Goal: Task Accomplishment & Management: Use online tool/utility

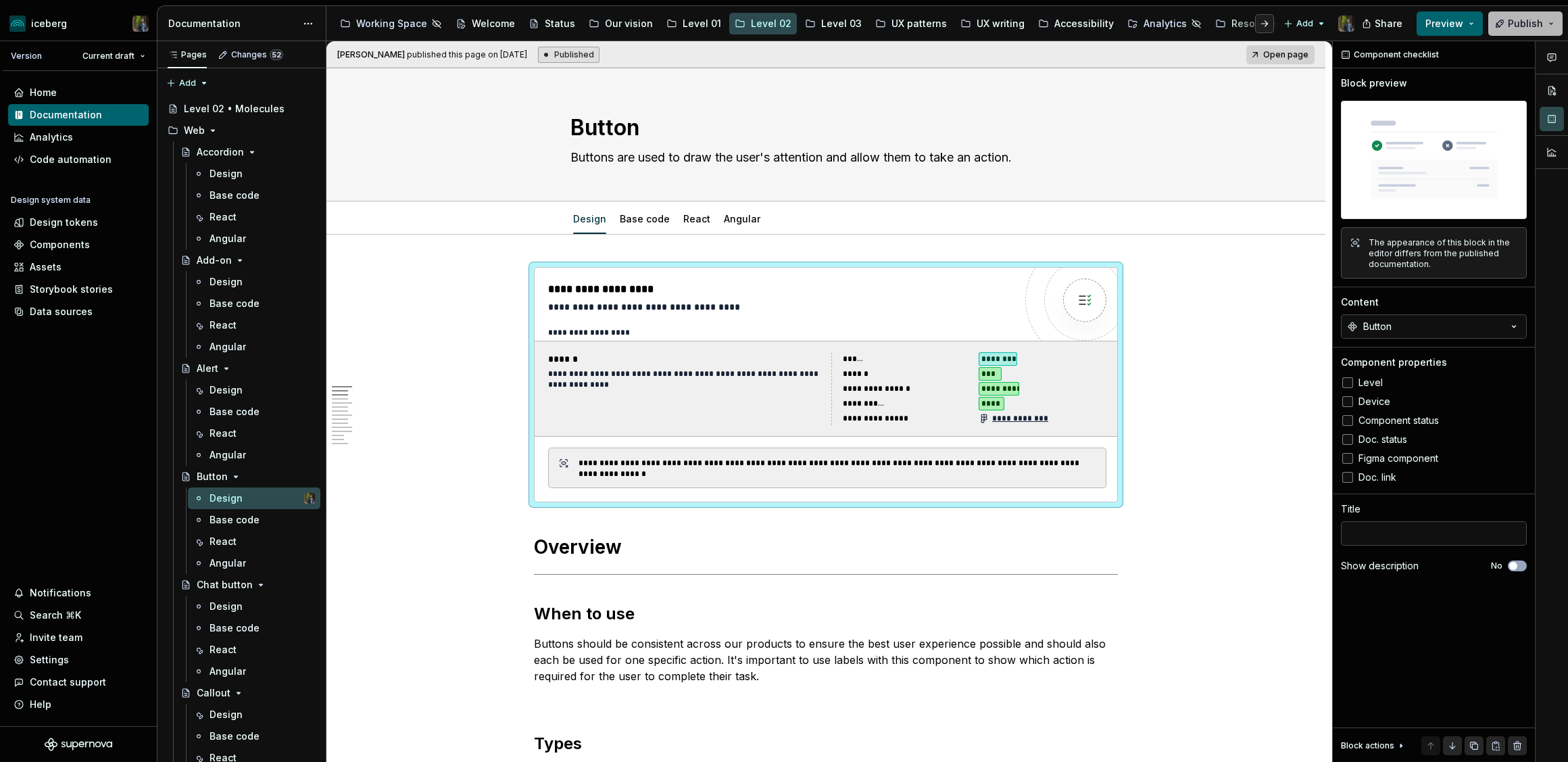
click at [1513, 17] on span "Publish" at bounding box center [1525, 23] width 35 height 14
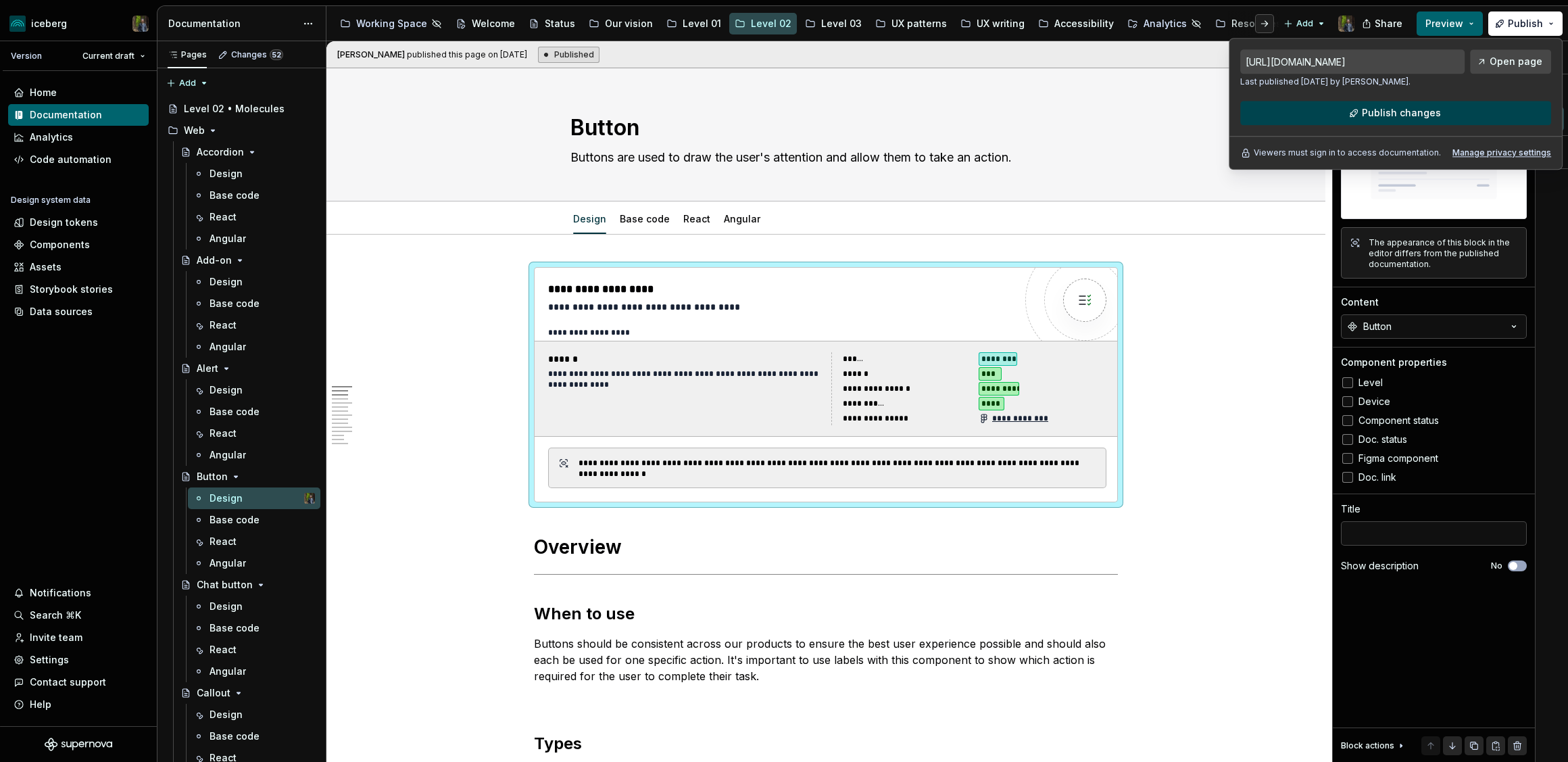
click at [1350, 111] on button "Publish changes" at bounding box center [1395, 113] width 311 height 25
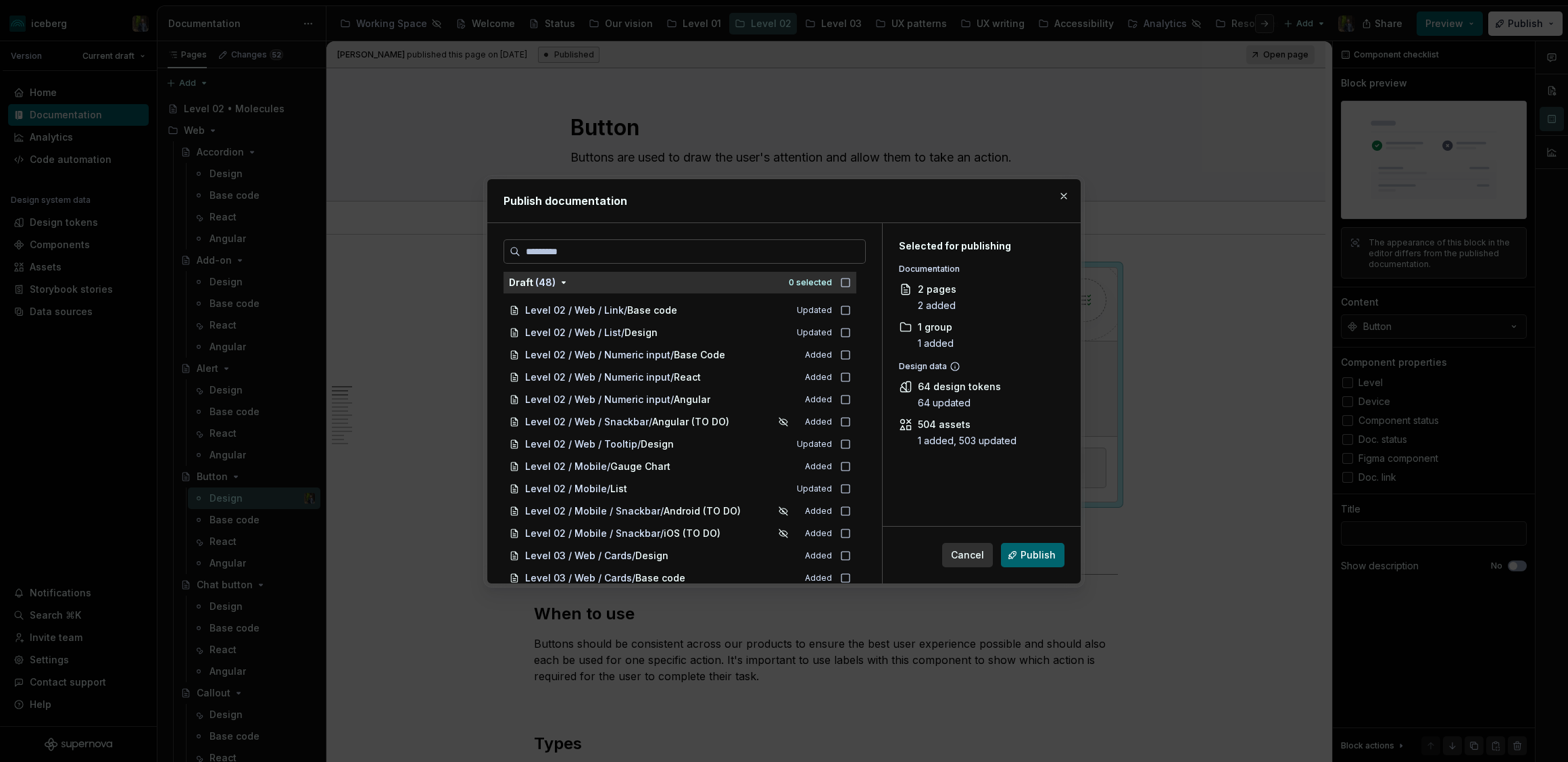
scroll to position [735, 0]
click at [1065, 193] on button "button" at bounding box center [1064, 196] width 19 height 19
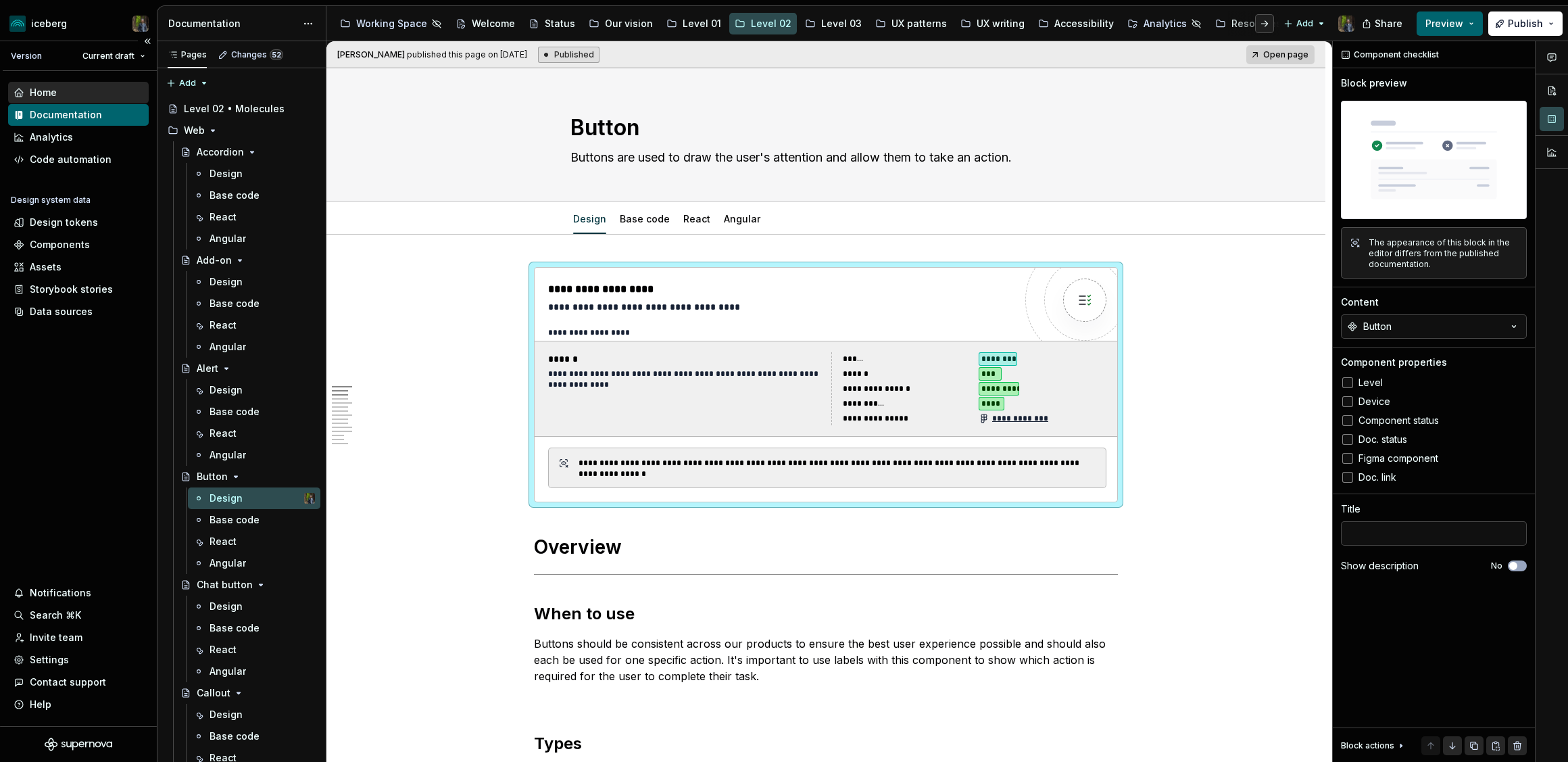
click at [58, 91] on div "Home" at bounding box center [78, 92] width 130 height 14
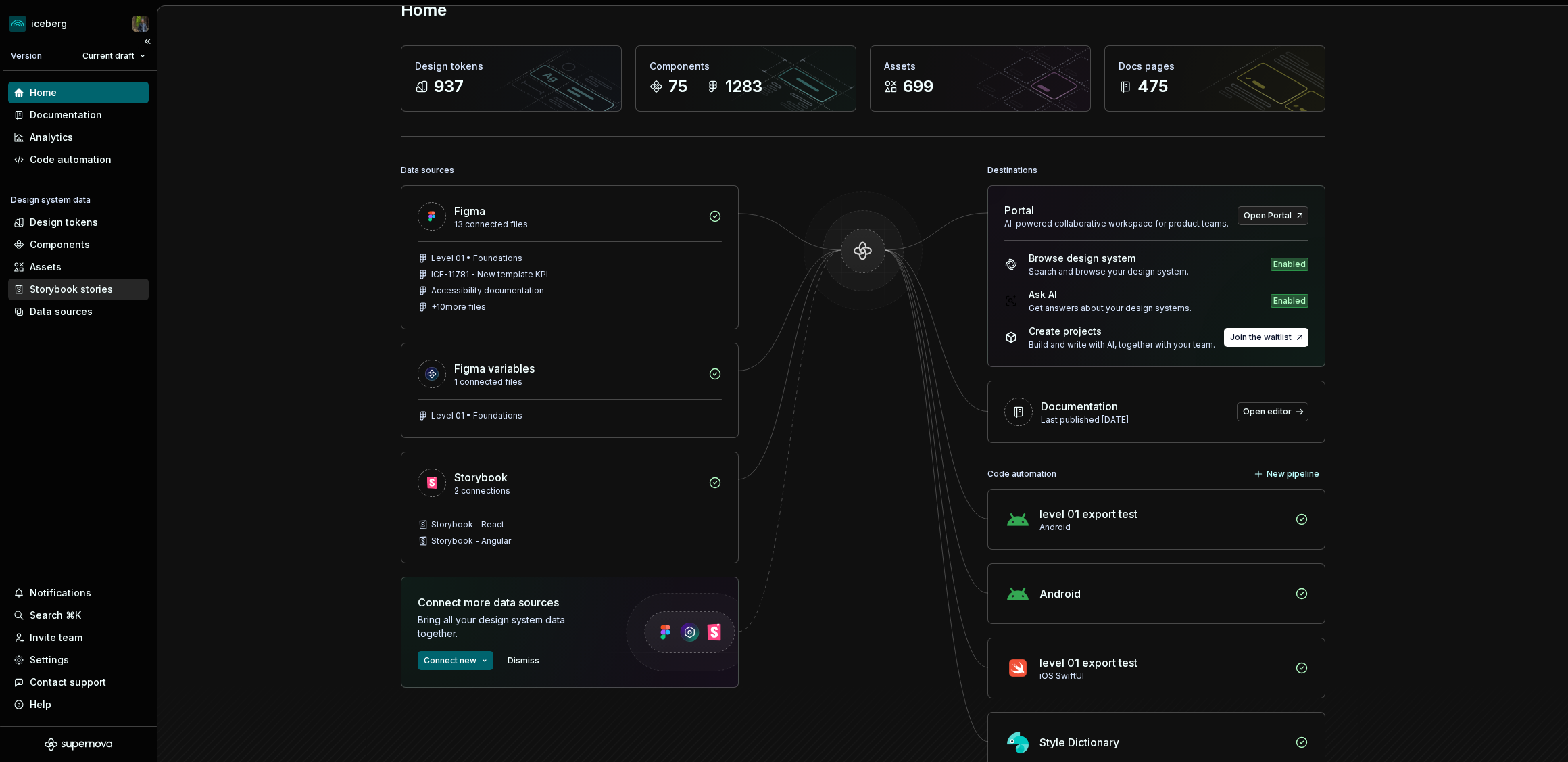
click at [59, 289] on div "Storybook stories" at bounding box center [71, 289] width 83 height 14
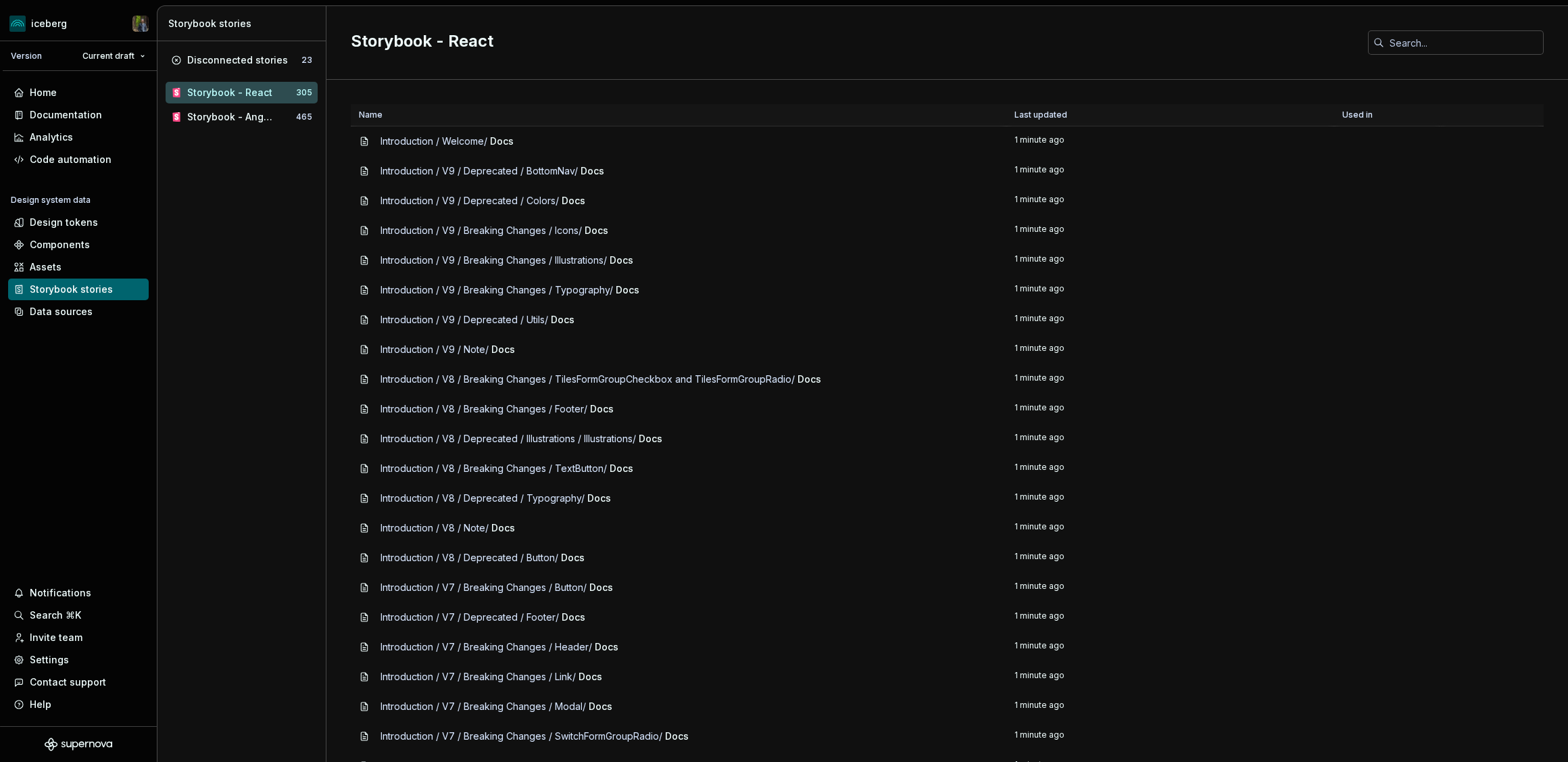
click at [479, 263] on span "Introduction / V9 / Breaking Changes / Illustrations /" at bounding box center [494, 260] width 226 height 12
drag, startPoint x: 479, startPoint y: 263, endPoint x: 526, endPoint y: 263, distance: 47.0
click at [526, 263] on span "Introduction / V9 / Breaking Changes / Illustrations /" at bounding box center [494, 260] width 226 height 12
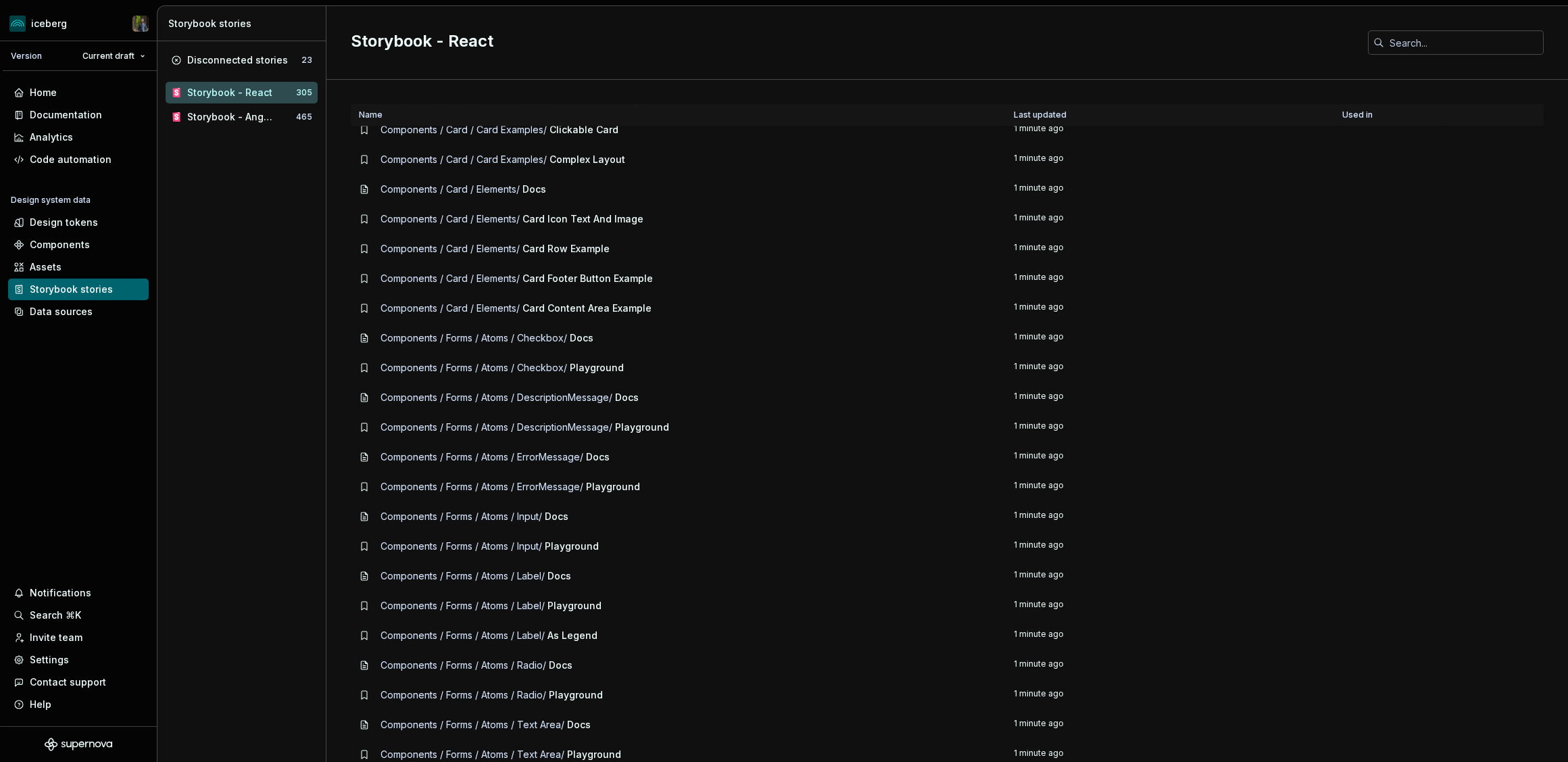
scroll to position [1488, 0]
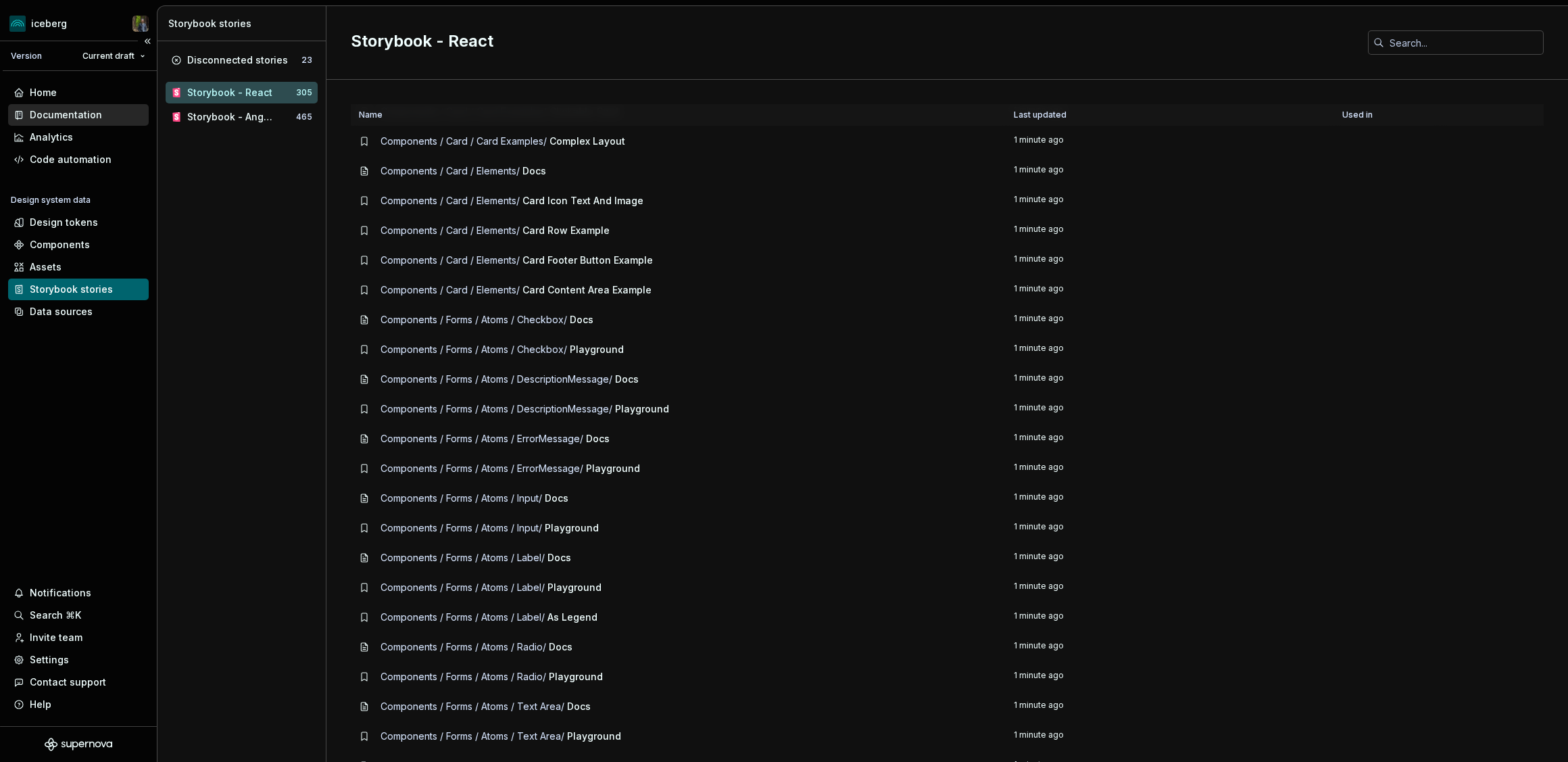
click at [47, 105] on div "Documentation" at bounding box center [78, 115] width 141 height 22
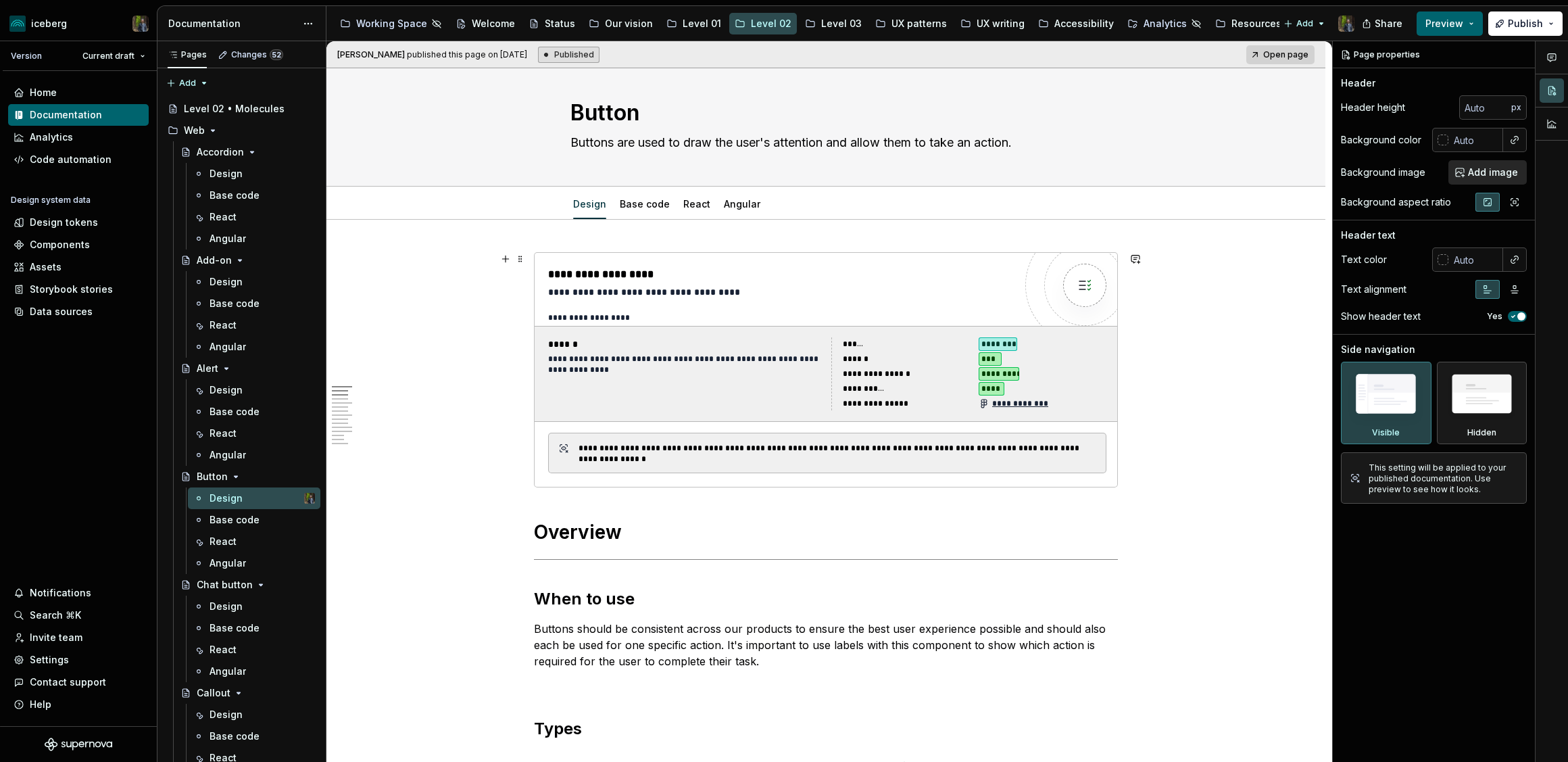
scroll to position [17, 0]
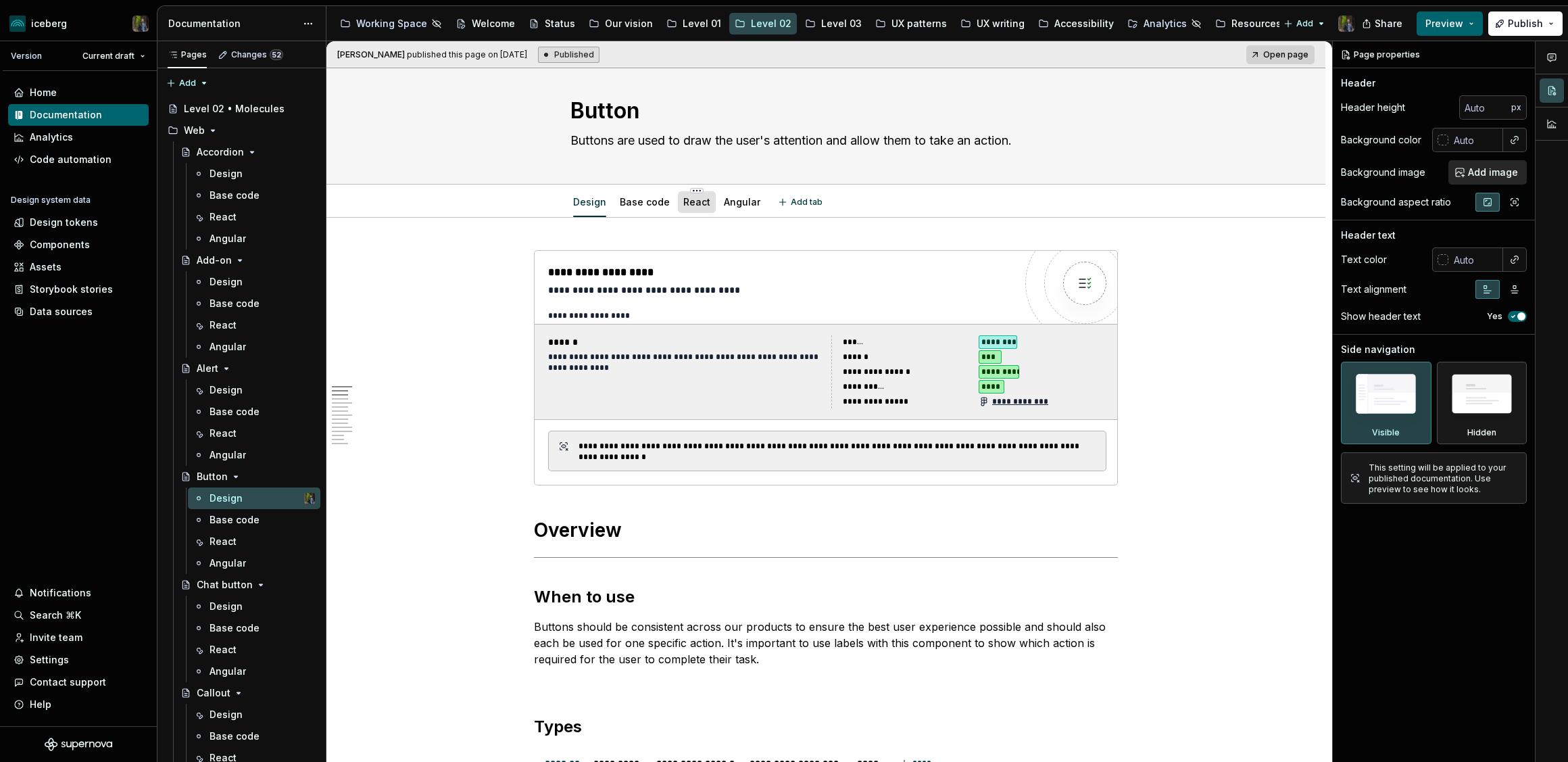
click at [700, 202] on link "React" at bounding box center [696, 202] width 27 height 12
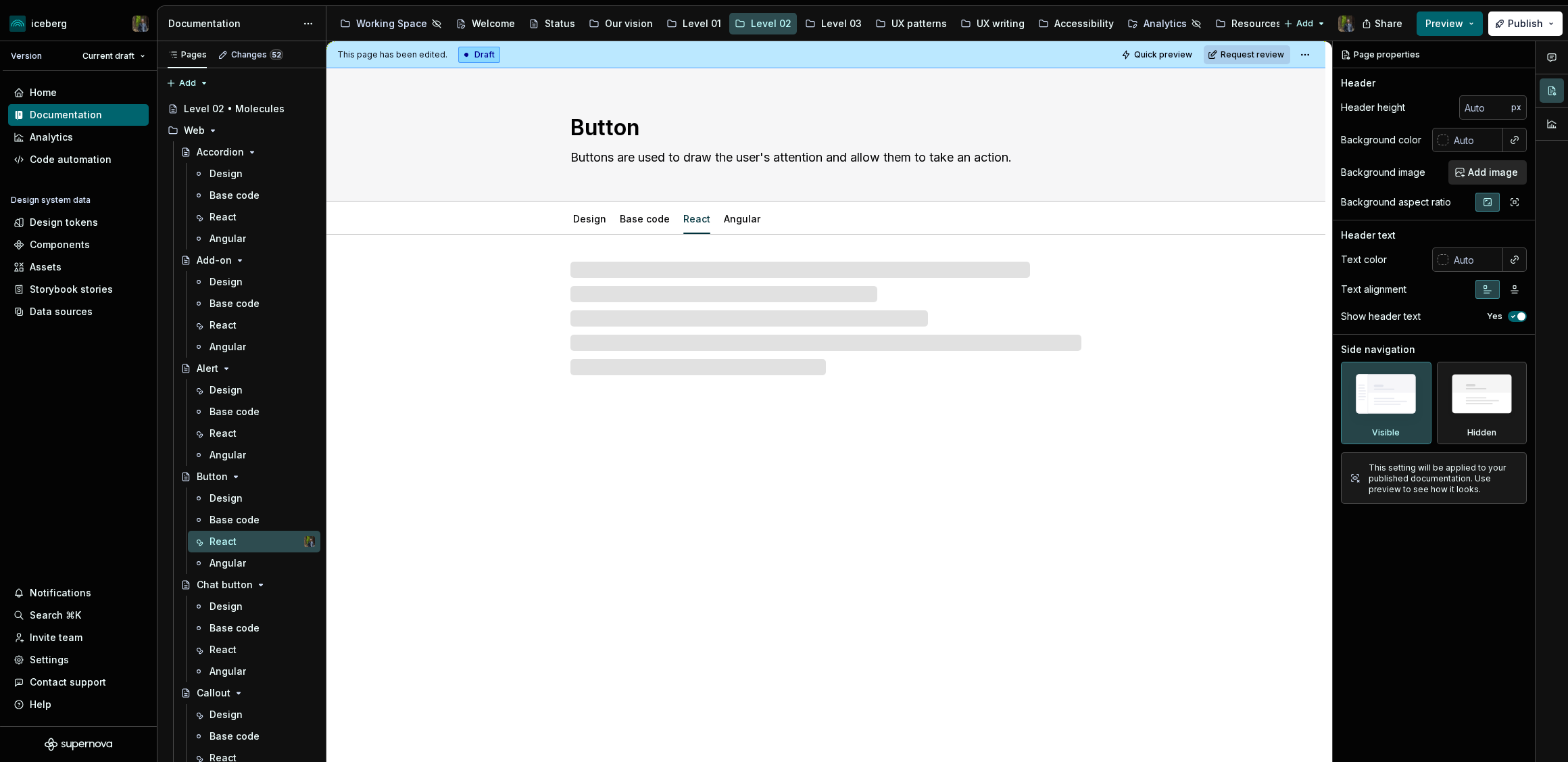
type textarea "*"
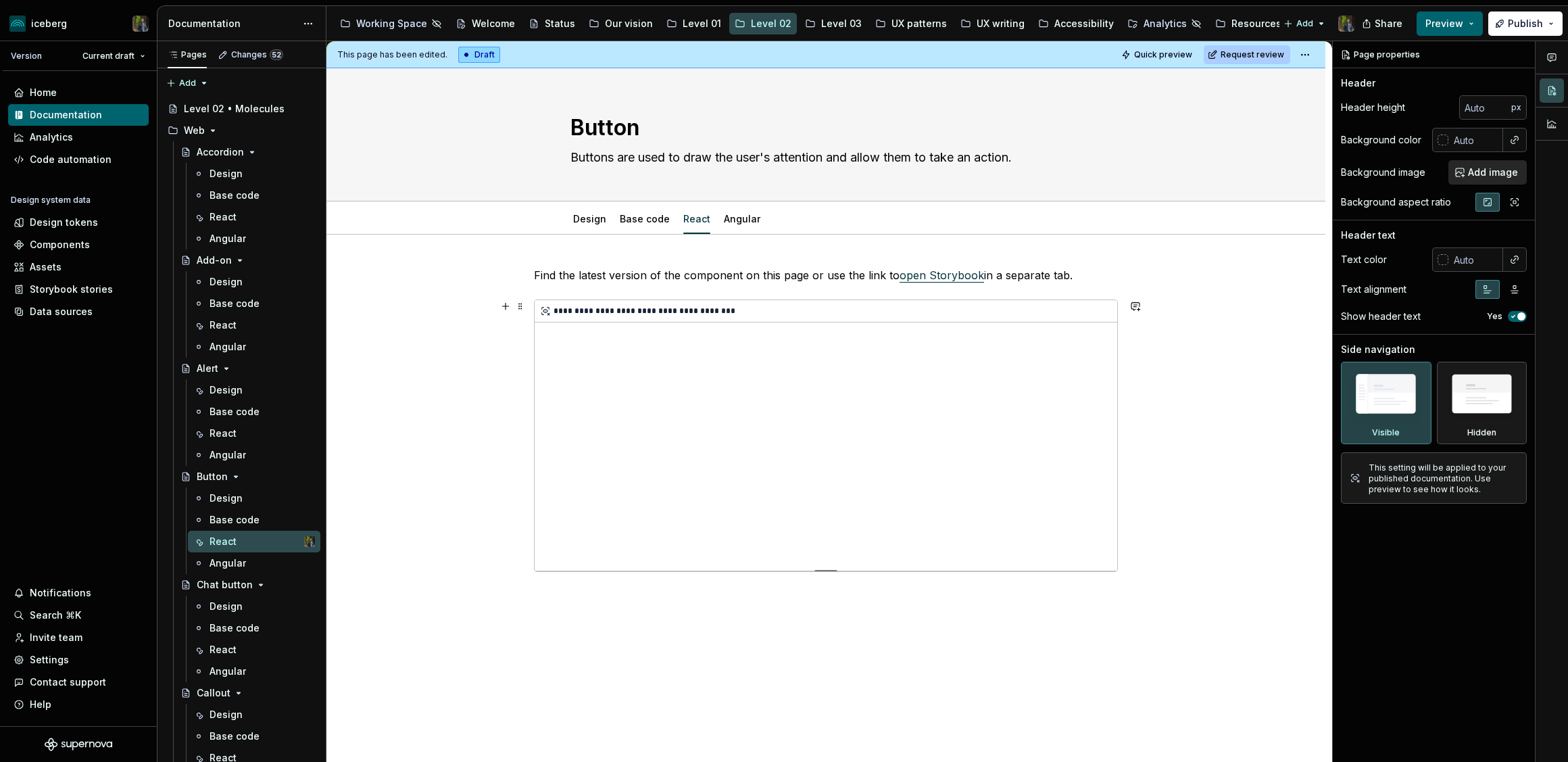
scroll to position [54, 0]
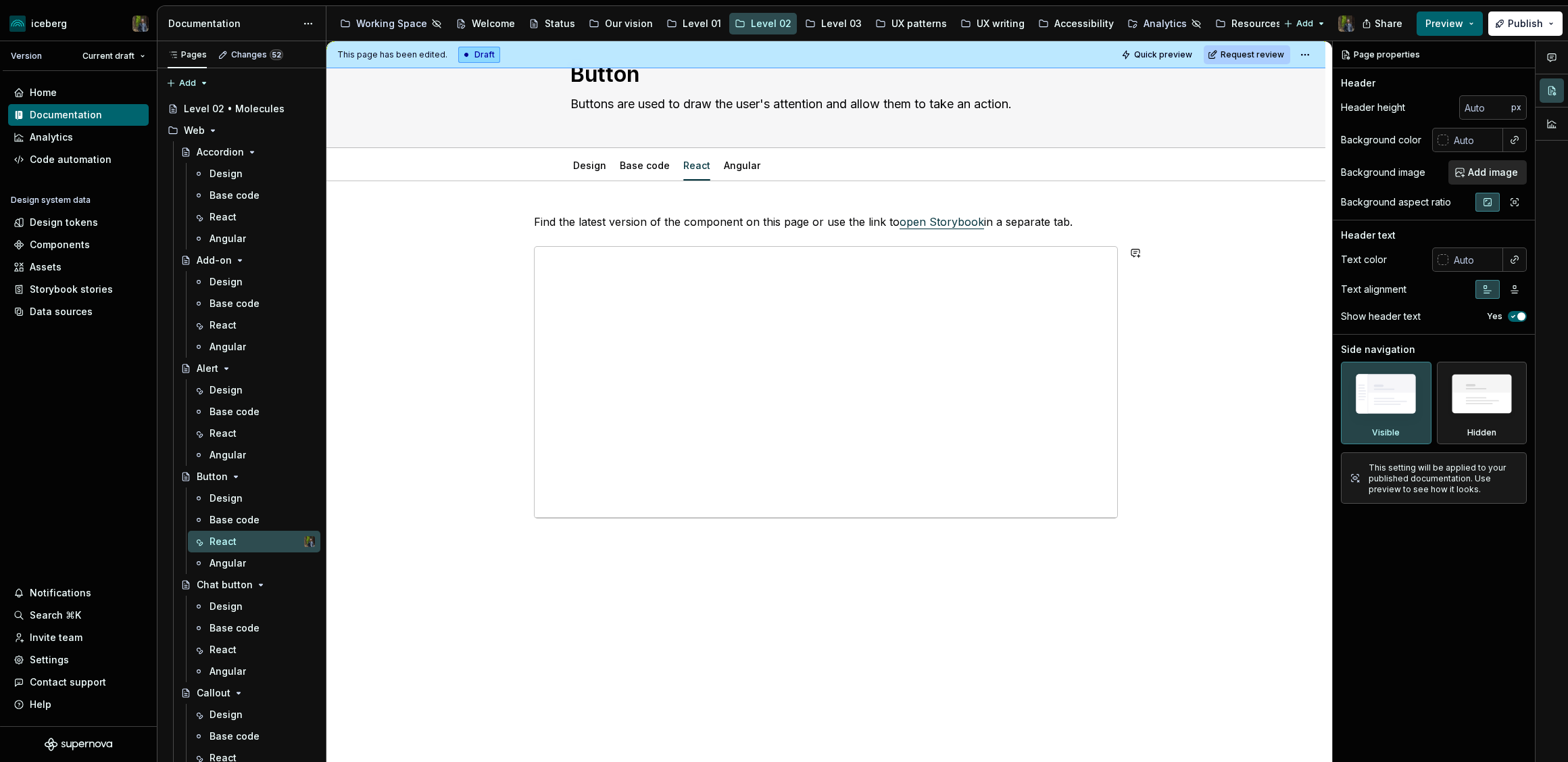
click at [605, 560] on div "**********" at bounding box center [825, 472] width 999 height 582
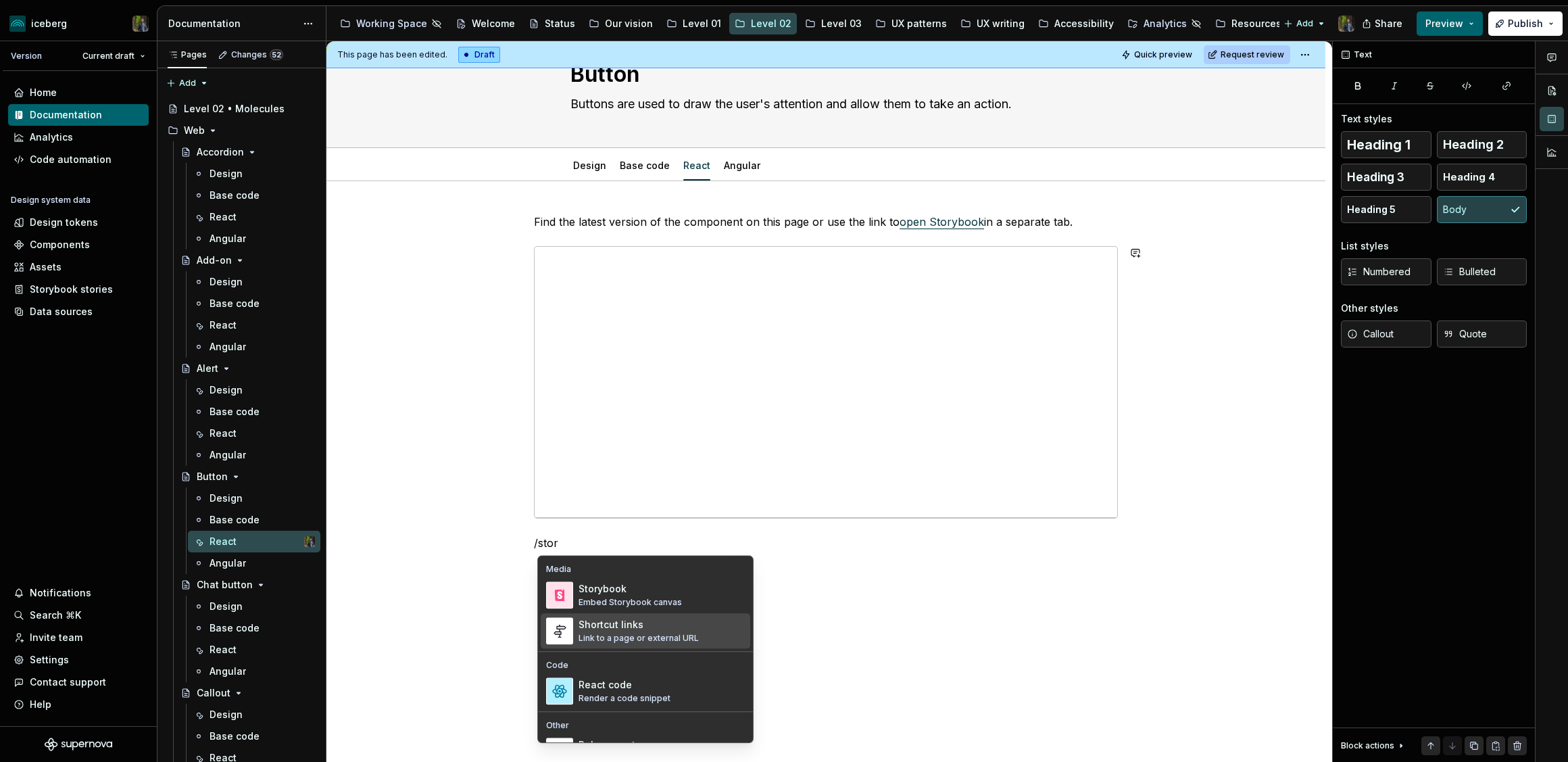
scroll to position [1, 0]
click at [615, 589] on div "Storybook" at bounding box center [630, 588] width 104 height 14
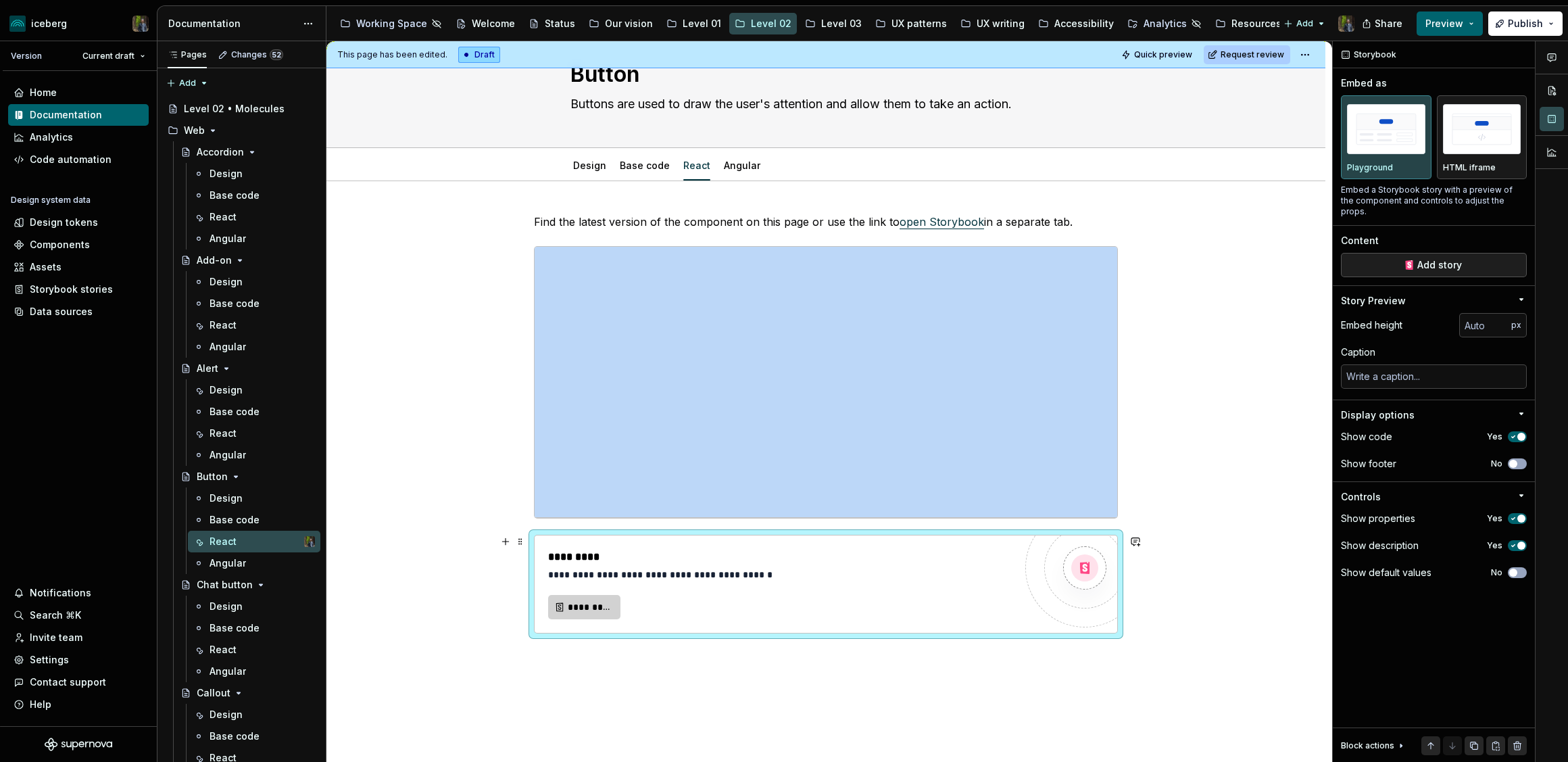
click at [600, 601] on span "*********" at bounding box center [590, 607] width 44 height 14
type textarea "*"
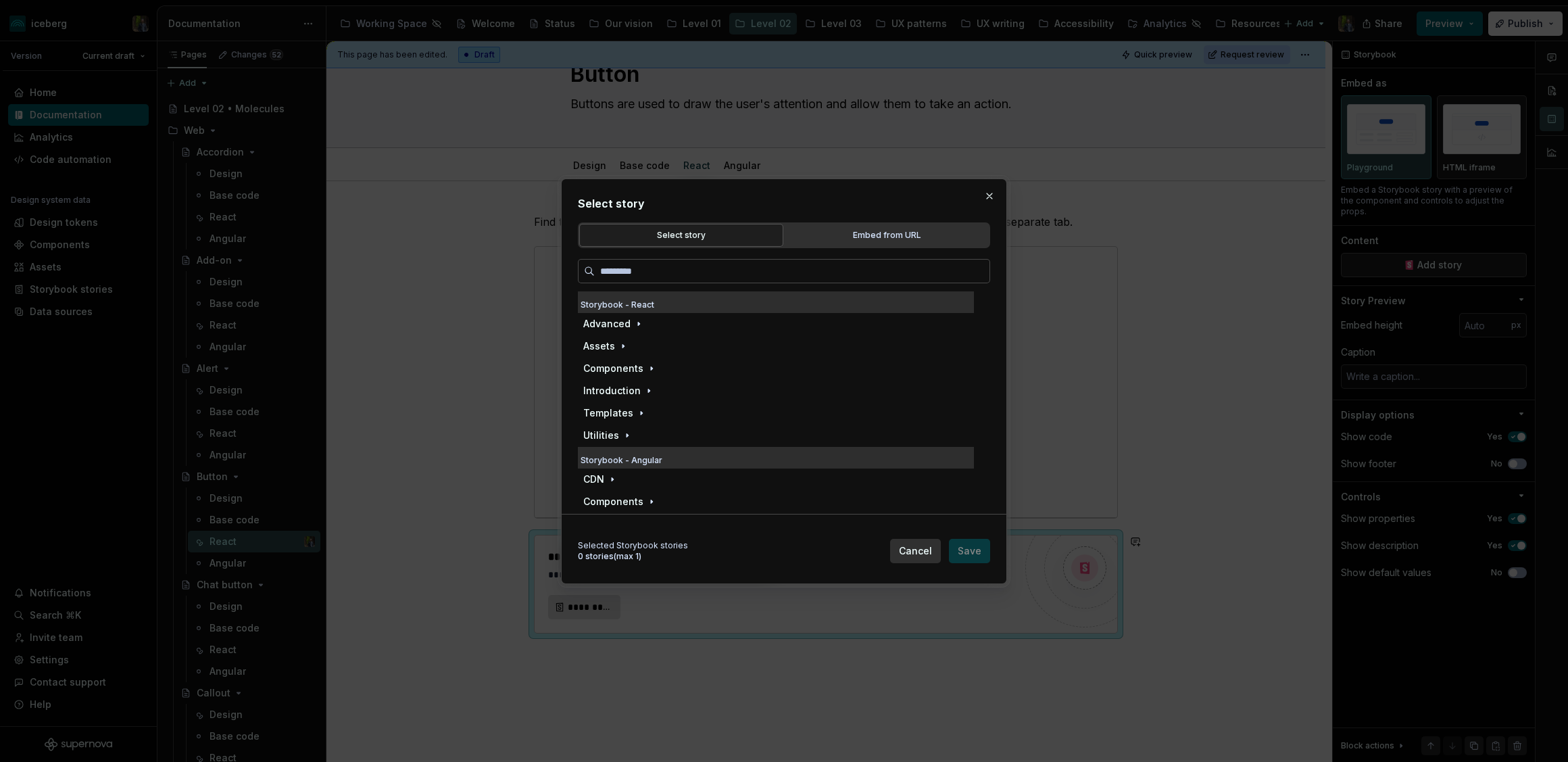
click at [677, 237] on div "Select story" at bounding box center [681, 235] width 194 height 14
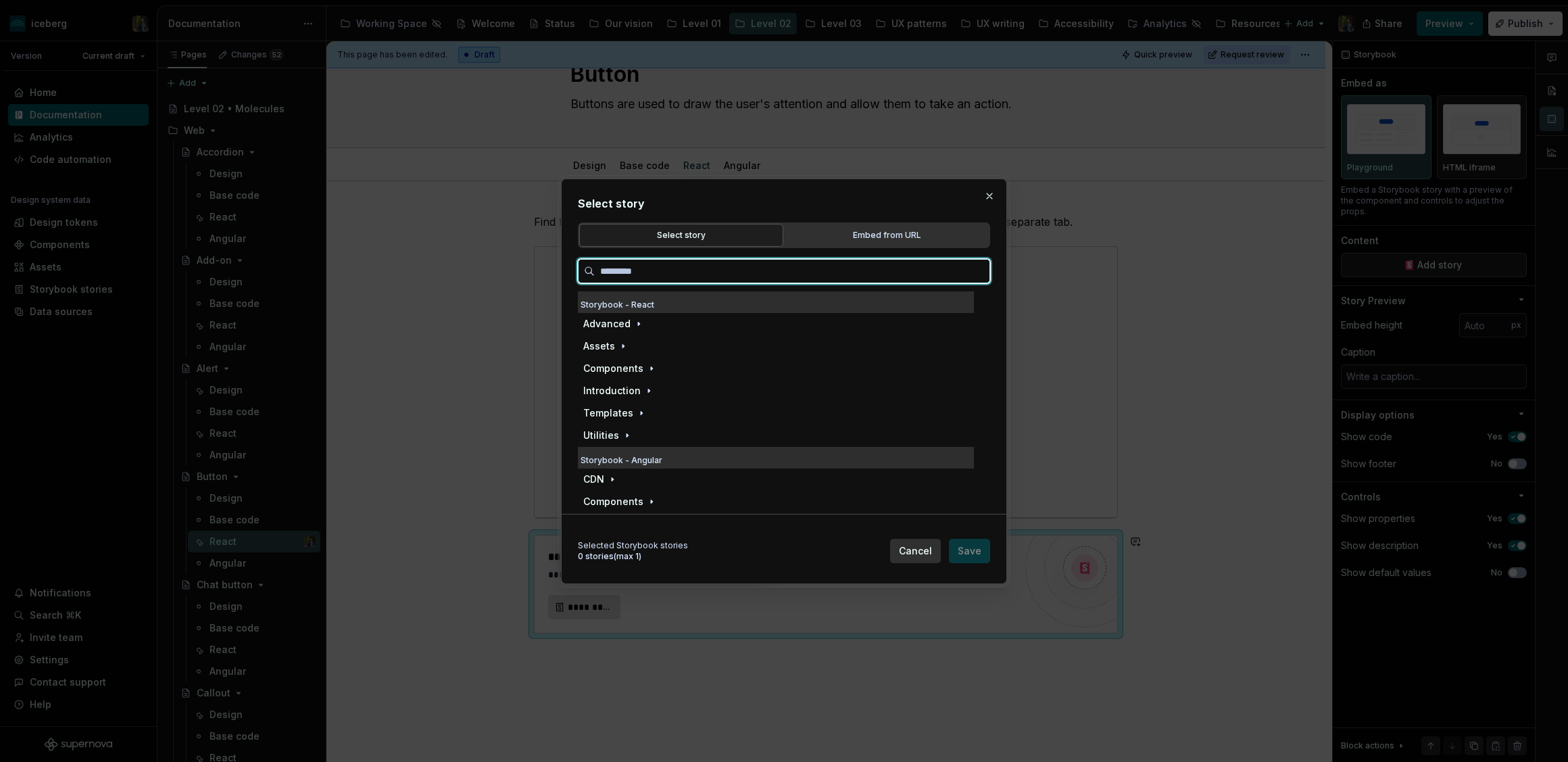
click at [659, 270] on input "search" at bounding box center [792, 271] width 395 height 14
type input "******"
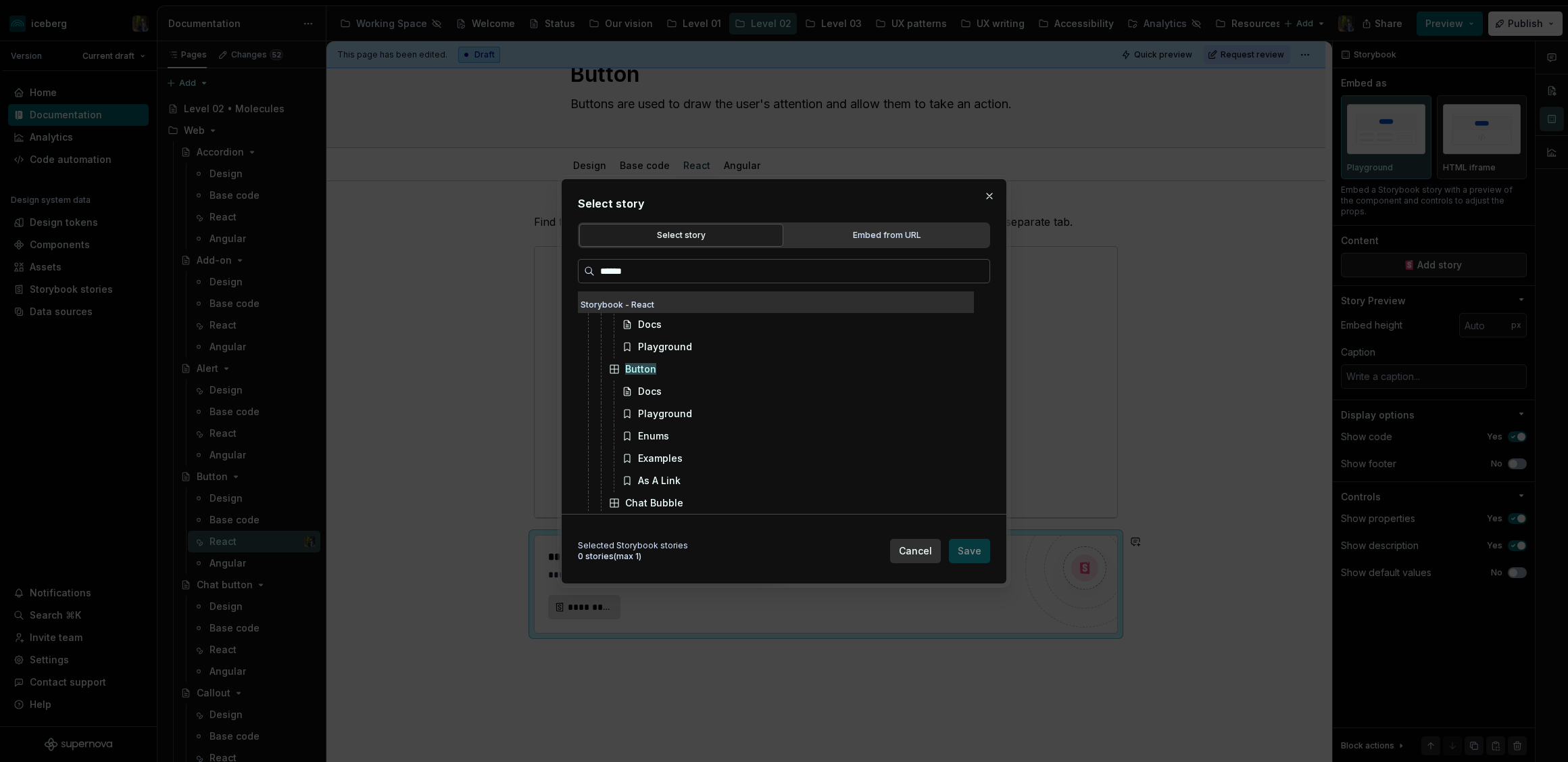
scroll to position [65, 0]
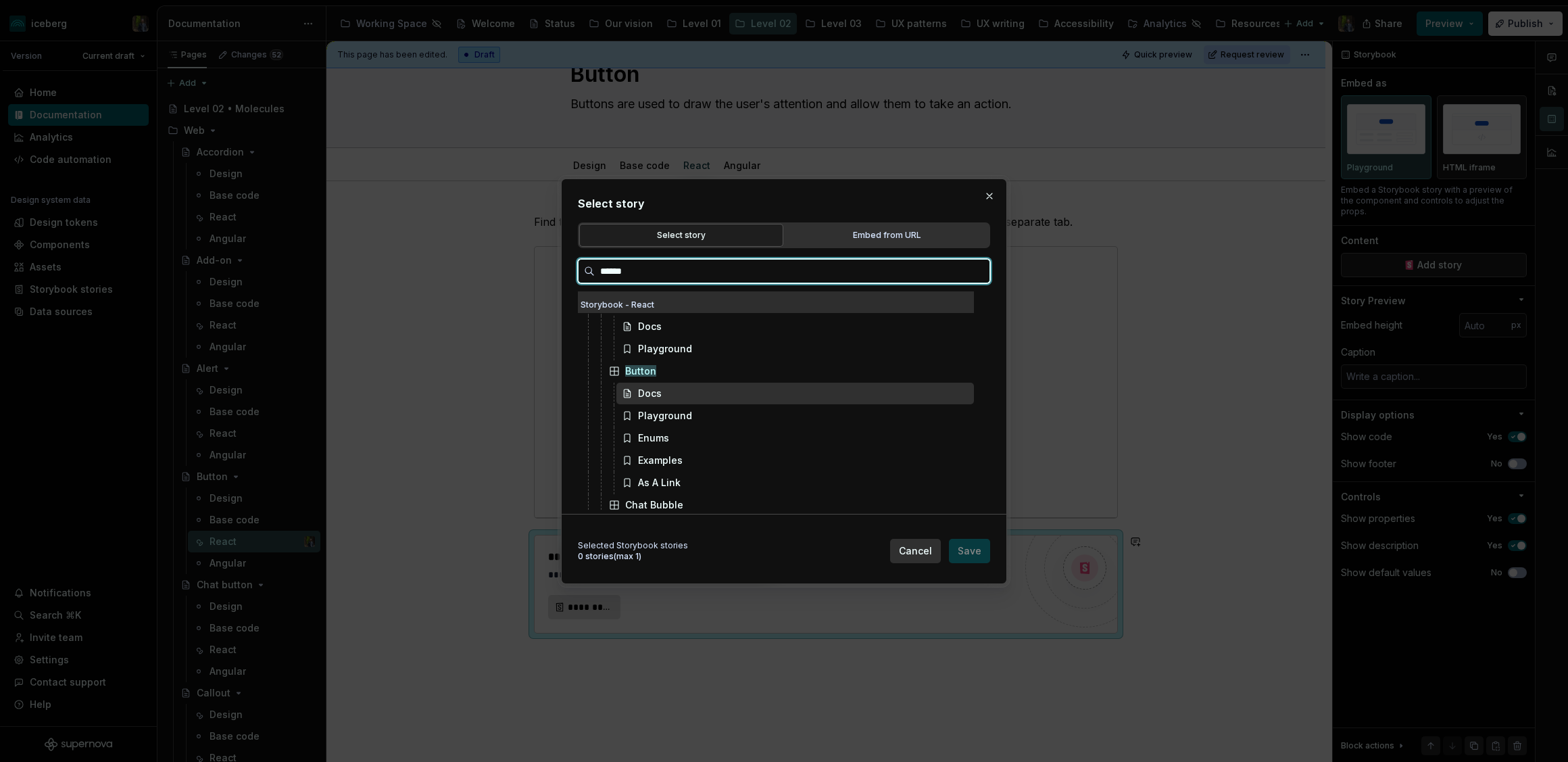
click at [665, 388] on div "Docs" at bounding box center [795, 393] width 358 height 22
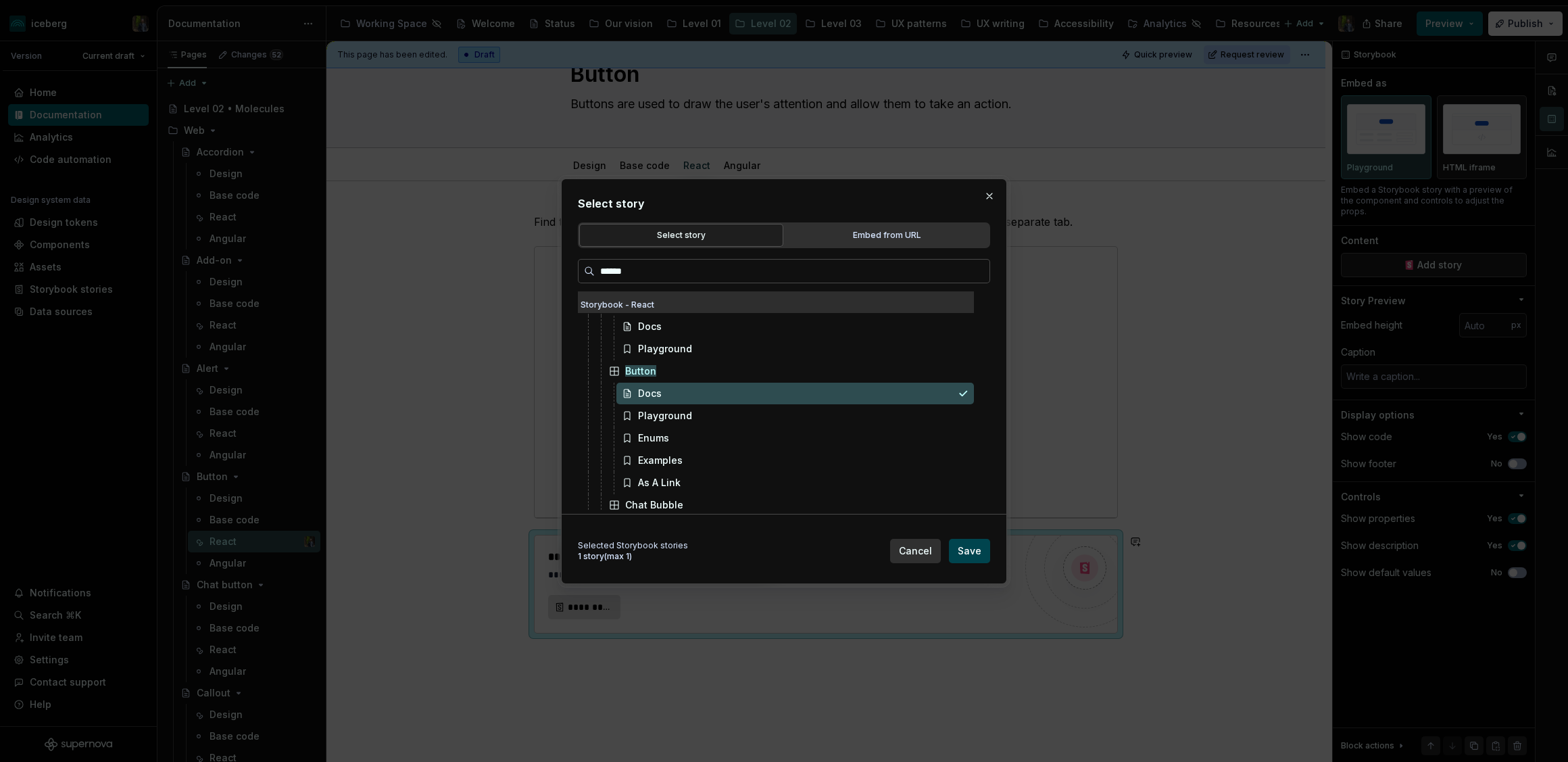
click at [974, 552] on span "Save" at bounding box center [969, 551] width 24 height 14
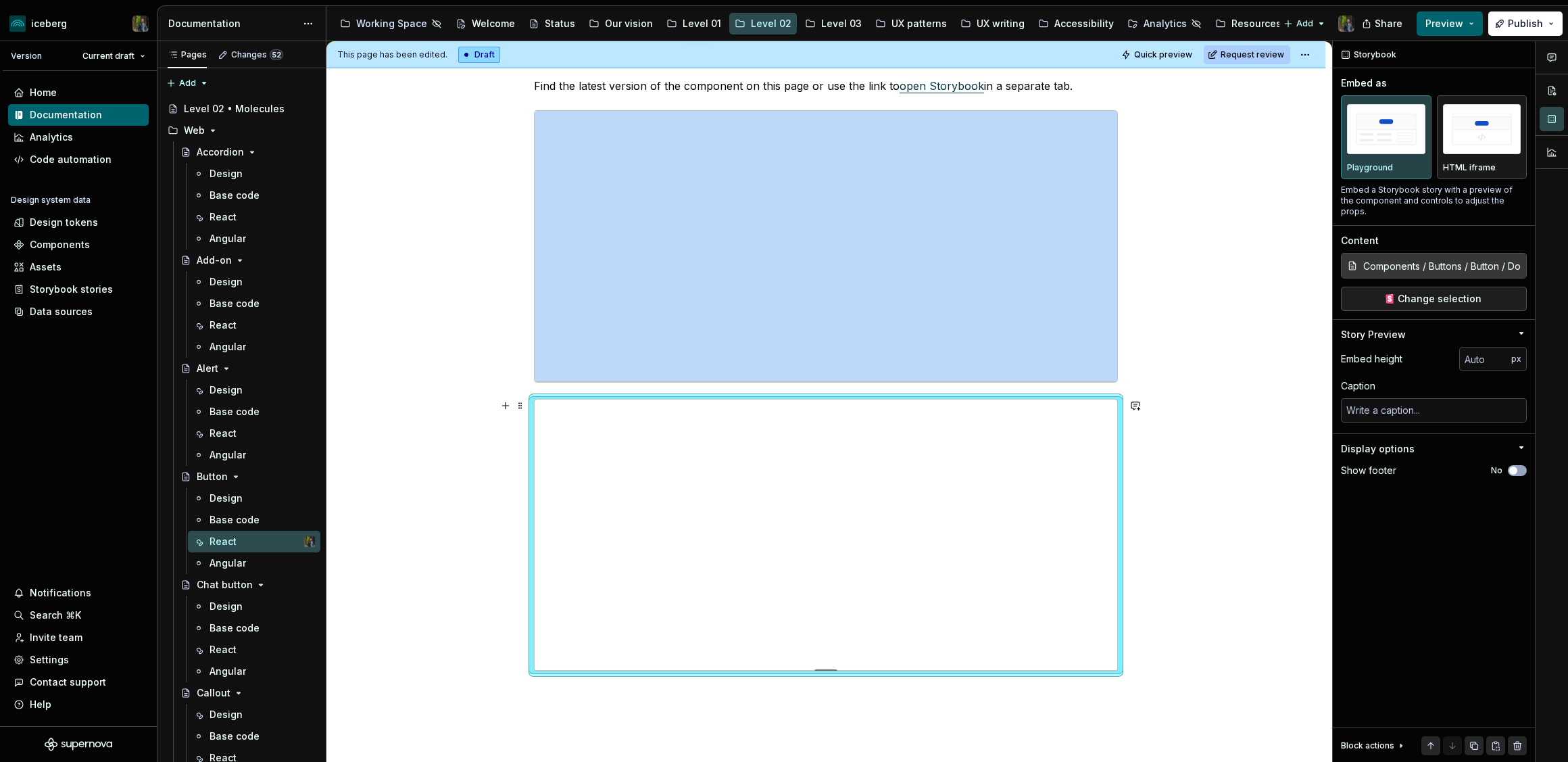
scroll to position [192, 0]
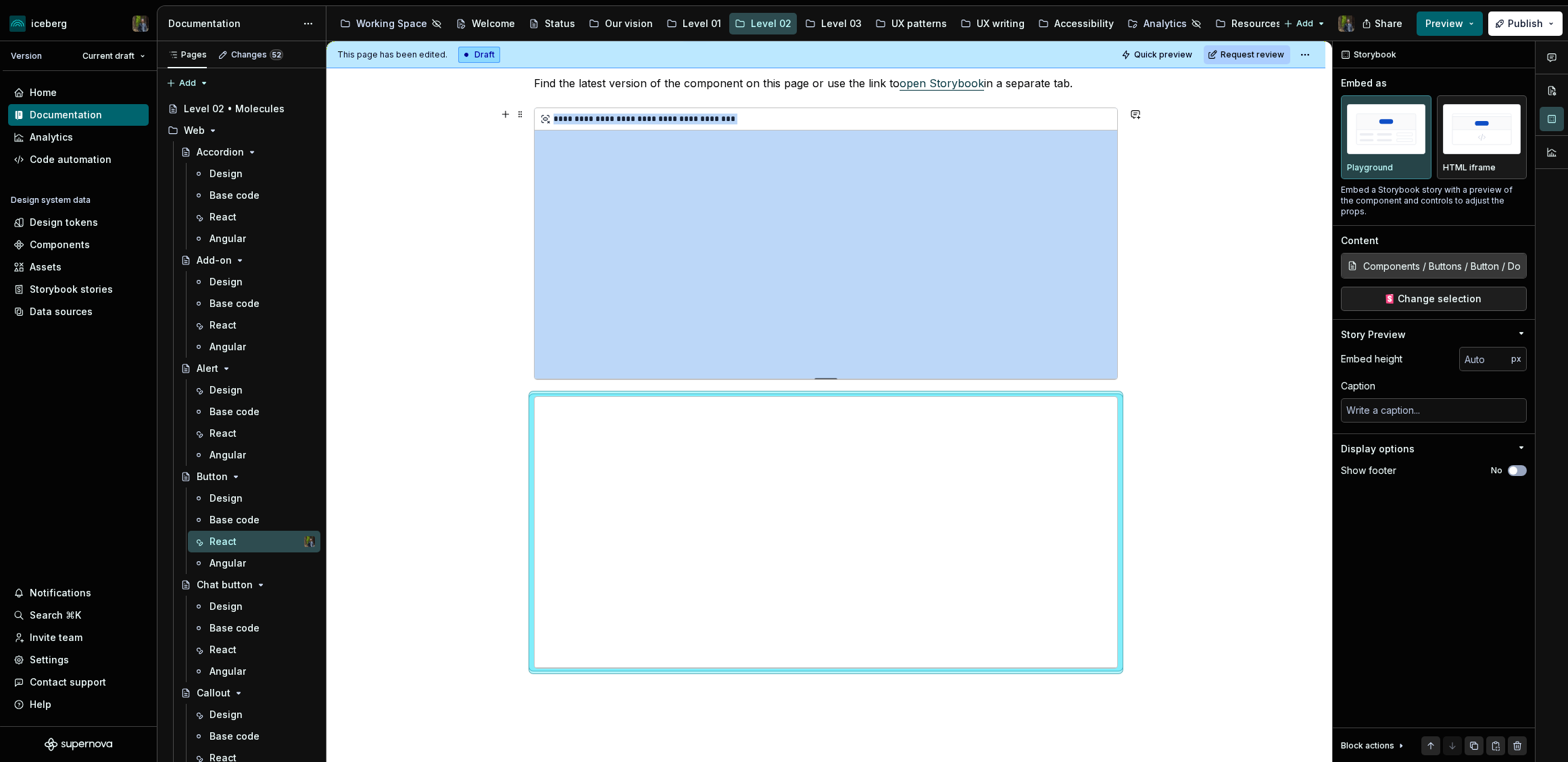
type textarea "*"
type input "Components / Buttons / Button / Examples"
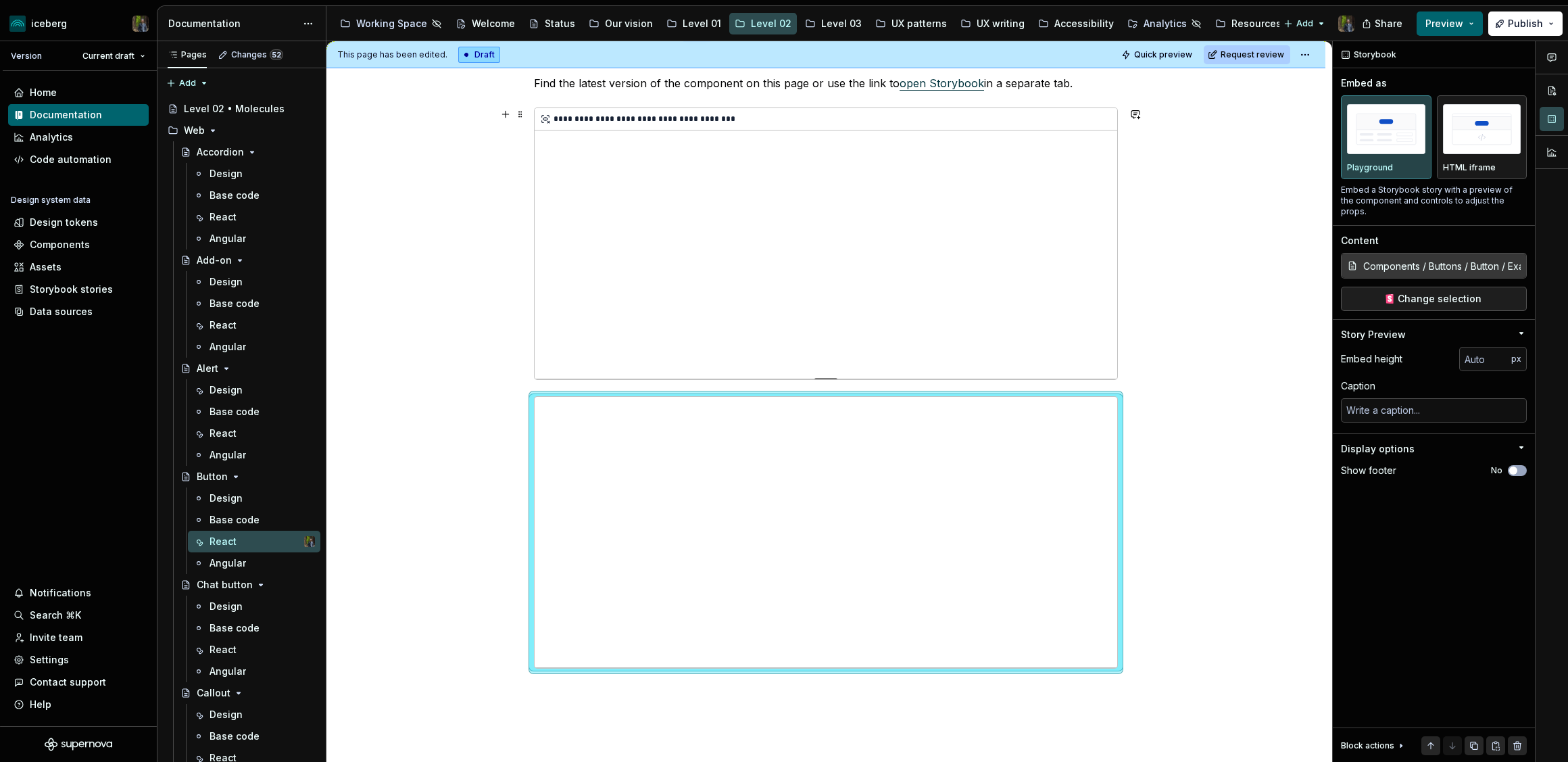
click at [867, 308] on div "**********" at bounding box center [825, 243] width 582 height 271
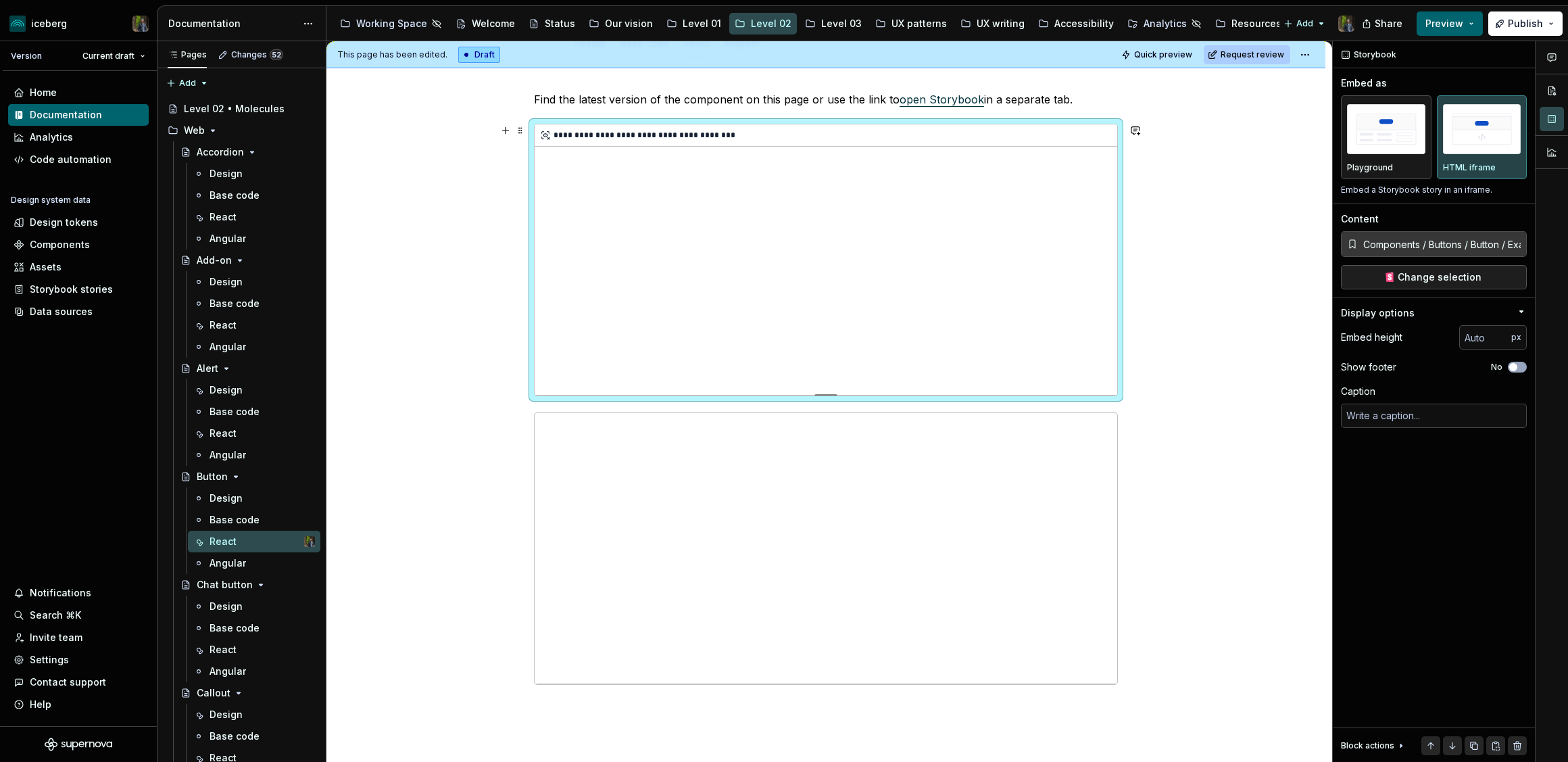
scroll to position [176, 0]
type textarea "*"
type input "Components / Buttons / Button / Docs"
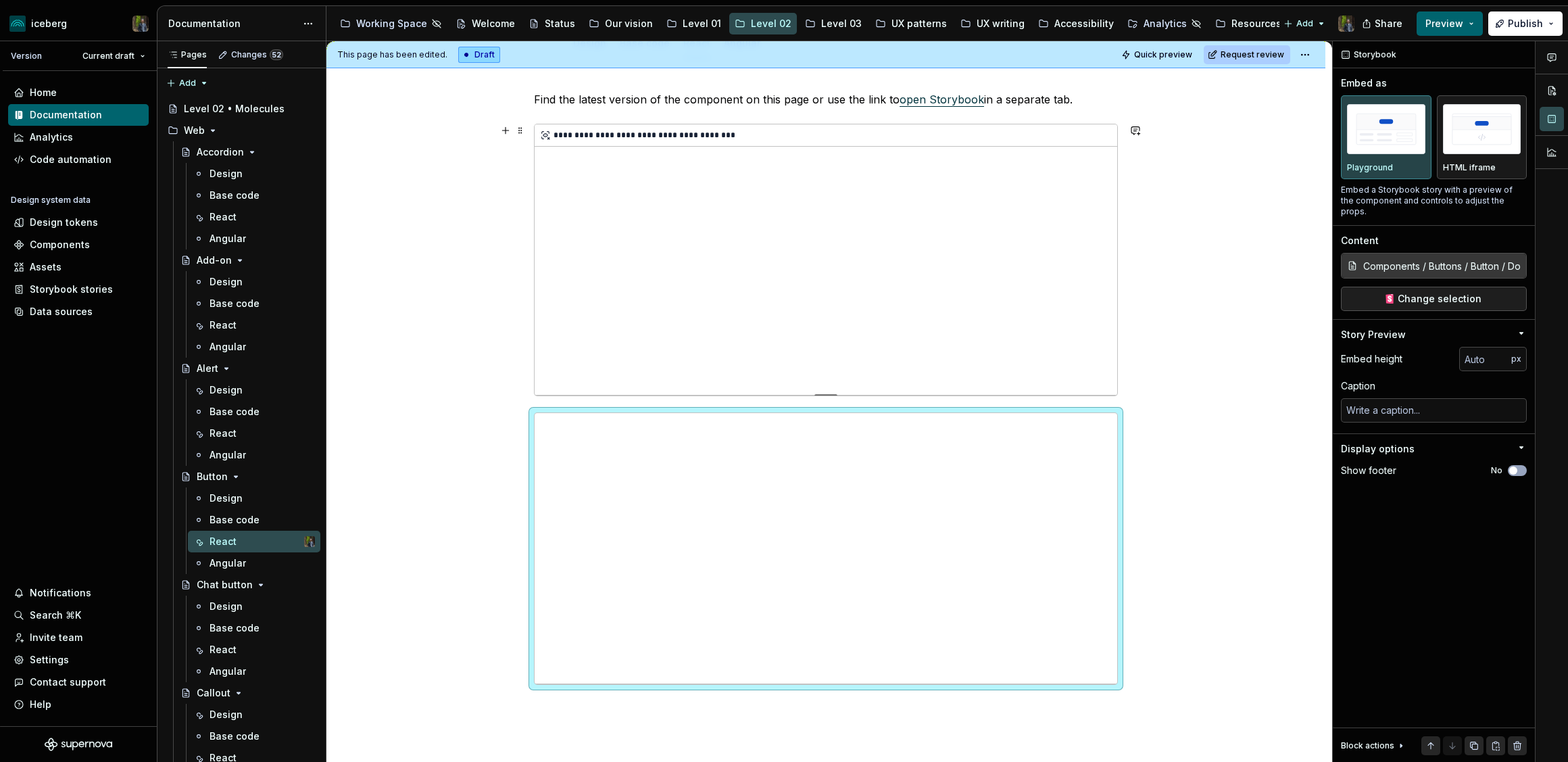
type textarea "*"
type input "Components / Buttons / Button / Examples"
click at [920, 359] on div "**********" at bounding box center [825, 259] width 582 height 271
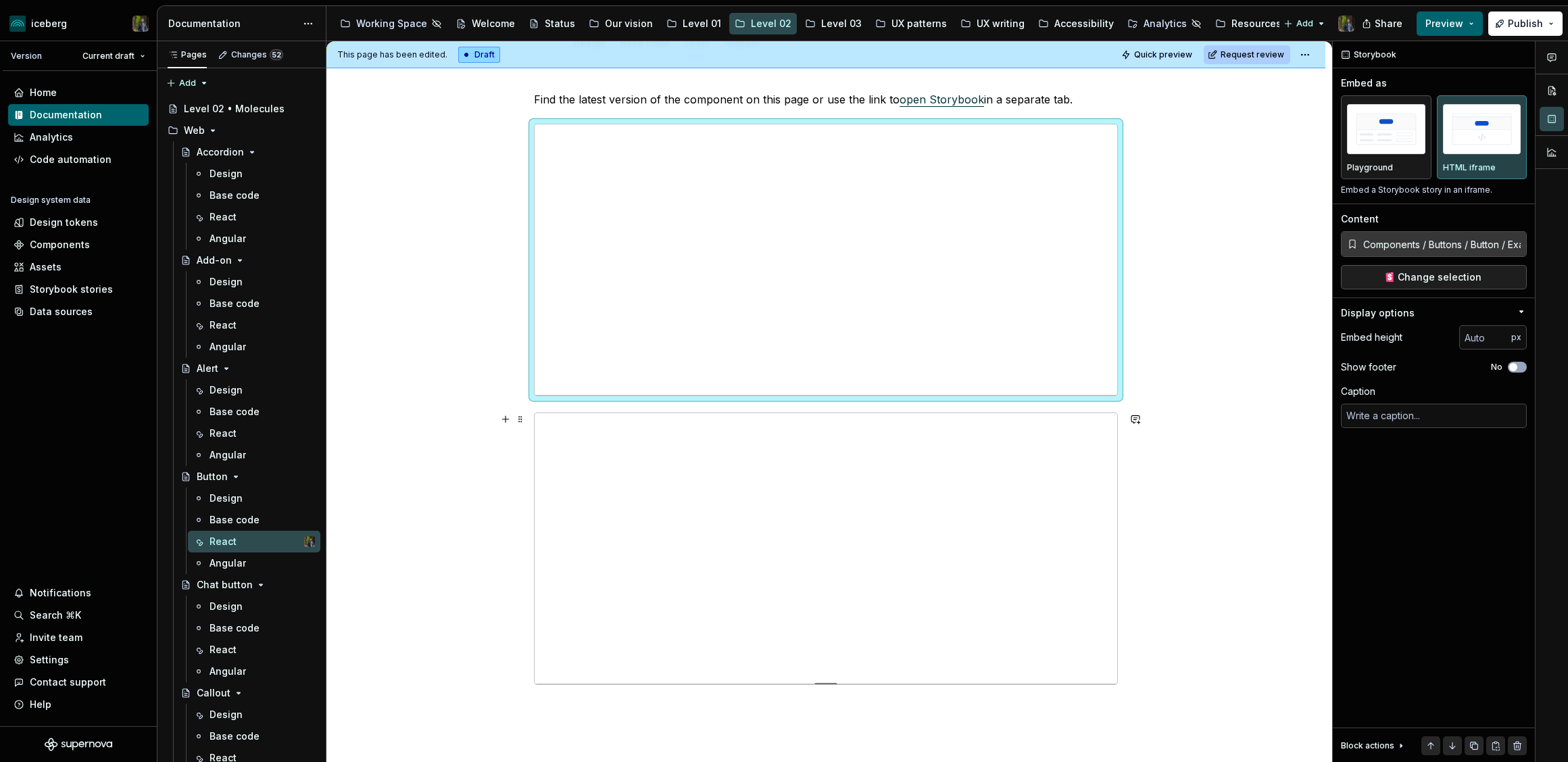
type textarea "*"
type input "Components / Buttons / Button / Docs"
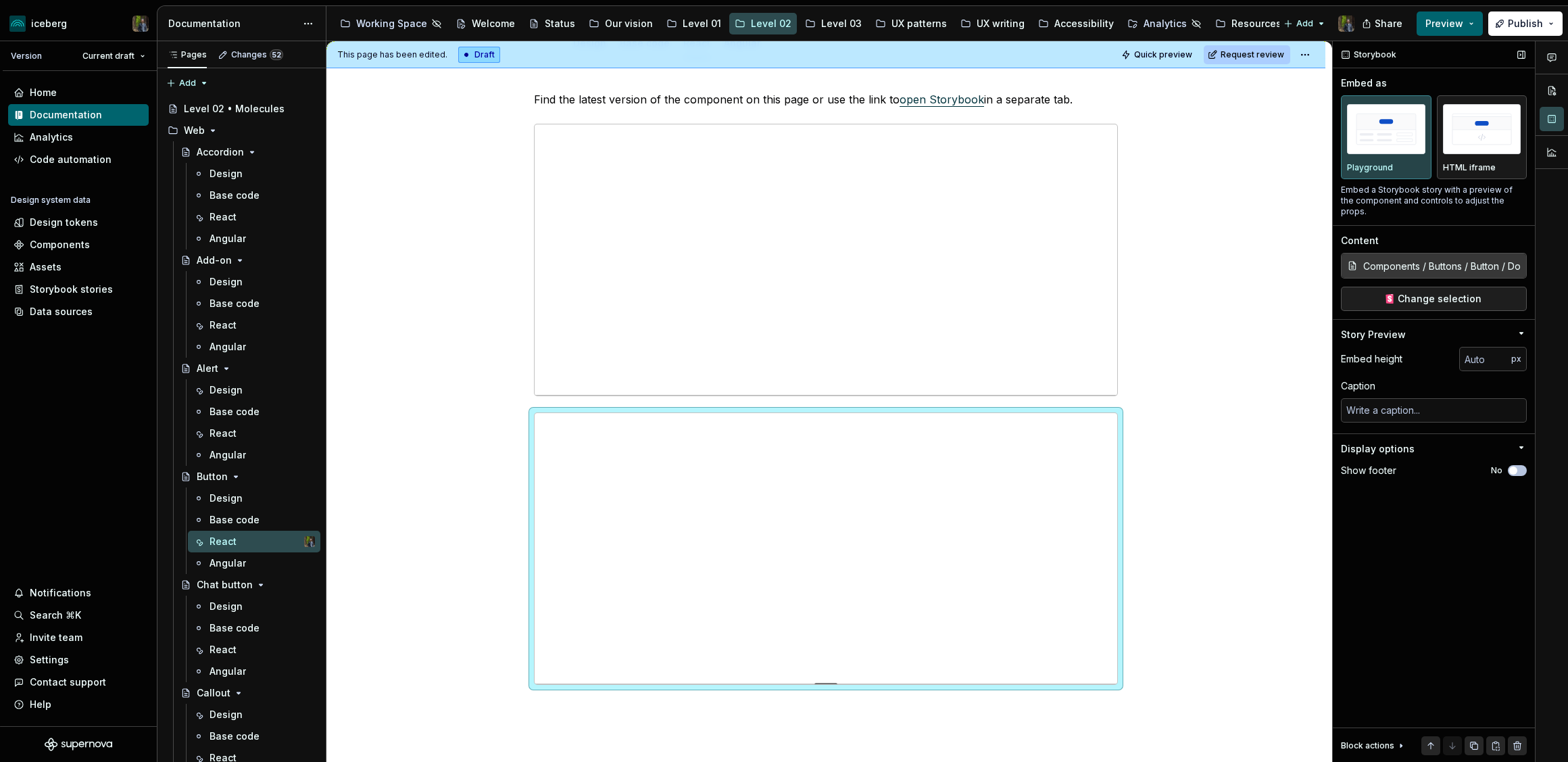
click at [1517, 467] on span "button" at bounding box center [1513, 470] width 8 height 8
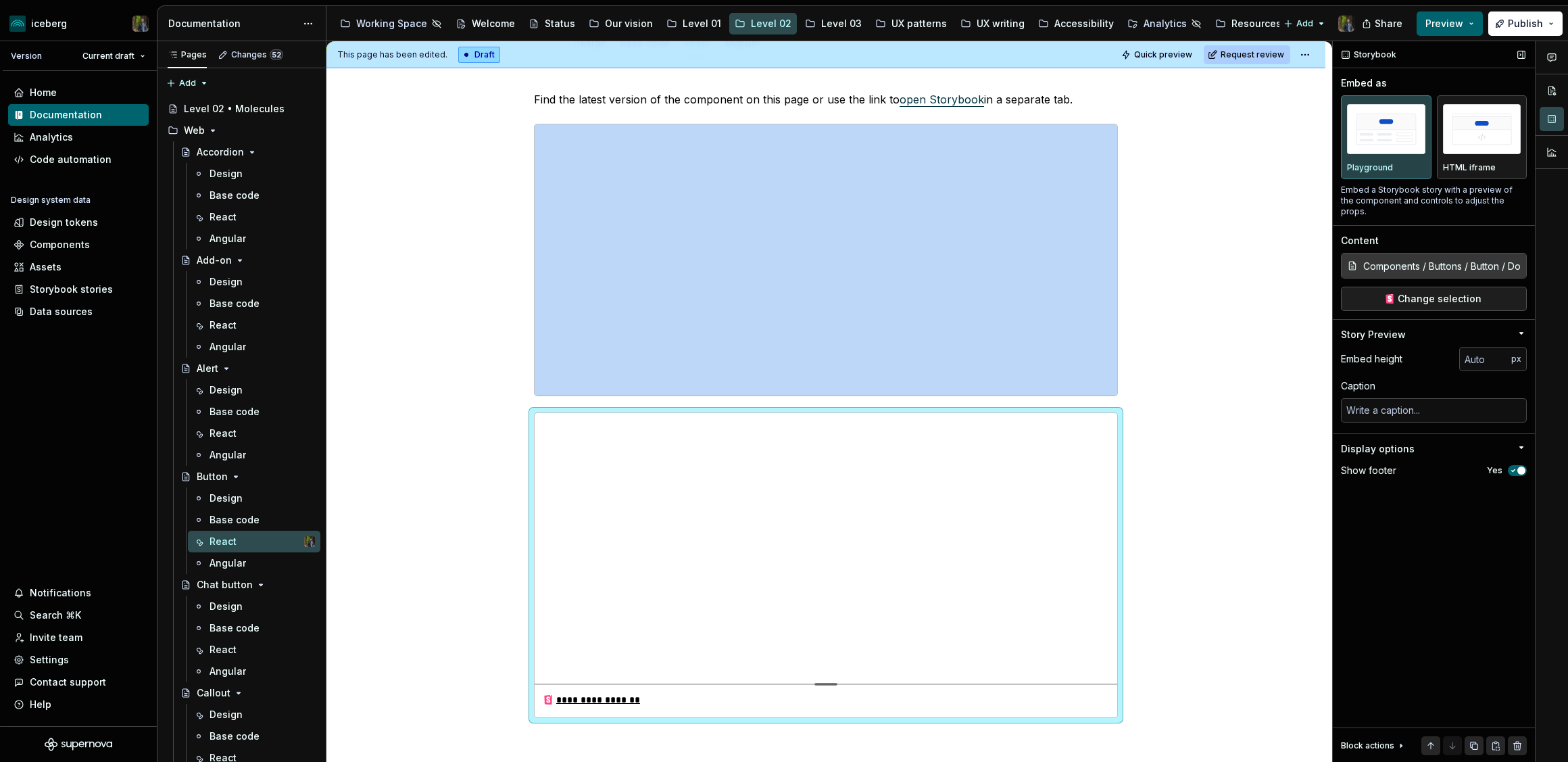
click at [1517, 467] on icon "button" at bounding box center [1513, 470] width 11 height 8
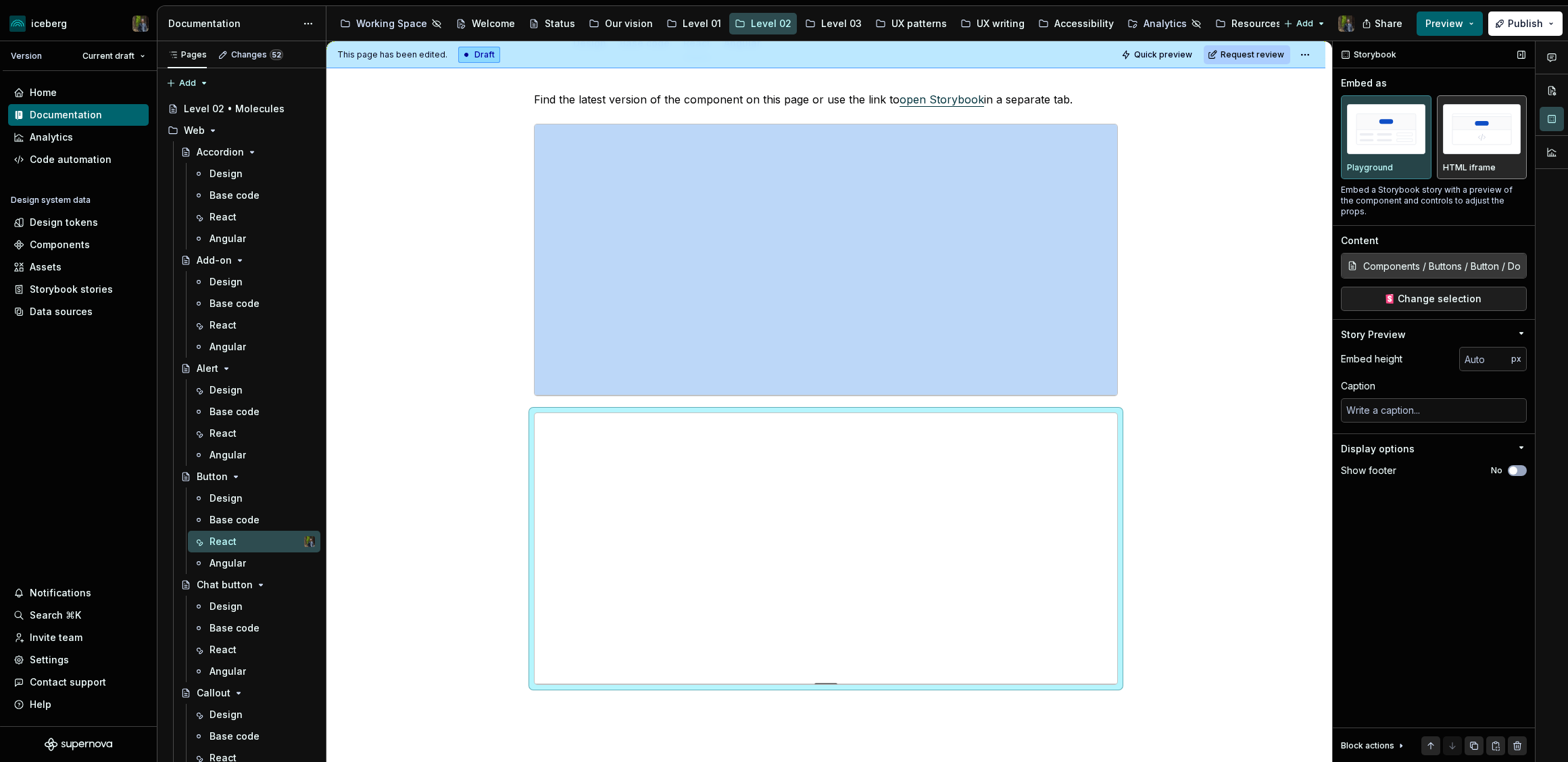
click at [1483, 137] on img "button" at bounding box center [1482, 128] width 78 height 49
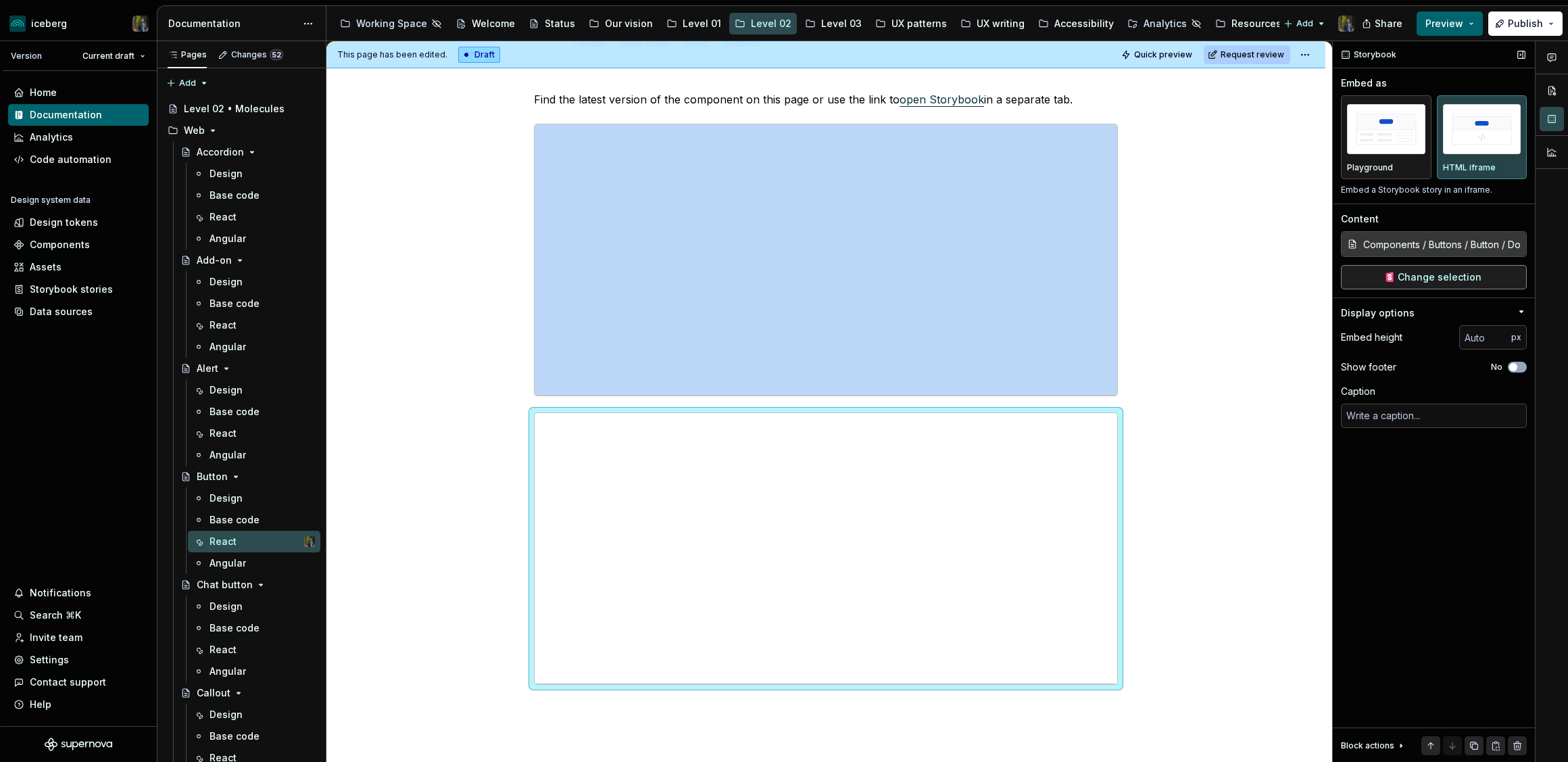
click at [1429, 276] on span "Change selection" at bounding box center [1440, 277] width 84 height 14
type textarea "*"
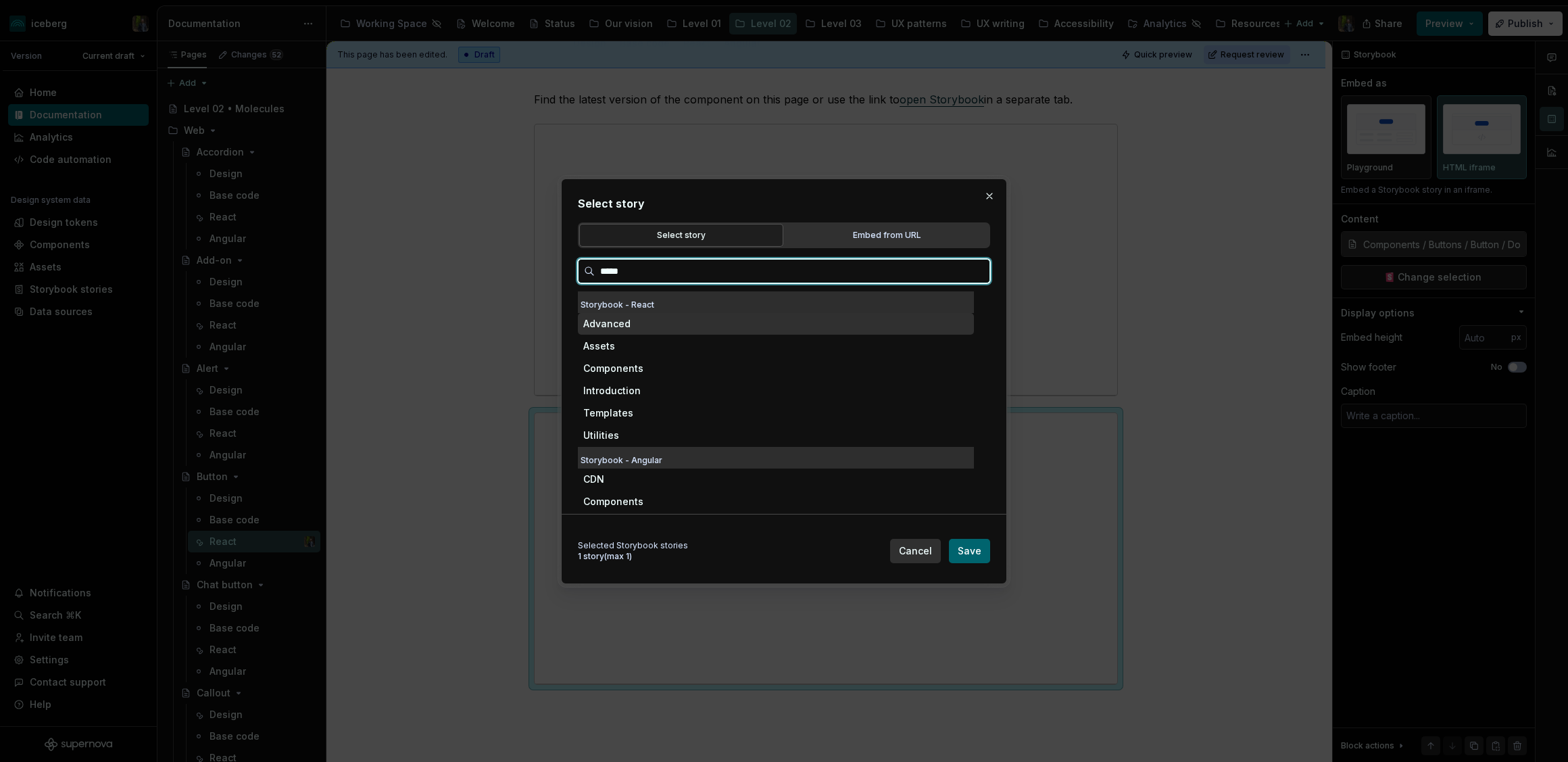
type input "******"
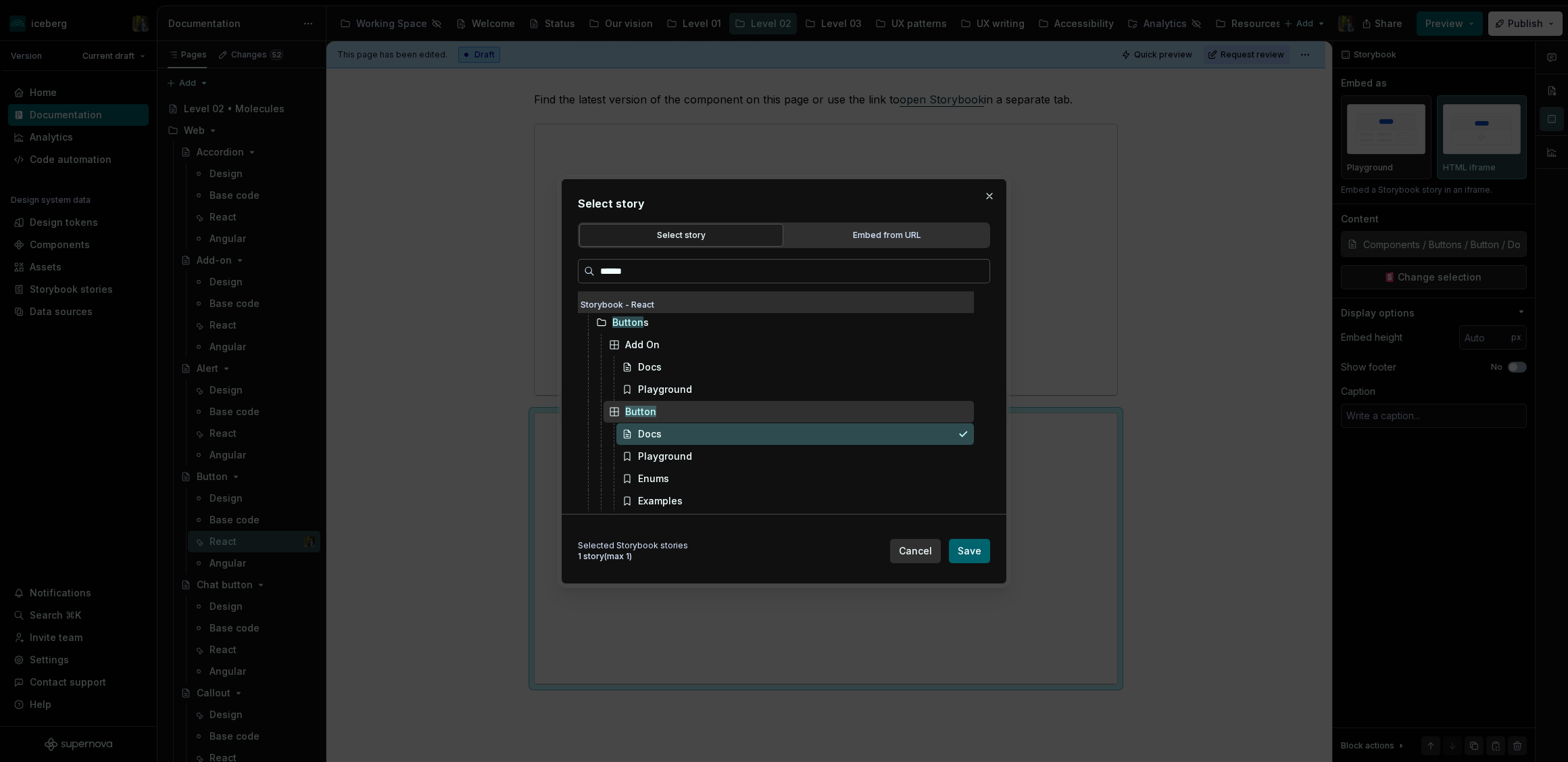
scroll to position [28, 0]
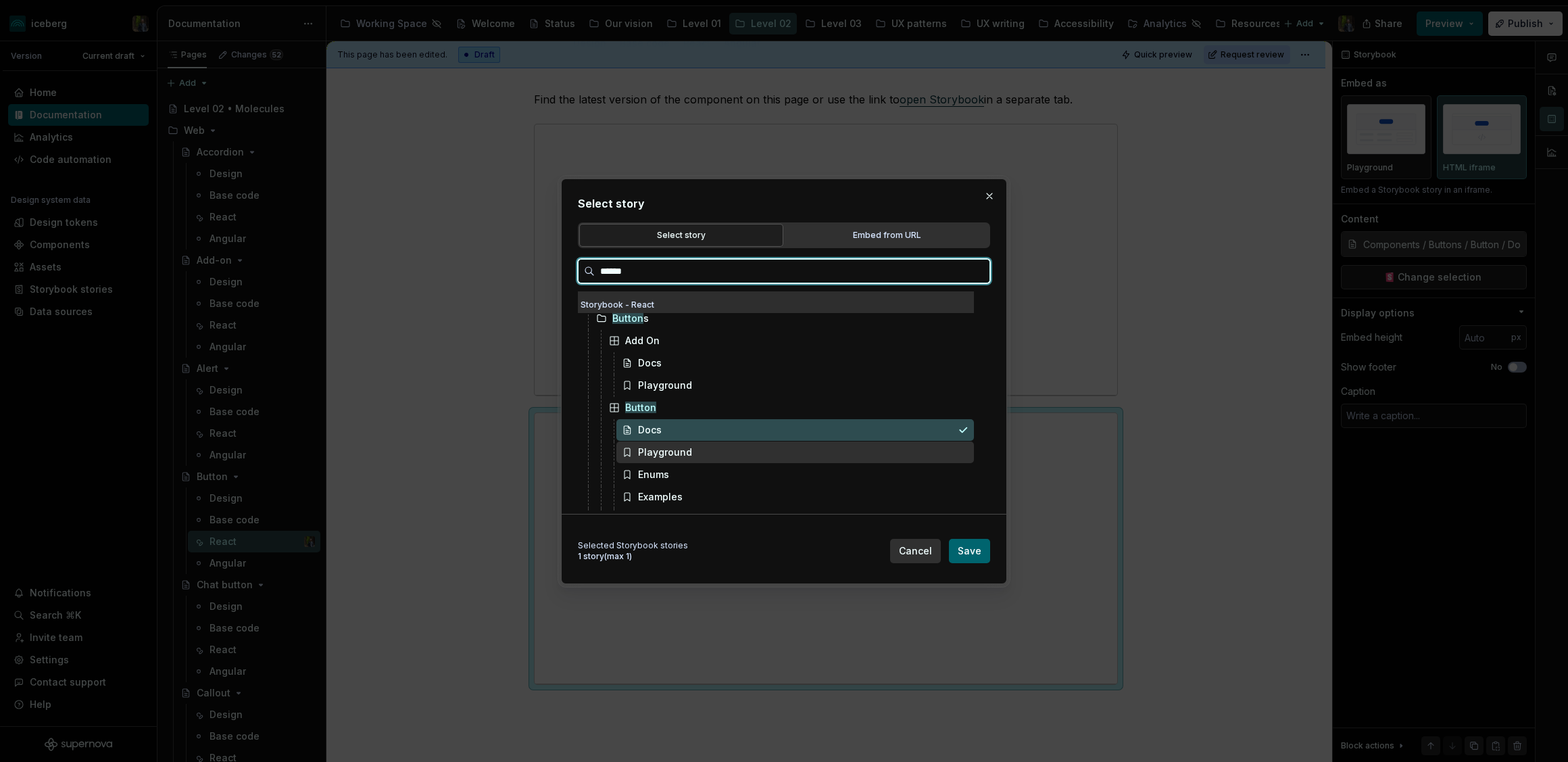
click at [709, 458] on div "Playground" at bounding box center [795, 452] width 358 height 22
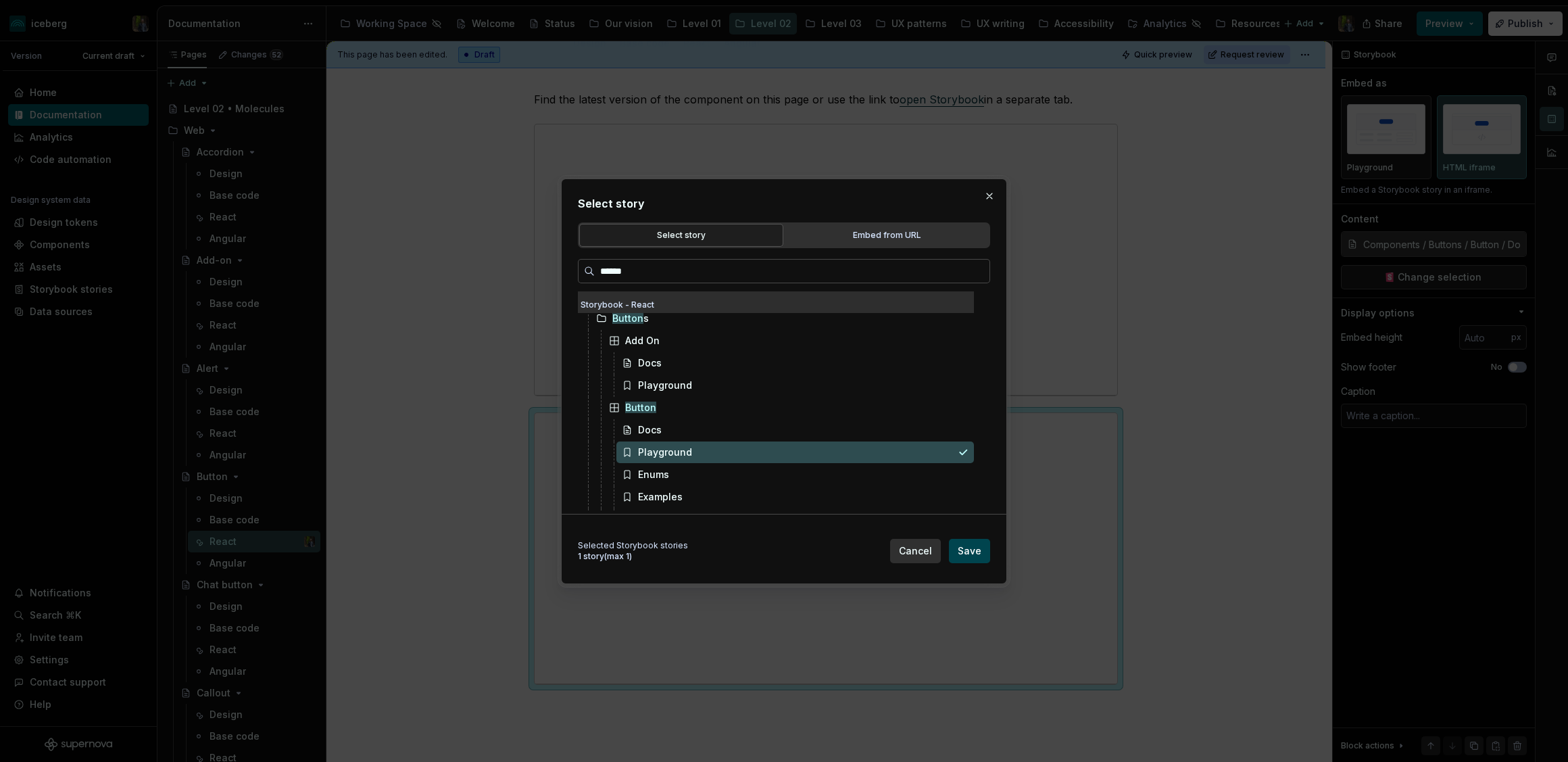
click at [983, 546] on button "Save" at bounding box center [969, 552] width 41 height 25
type textarea "*"
type input "Components / Buttons / Button / Playground"
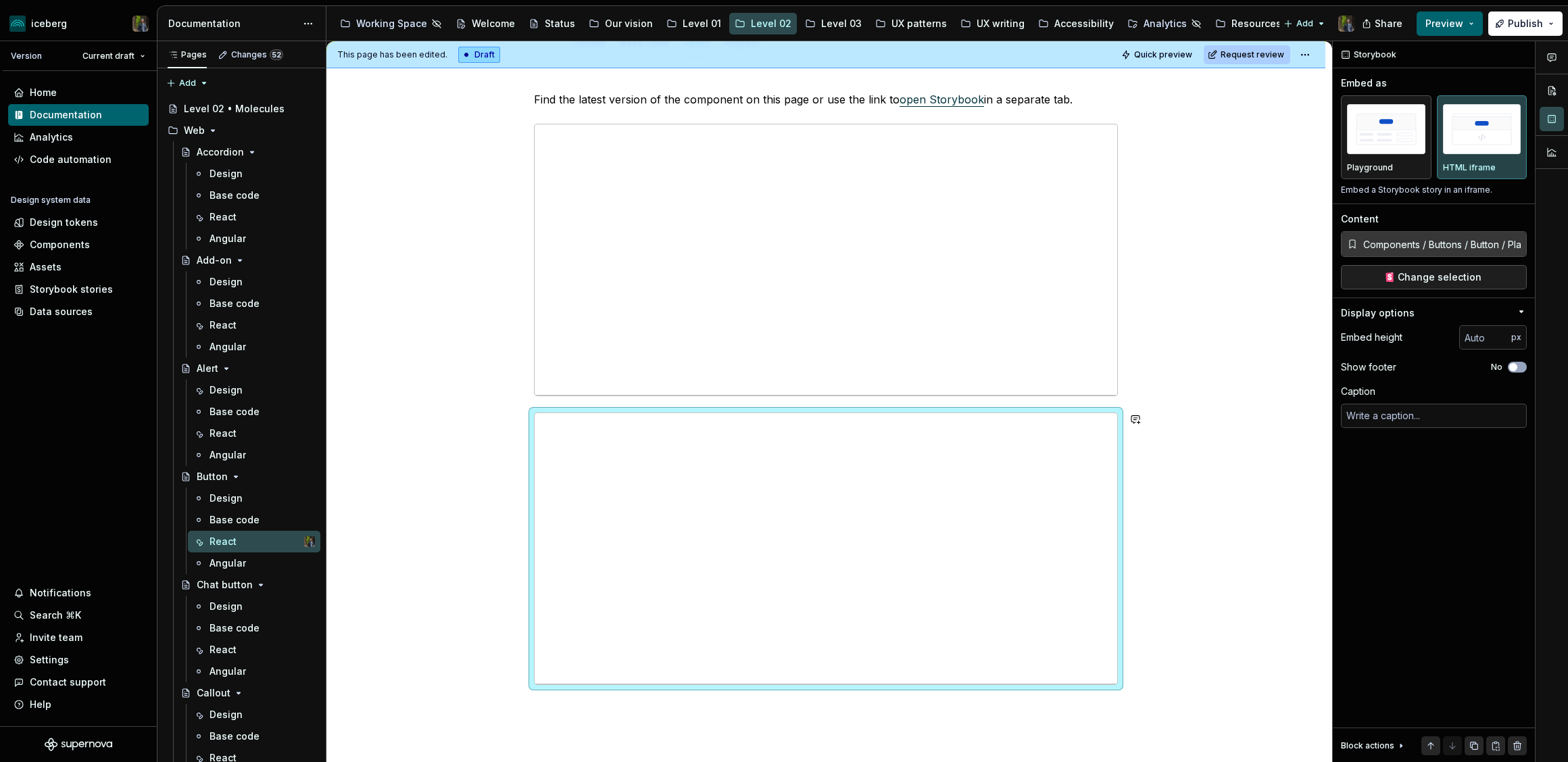
click at [558, 710] on div "**********" at bounding box center [825, 494] width 999 height 871
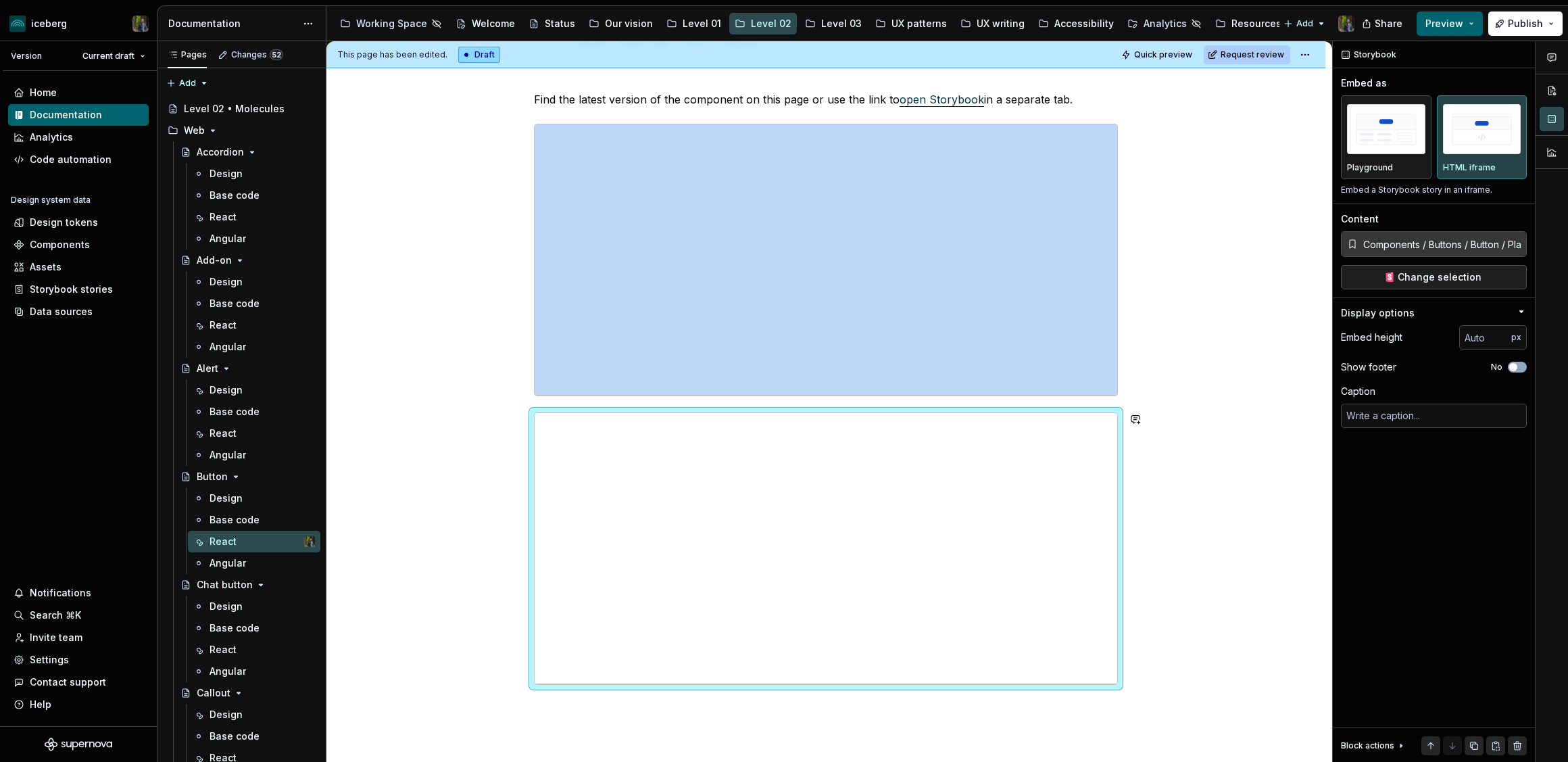
click at [560, 708] on div "**********" at bounding box center [825, 494] width 999 height 871
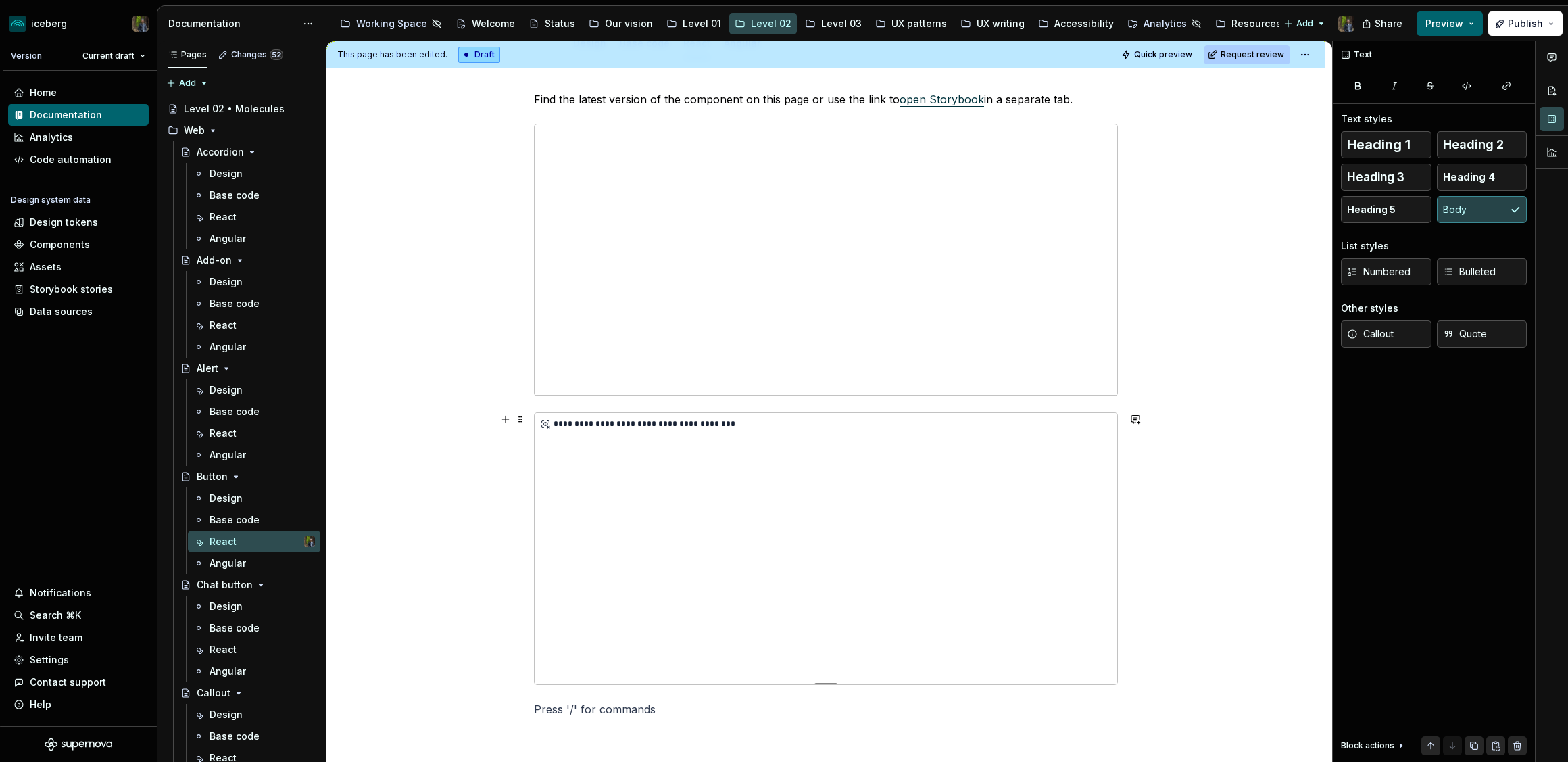
click at [622, 612] on div "**********" at bounding box center [825, 548] width 582 height 271
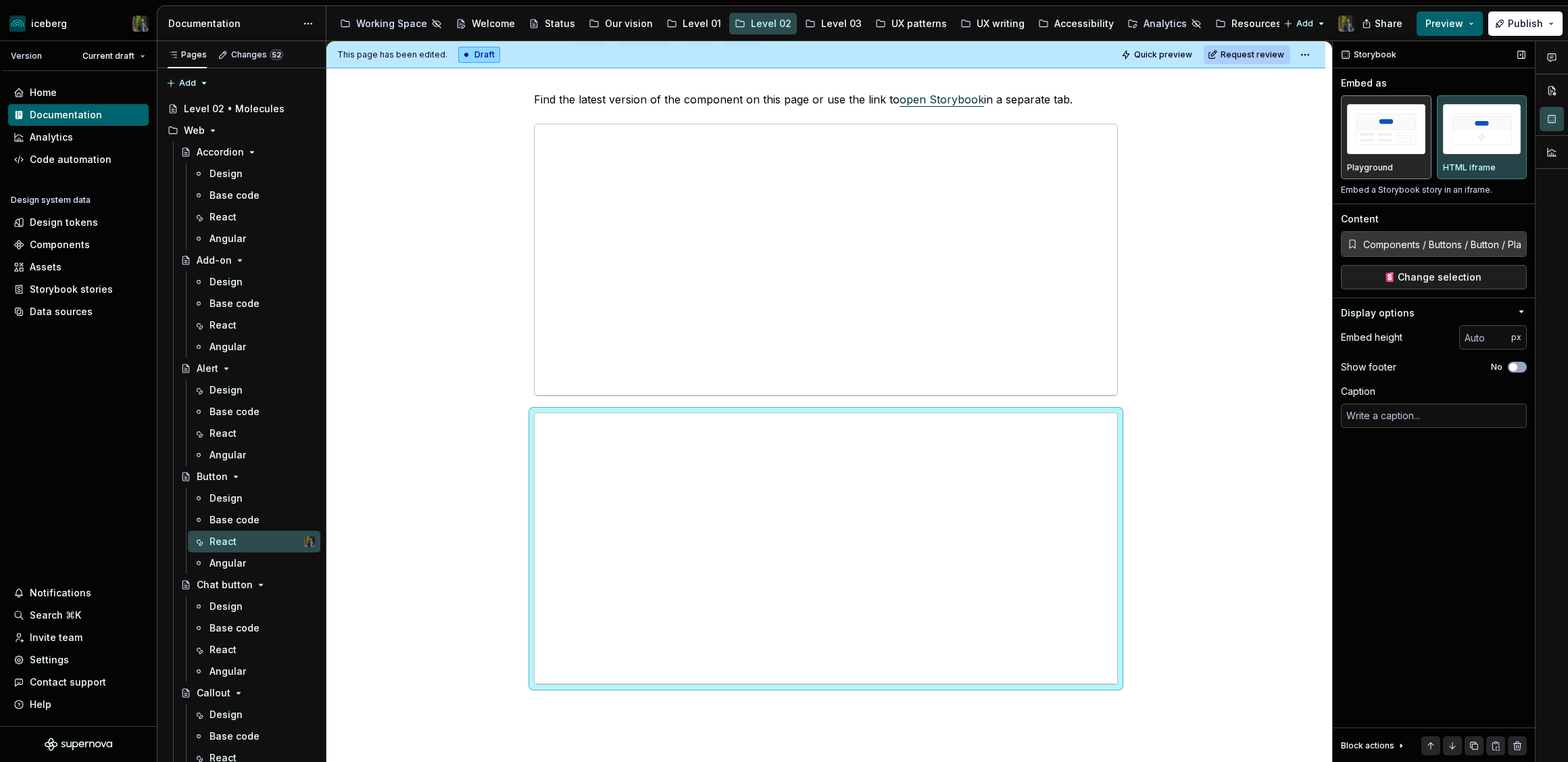
click at [1382, 120] on img "button" at bounding box center [1386, 128] width 78 height 49
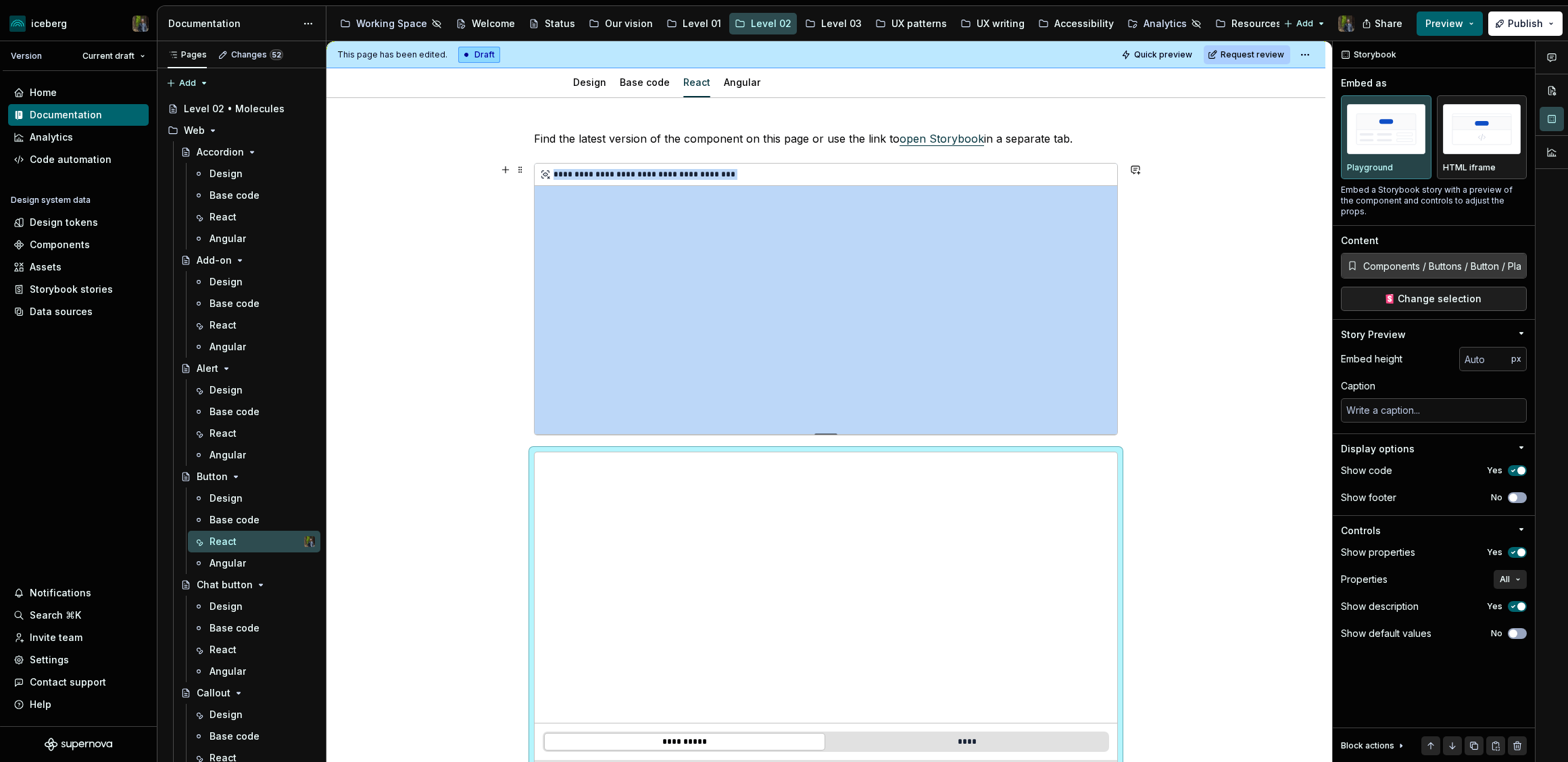
scroll to position [135, 0]
click at [701, 193] on div "**********" at bounding box center [825, 300] width 582 height 271
type textarea "*"
type input "Components / Buttons / Button / Examples"
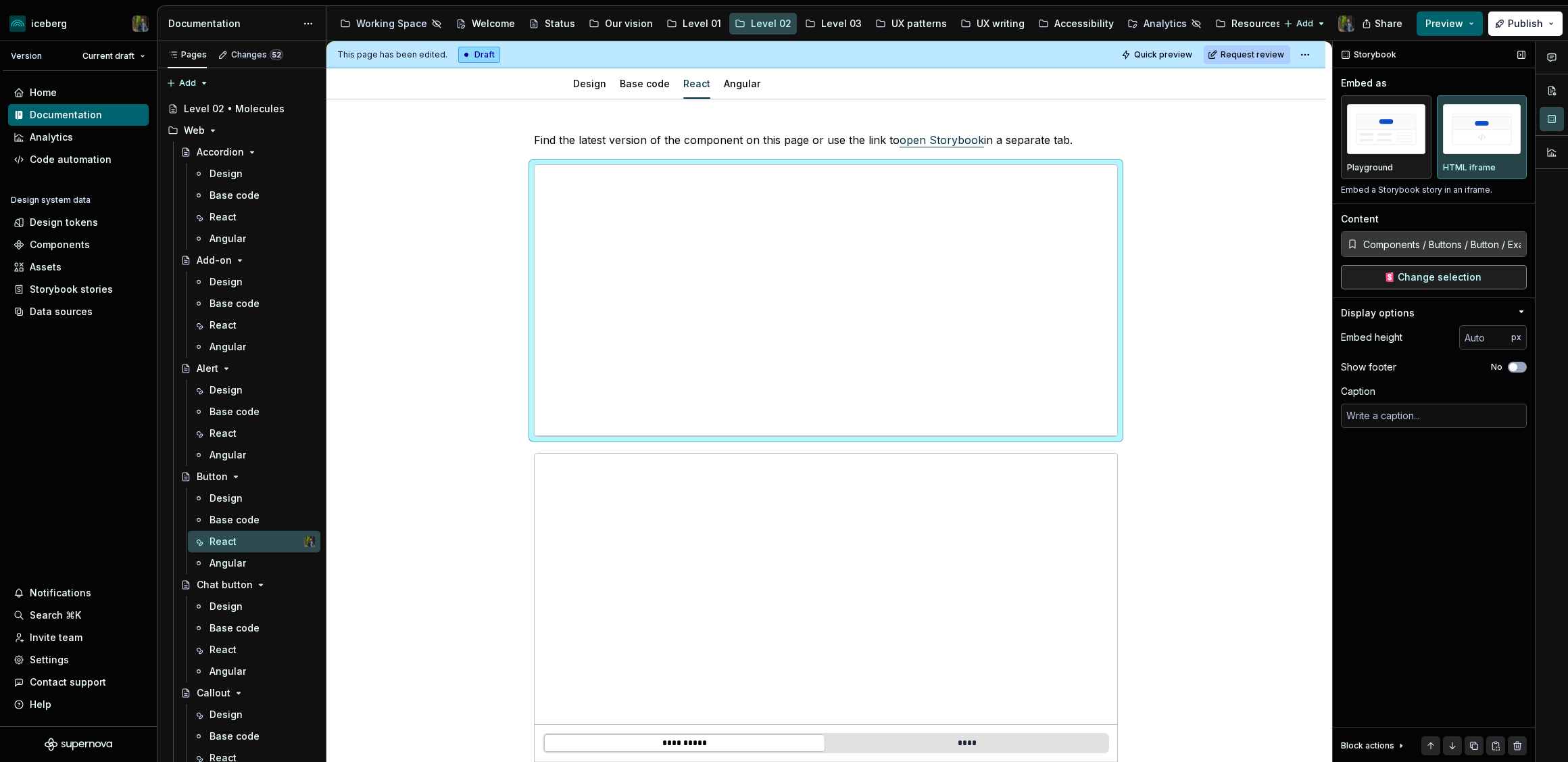
click at [1432, 281] on span "Change selection" at bounding box center [1440, 277] width 84 height 14
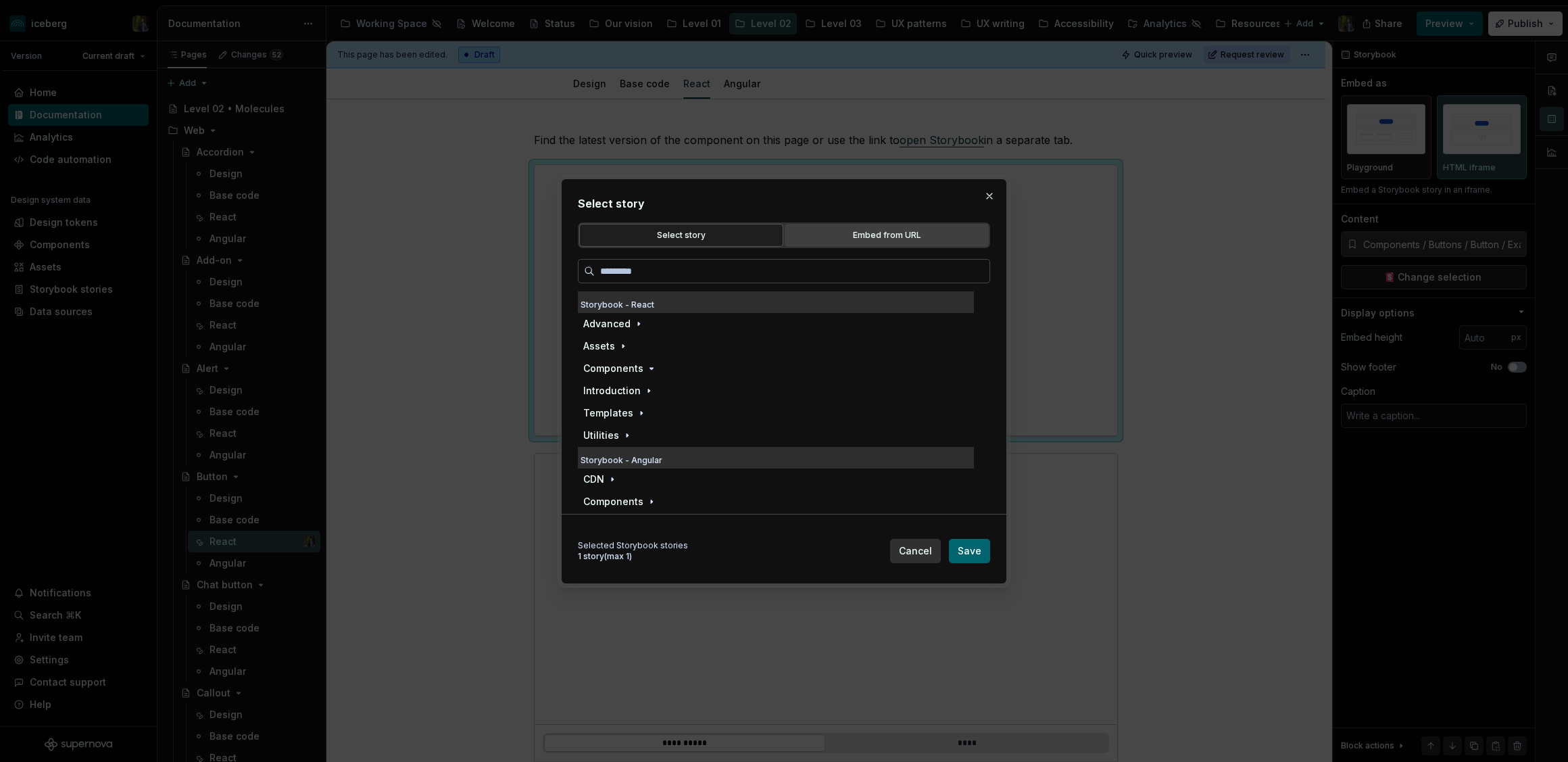
click at [822, 229] on div "Embed from URL" at bounding box center [886, 235] width 194 height 14
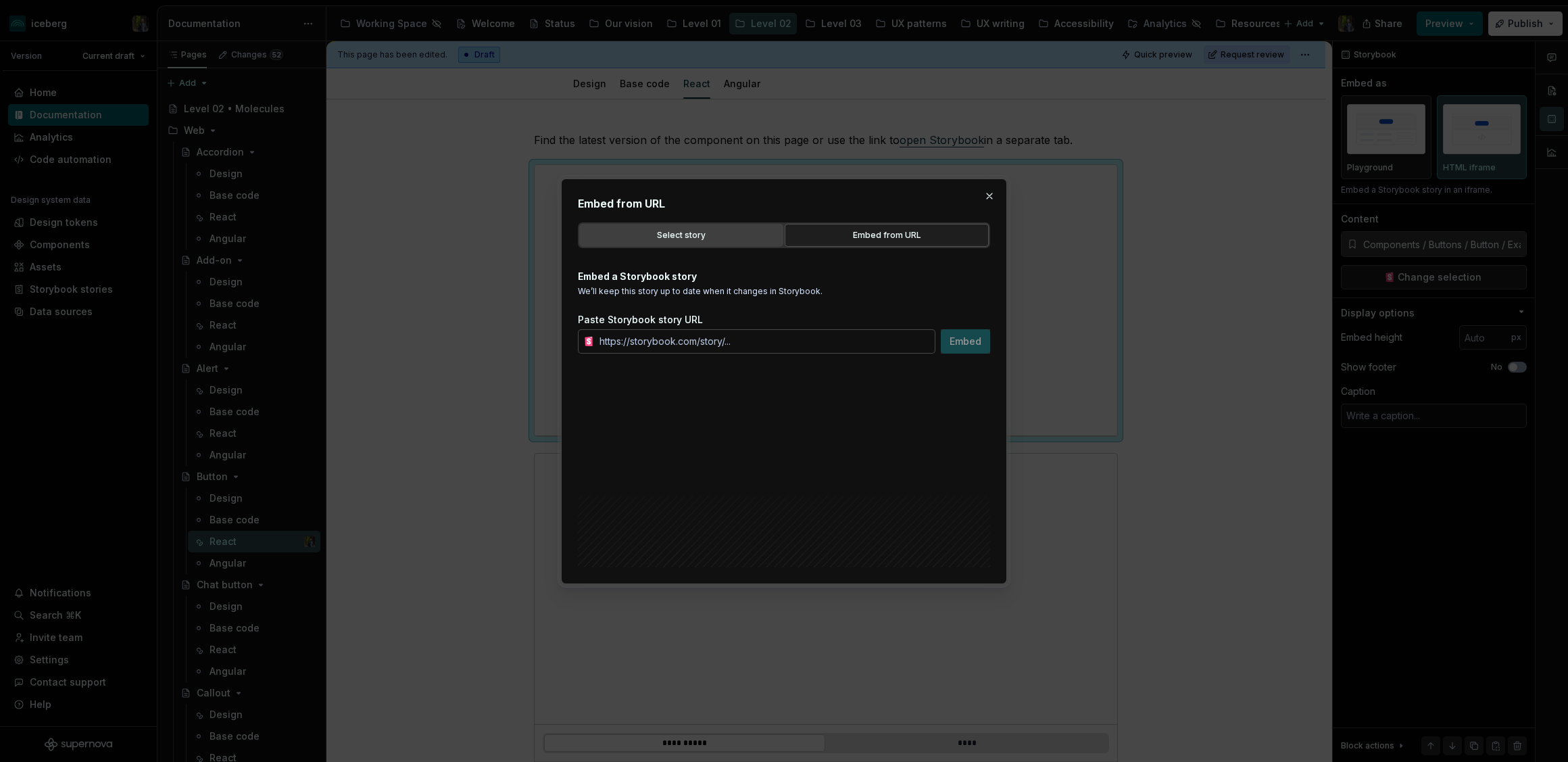
click at [696, 236] on div "Select story" at bounding box center [681, 235] width 194 height 14
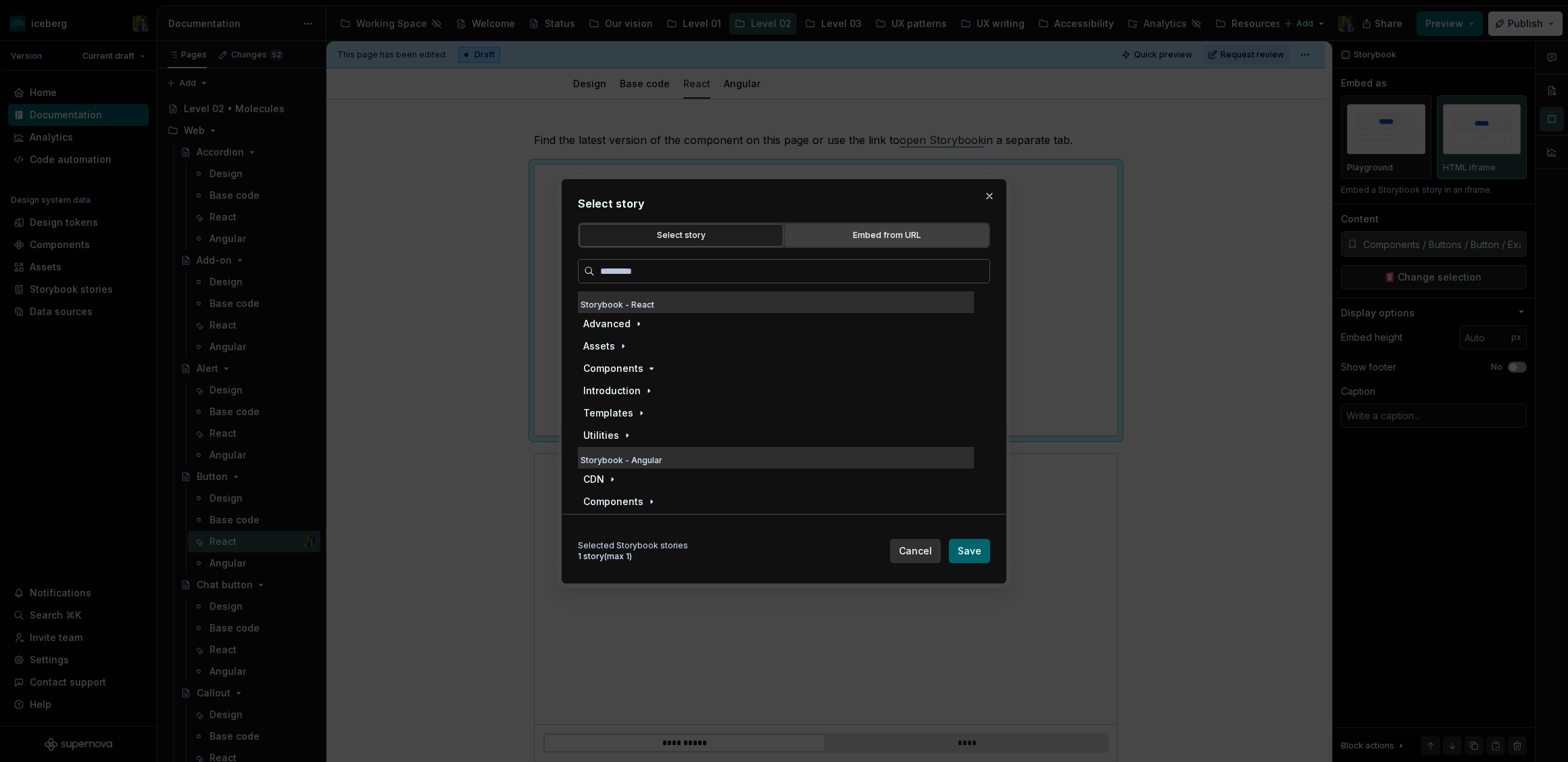
click at [842, 234] on div "Embed from URL" at bounding box center [886, 235] width 194 height 14
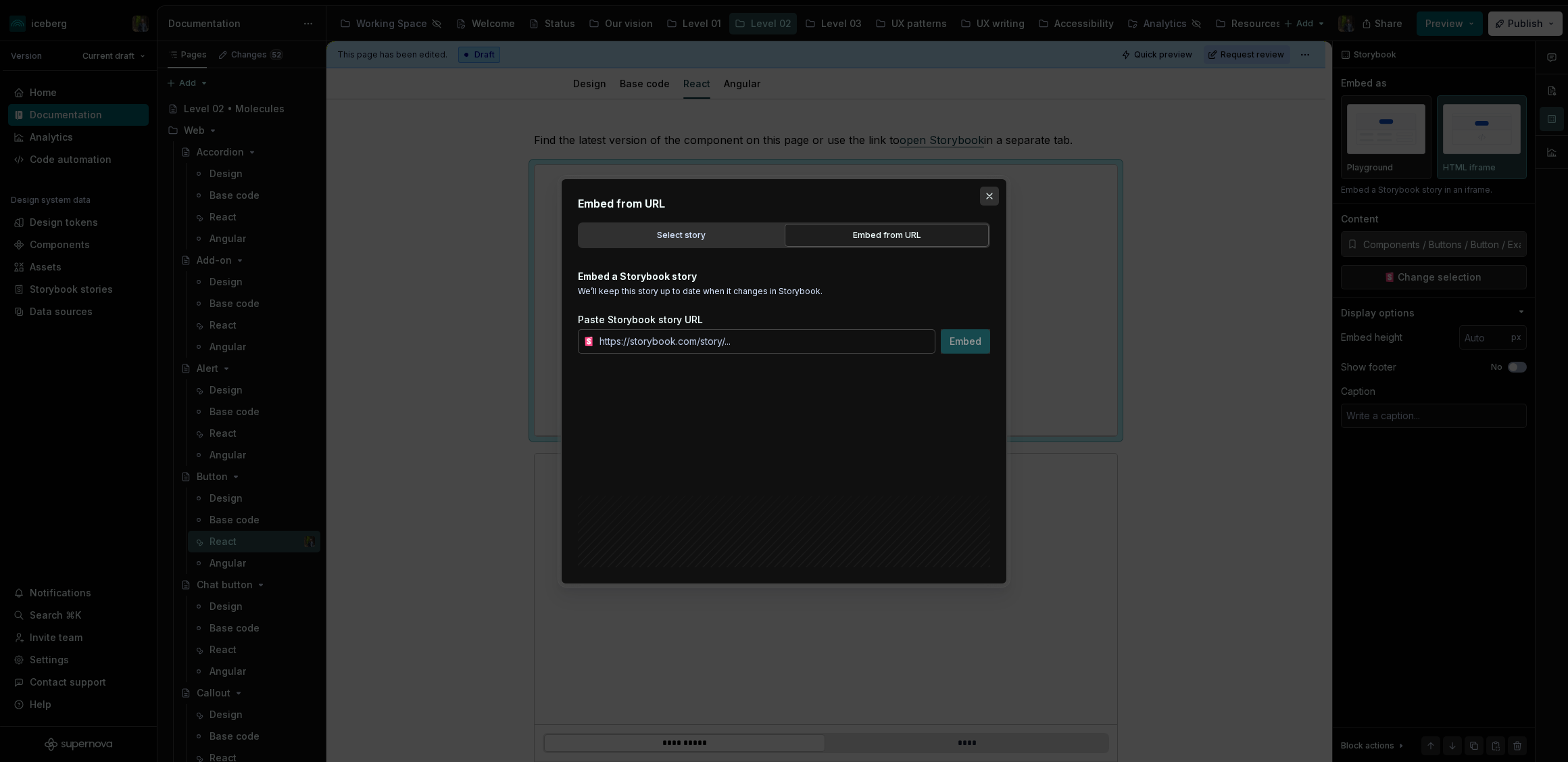
click at [994, 196] on button "button" at bounding box center [989, 196] width 19 height 19
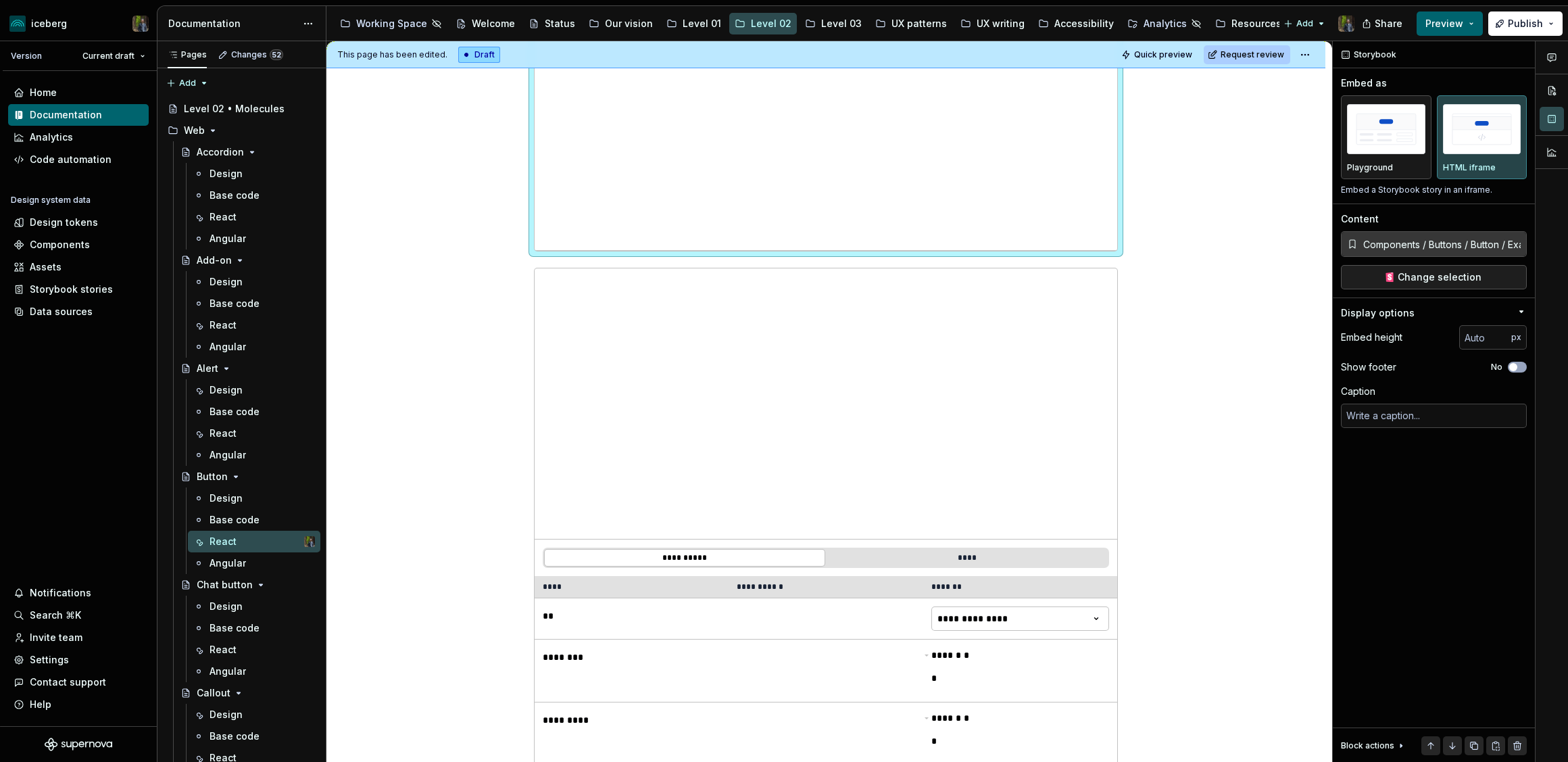
scroll to position [323, 0]
type textarea "*"
type input "Components / Buttons / Button / Playground"
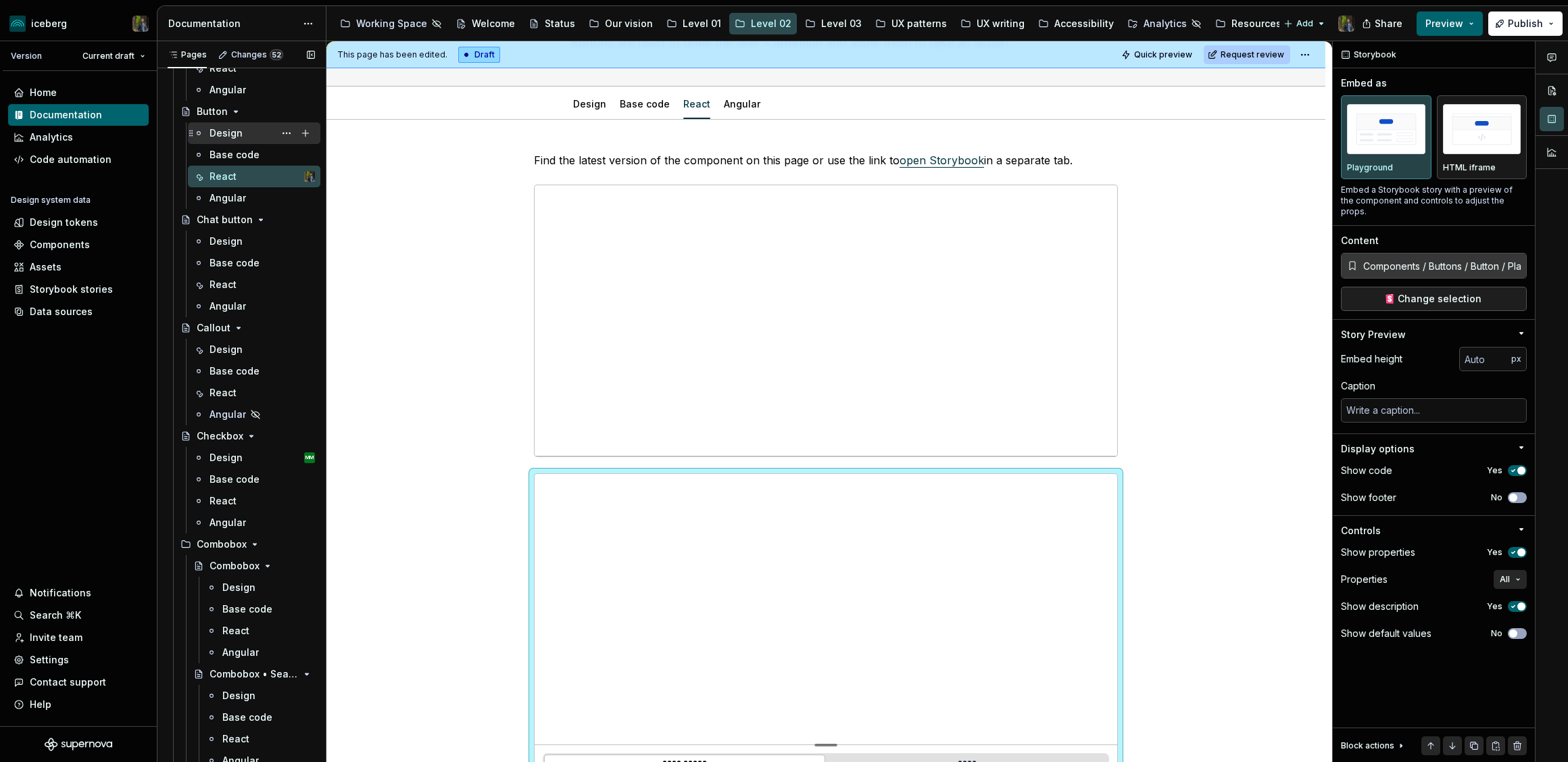
scroll to position [366, 0]
click at [243, 493] on div "React" at bounding box center [262, 500] width 105 height 19
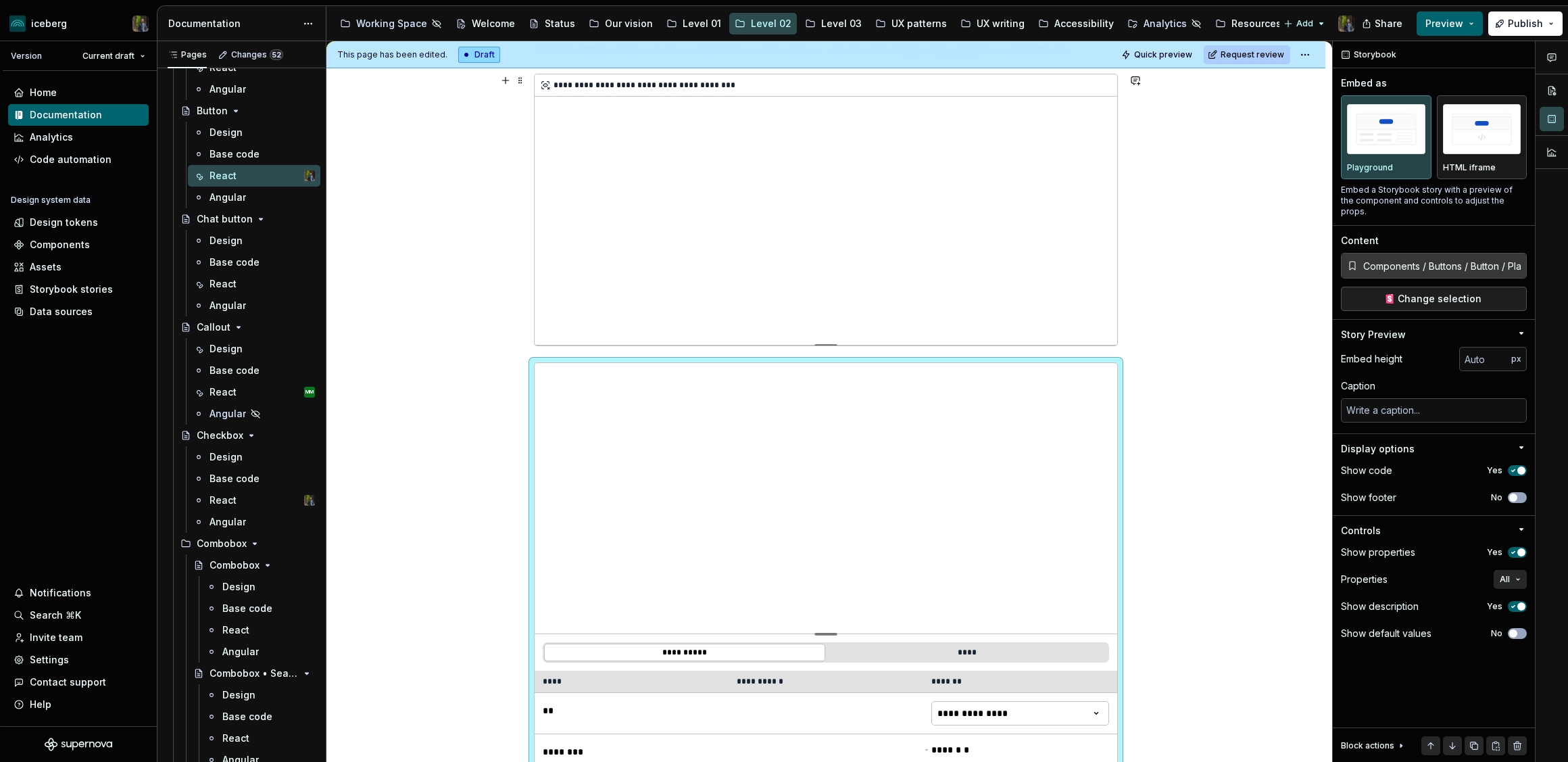
scroll to position [224, 0]
click at [242, 390] on div "React MM" at bounding box center [262, 392] width 105 height 19
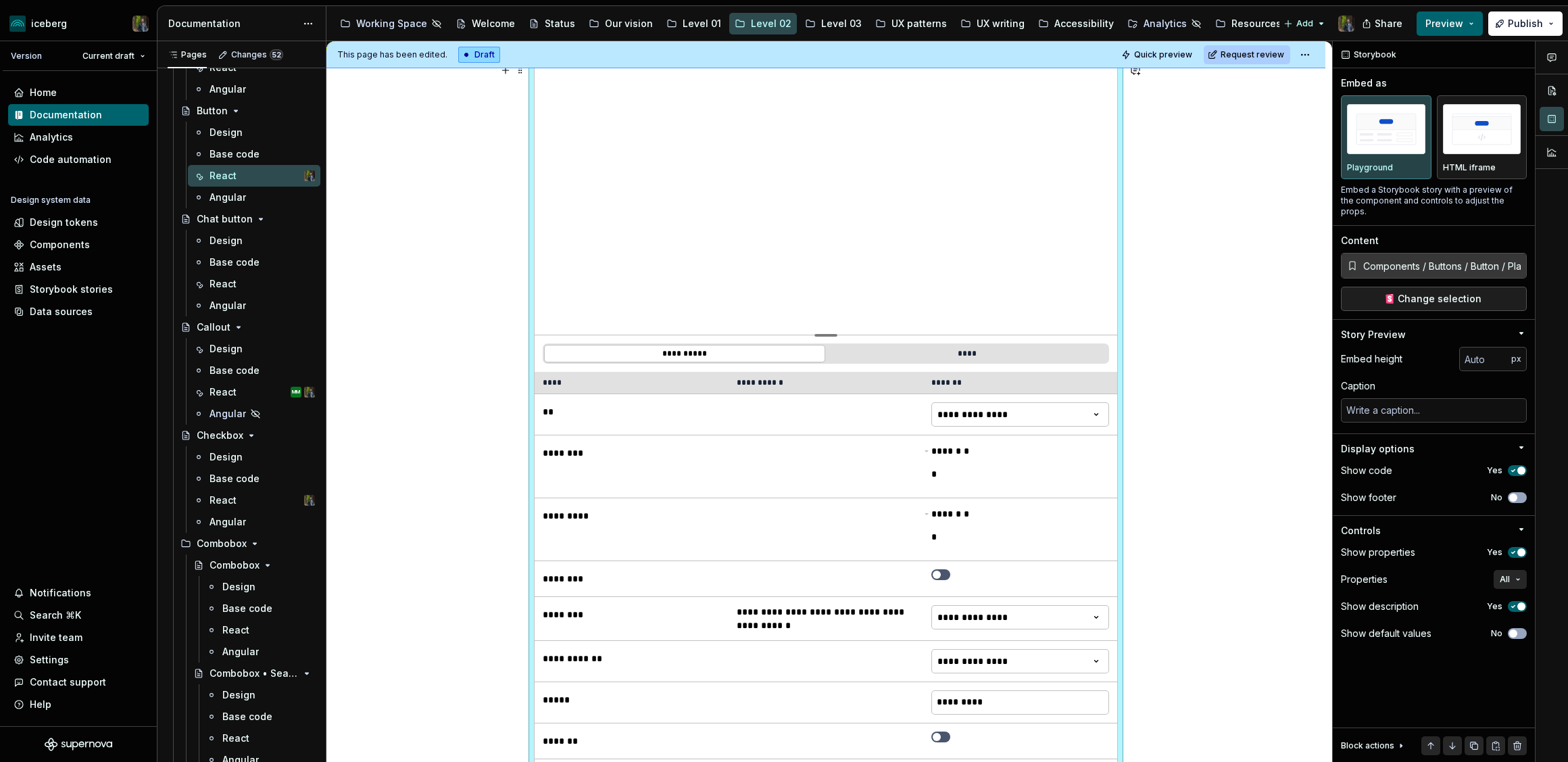
scroll to position [528, 0]
click at [981, 347] on button "****" at bounding box center [967, 351] width 281 height 17
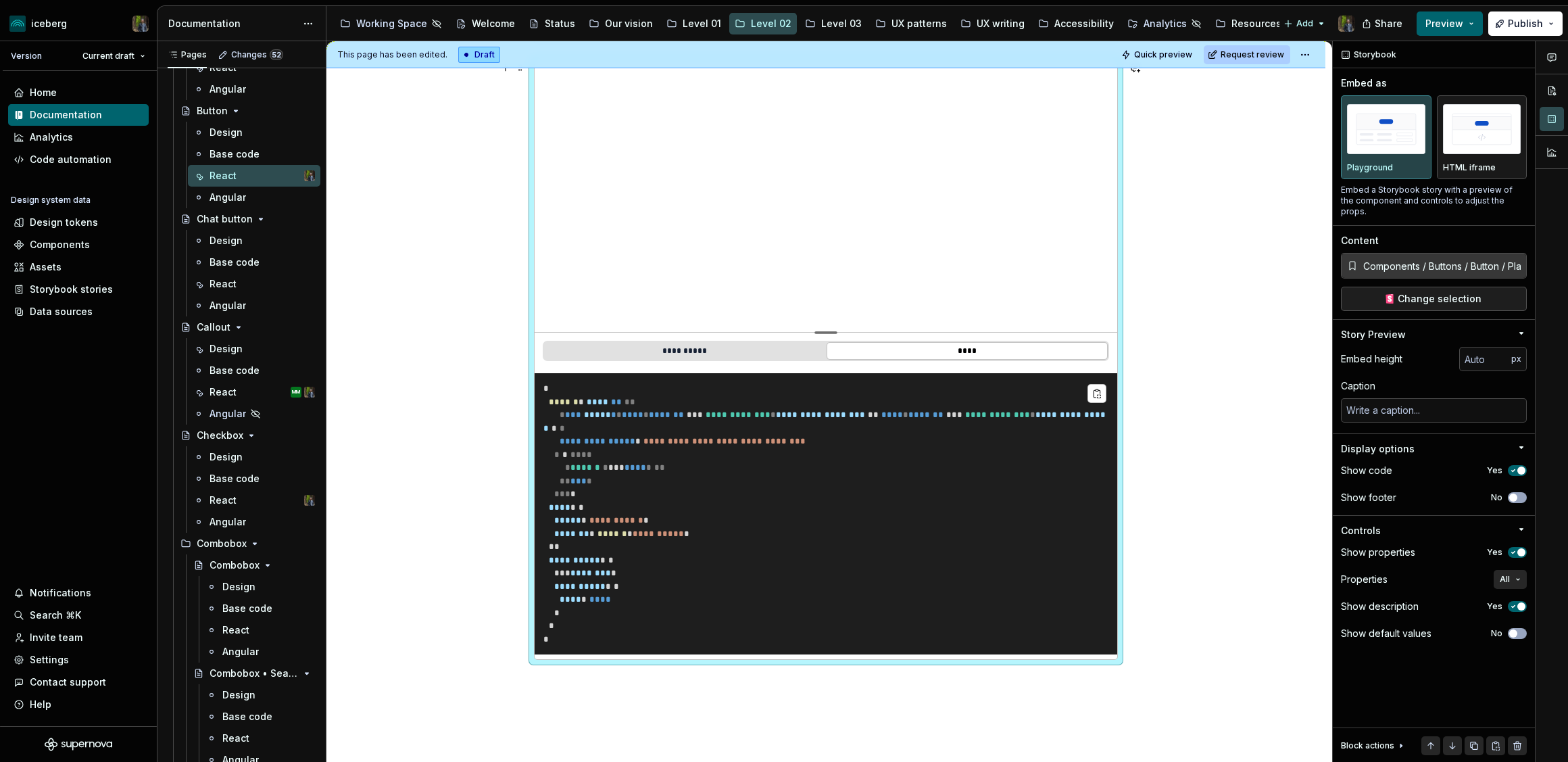
click at [653, 427] on span "**********" at bounding box center [825, 422] width 565 height 22
click at [696, 345] on button "**********" at bounding box center [685, 351] width 281 height 17
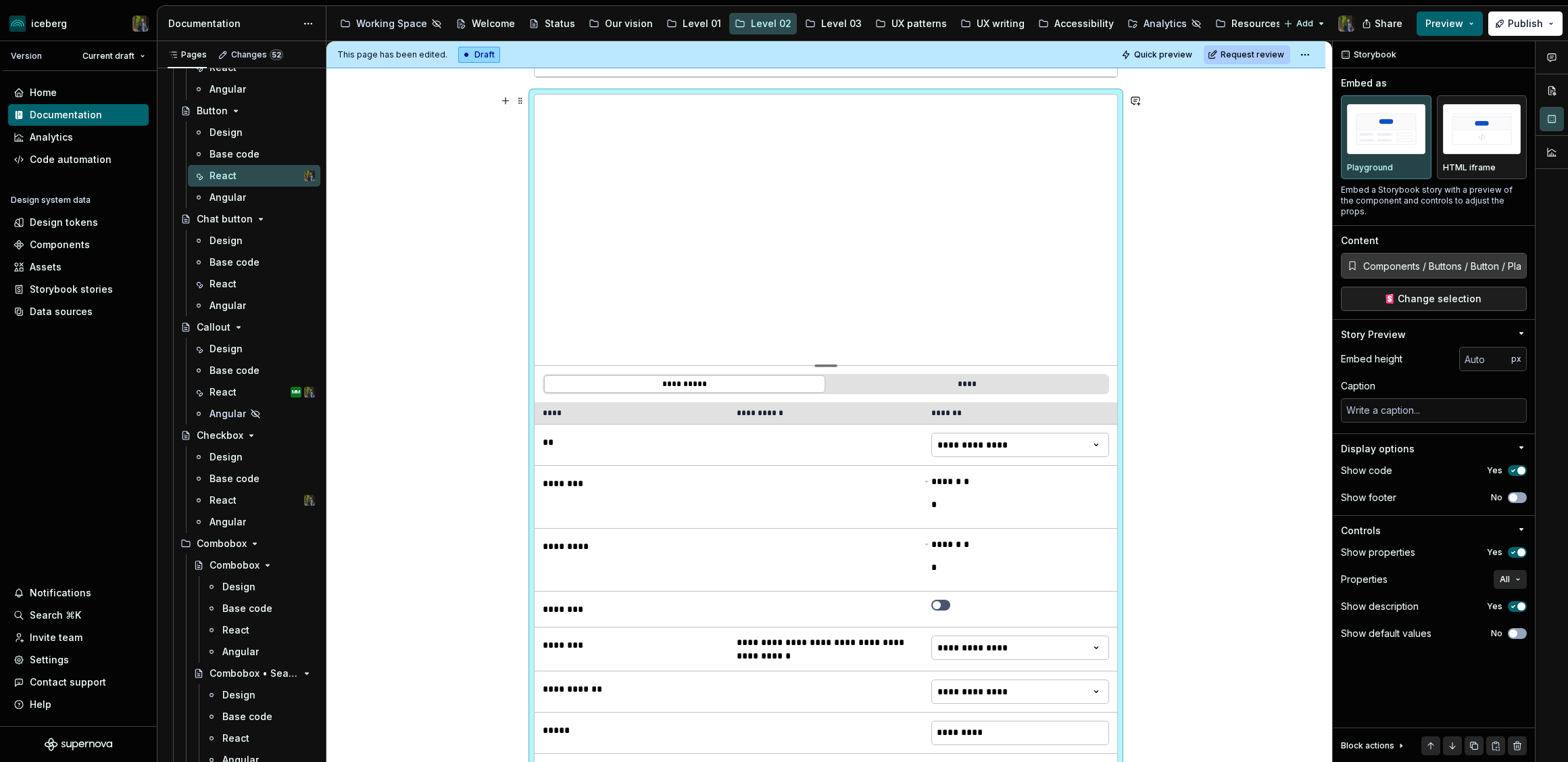
scroll to position [501, 0]
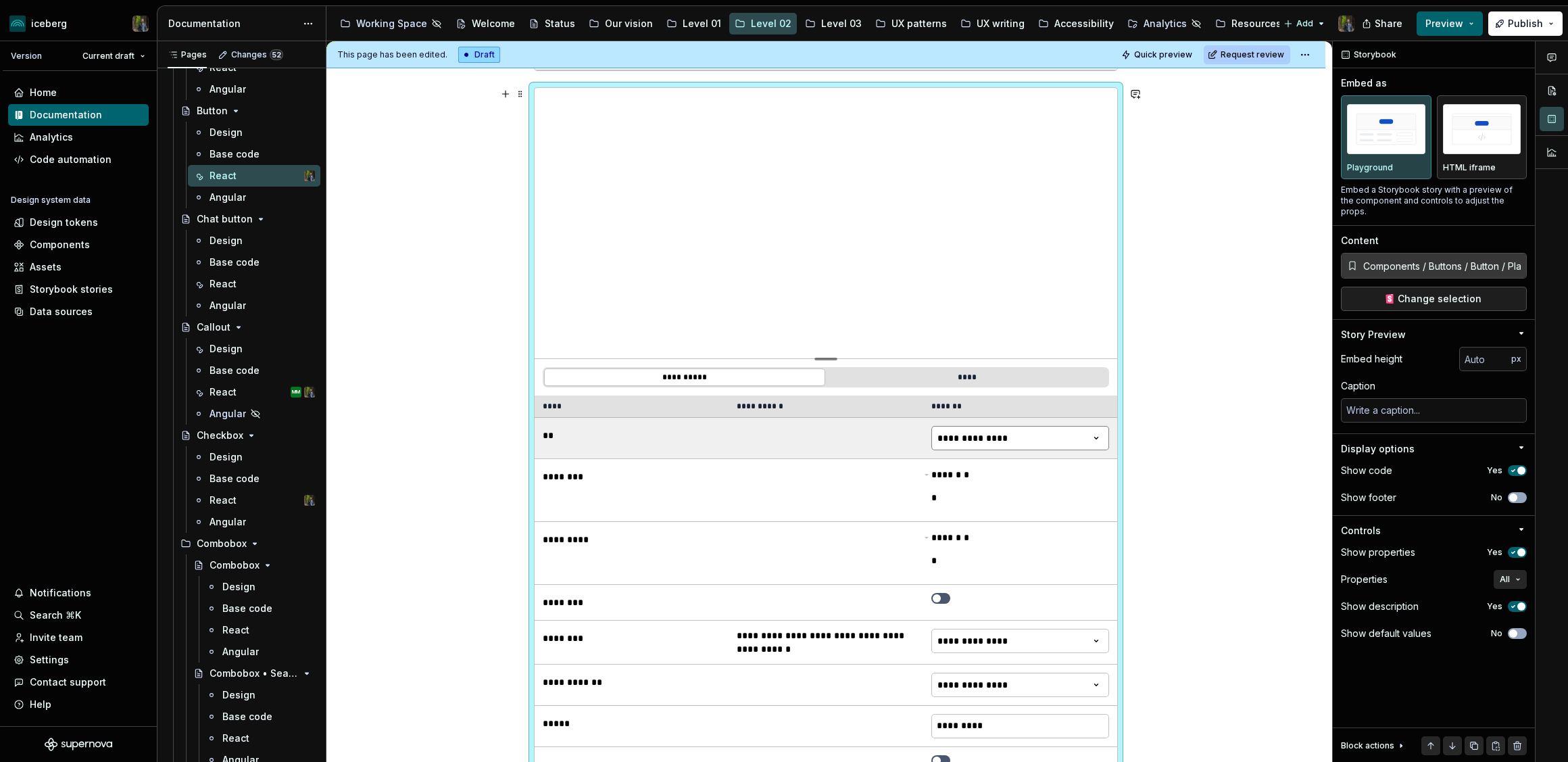
click at [981, 433] on html "iceberg Version Current draft Home Documentation Analytics Code automation Desi…" at bounding box center [784, 381] width 1568 height 762
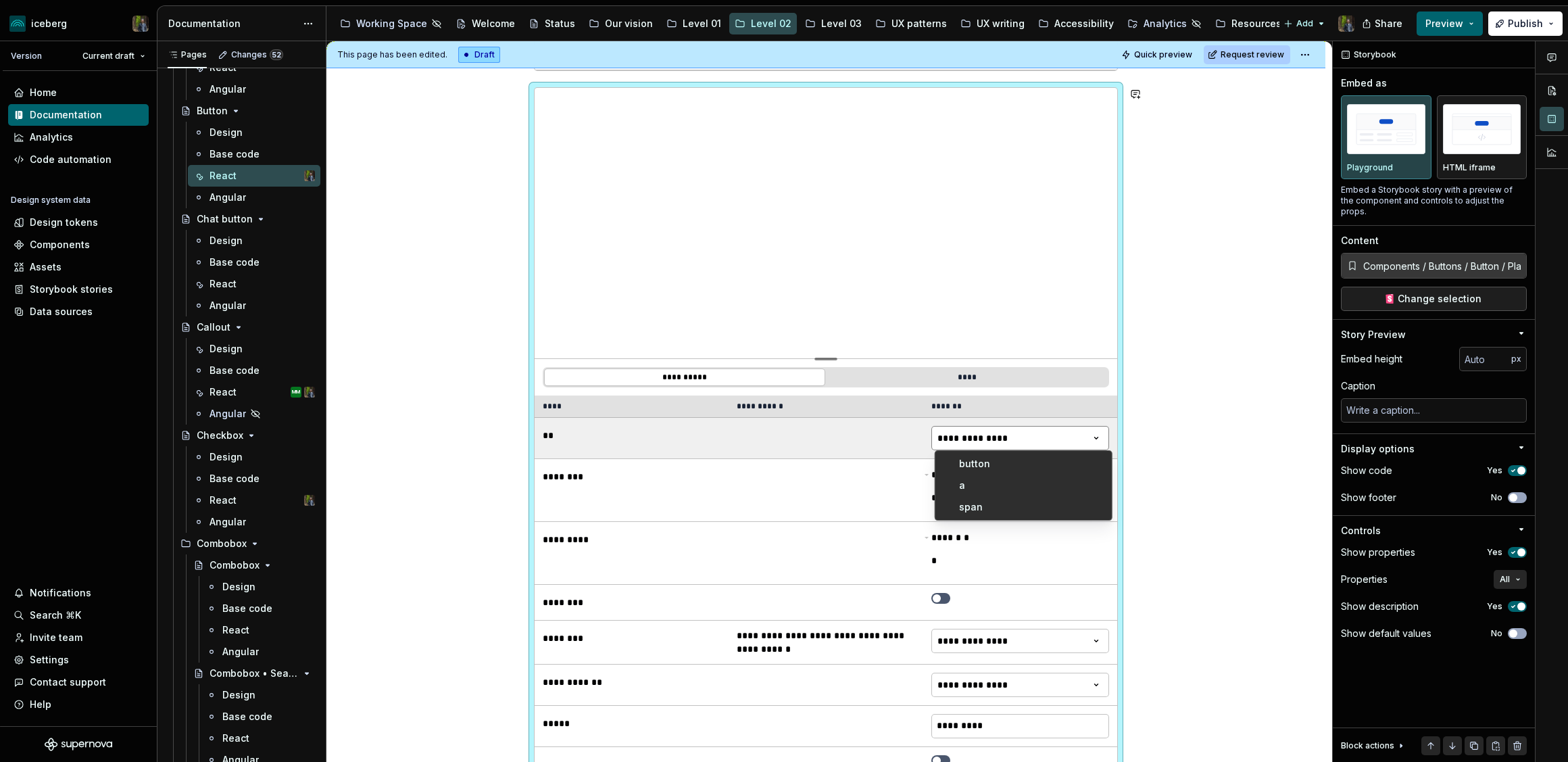
click at [987, 436] on html "iceberg Version Current draft Home Documentation Analytics Code automation Desi…" at bounding box center [784, 381] width 1568 height 762
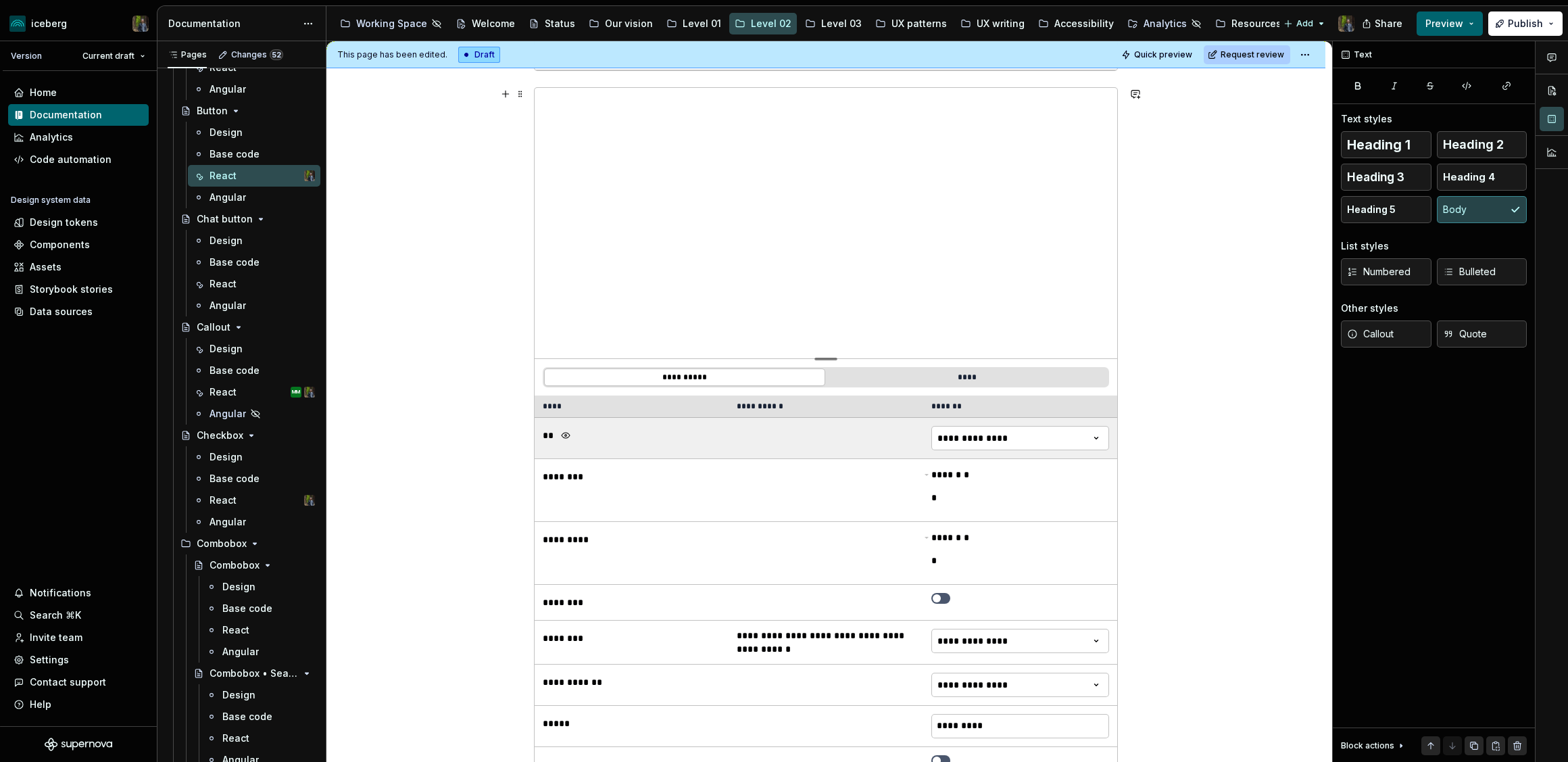
click at [596, 430] on div "**" at bounding box center [631, 435] width 178 height 19
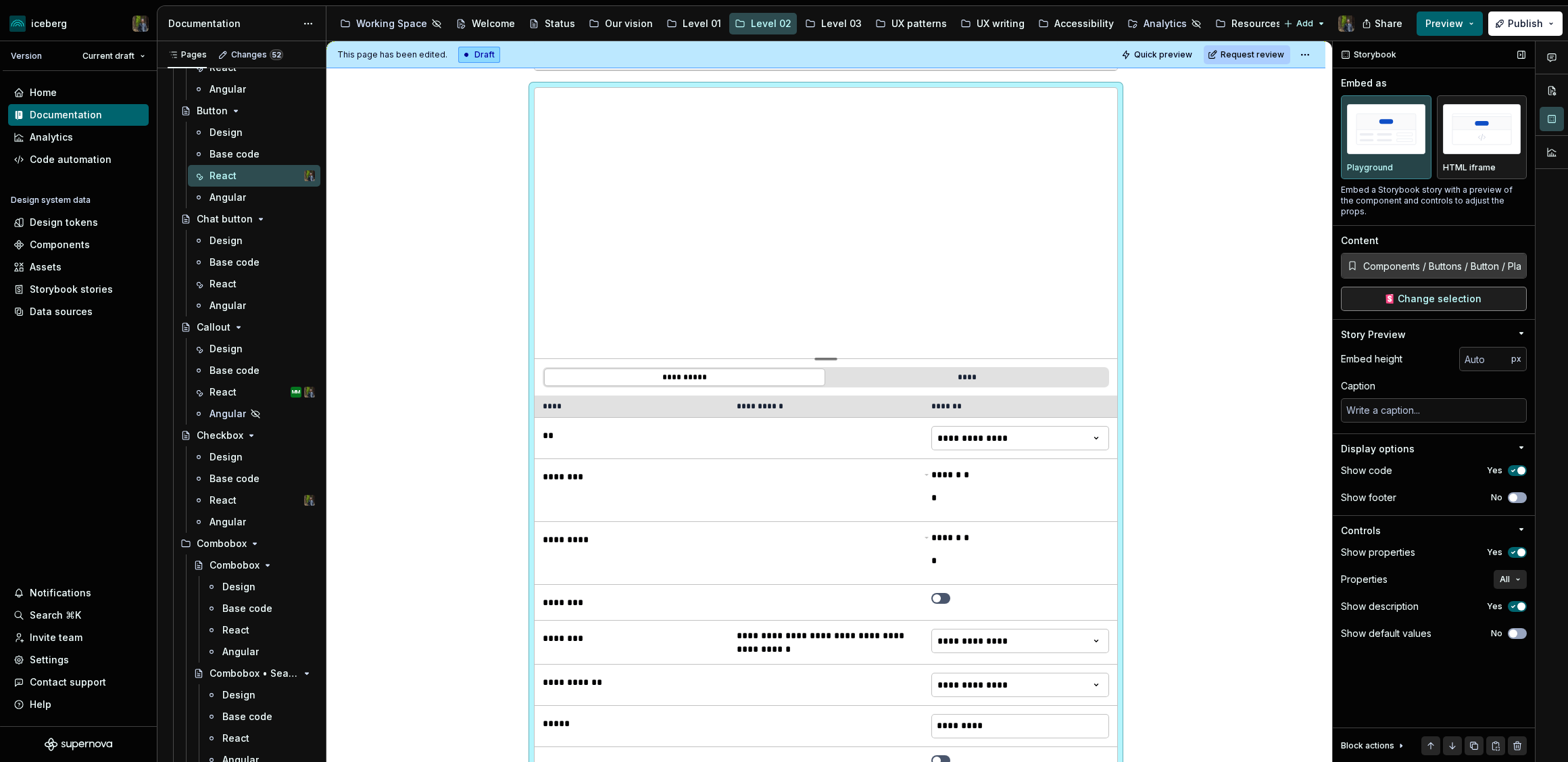
click at [1432, 292] on span "Change selection" at bounding box center [1440, 299] width 84 height 14
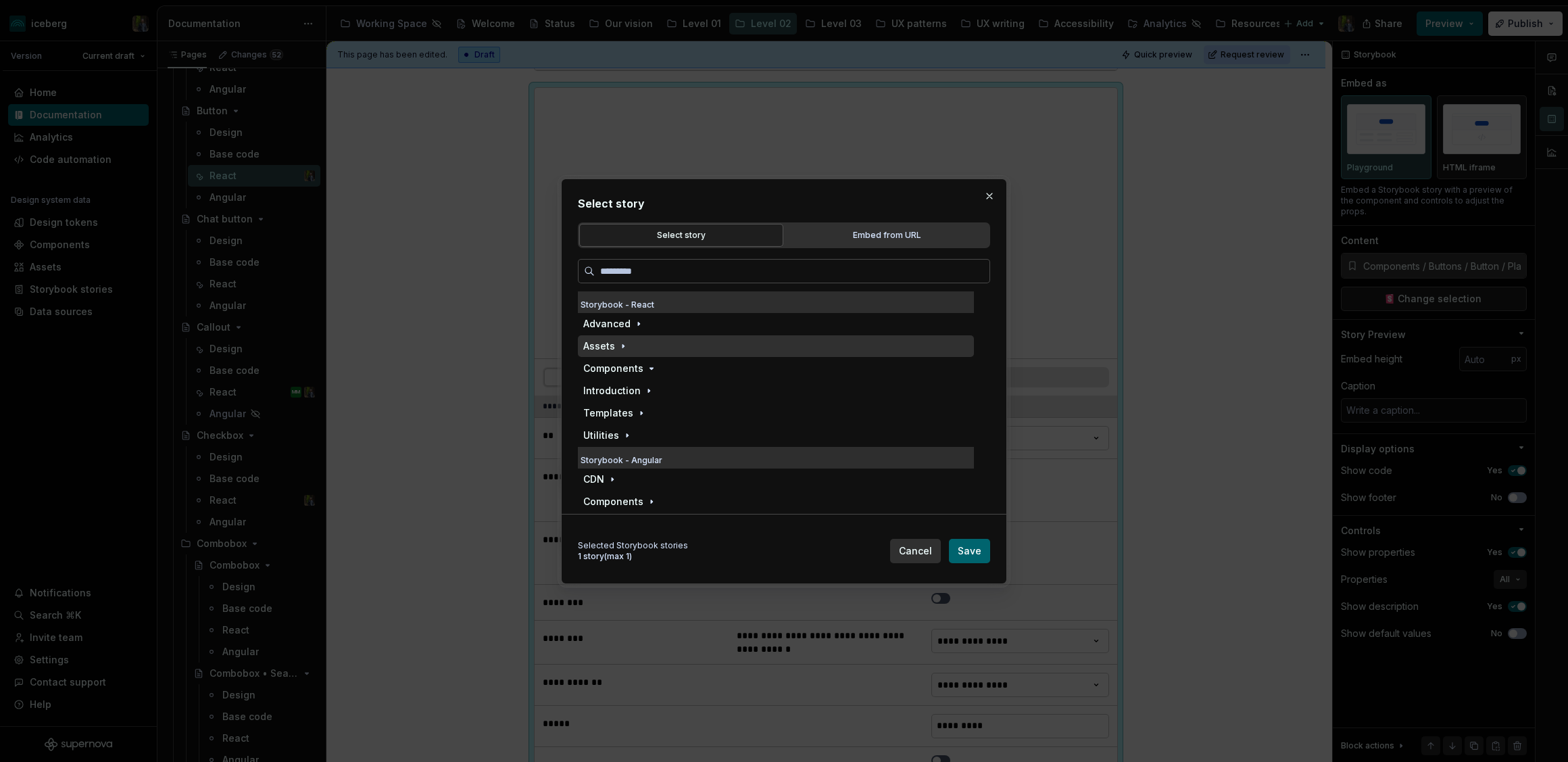
type textarea "*"
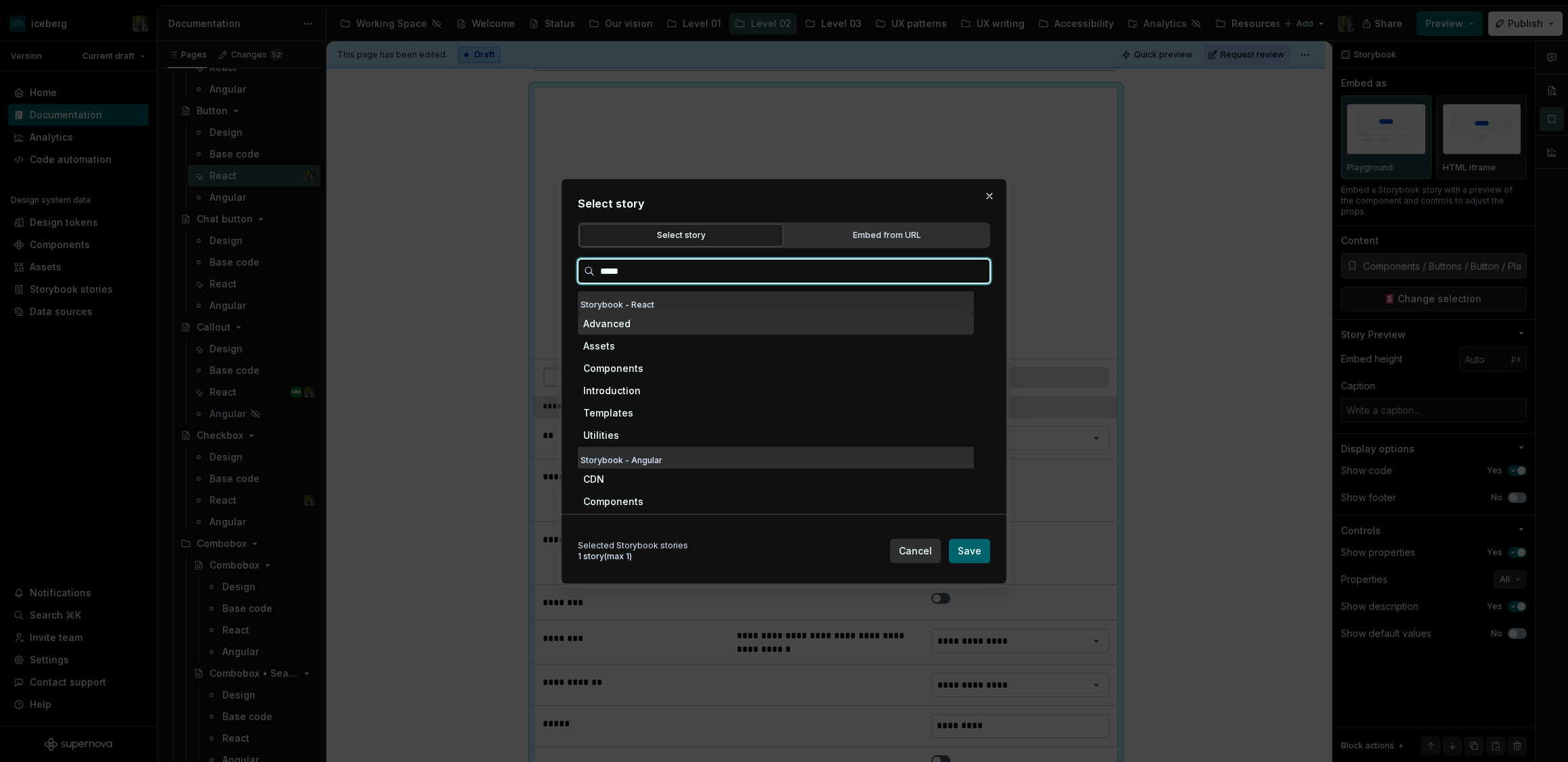
type input "******"
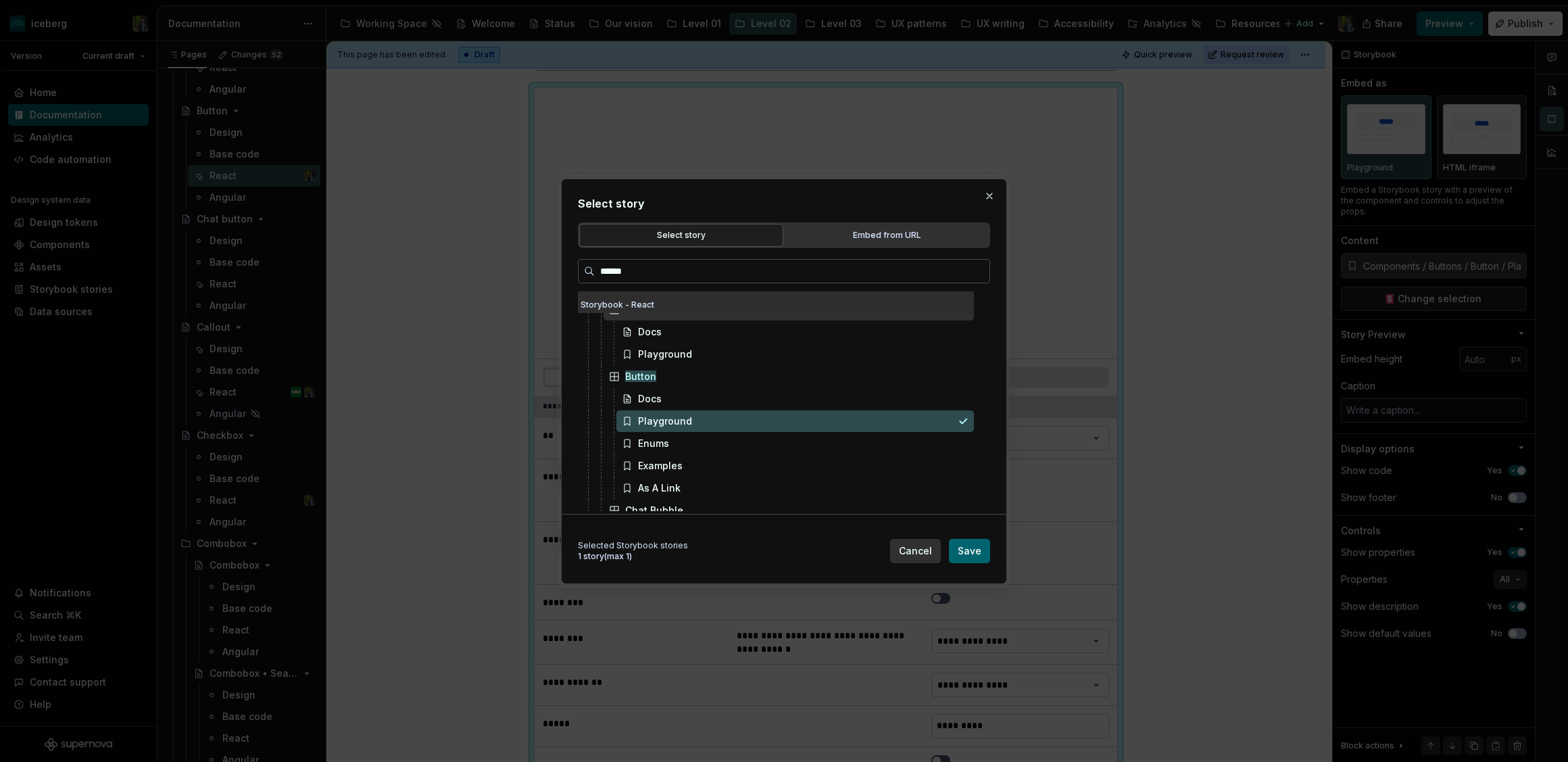
scroll to position [60, 0]
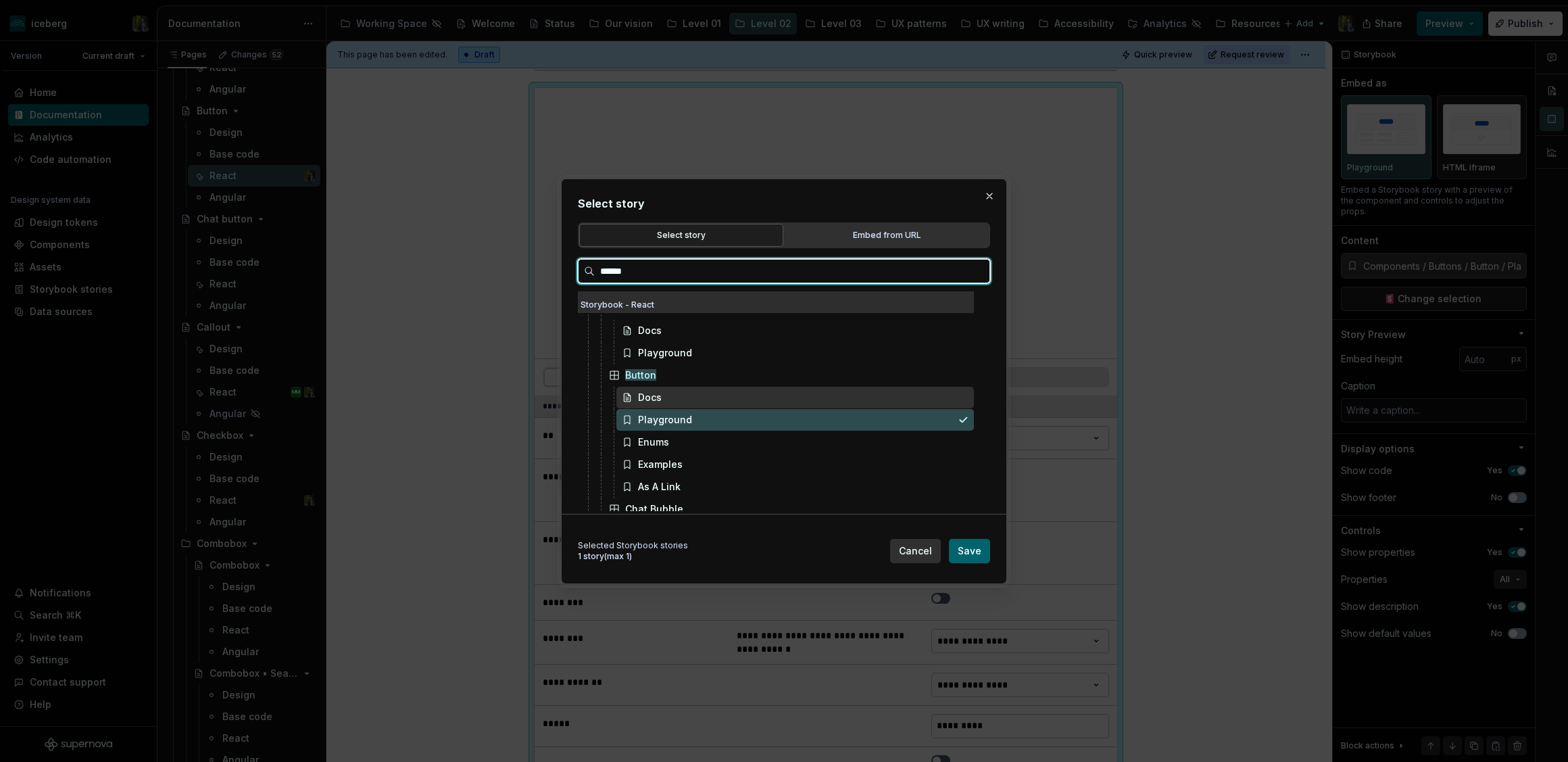
click at [679, 398] on div "Docs" at bounding box center [795, 398] width 358 height 22
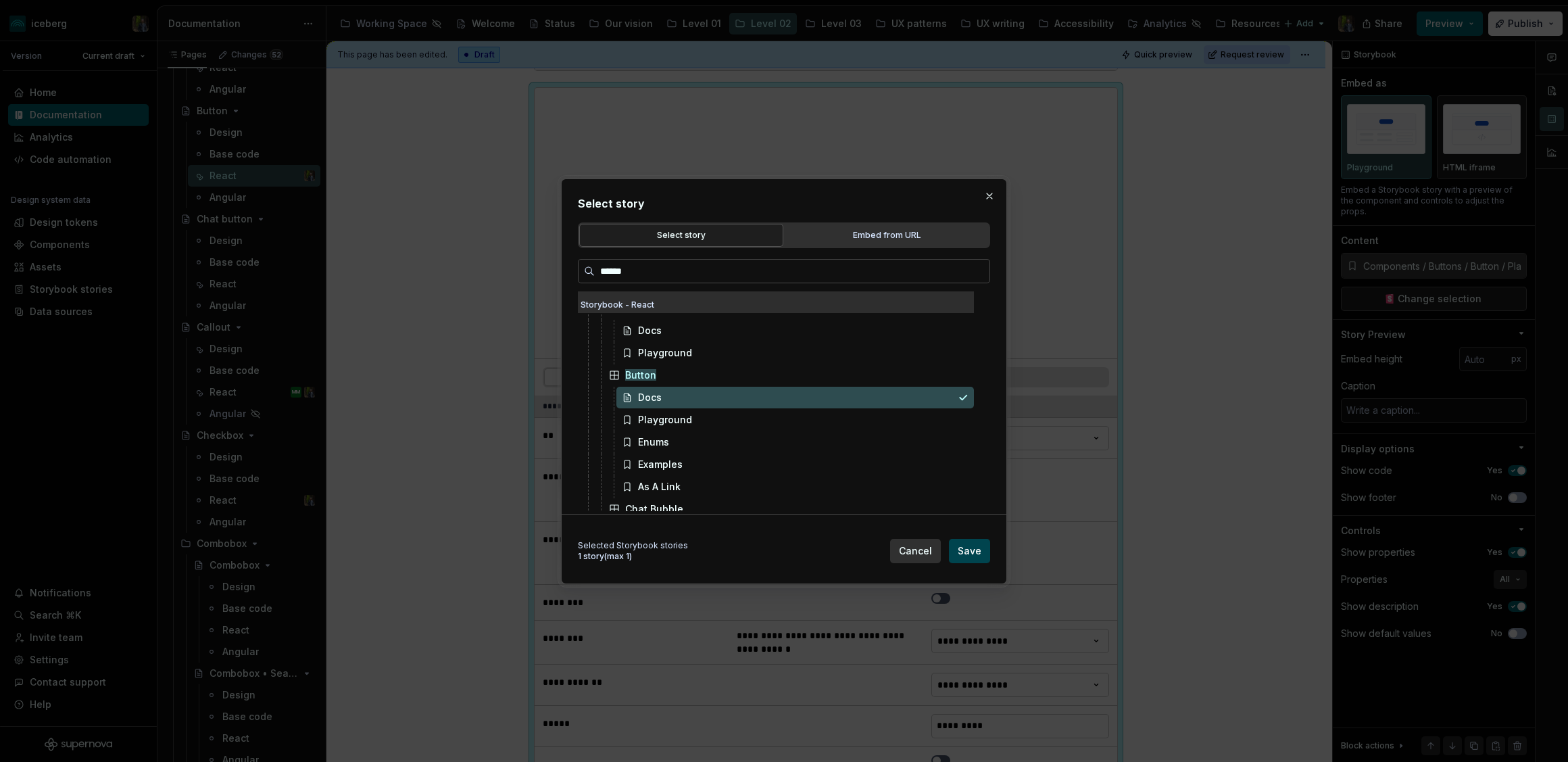
click at [970, 551] on span "Save" at bounding box center [969, 551] width 24 height 14
type textarea "*"
type input "Components / Buttons / Button / Docs"
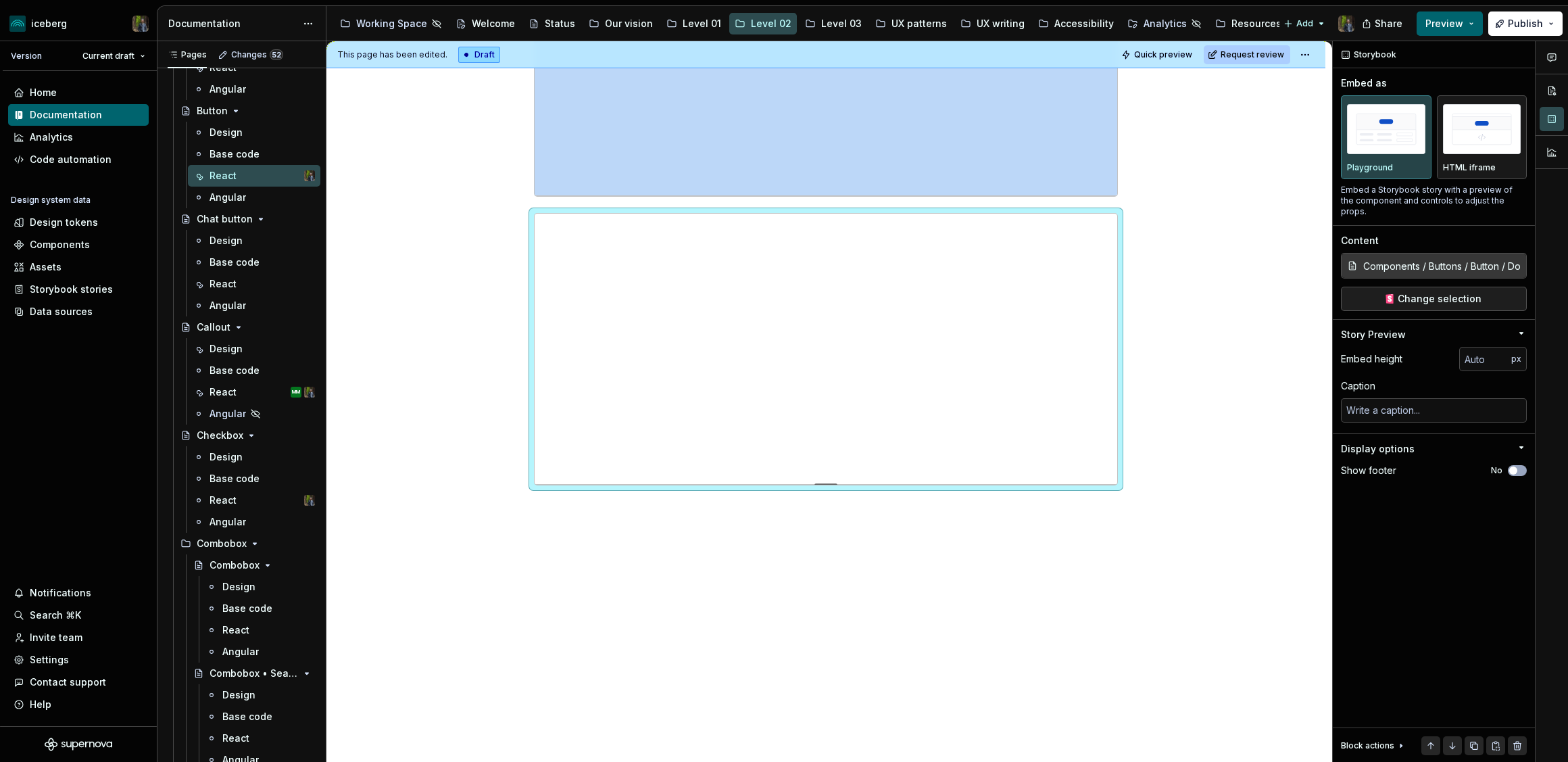
scroll to position [374, 0]
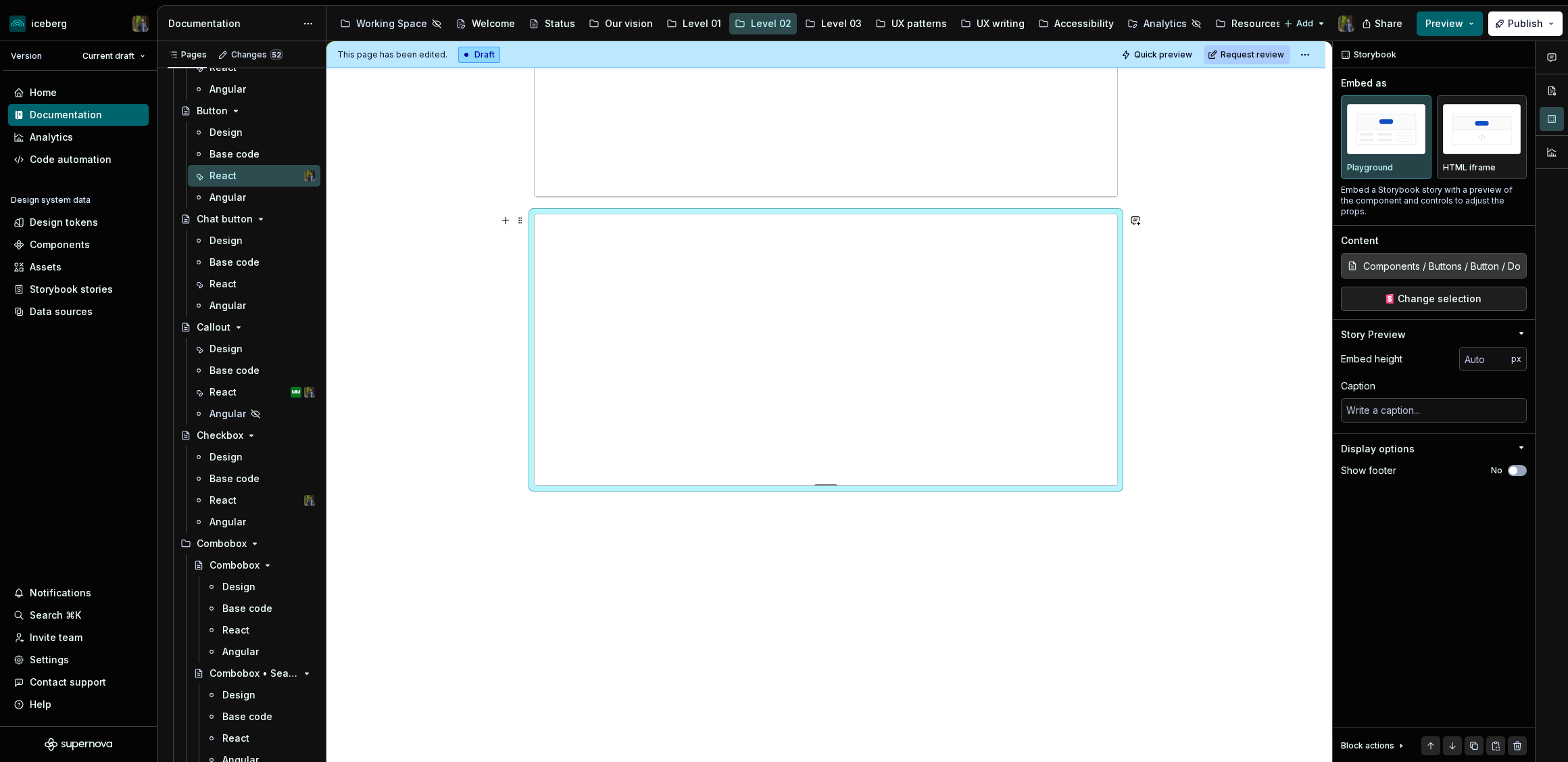
click at [828, 482] on div at bounding box center [825, 483] width 94 height 3
type textarea "*"
type input "586"
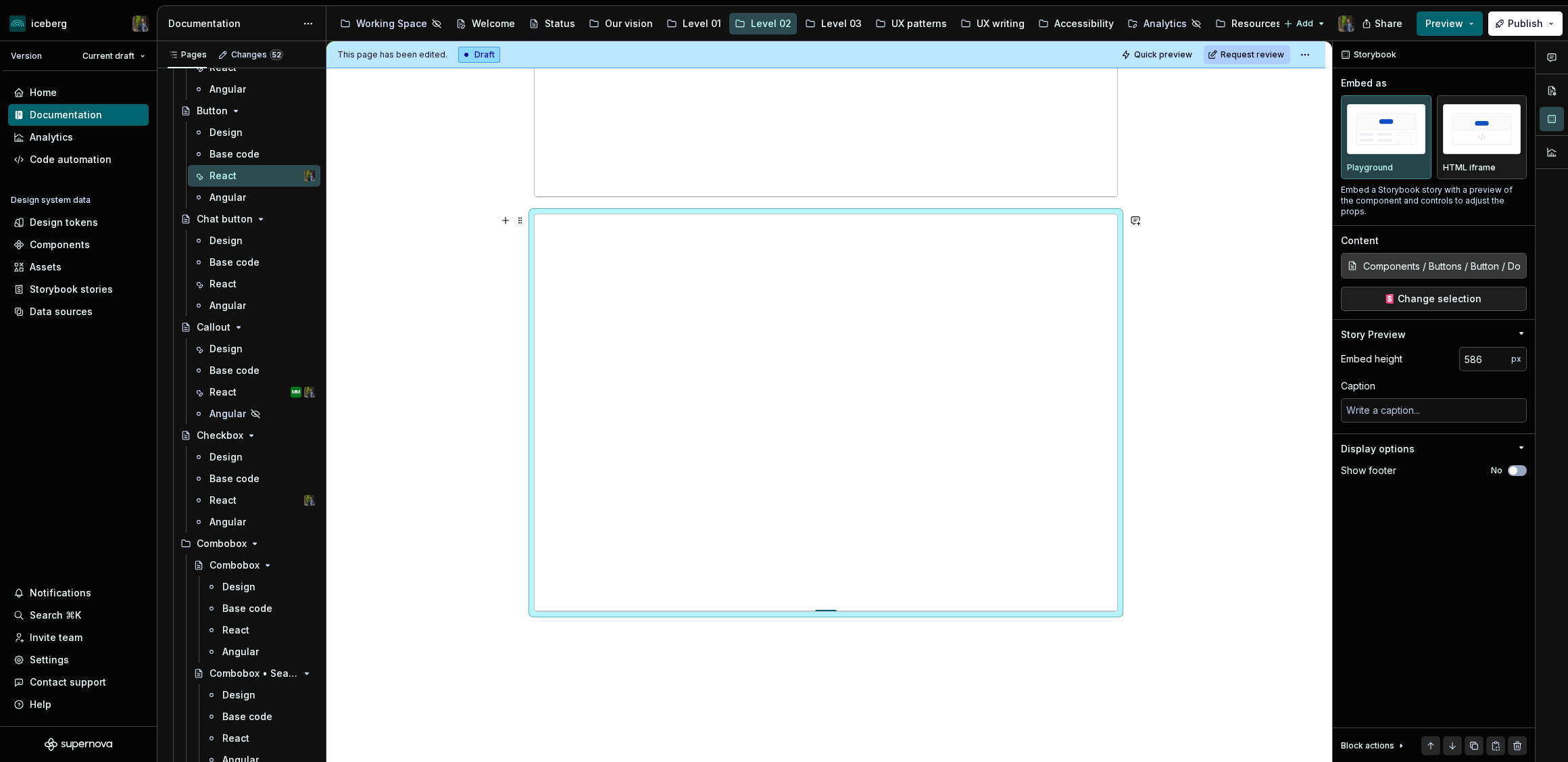
type textarea "*"
type input "592"
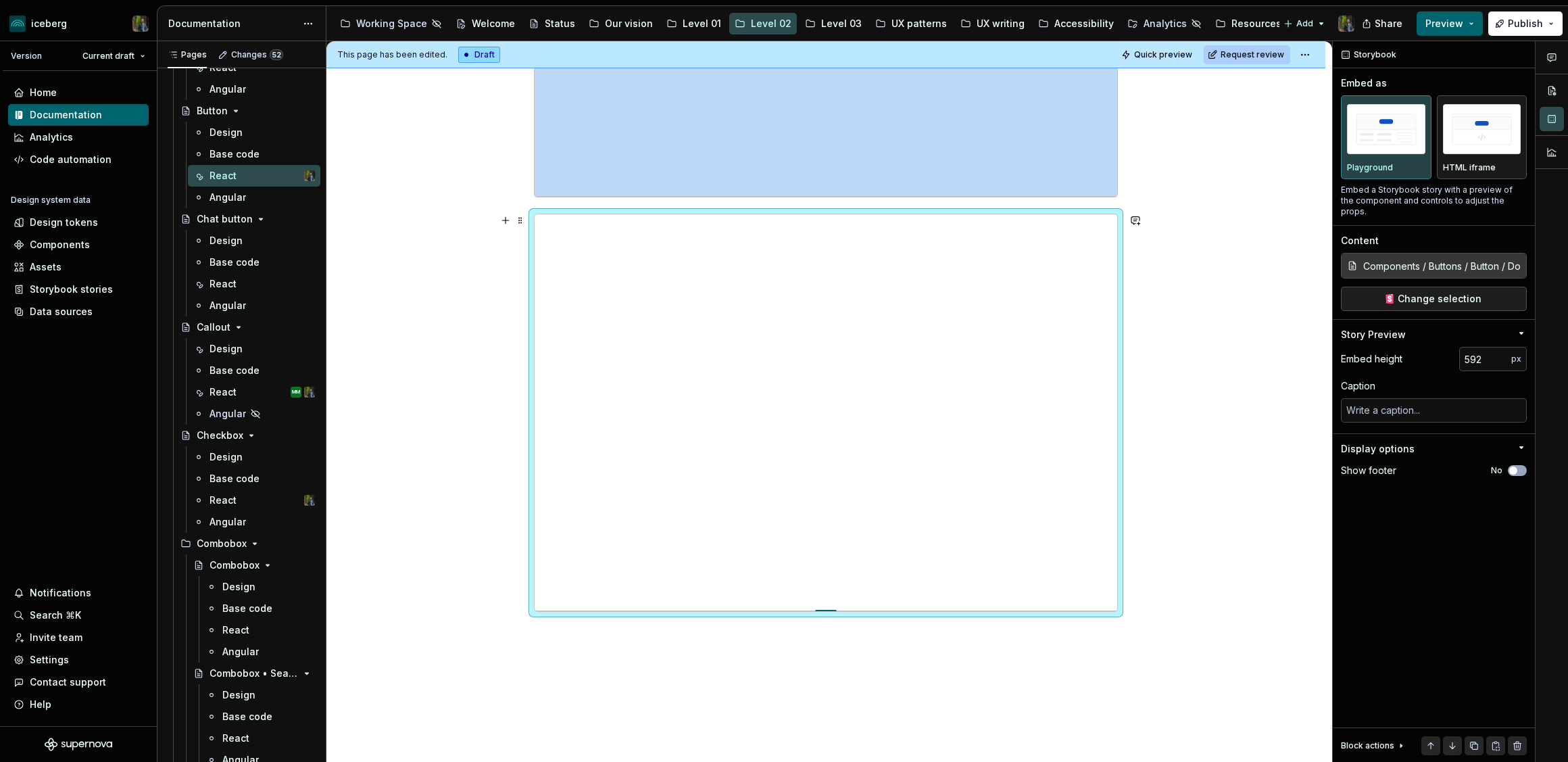
type textarea "*"
type input "615"
type textarea "*"
type input "622"
type textarea "*"
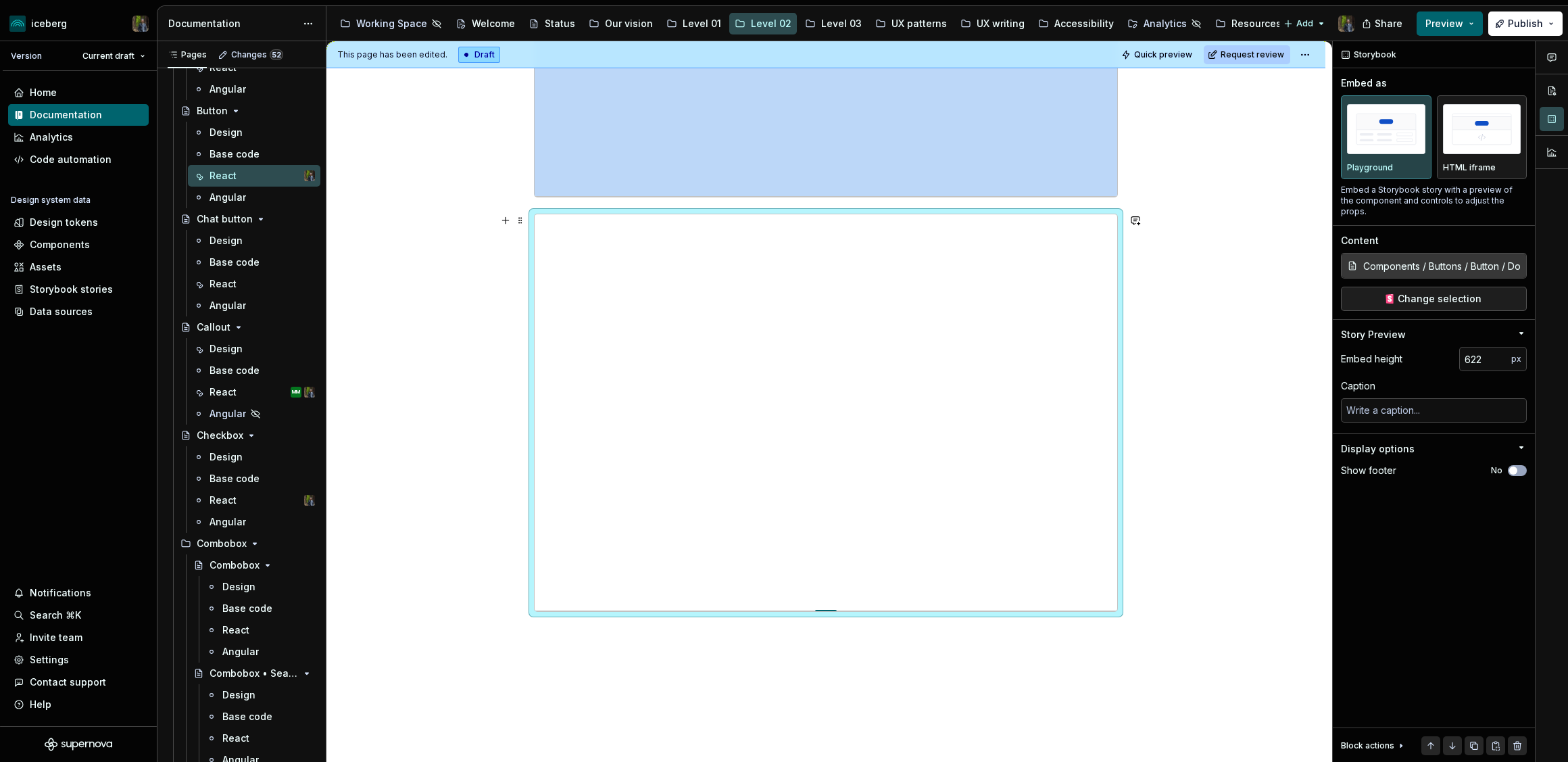
type input "629"
type textarea "*"
type input "636"
type textarea "*"
type input "642"
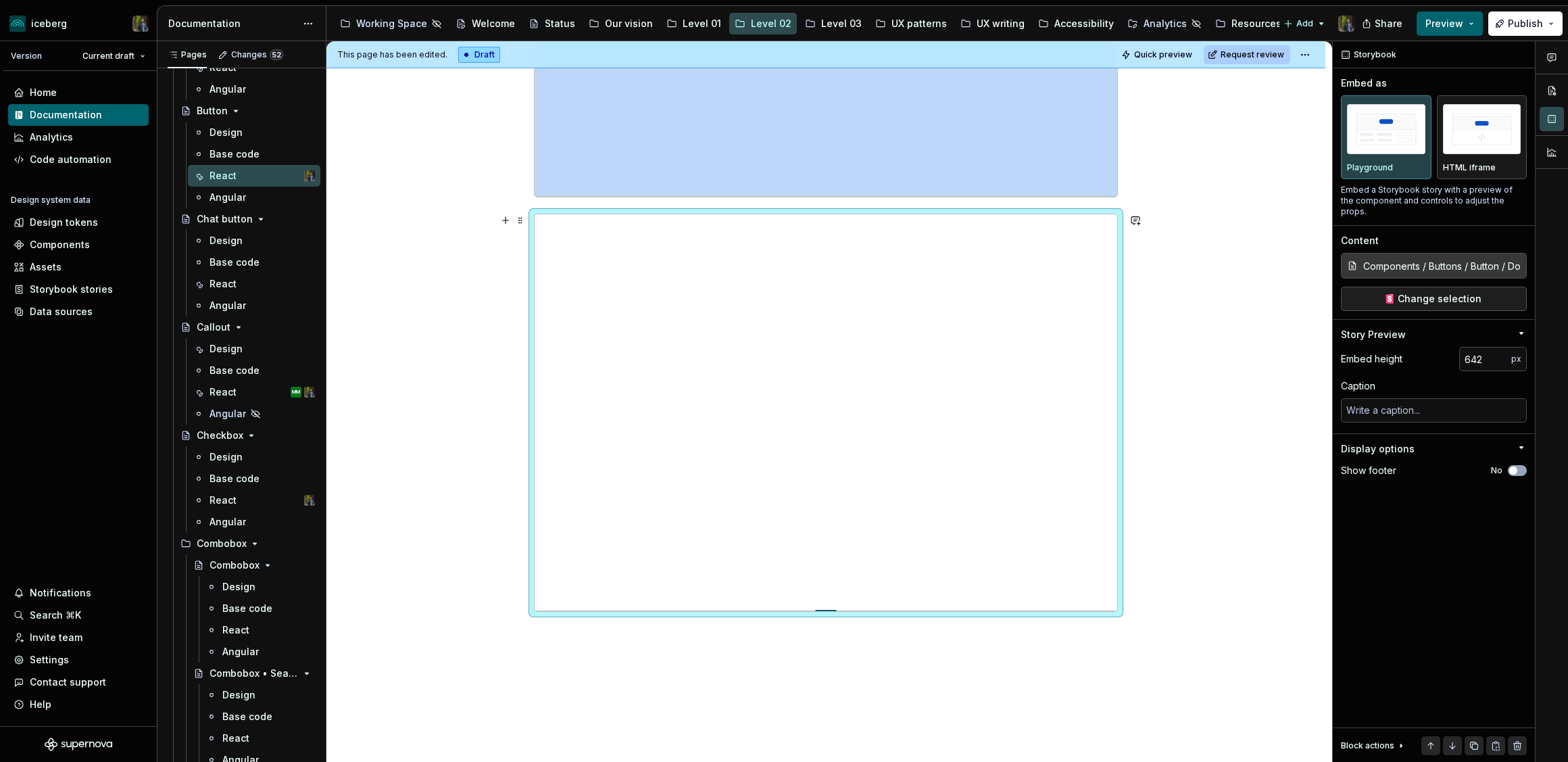
type textarea "*"
type input "659"
type textarea "*"
type input "660"
type textarea "*"
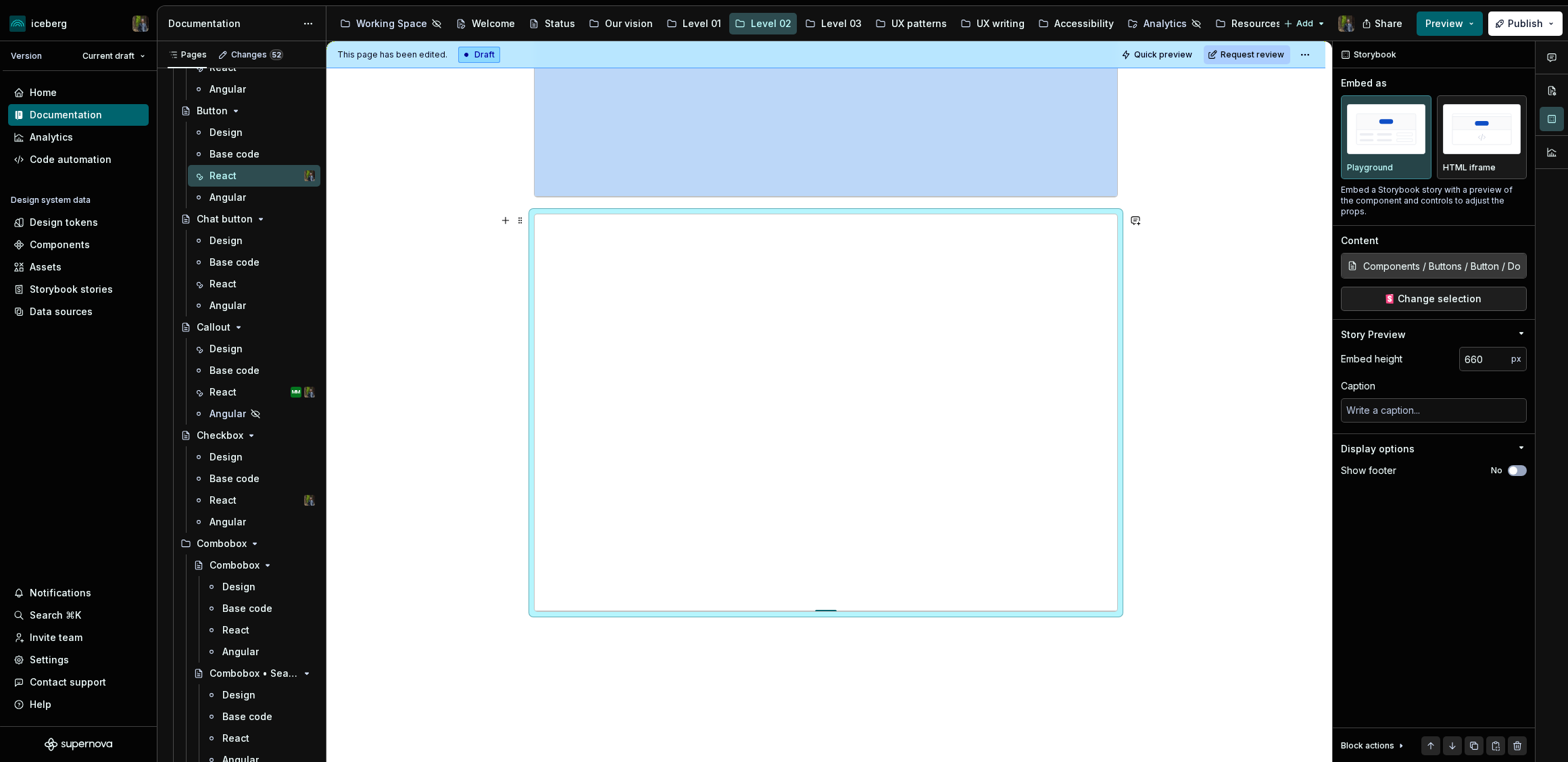
type input "663"
type textarea "*"
type input "668"
type textarea "*"
type input "674"
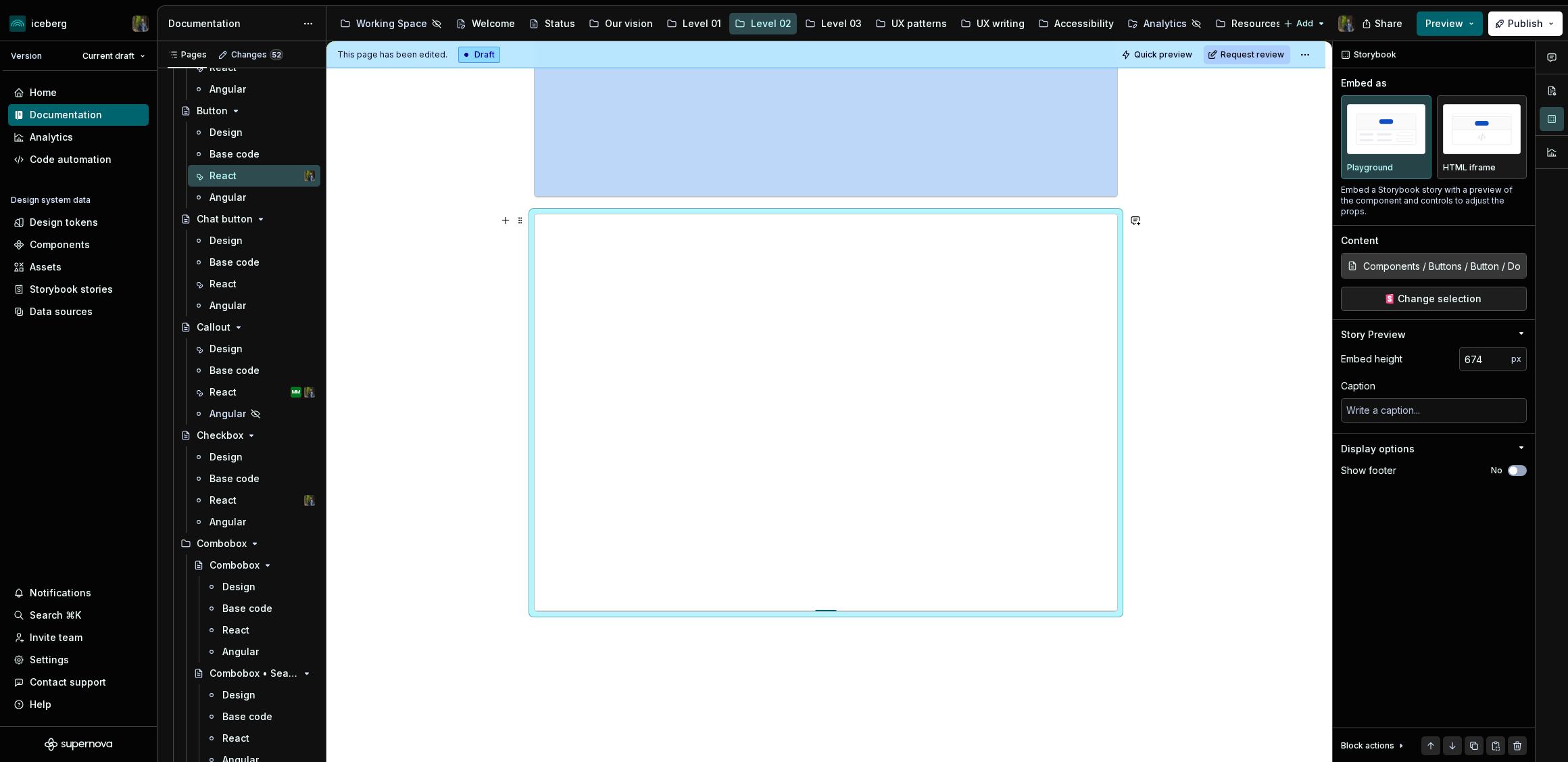
type textarea "*"
type input "678"
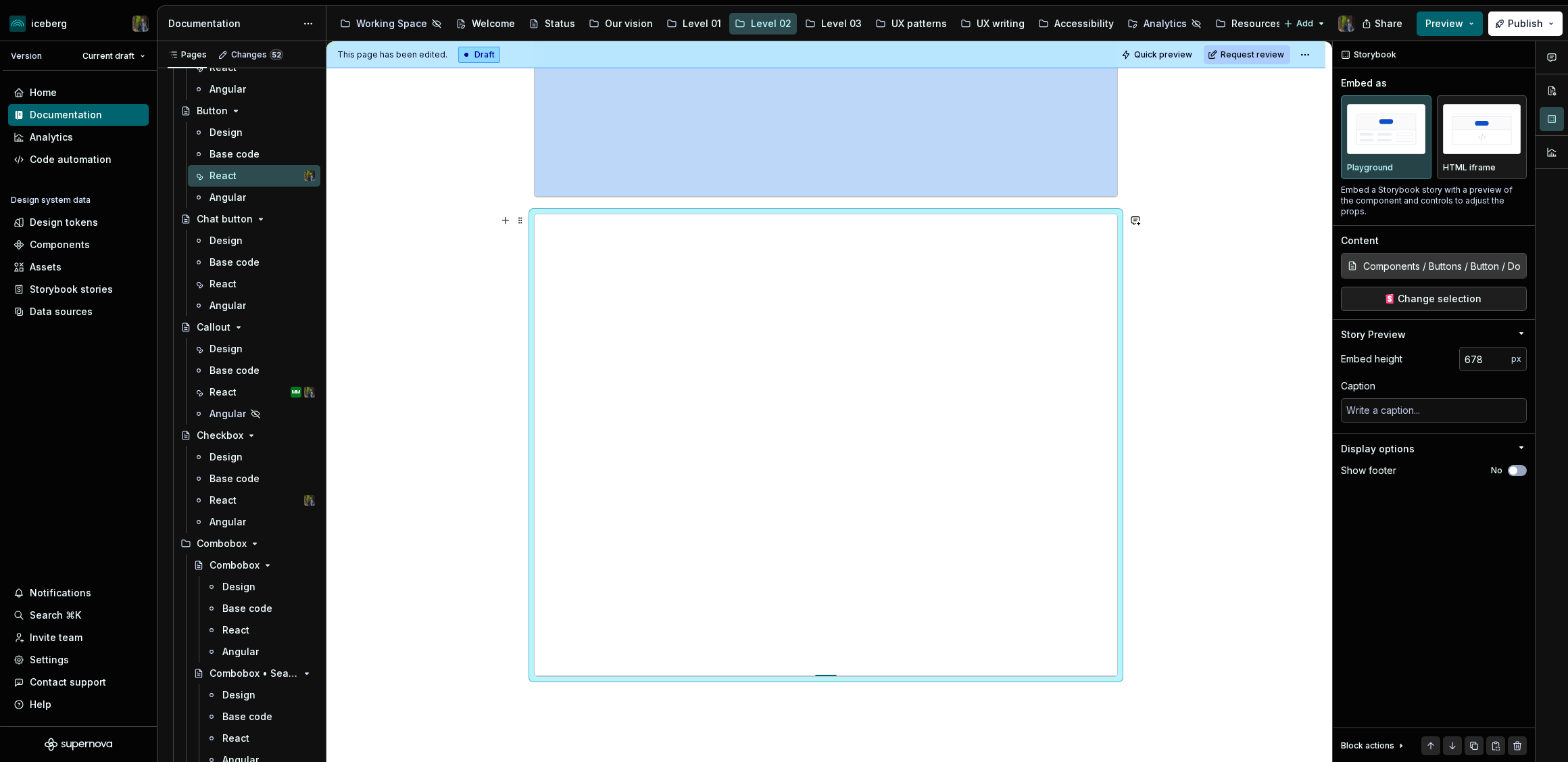
type textarea "*"
type input "682"
type textarea "*"
type input "684"
type textarea "*"
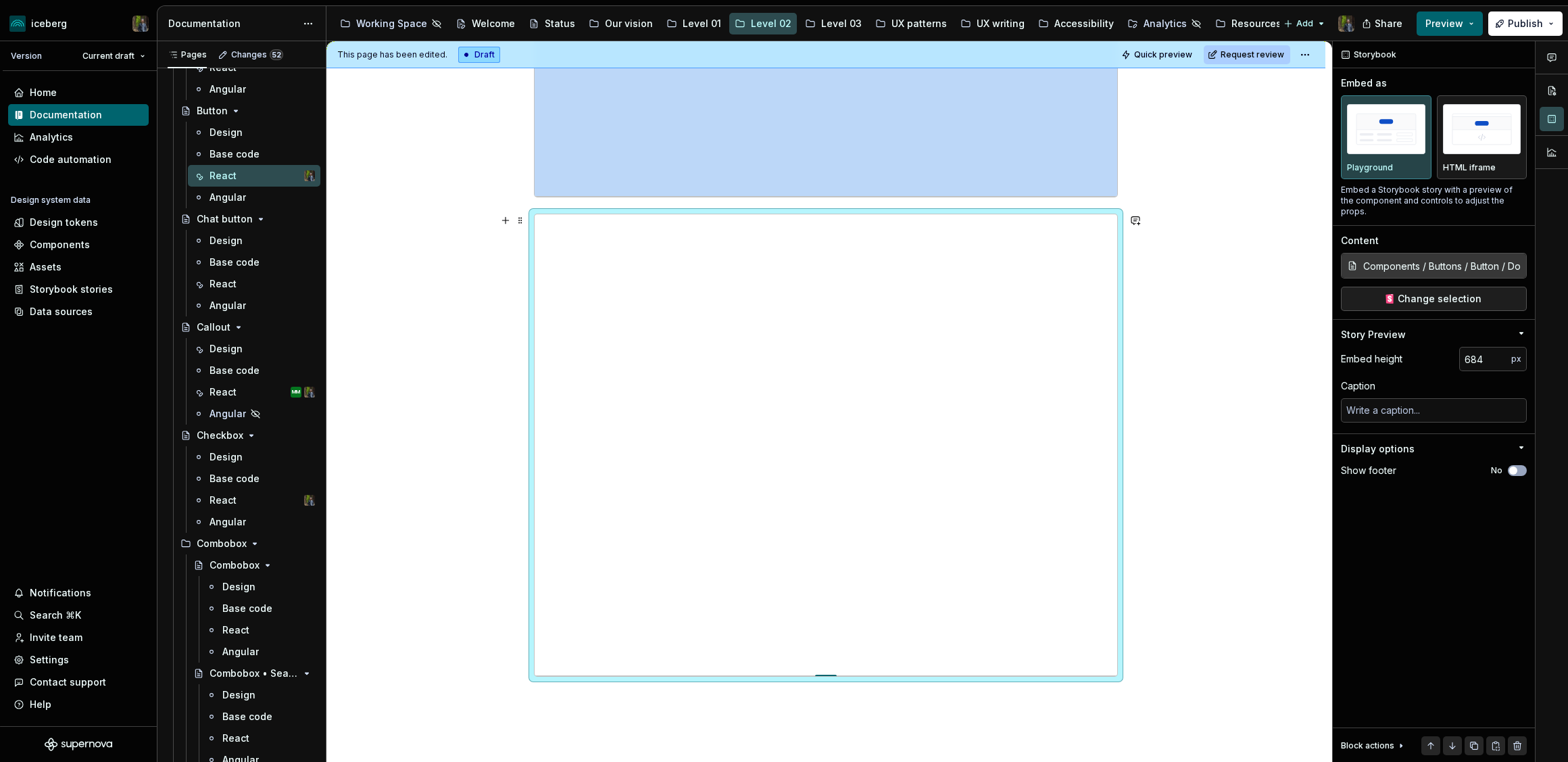
type input "686"
type textarea "*"
type input "691"
type textarea "*"
type input "693"
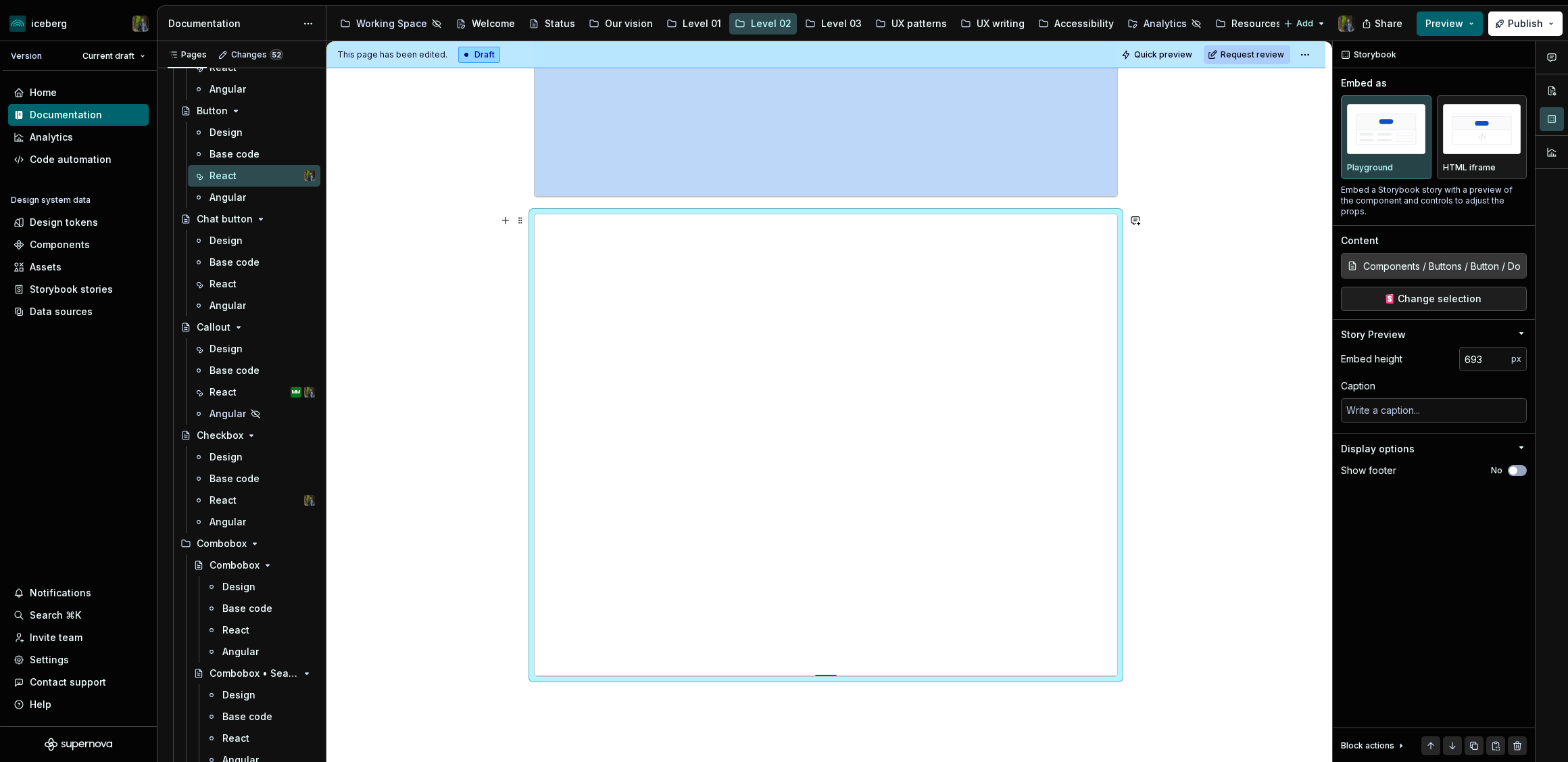
type textarea "*"
type input "701"
type textarea "*"
type input "703"
type textarea "*"
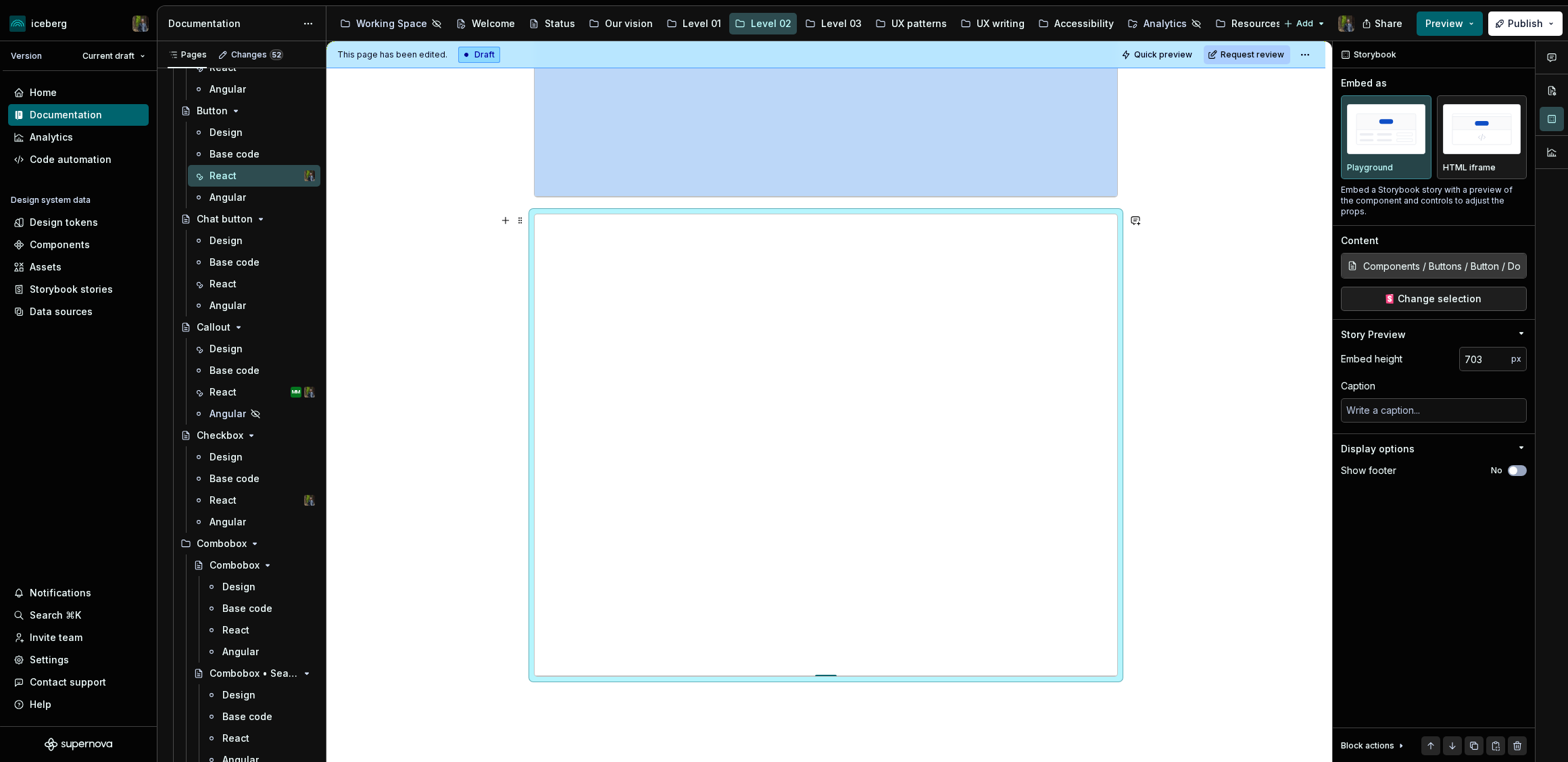
type input "705"
type textarea "*"
type input "707"
type textarea "*"
type input "708"
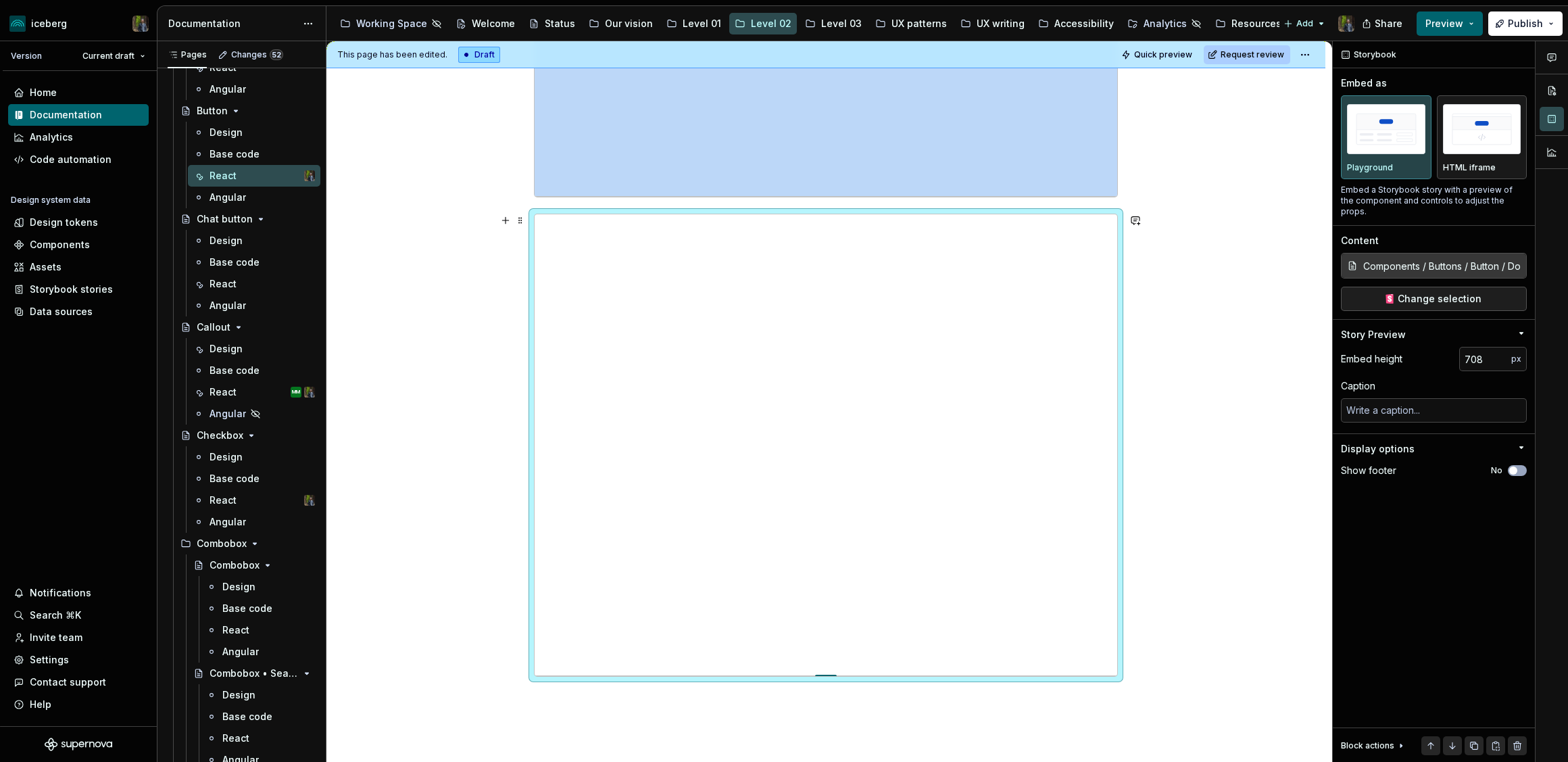
type textarea "*"
type input "711"
type textarea "*"
type input "716"
type textarea "*"
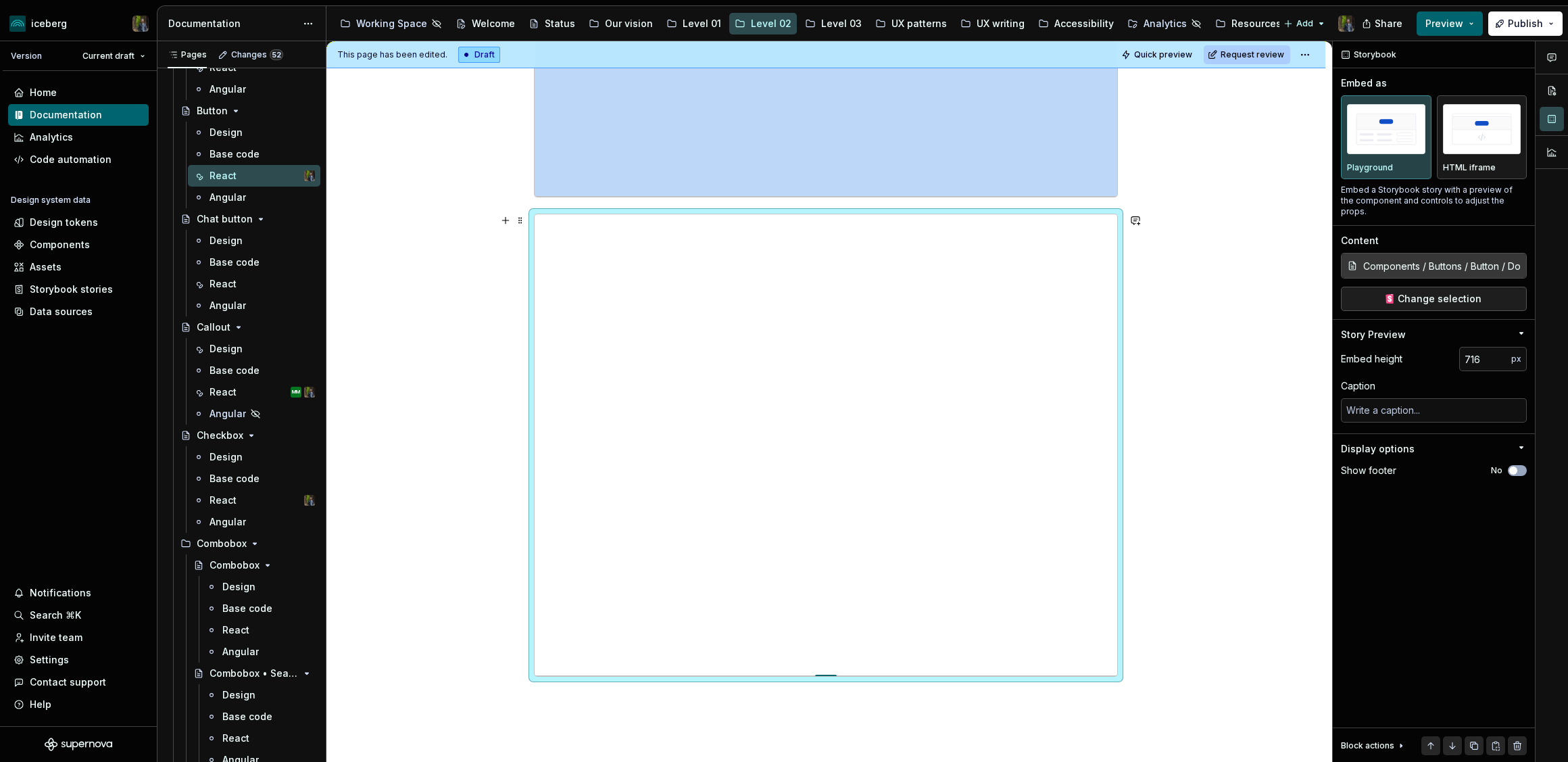
type input "719"
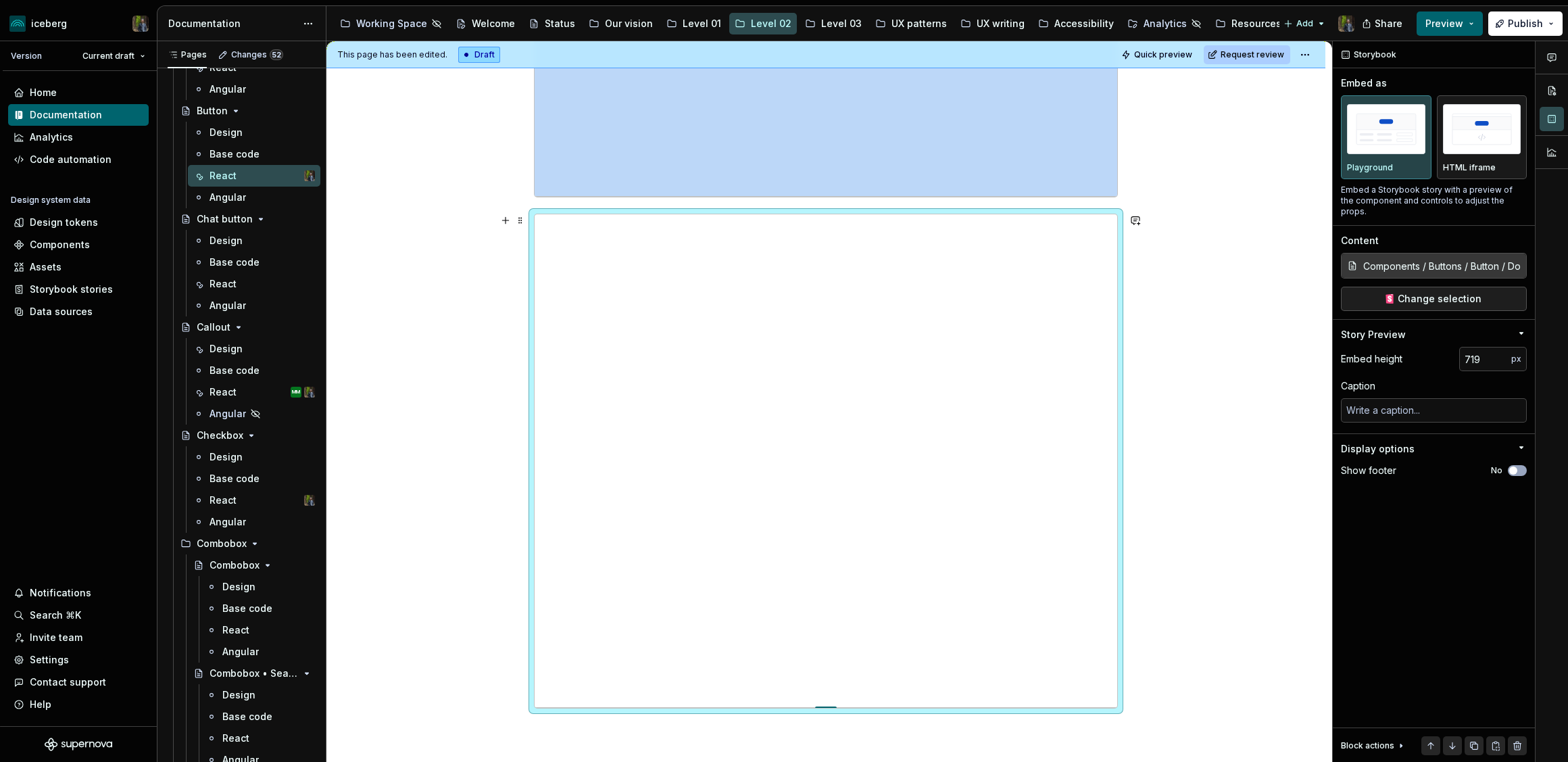
type textarea "*"
type input "729"
type textarea "*"
type input "734"
type textarea "*"
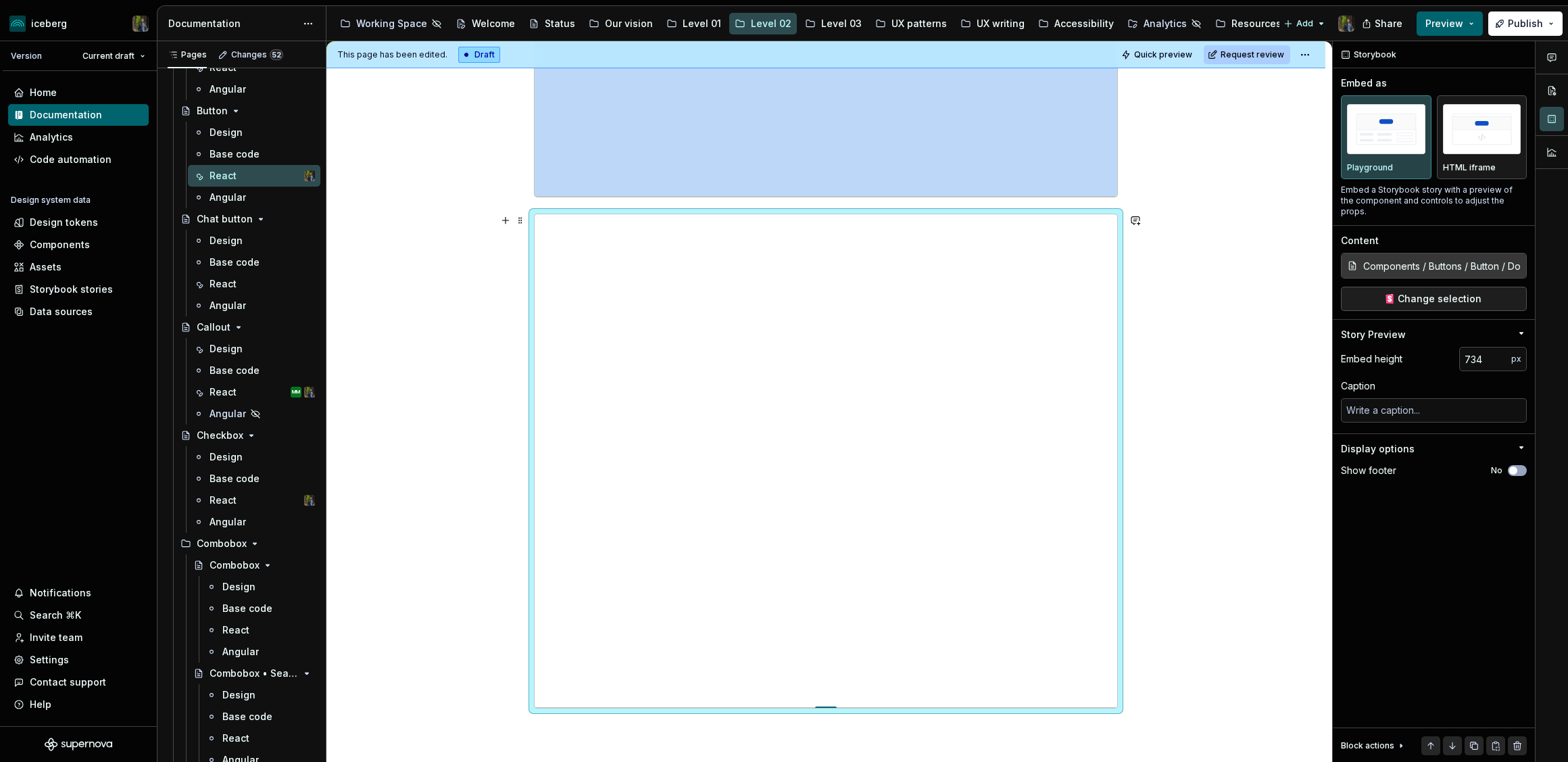
type input "745"
type textarea "*"
type input "747"
type textarea "*"
type input "748"
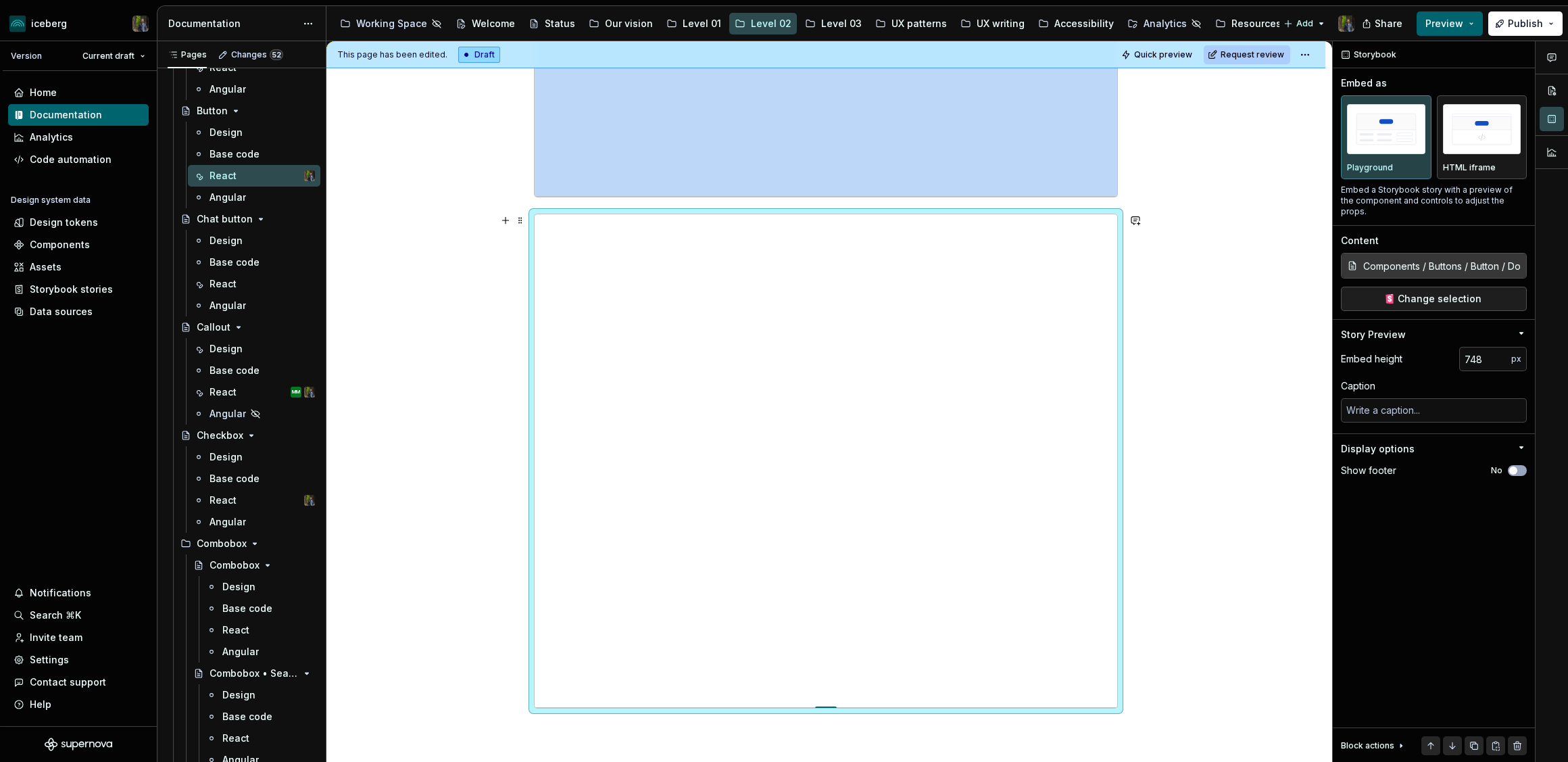
type textarea "*"
type input "750"
type textarea "*"
type input "754"
type textarea "*"
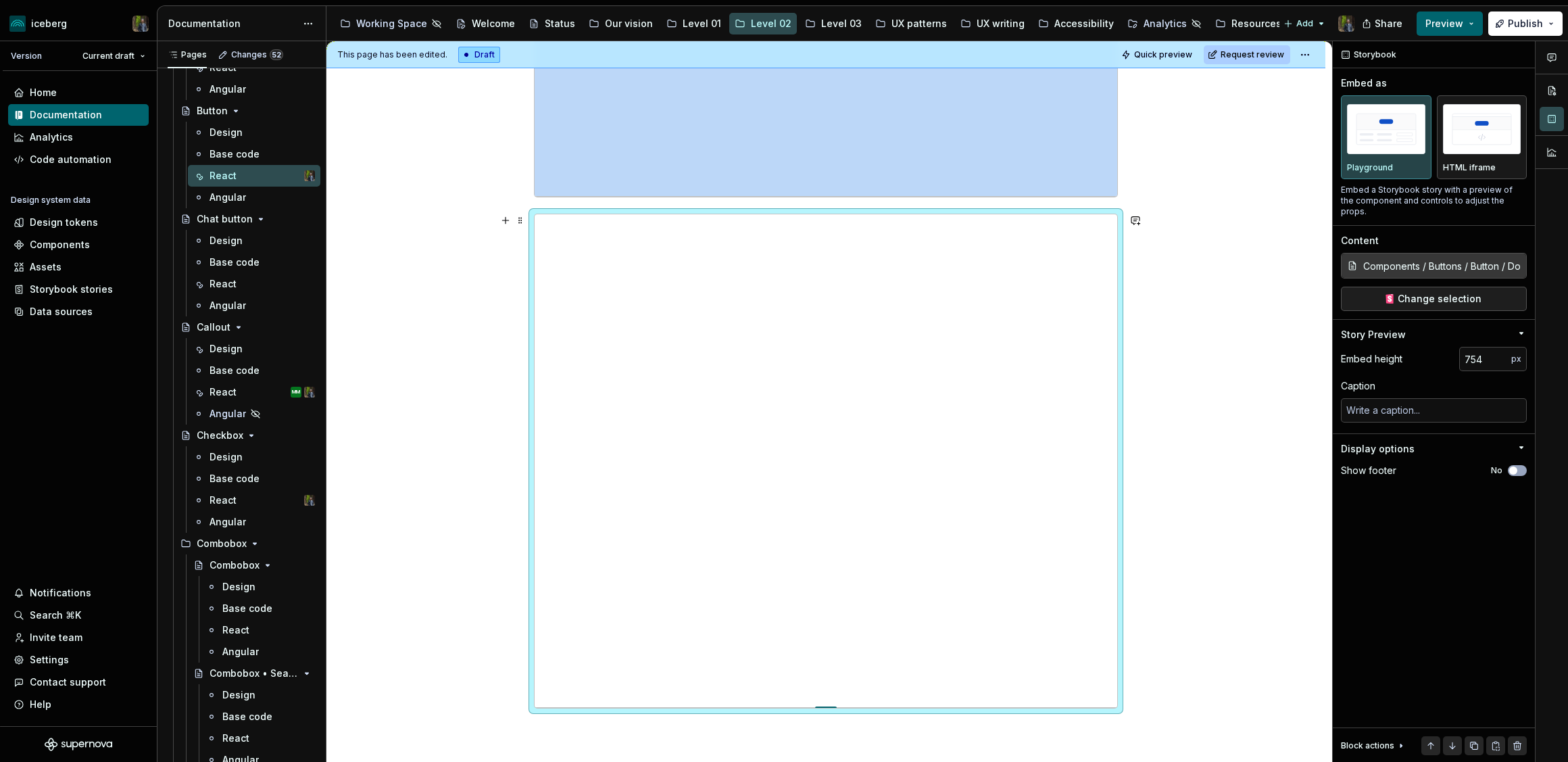
type input "756"
type textarea "*"
type input "759"
type textarea "*"
type input "760"
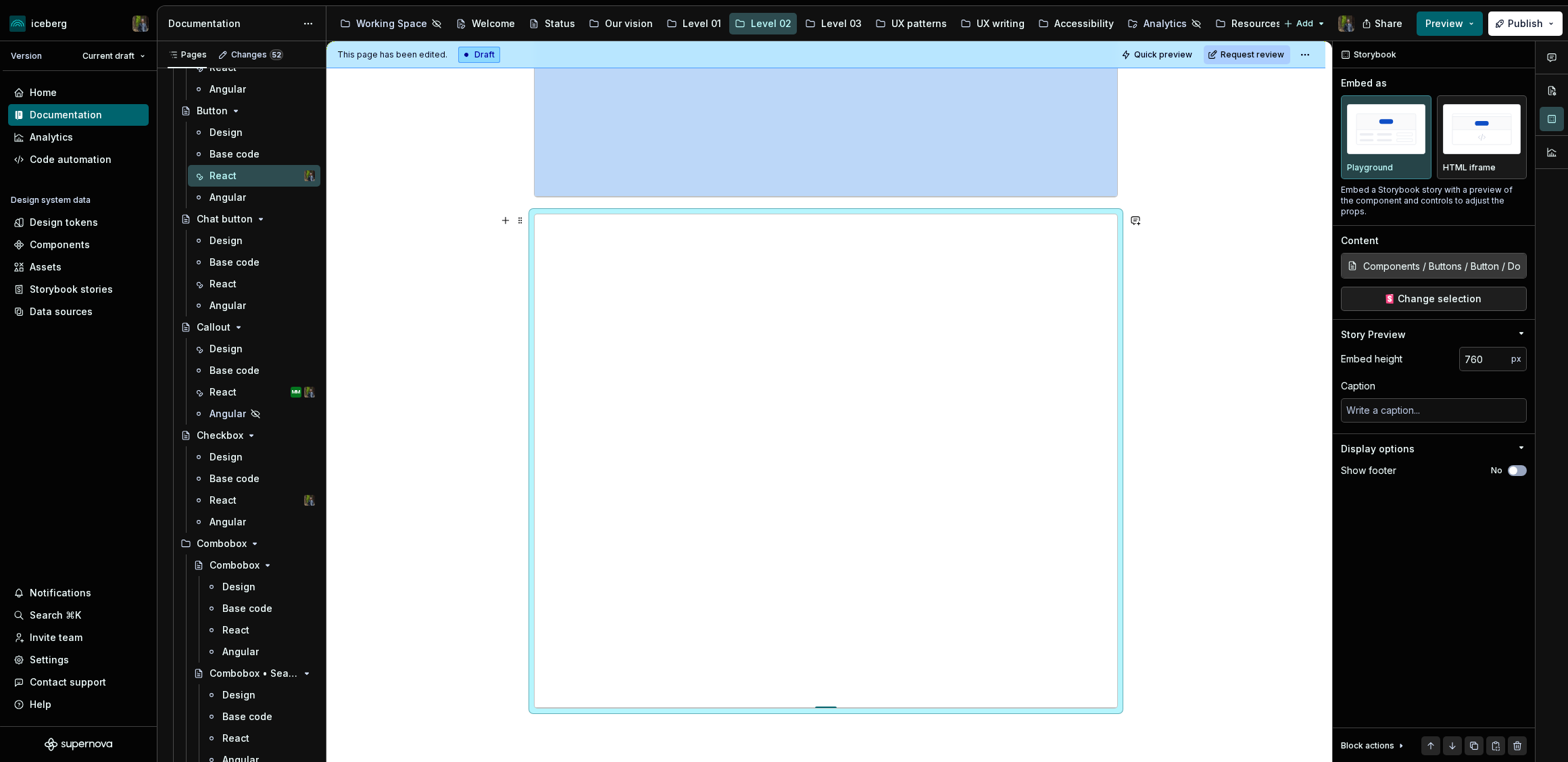
type textarea "*"
type input "767"
type textarea "*"
type input "770"
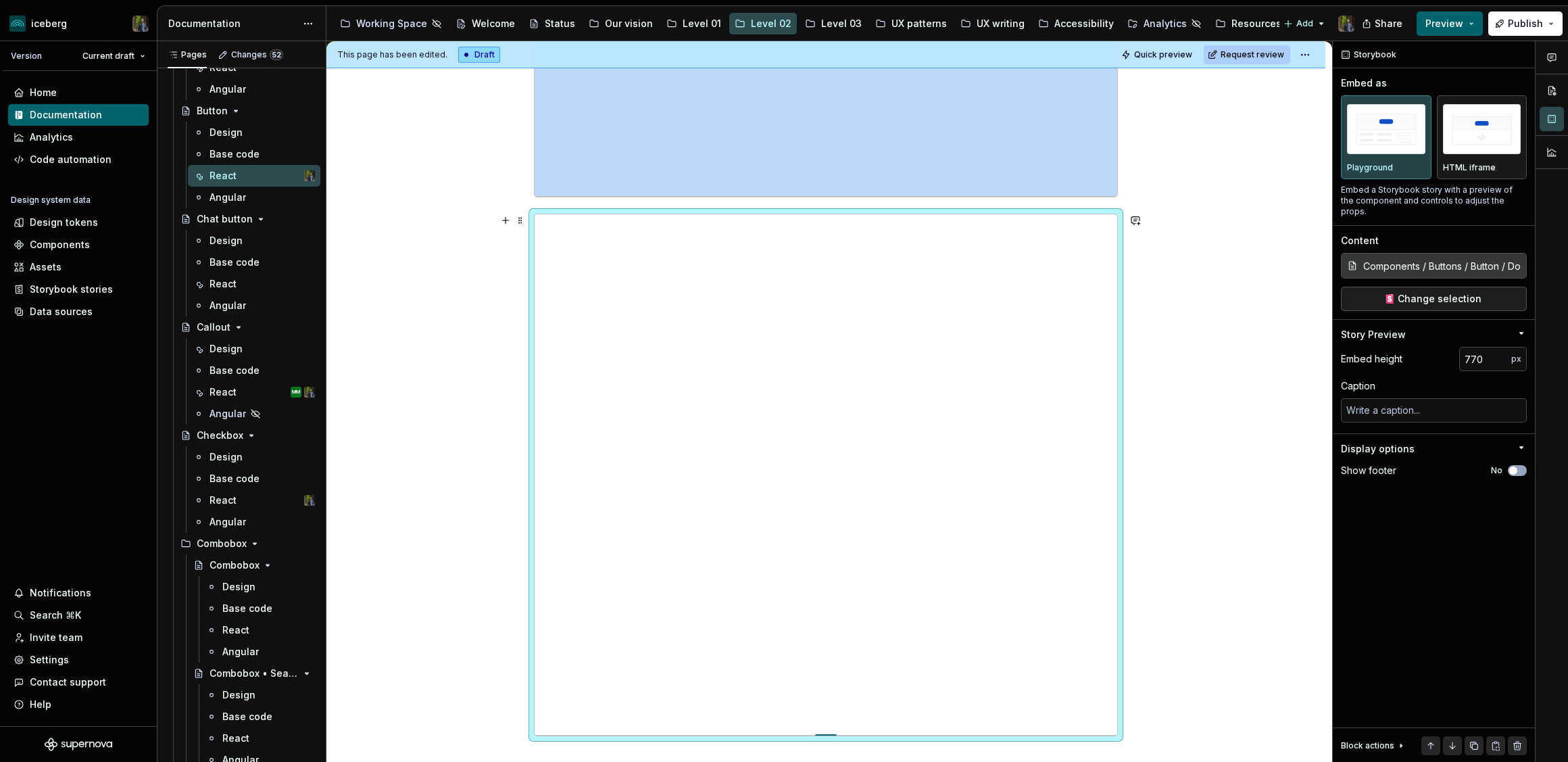
type textarea "*"
type input "773"
type textarea "*"
type input "774"
type textarea "*"
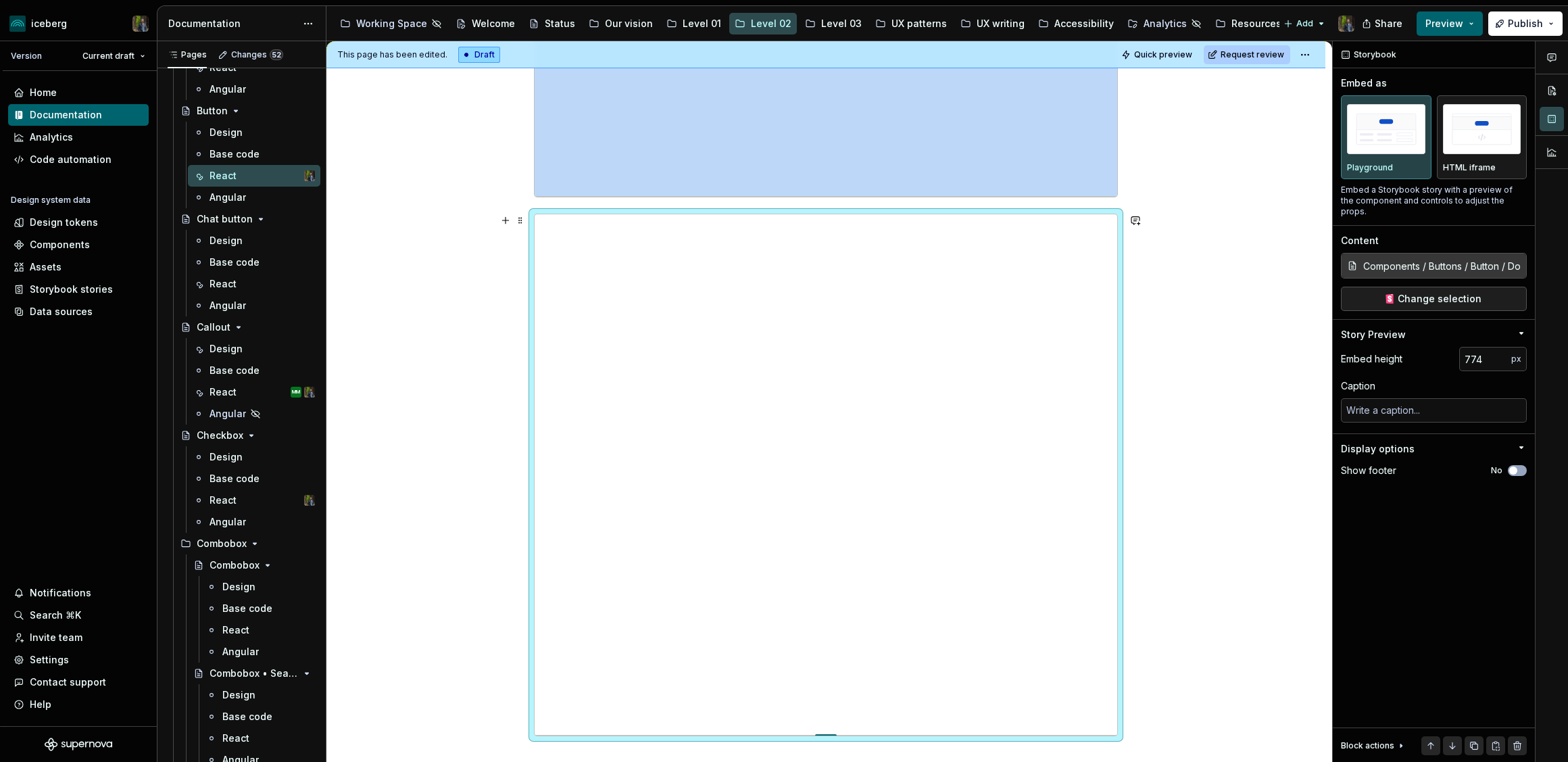
type input "775"
drag, startPoint x: 828, startPoint y: 483, endPoint x: 829, endPoint y: 739, distance: 256.0
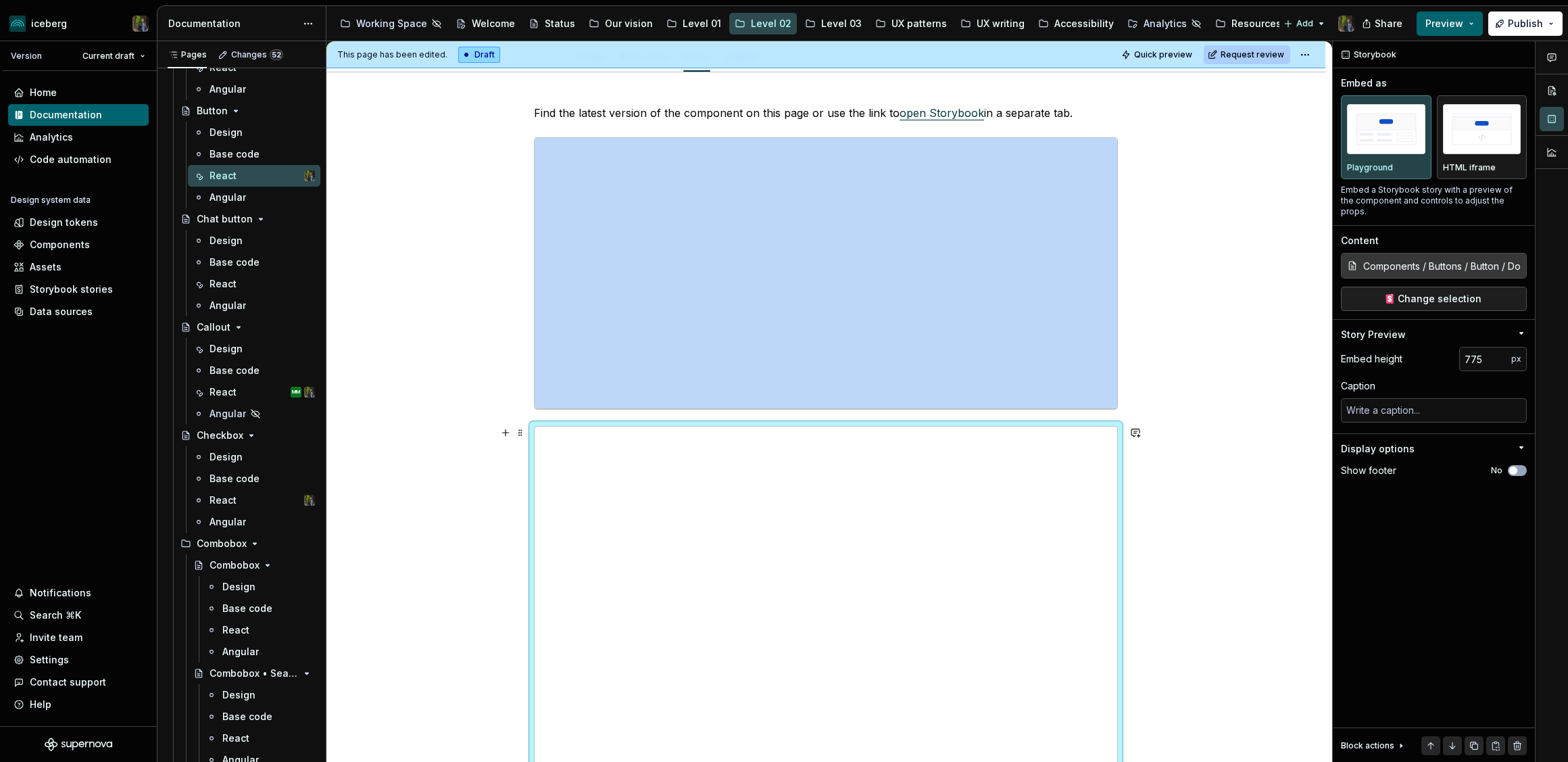
scroll to position [162, 0]
click at [1497, 115] on img "button" at bounding box center [1482, 128] width 78 height 49
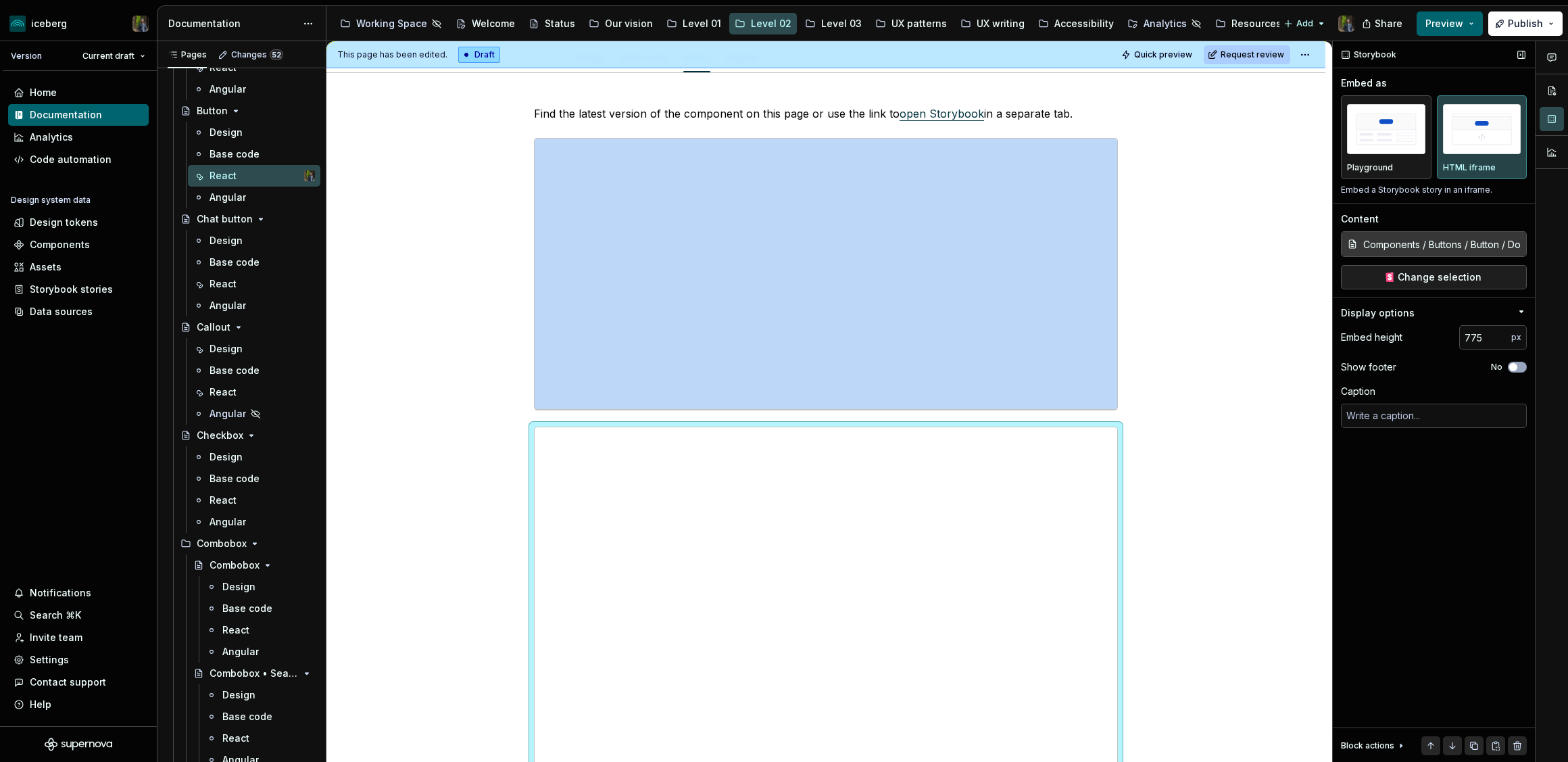
scroll to position [351, 0]
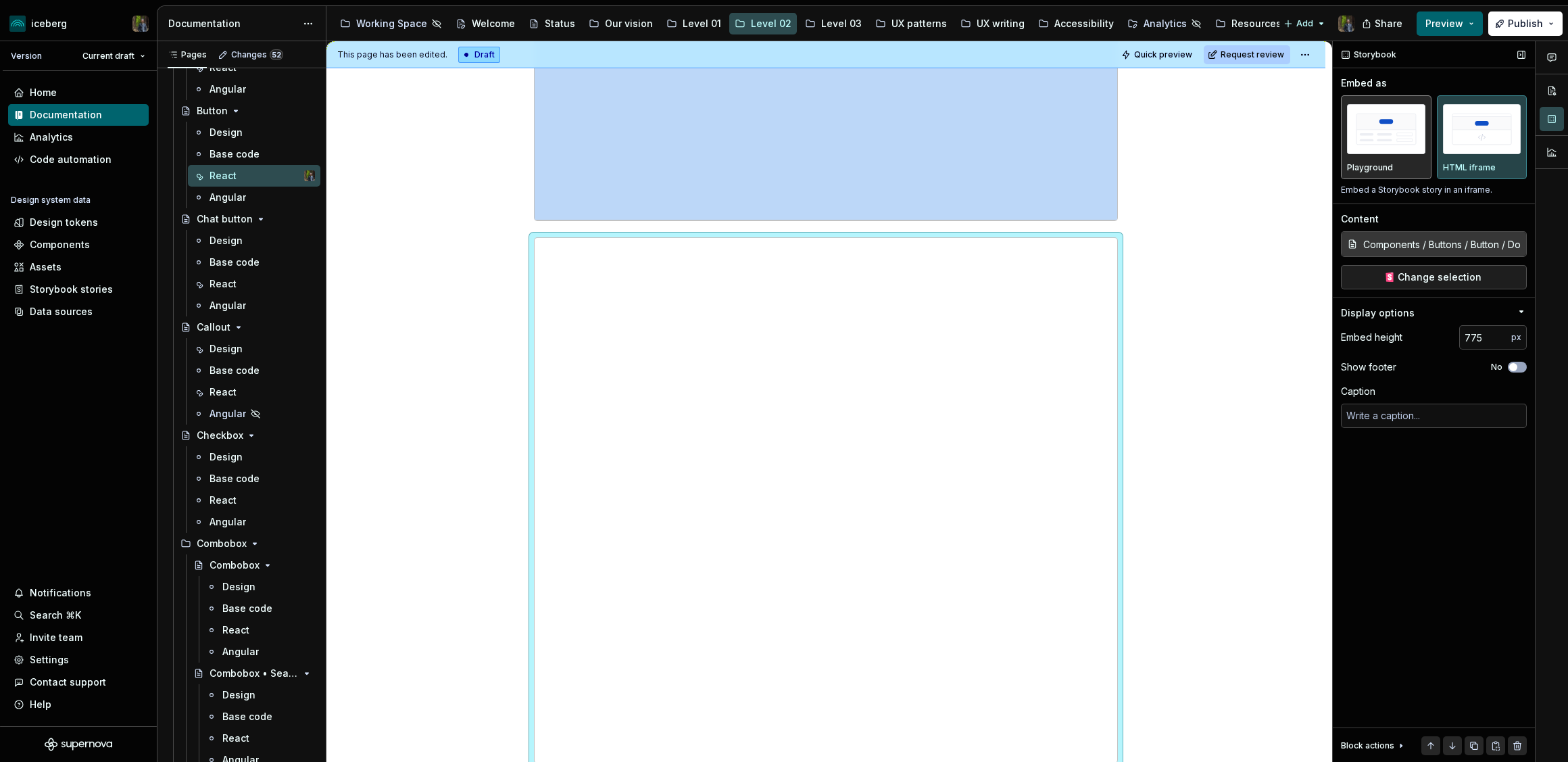
click at [1383, 126] on img "button" at bounding box center [1386, 128] width 78 height 49
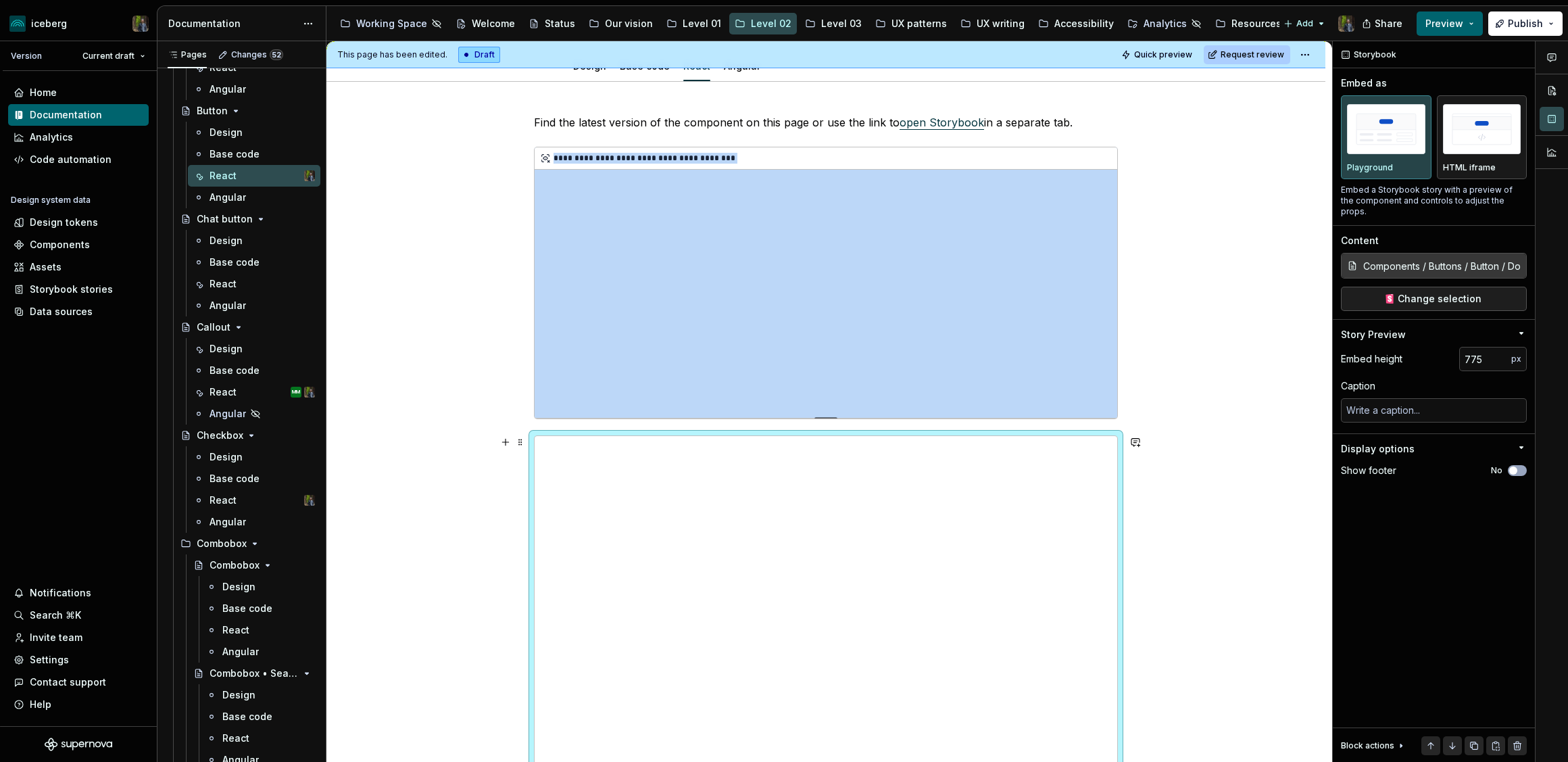
scroll to position [147, 0]
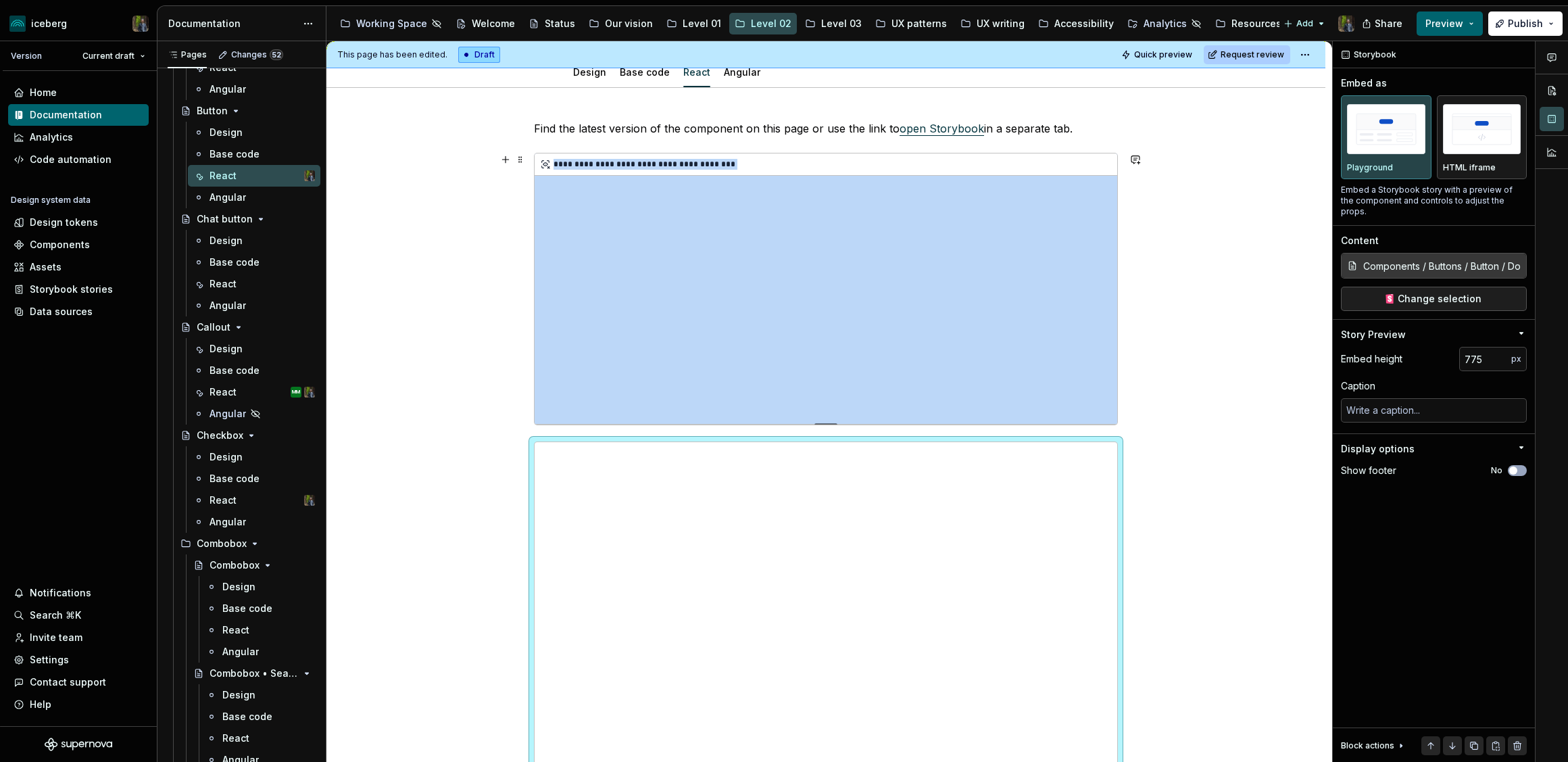
type textarea "*"
type input "Components / Buttons / Button / Examples"
click at [703, 282] on div "**********" at bounding box center [825, 289] width 582 height 271
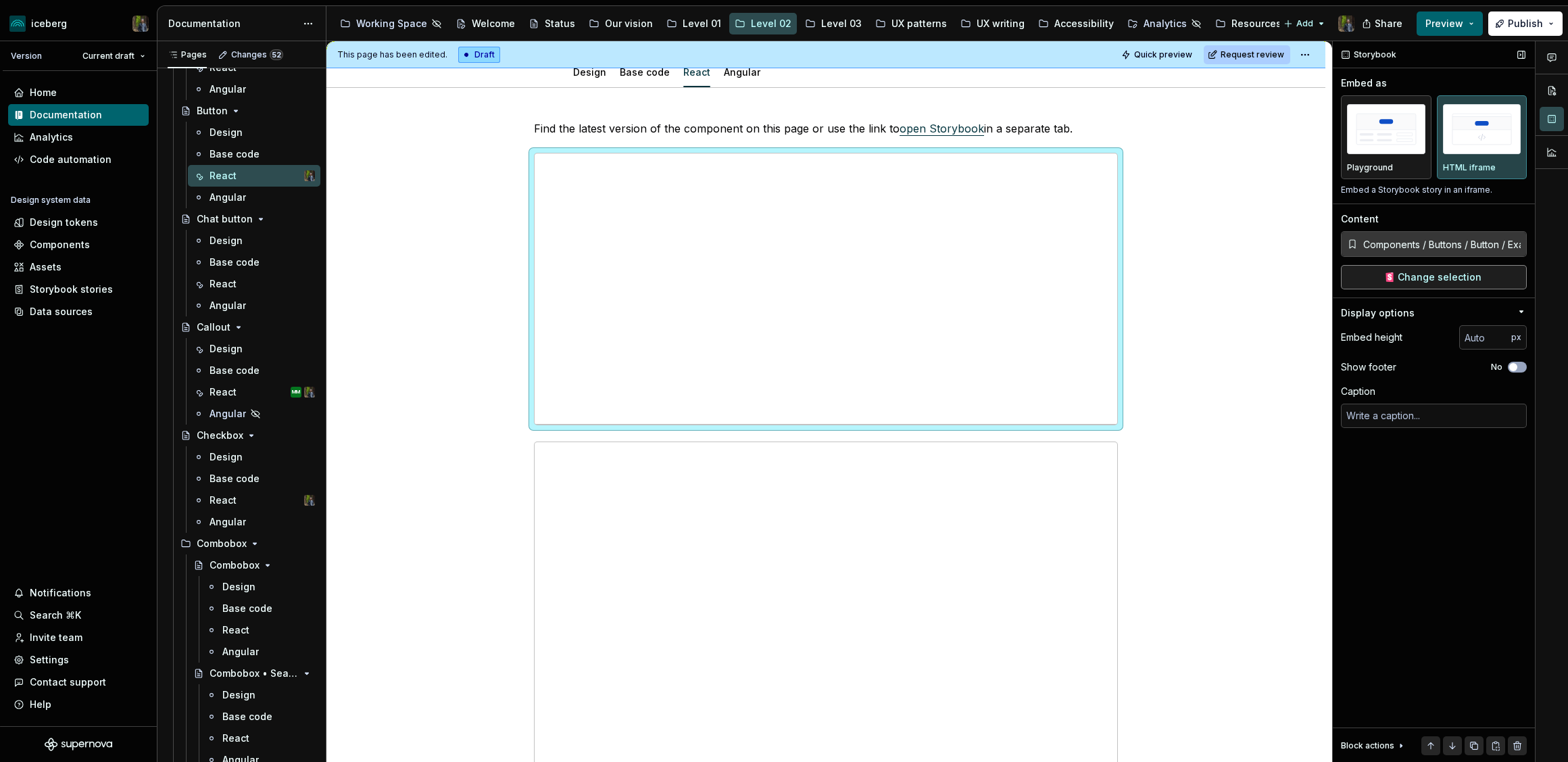
click at [1454, 277] on span "Change selection" at bounding box center [1440, 277] width 84 height 14
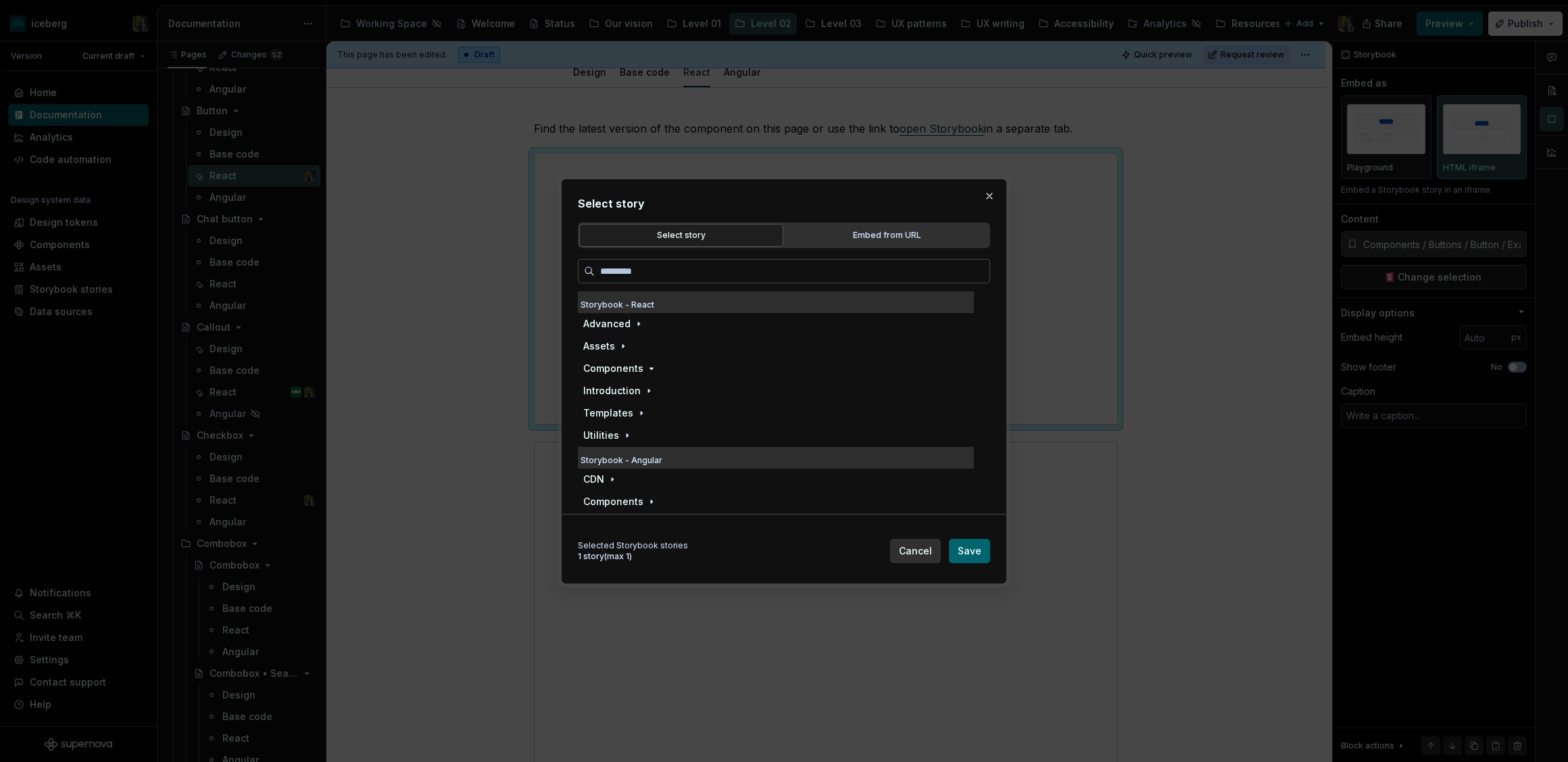
click at [664, 239] on div "Select story" at bounding box center [681, 235] width 194 height 14
click at [696, 237] on div "Select story" at bounding box center [681, 235] width 194 height 14
click at [990, 194] on button "button" at bounding box center [989, 196] width 19 height 19
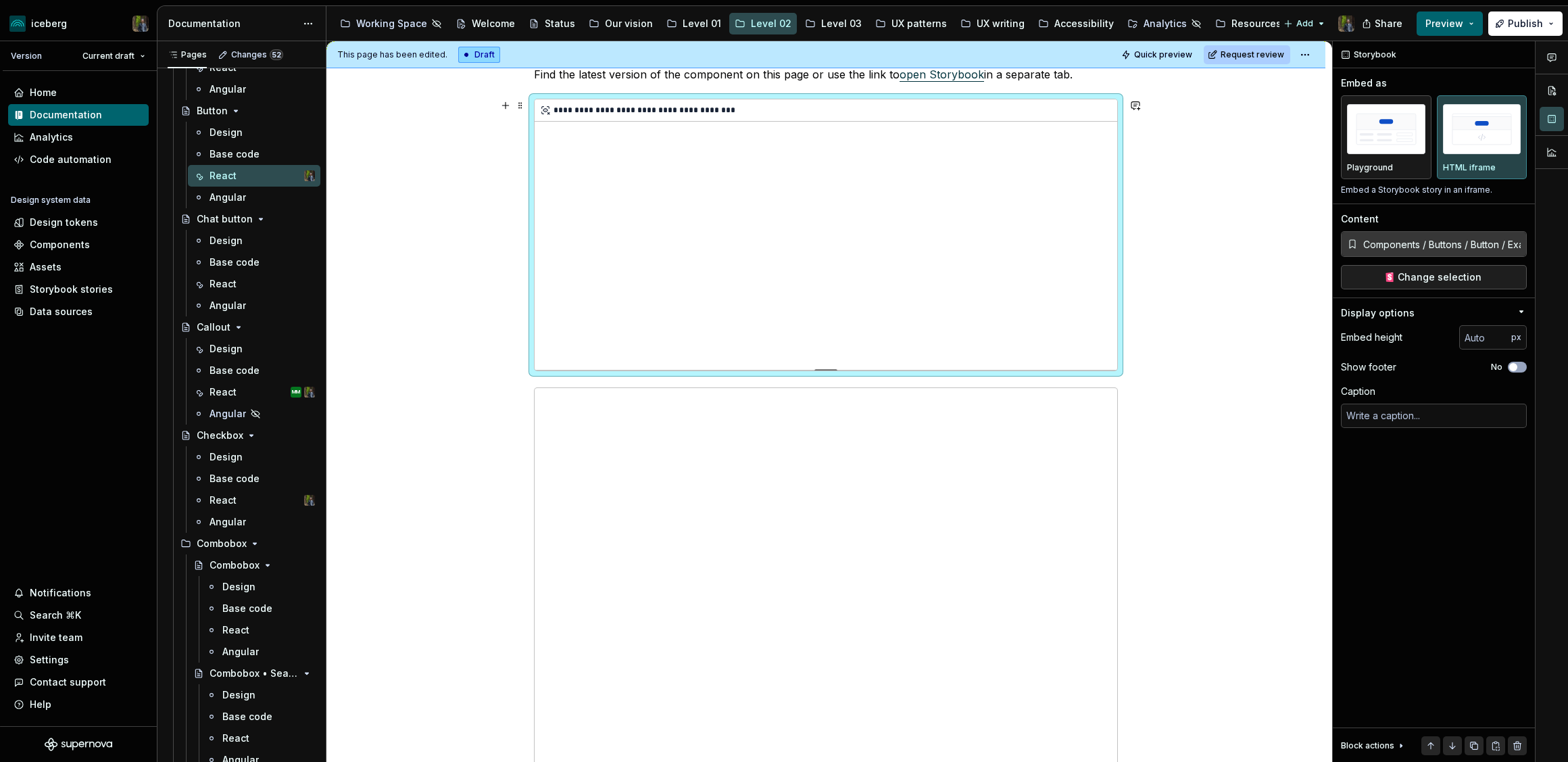
scroll to position [237, 0]
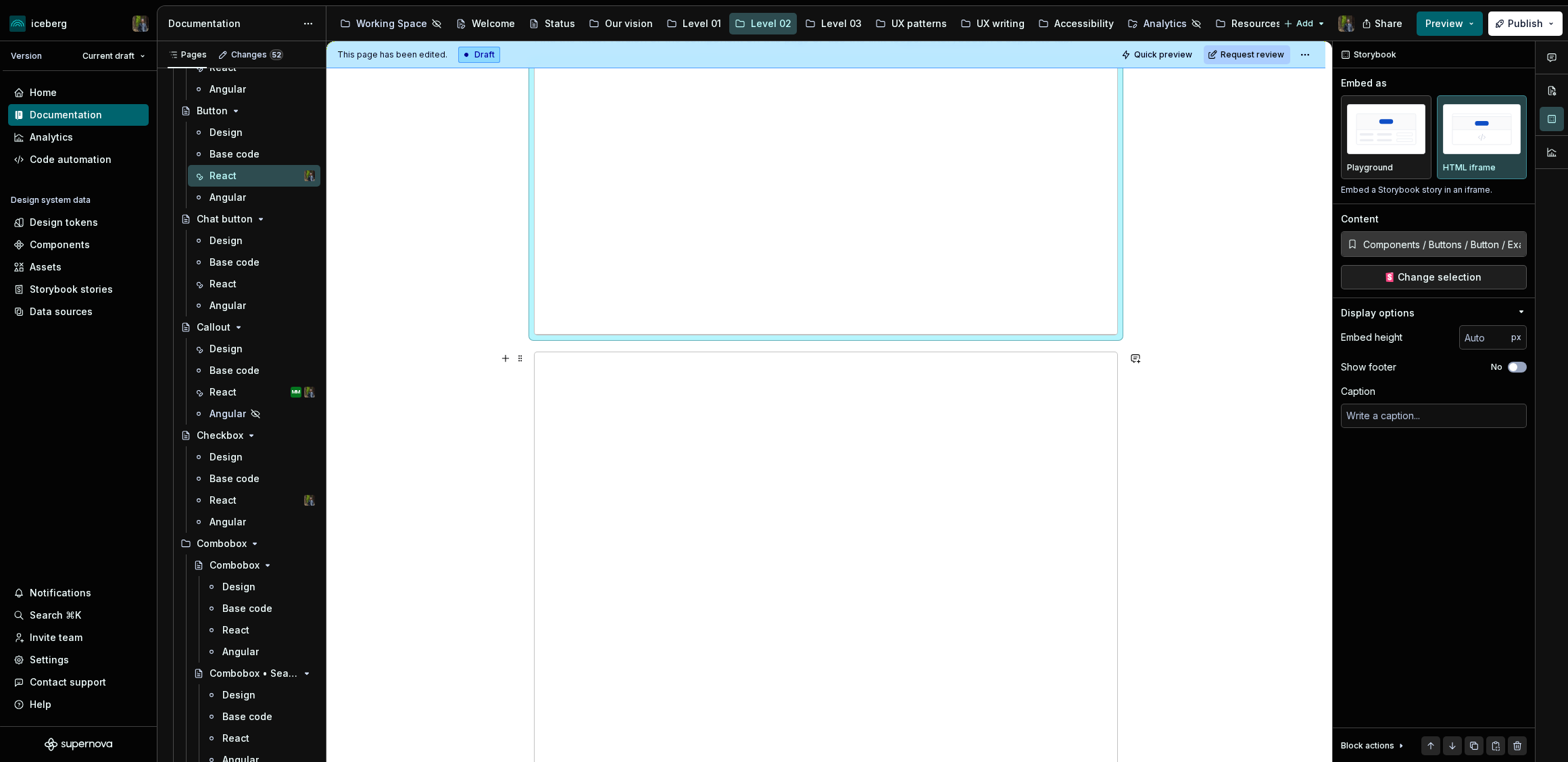
type textarea "*"
type input "Components / Buttons / Button / Docs"
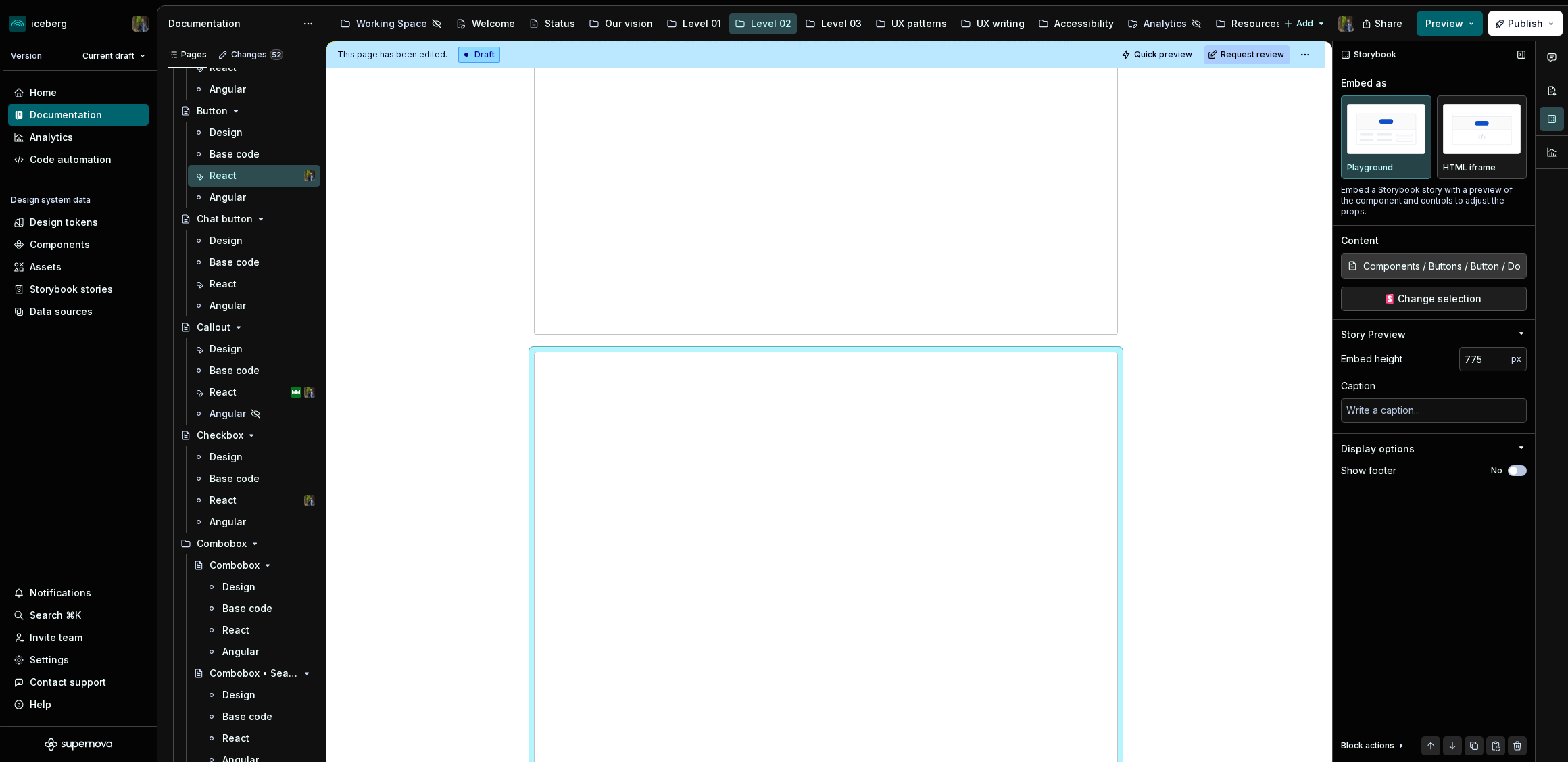
click at [1512, 467] on span "button" at bounding box center [1513, 470] width 8 height 8
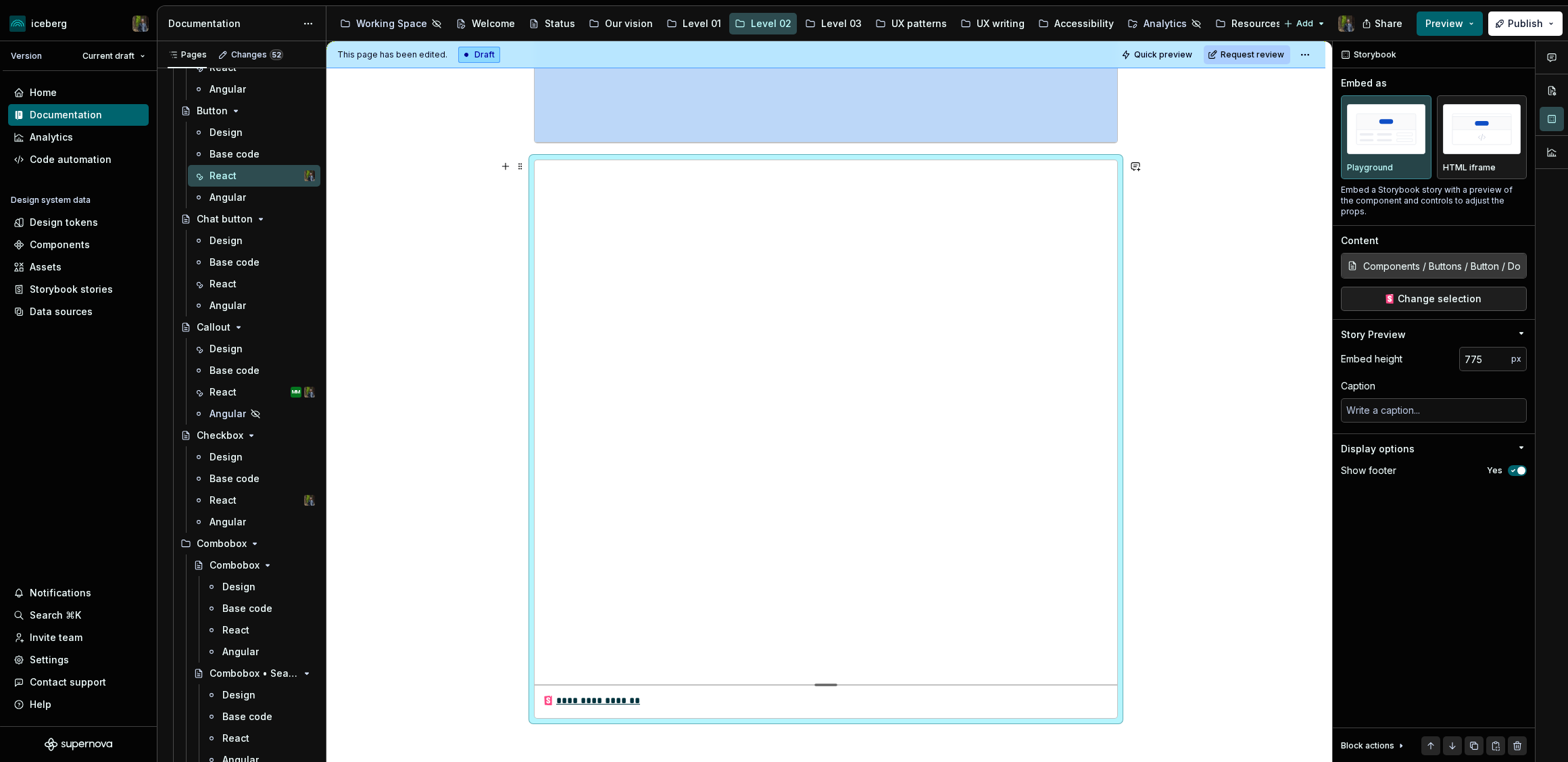
scroll to position [430, 0]
click at [593, 697] on div "**********" at bounding box center [591, 700] width 98 height 14
type textarea "*"
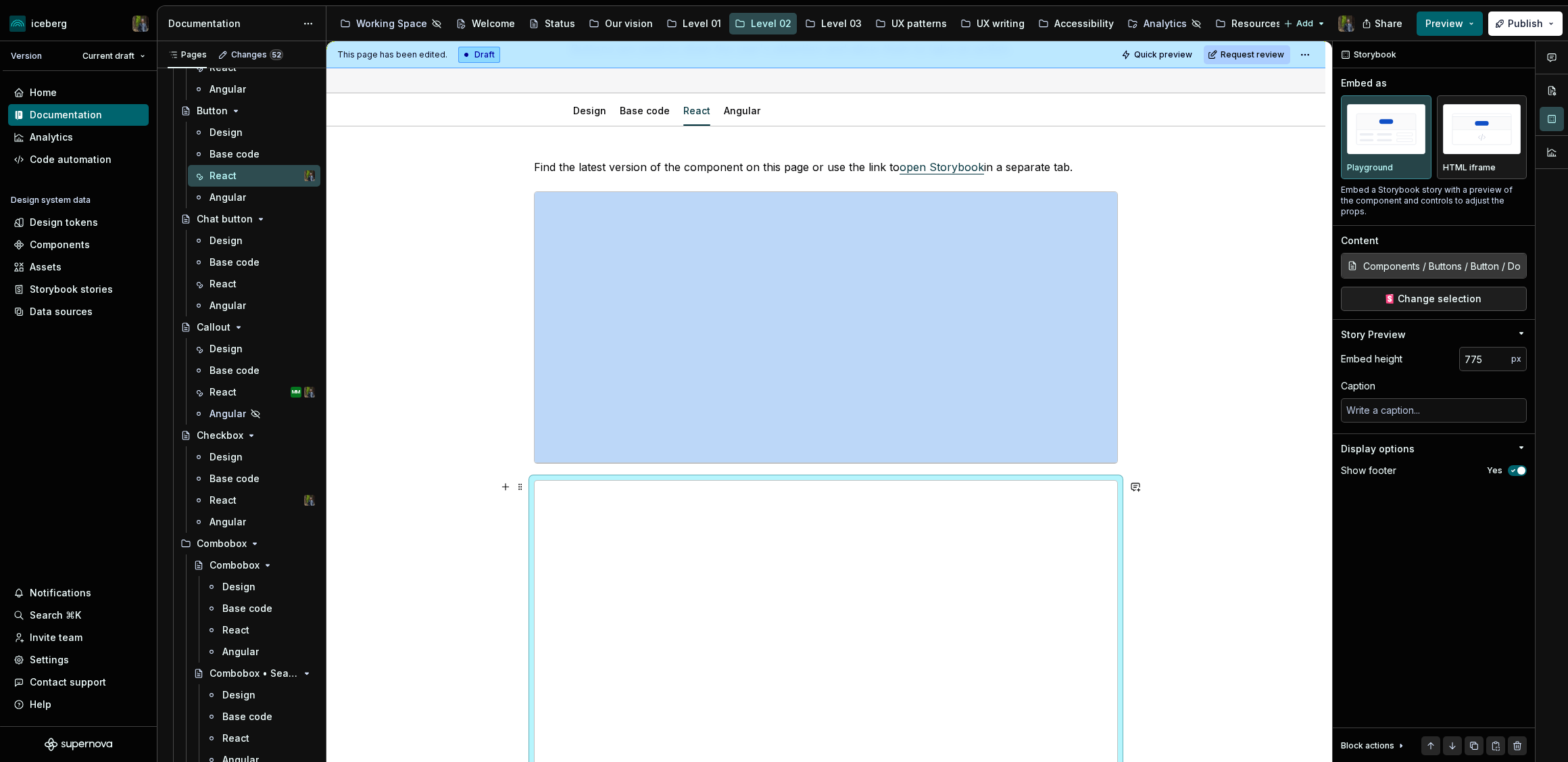
scroll to position [105, 0]
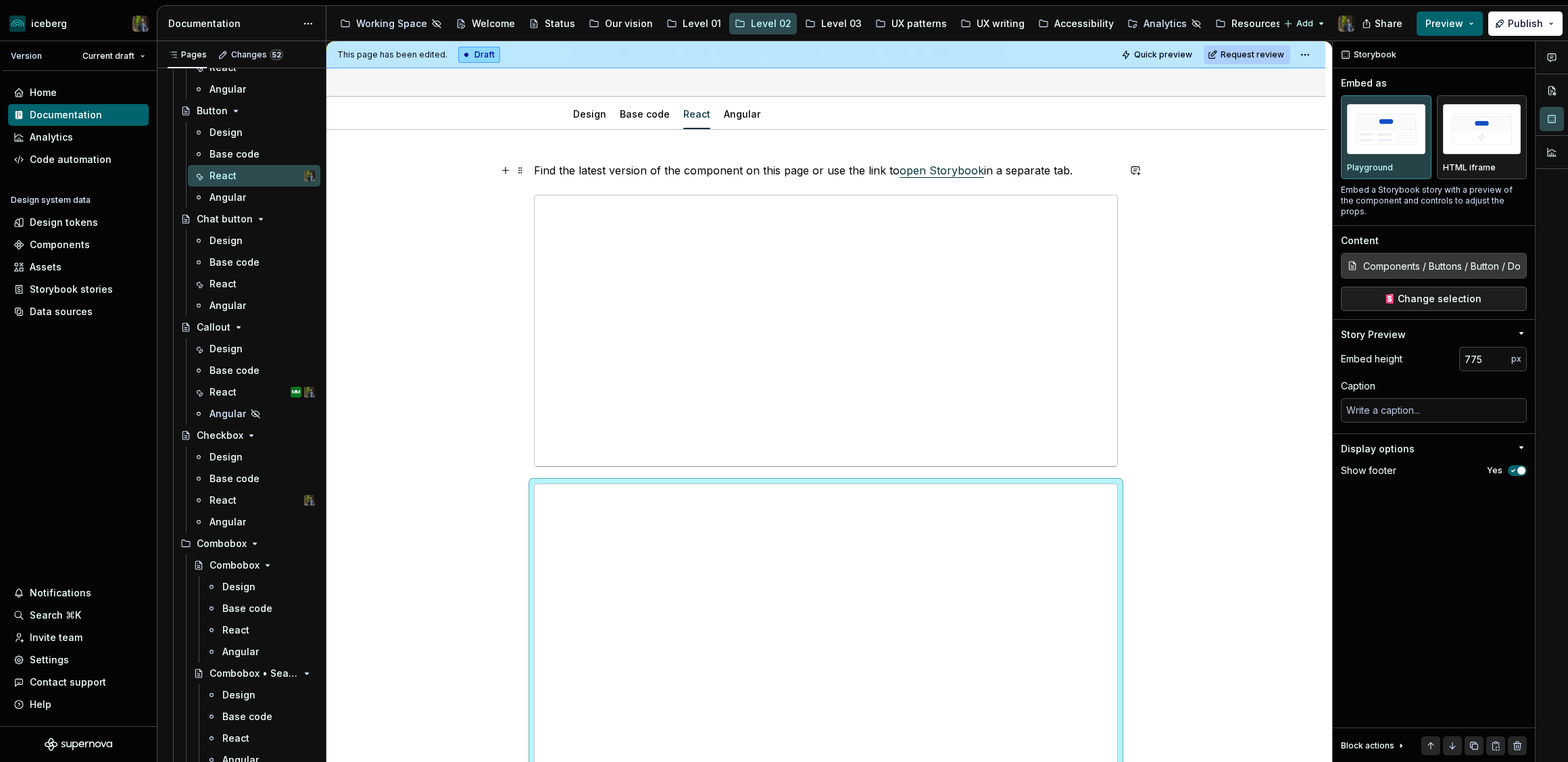
click at [949, 165] on link "open Storybook" at bounding box center [941, 170] width 84 height 14
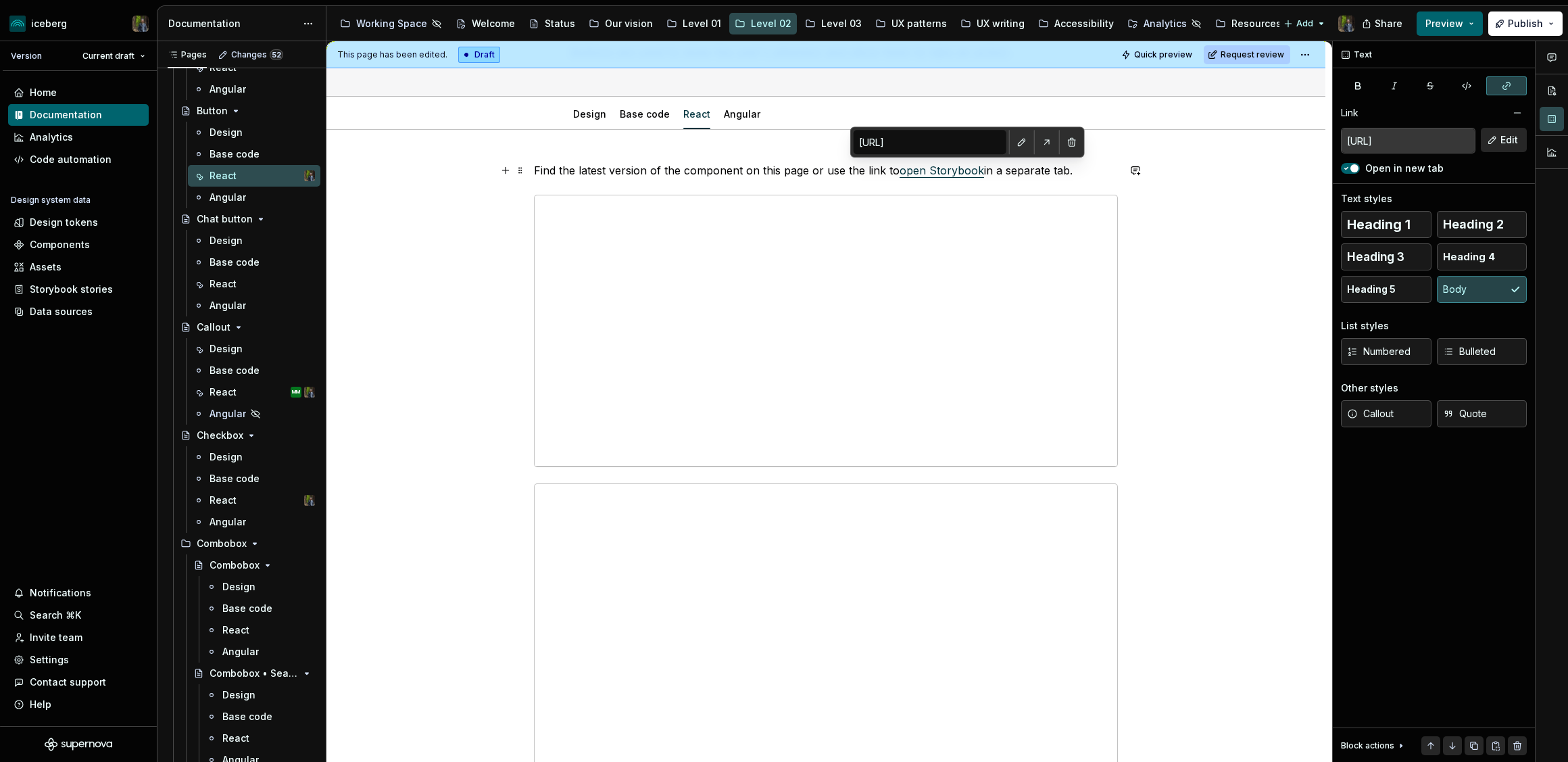
click at [733, 174] on p "Find the latest version of the component on this page or use the link to open S…" at bounding box center [825, 171] width 584 height 16
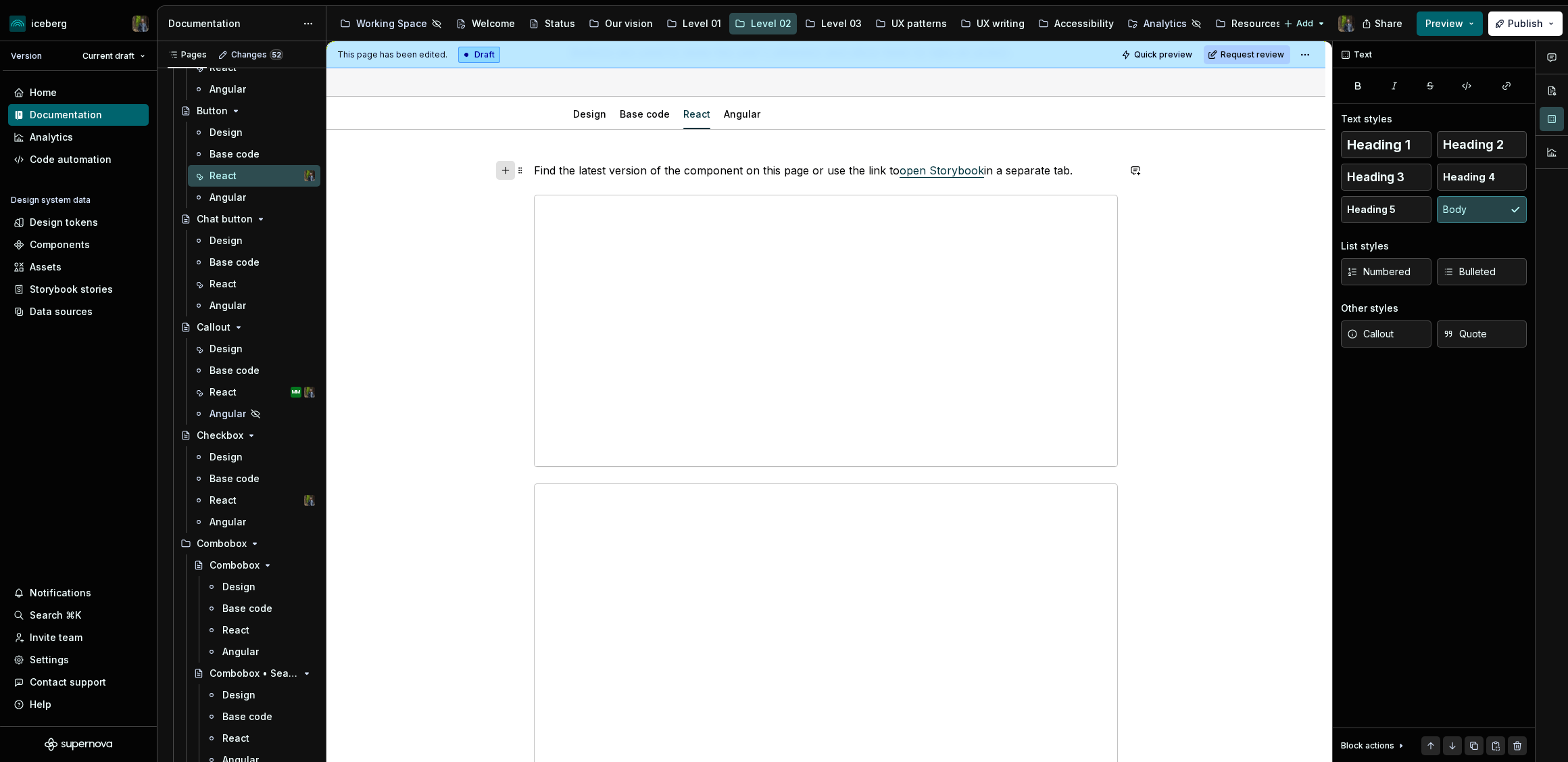
click at [511, 173] on button "button" at bounding box center [506, 171] width 19 height 19
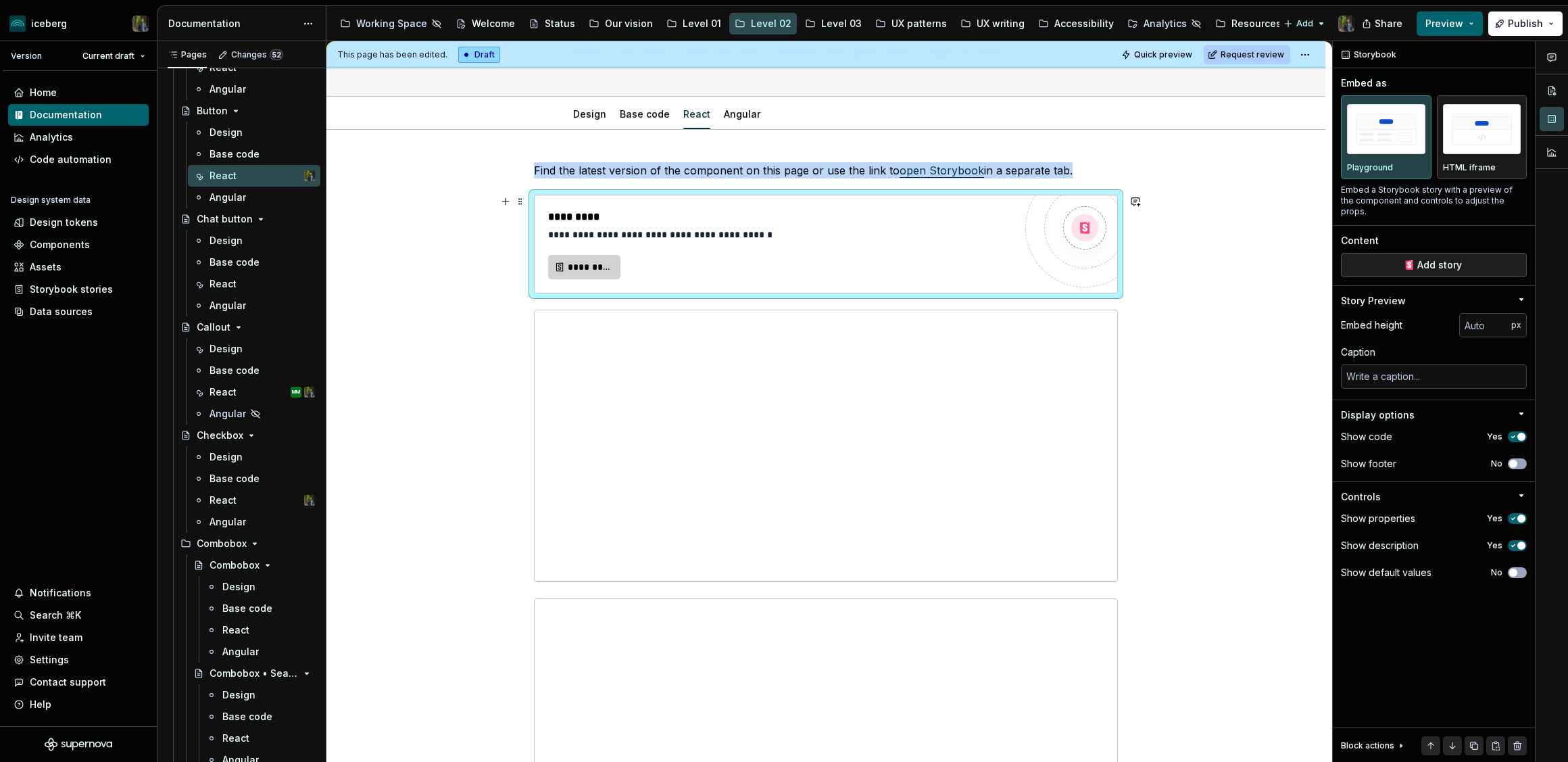
click at [598, 258] on button "*********" at bounding box center [585, 267] width 73 height 25
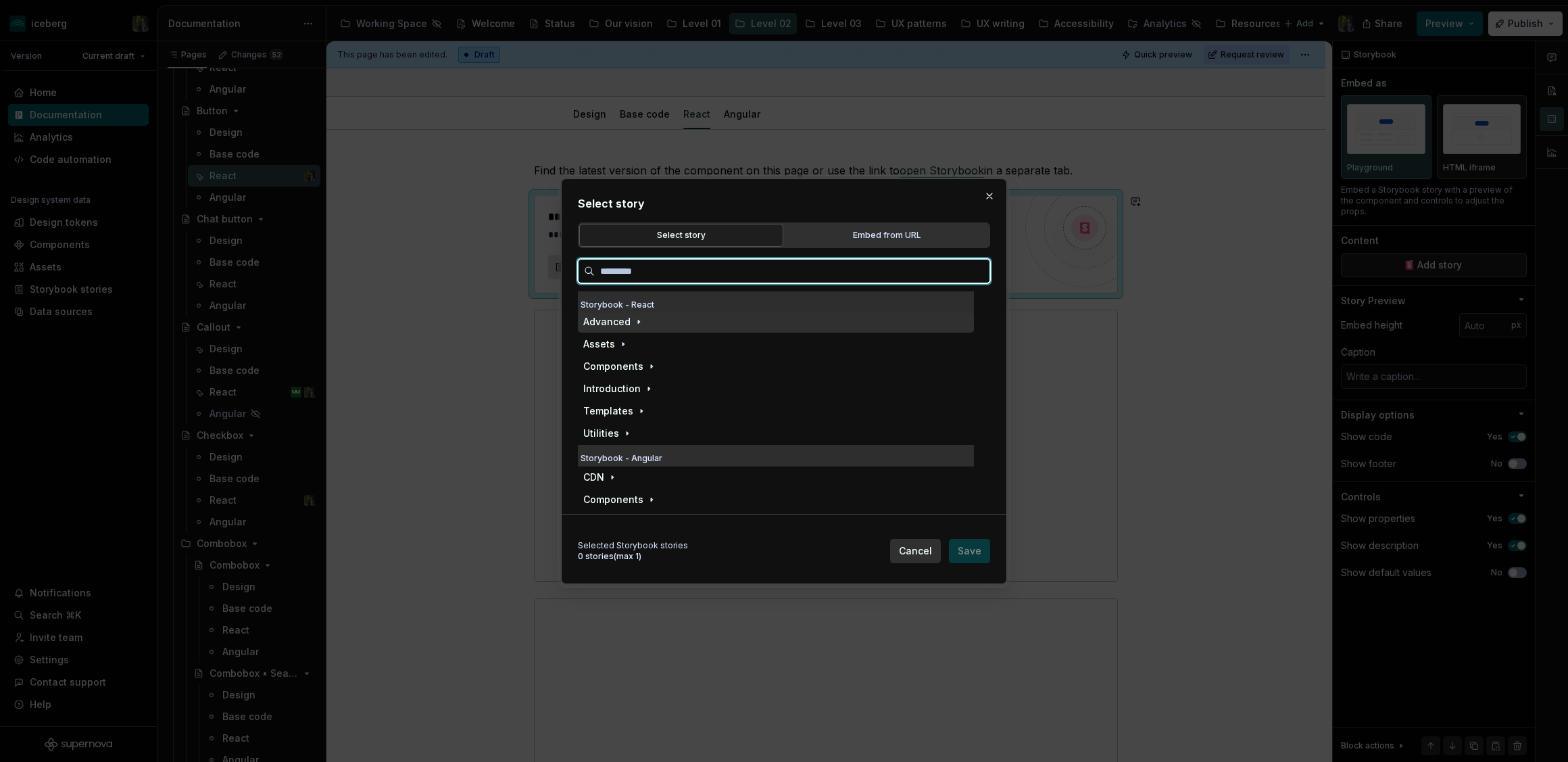
scroll to position [0, 0]
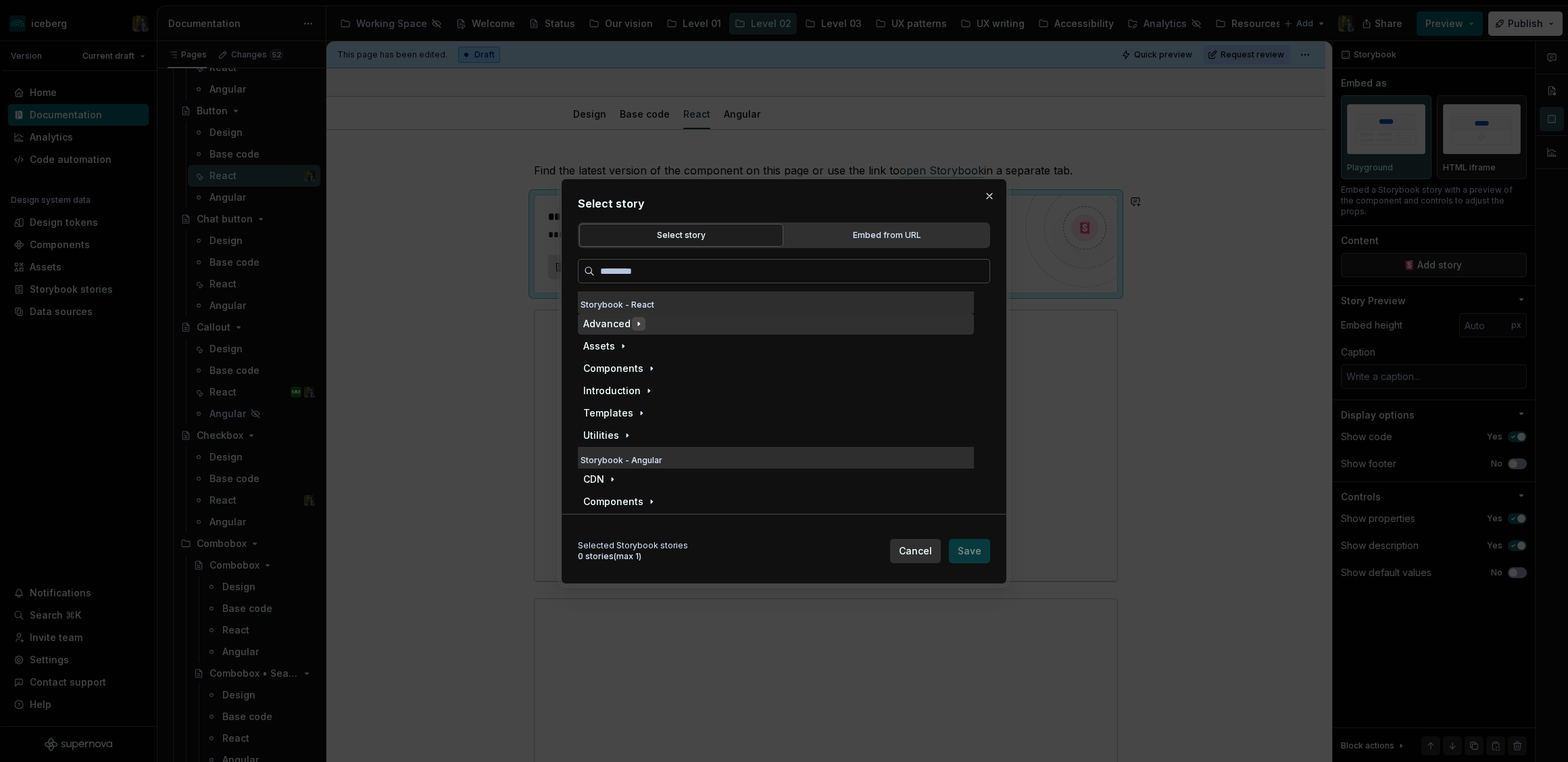
click at [633, 320] on icon "button" at bounding box center [638, 324] width 11 height 11
click at [635, 320] on icon "button" at bounding box center [638, 324] width 11 height 11
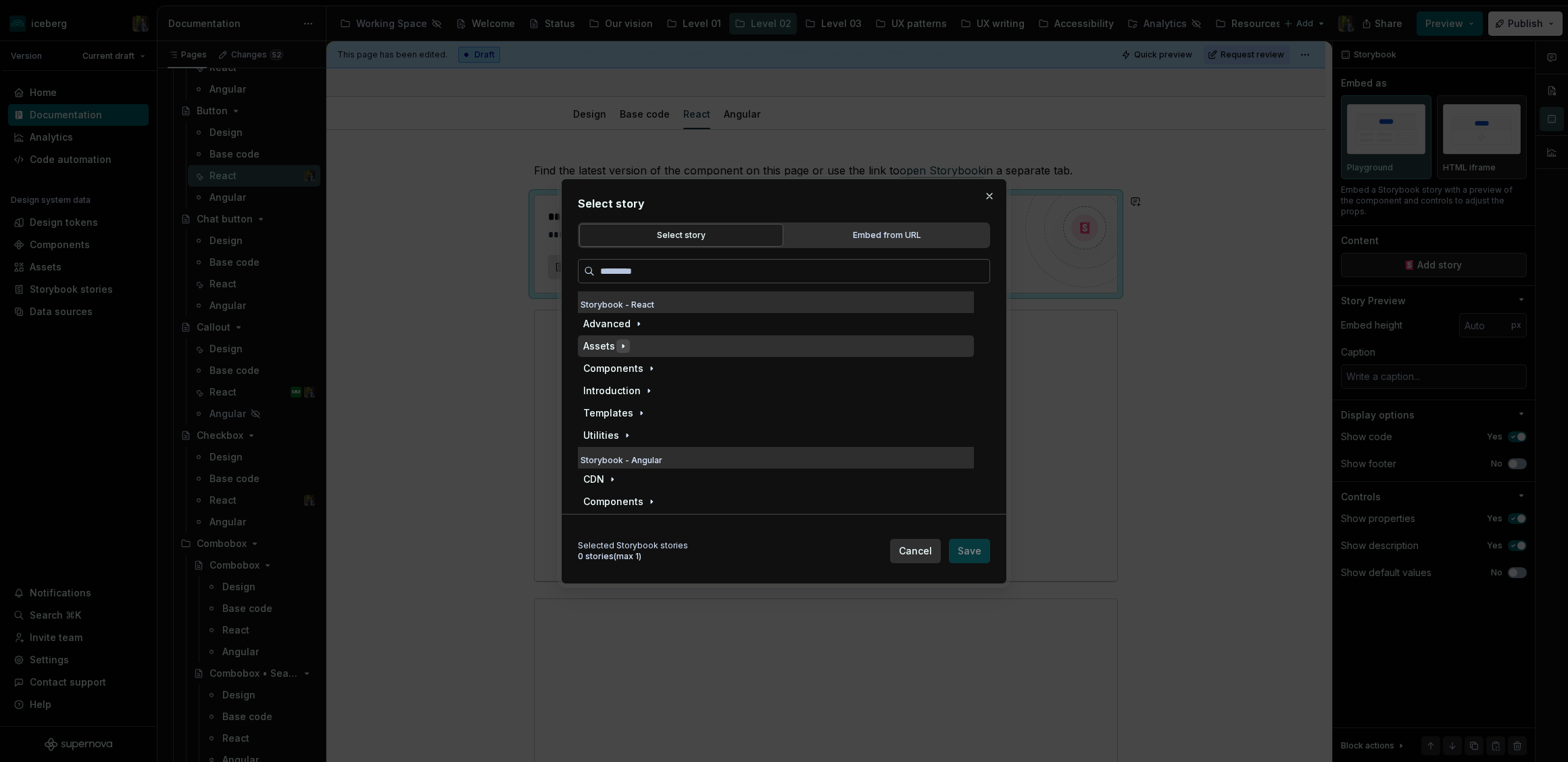
click at [624, 344] on icon "button" at bounding box center [623, 346] width 11 height 11
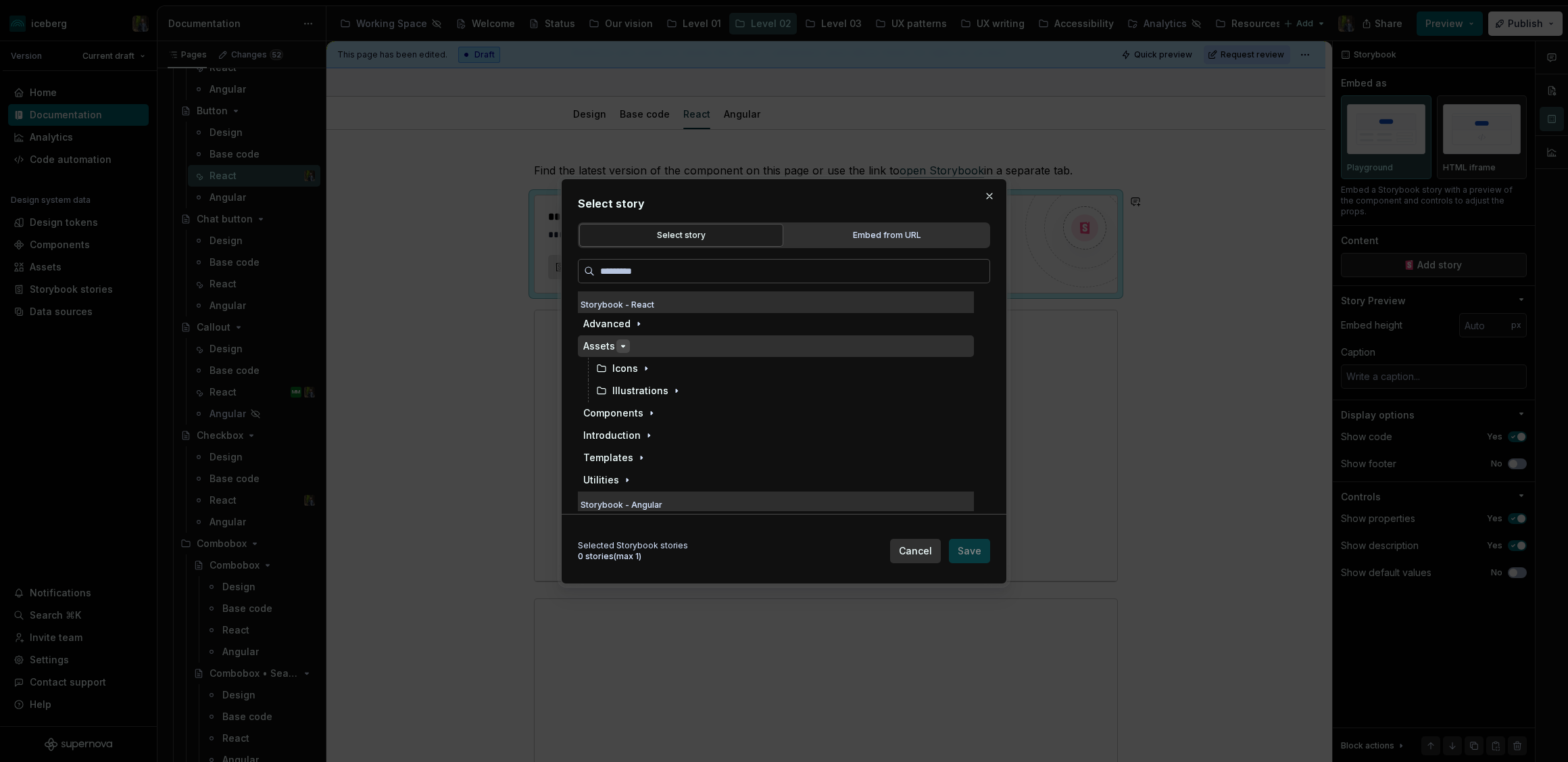
click at [624, 344] on icon "button" at bounding box center [623, 346] width 11 height 11
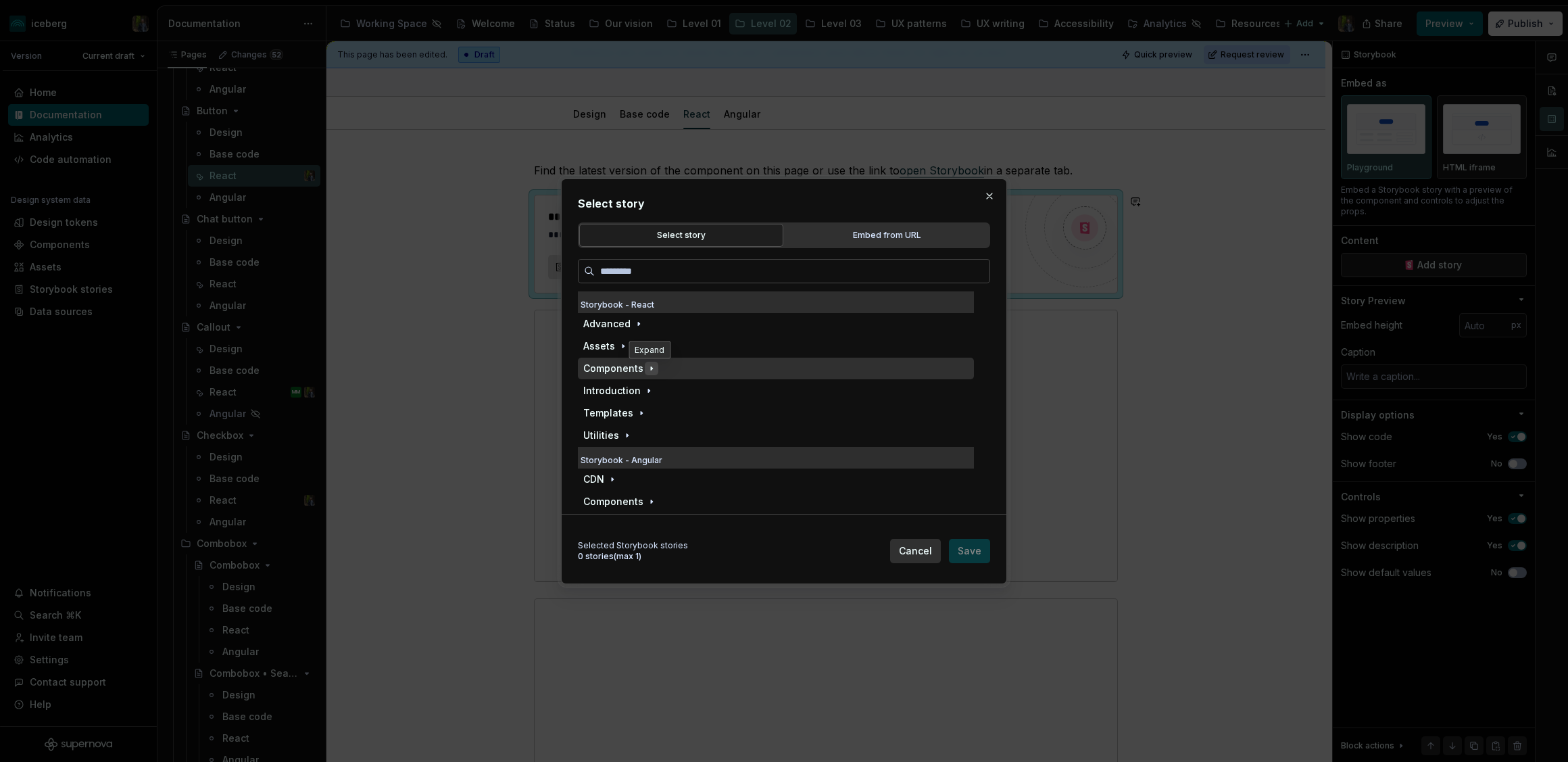
click at [653, 369] on icon "button" at bounding box center [651, 368] width 11 height 11
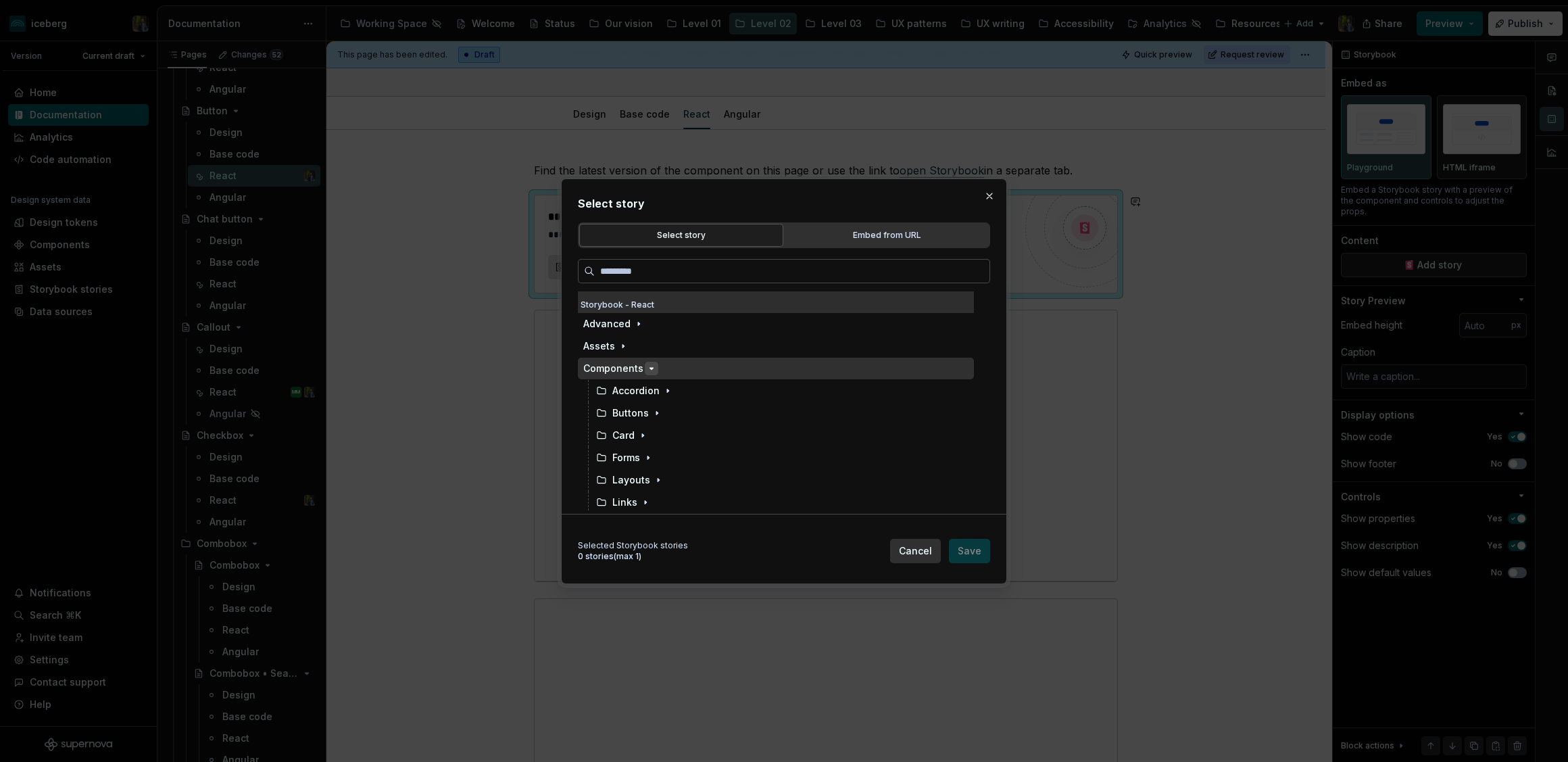
click at [653, 369] on icon "button" at bounding box center [651, 368] width 11 height 11
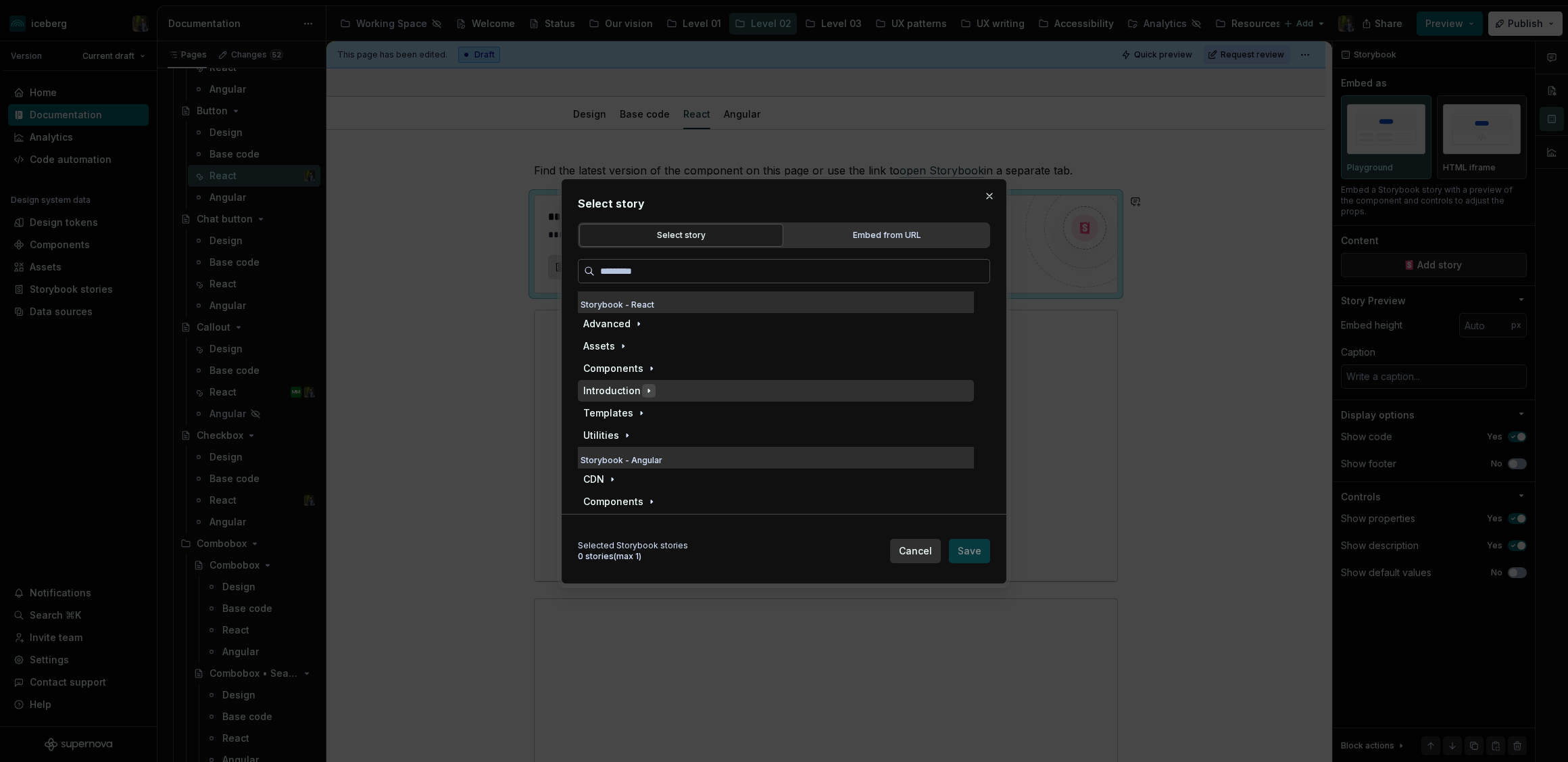
click at [645, 388] on icon "button" at bounding box center [648, 390] width 11 height 11
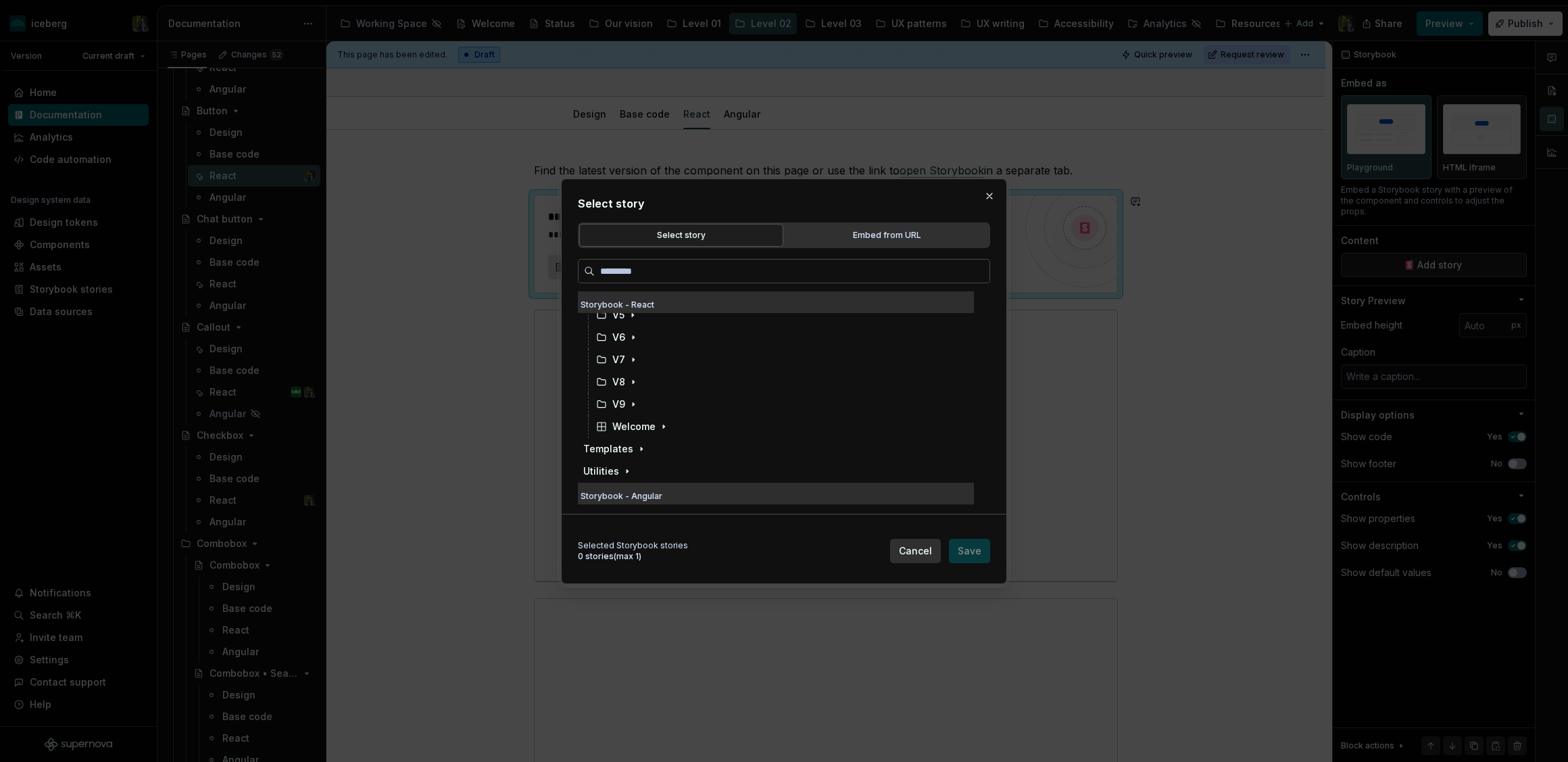
scroll to position [114, 0]
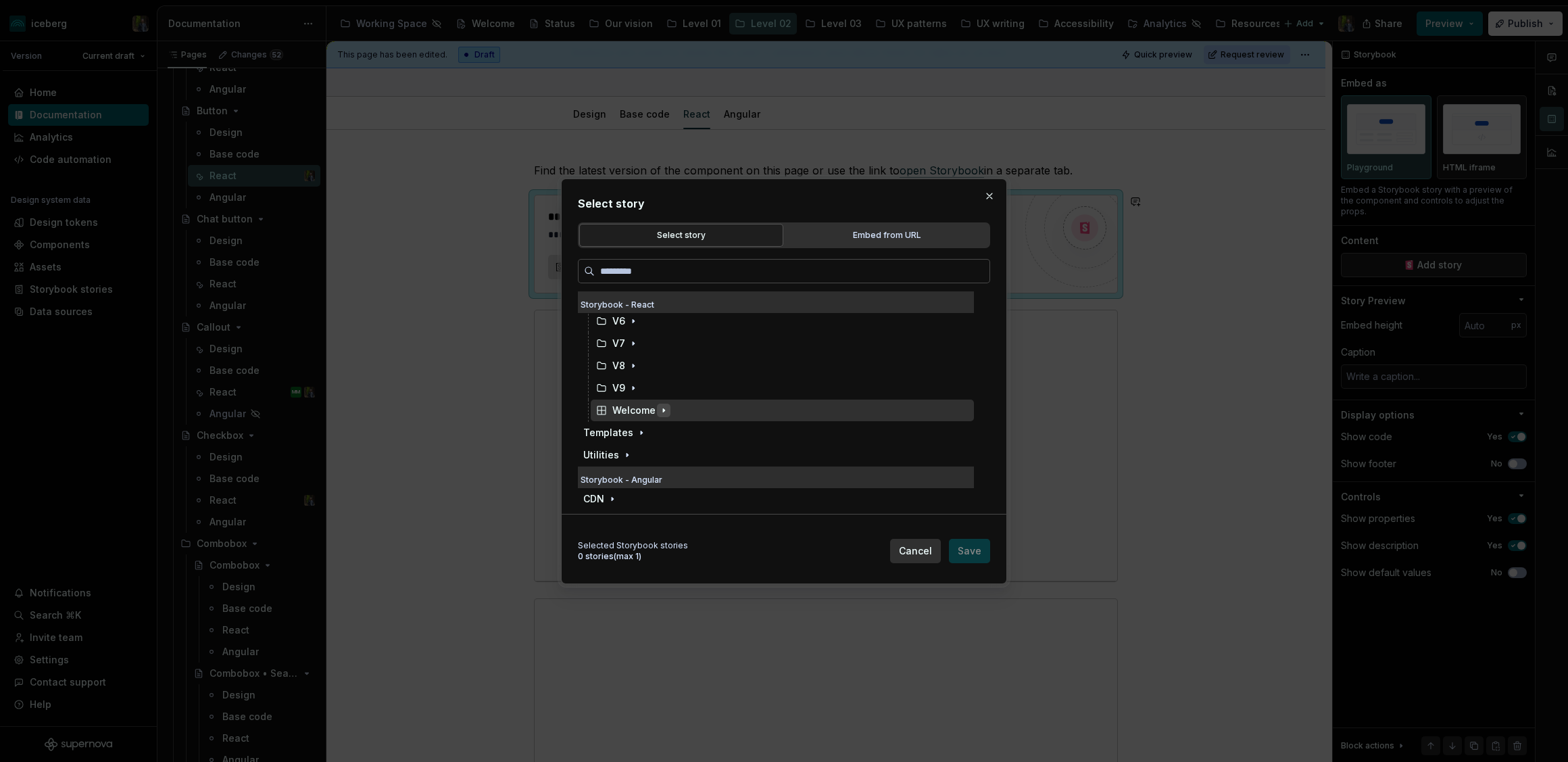
click at [663, 410] on icon "button" at bounding box center [664, 410] width 1 height 4
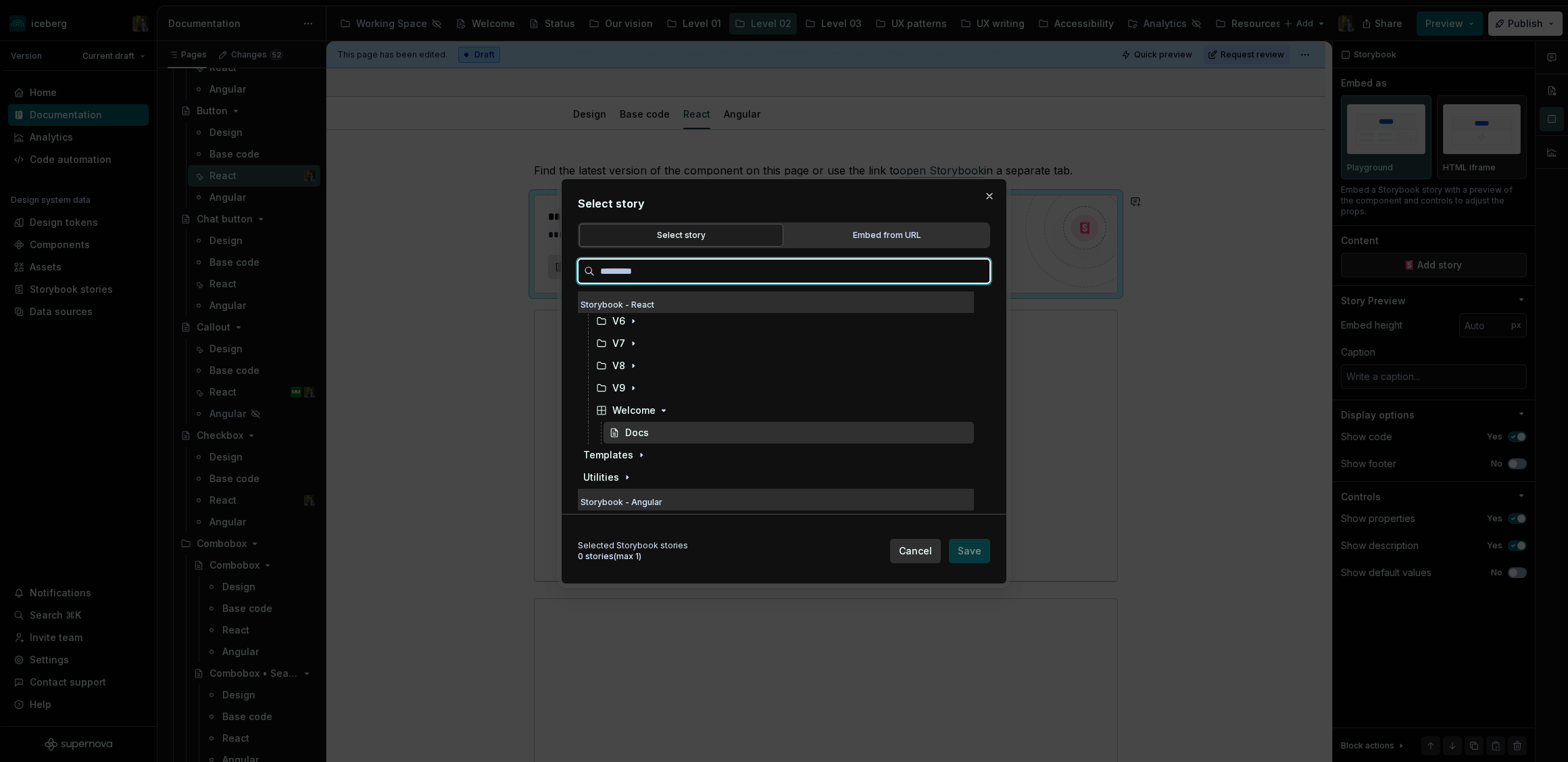
click at [650, 433] on div "Docs" at bounding box center [788, 433] width 371 height 22
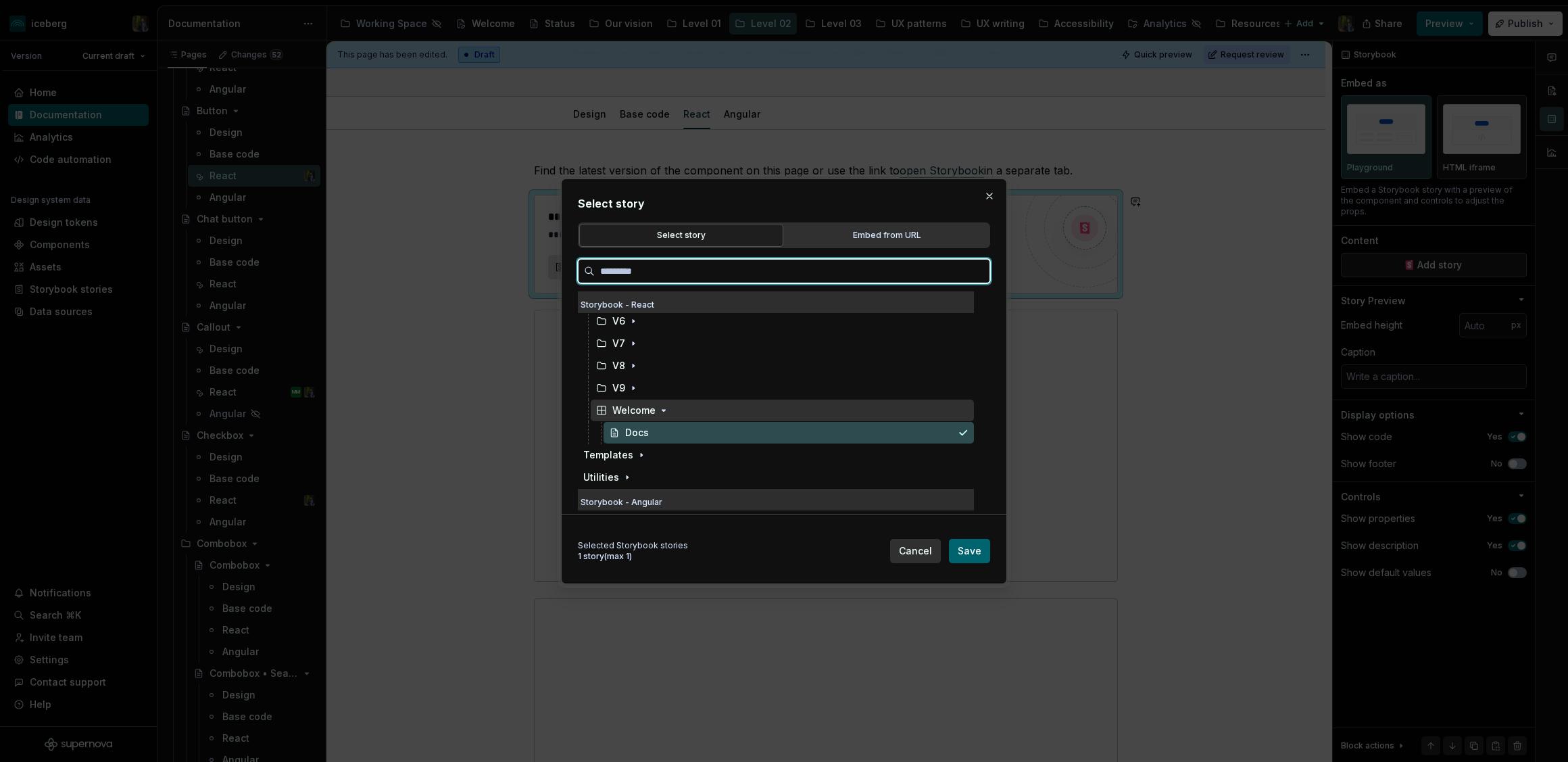
click at [688, 411] on div "Welcome" at bounding box center [782, 411] width 383 height 22
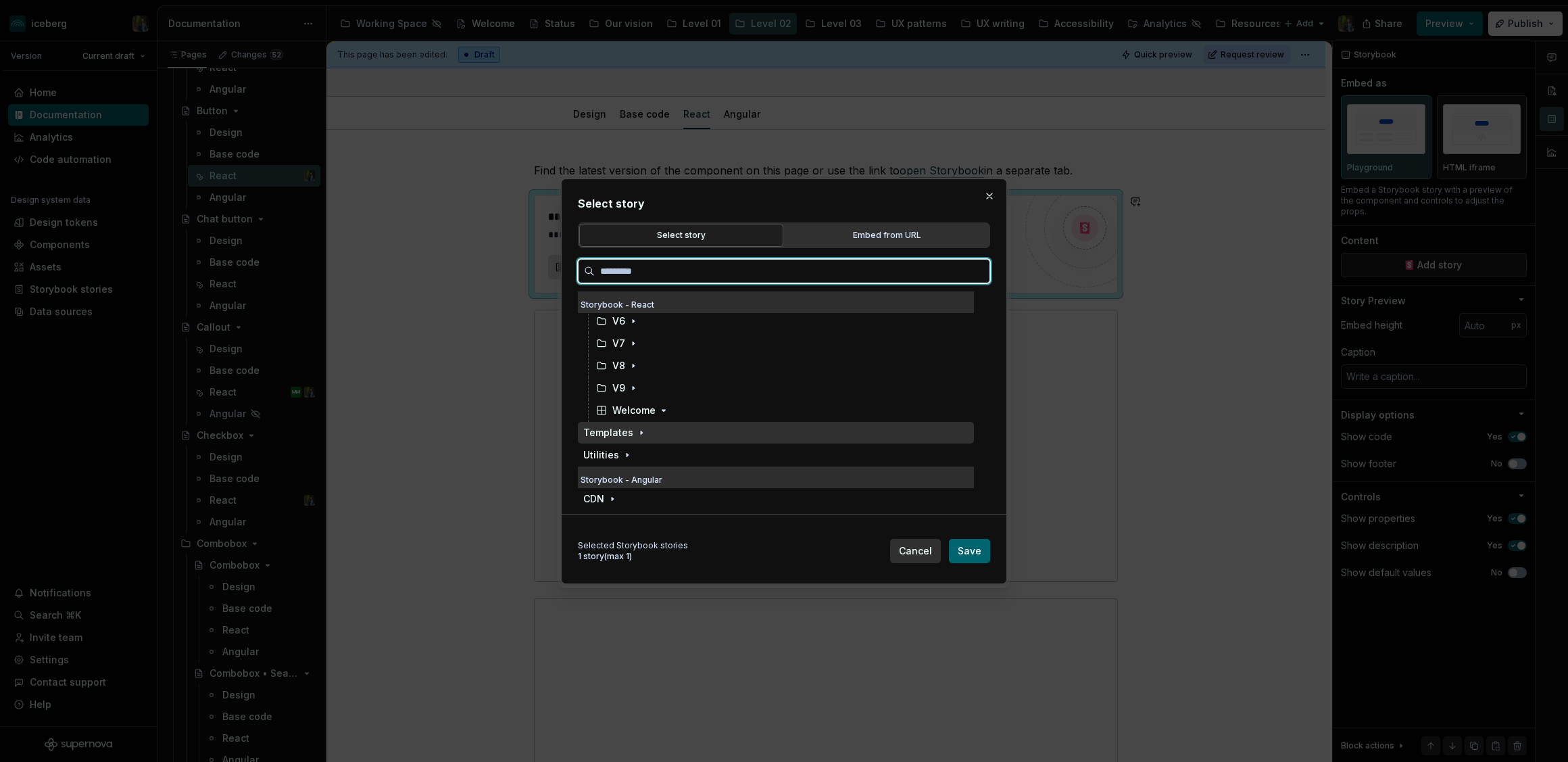
click at [681, 415] on div "Welcome" at bounding box center [782, 411] width 383 height 22
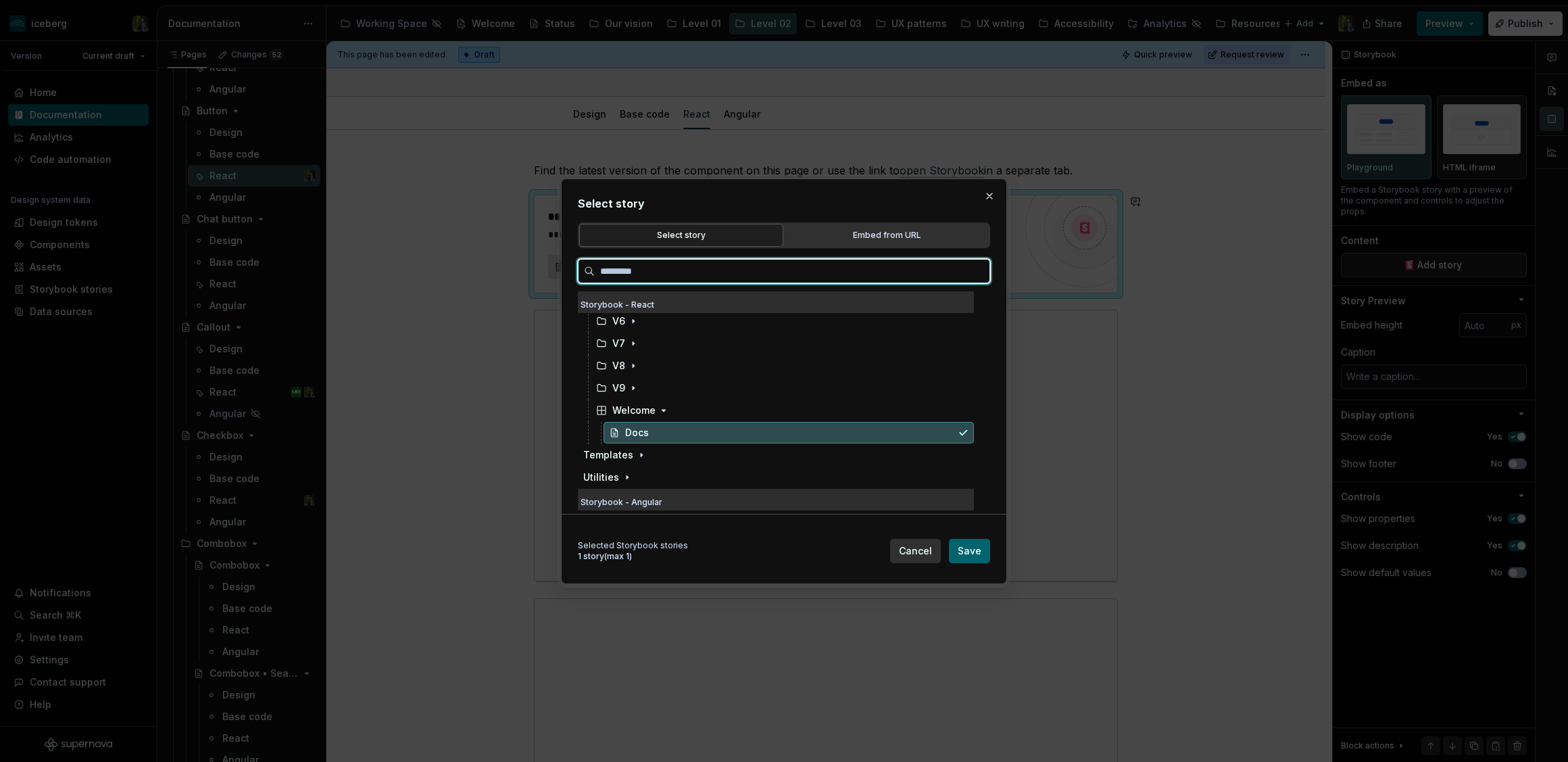
click at [682, 427] on div "Docs" at bounding box center [788, 433] width 371 height 22
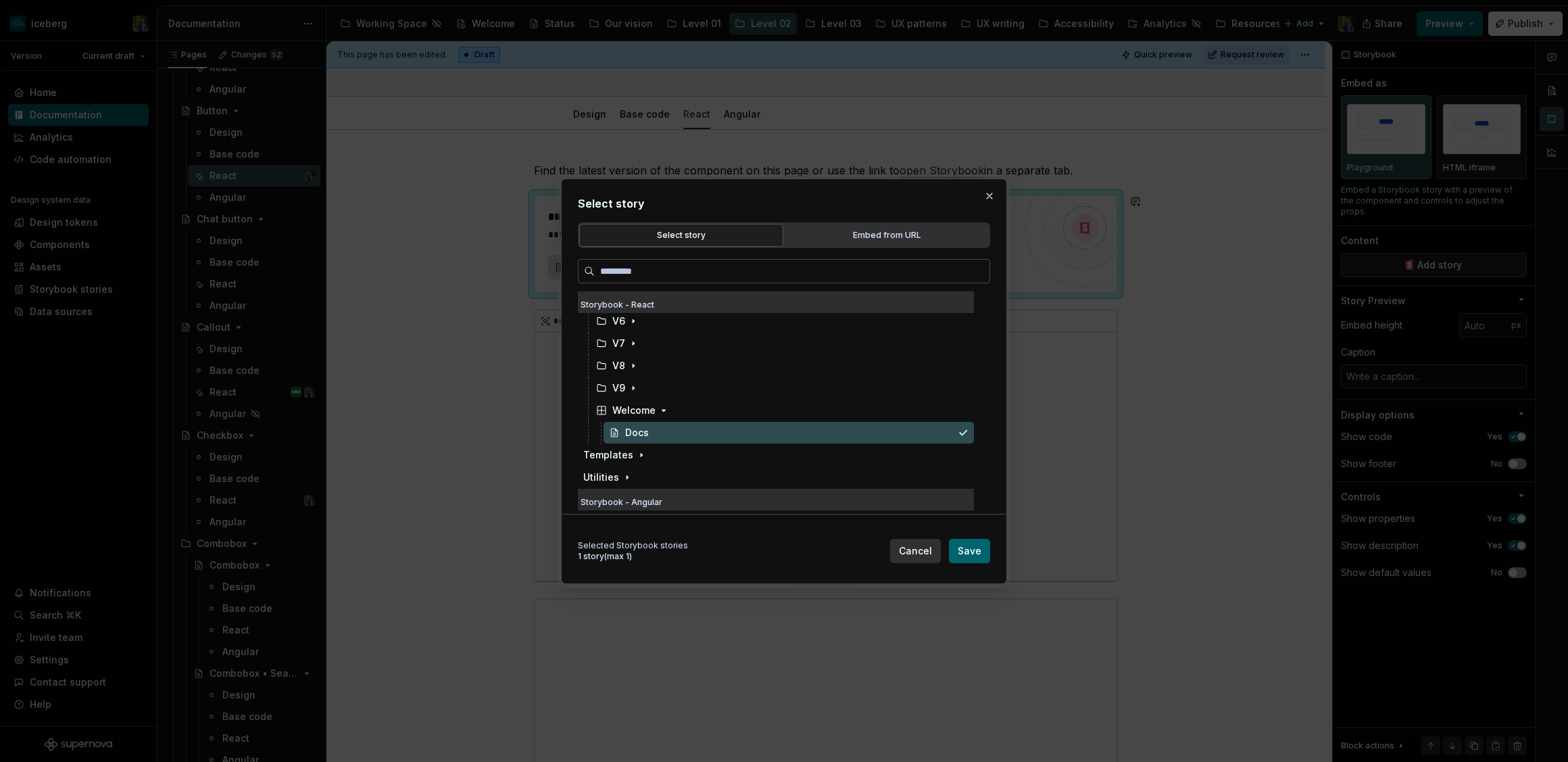
click at [970, 539] on button "Save" at bounding box center [969, 552] width 41 height 25
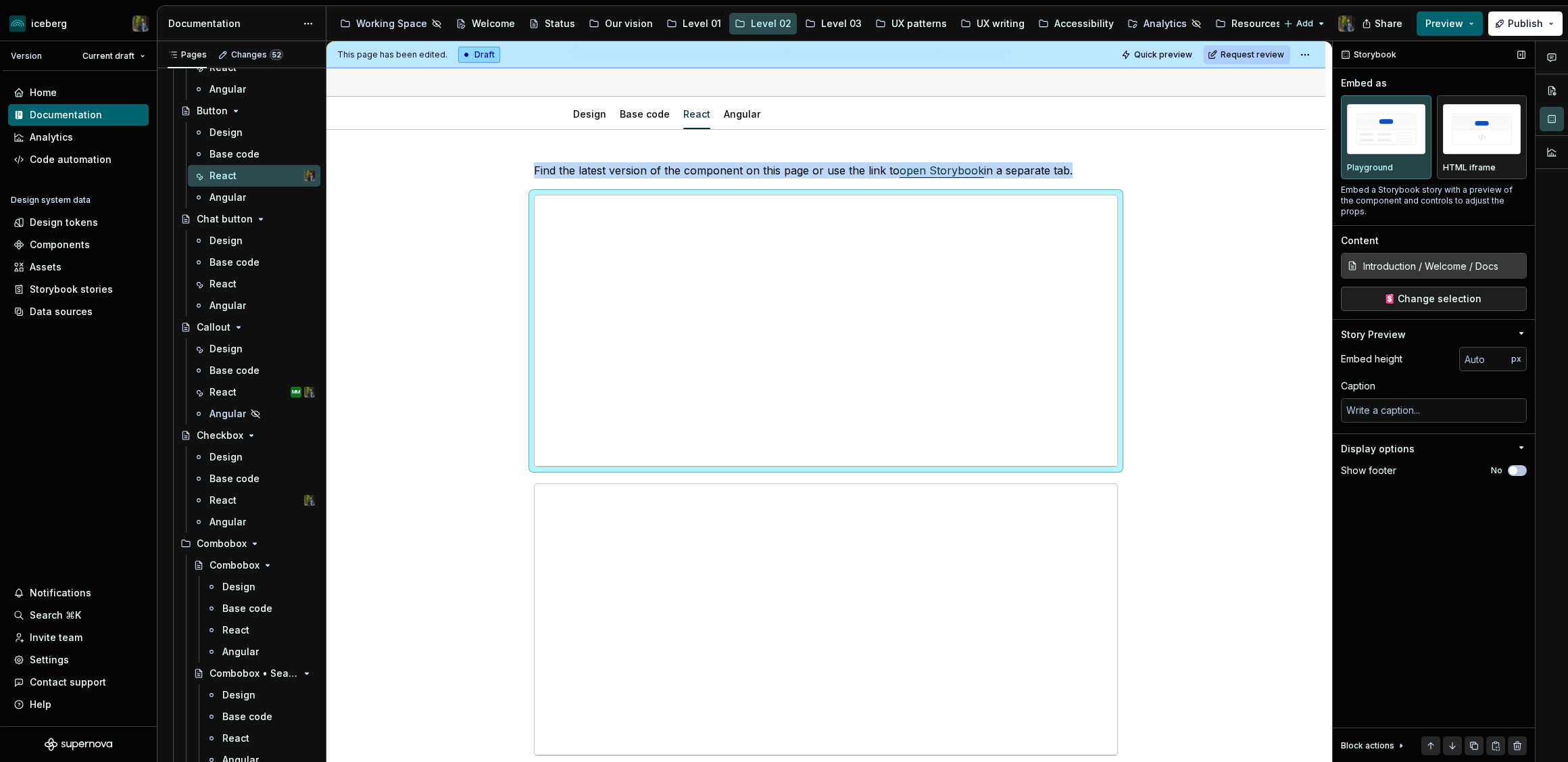
click at [1519, 465] on button "No" at bounding box center [1517, 470] width 19 height 11
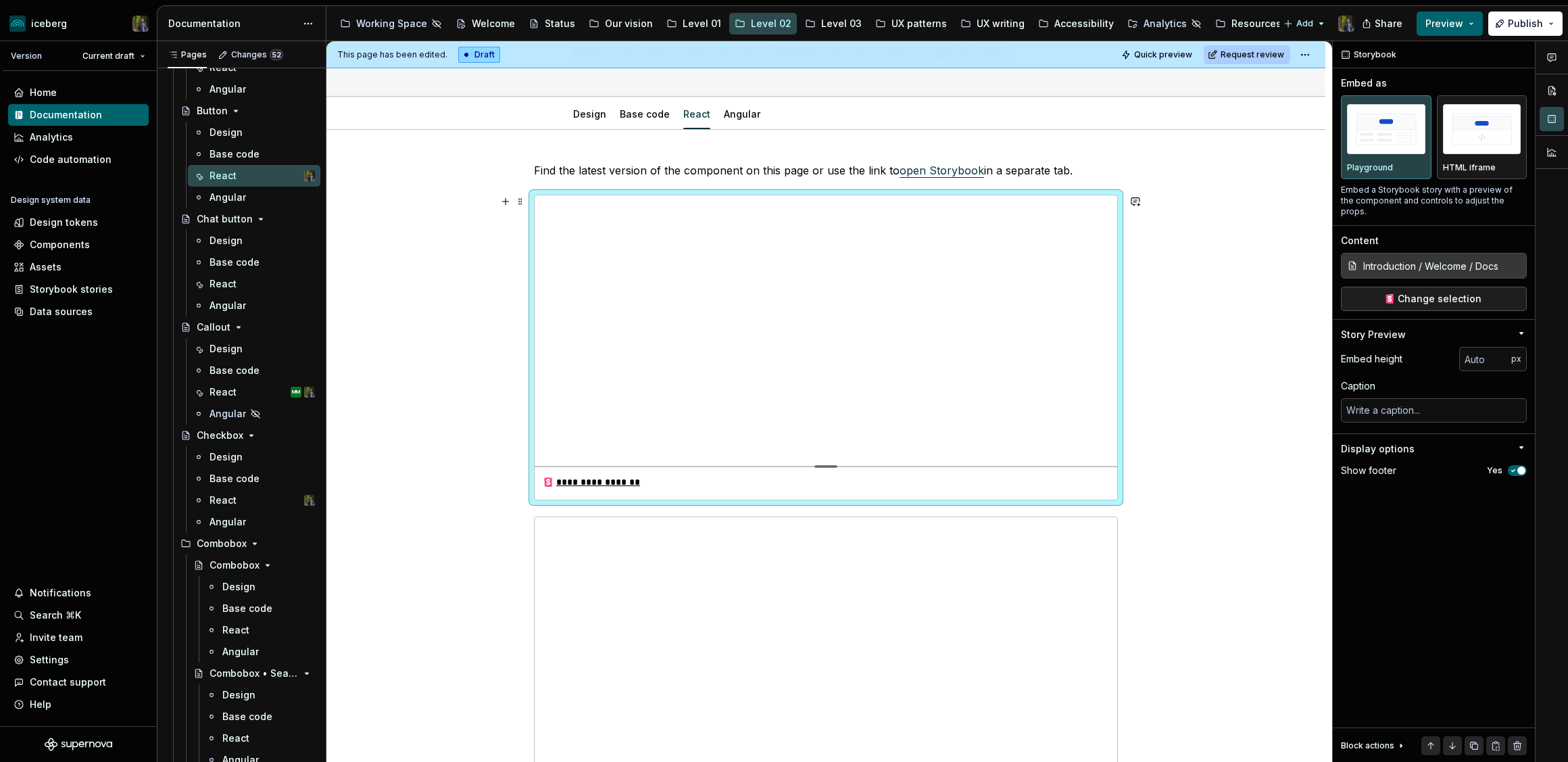
click at [828, 463] on div at bounding box center [825, 464] width 94 height 3
type textarea "*"
type input "399"
type textarea "*"
type input "329"
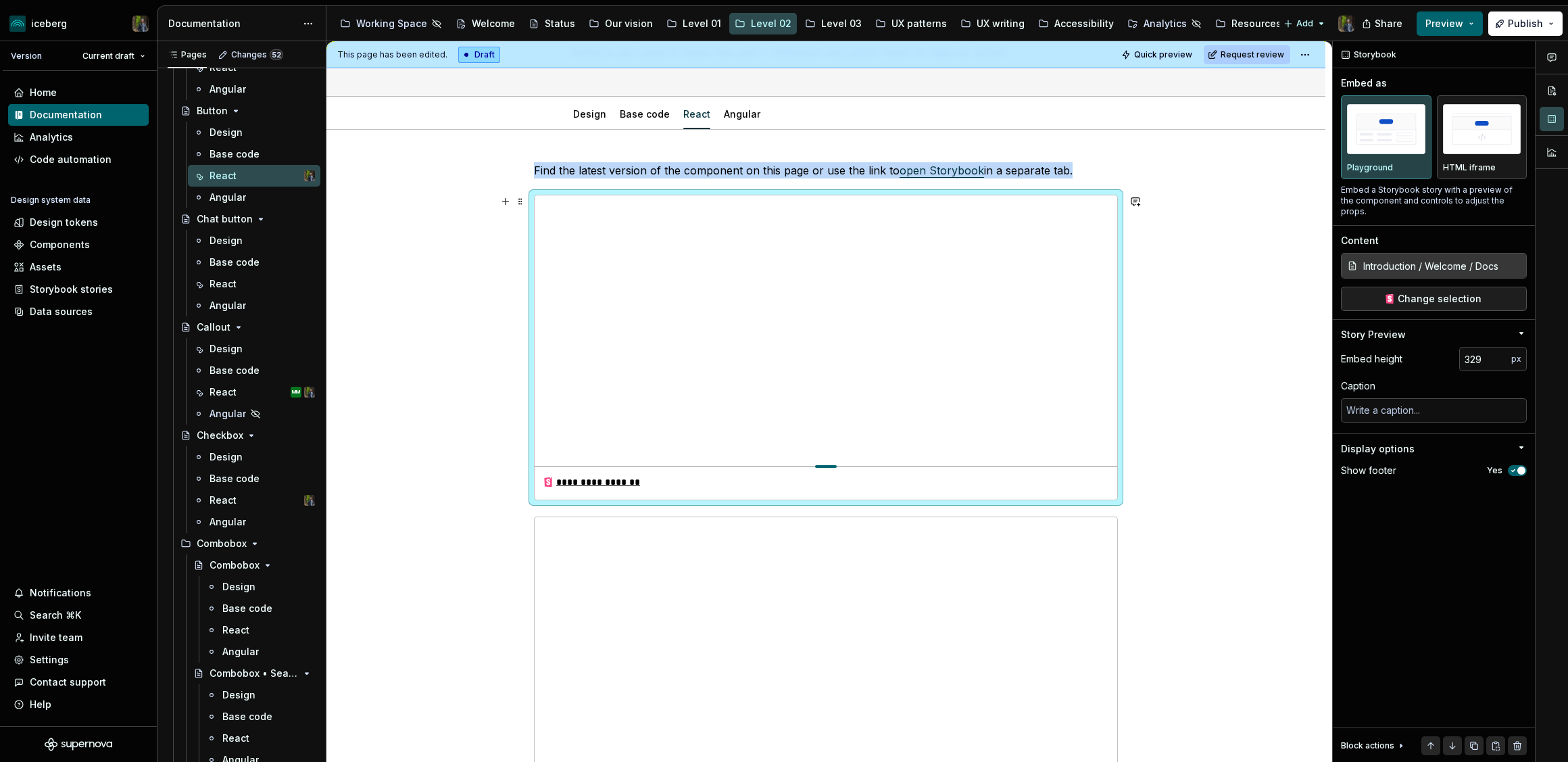
type textarea "*"
type input "306"
type textarea "*"
type input "232"
type textarea "*"
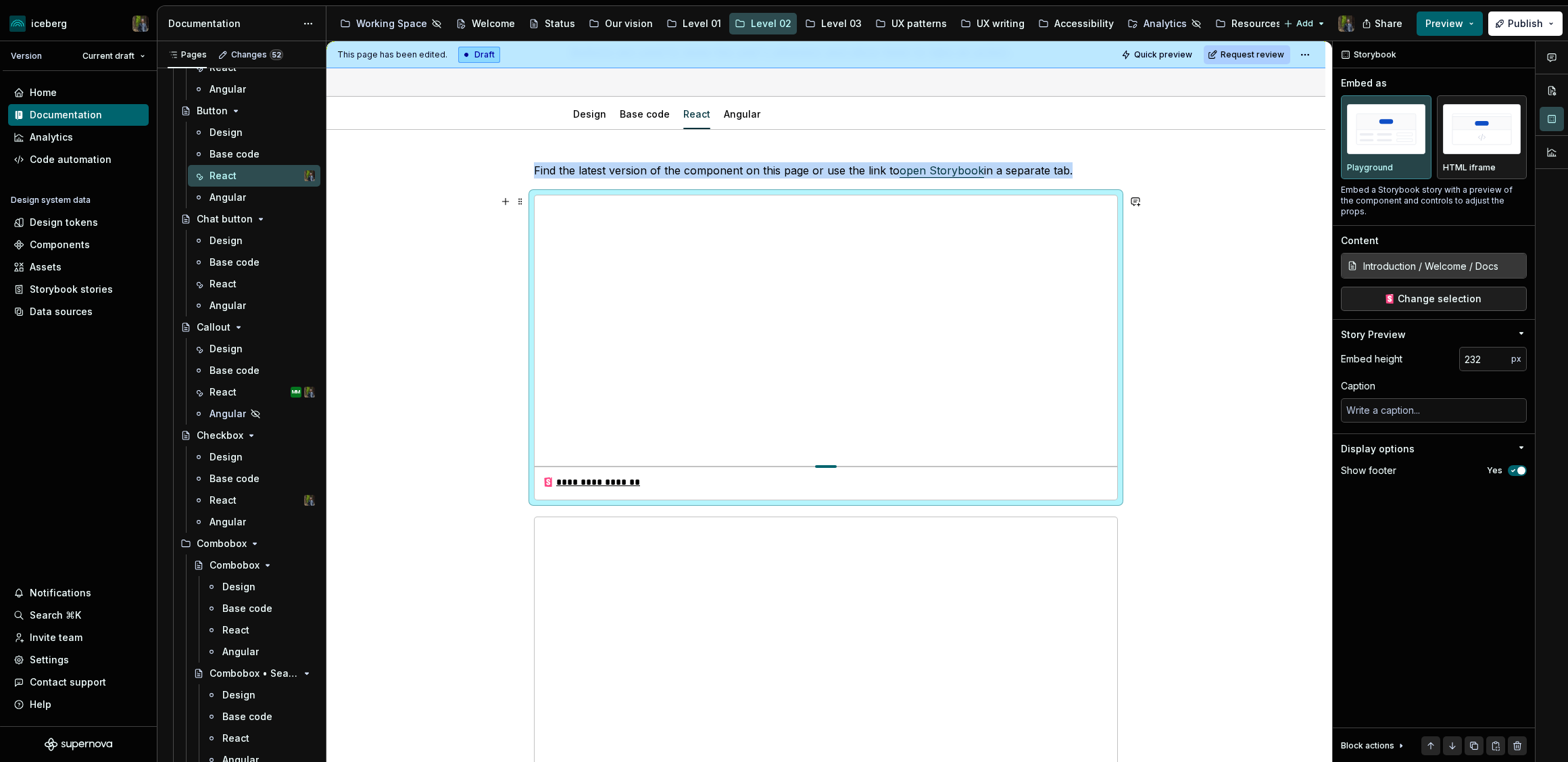
type input "209"
type textarea "*"
type input "200"
type textarea "*"
type input "163"
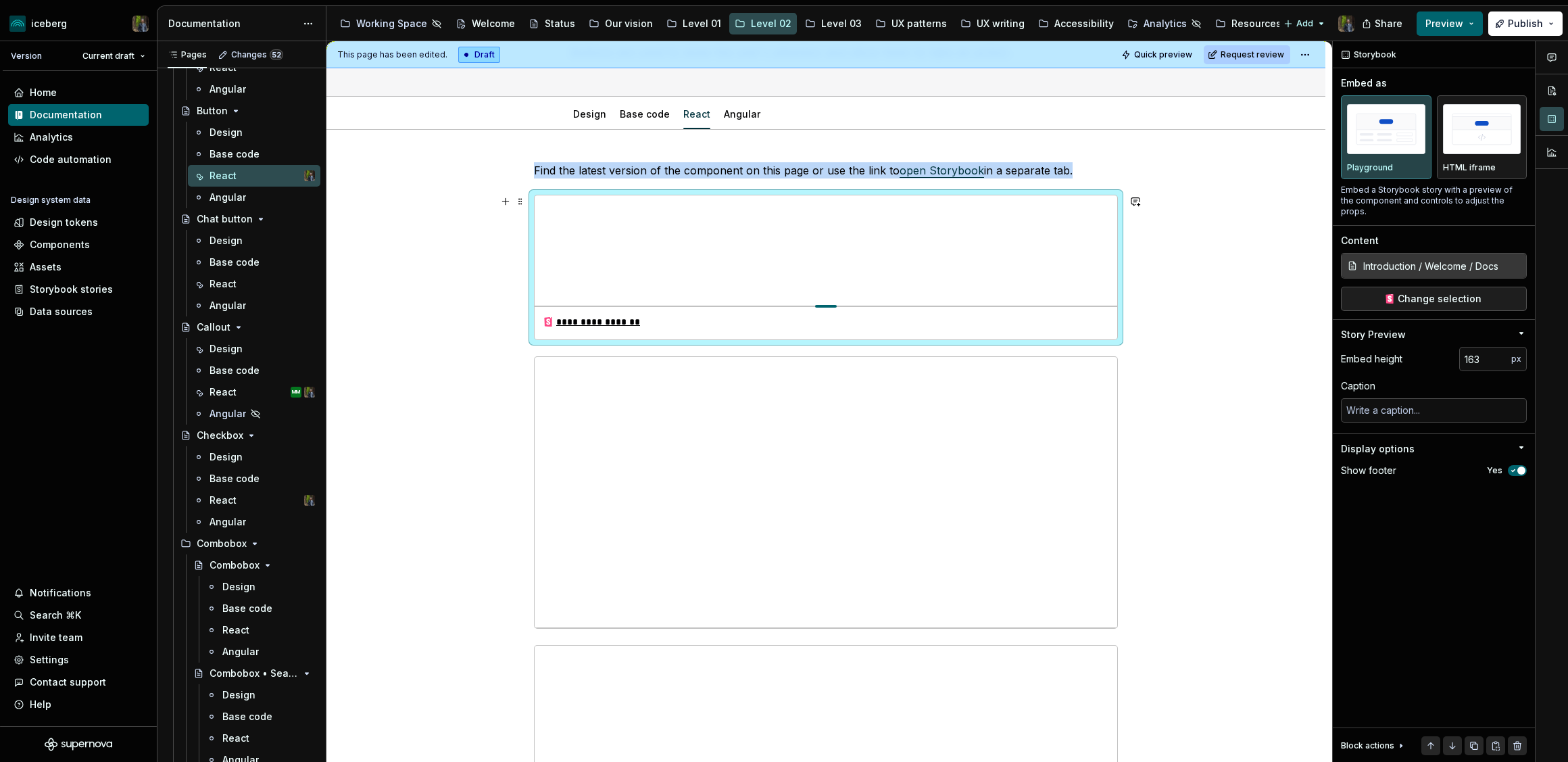
type textarea "*"
type input "157"
type textarea "*"
type input "140"
type textarea "*"
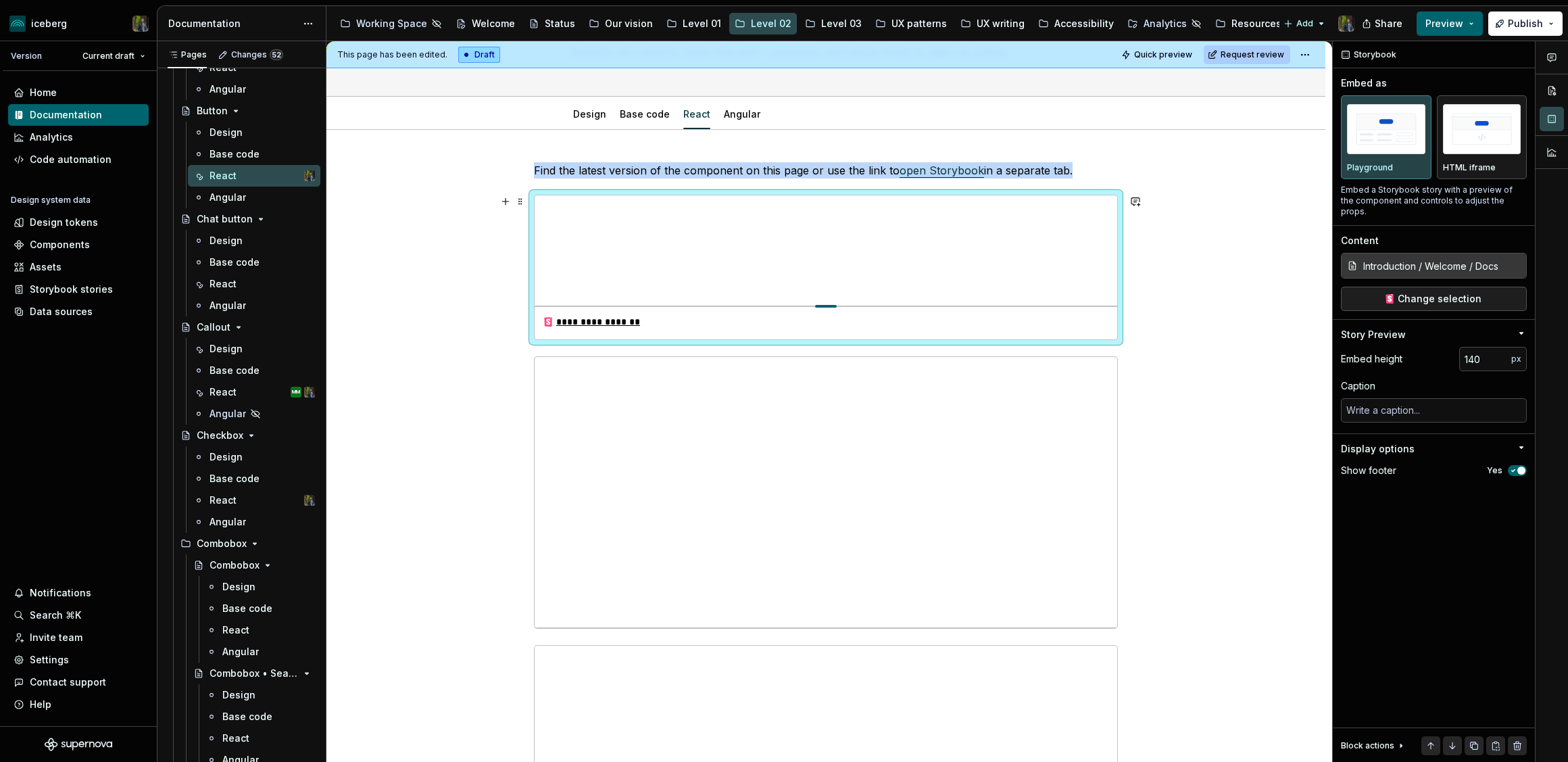
type input "137"
type textarea "*"
type input "125"
type textarea "*"
type input "107"
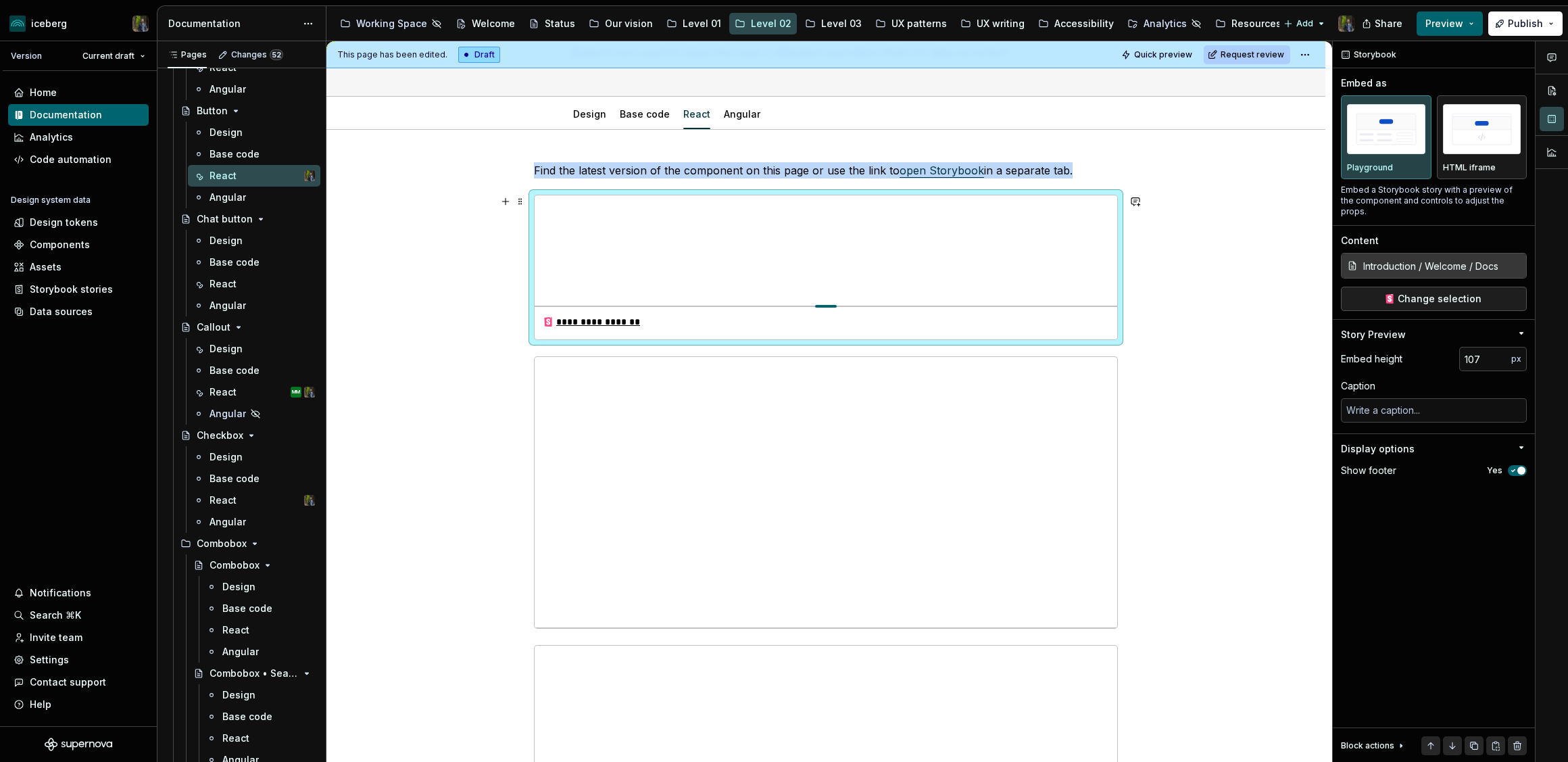
type textarea "*"
type input "102"
type textarea "*"
type input "100"
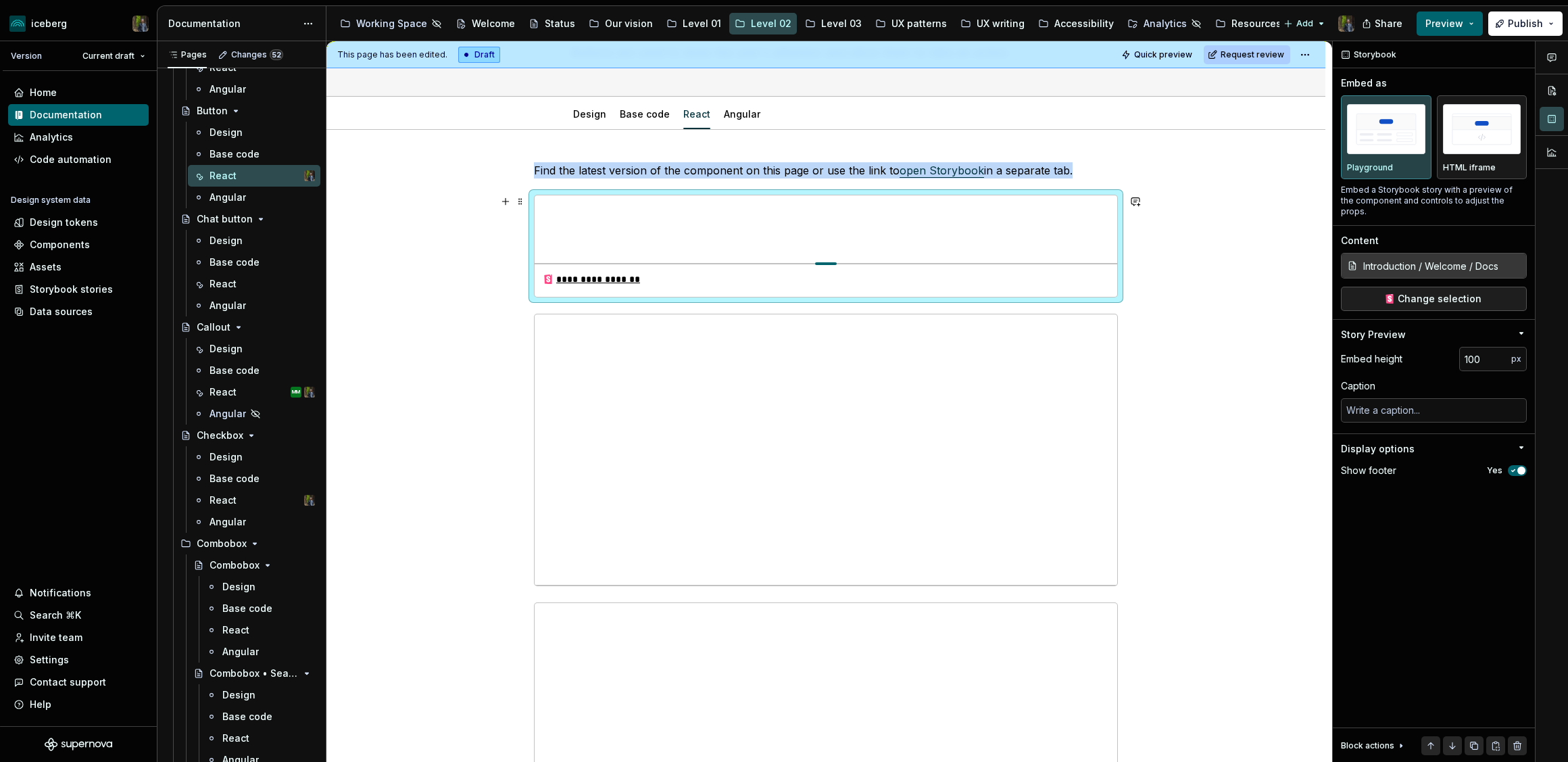
drag, startPoint x: 828, startPoint y: 465, endPoint x: 815, endPoint y: 213, distance: 252.3
click at [610, 282] on div "**********" at bounding box center [591, 279] width 98 height 14
click at [972, 274] on div "**********" at bounding box center [825, 280] width 582 height 33
type textarea "*"
type input "Components / Buttons / Button / Examples"
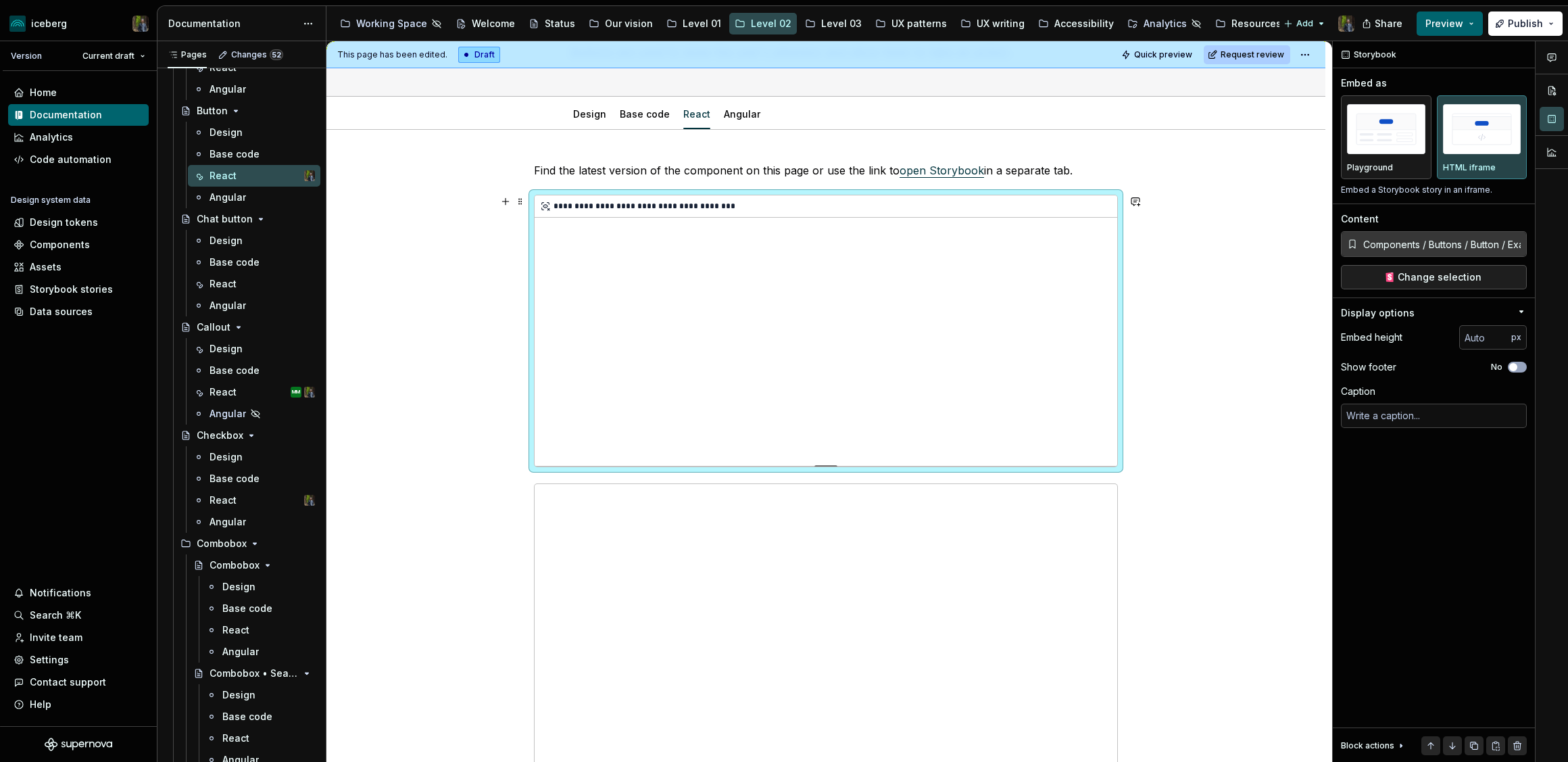
click at [637, 213] on div "**********" at bounding box center [825, 206] width 582 height 22
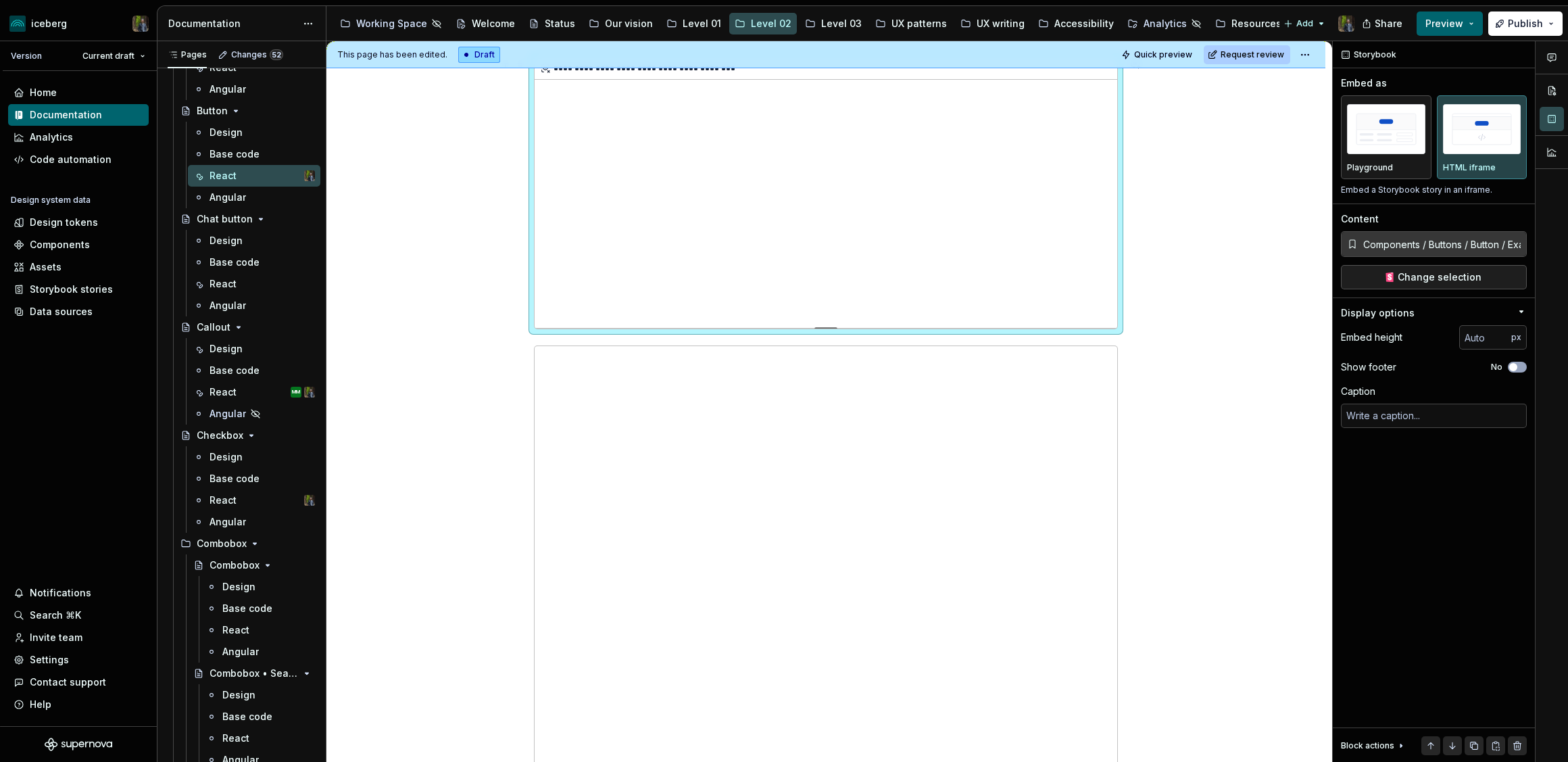
scroll to position [303, 0]
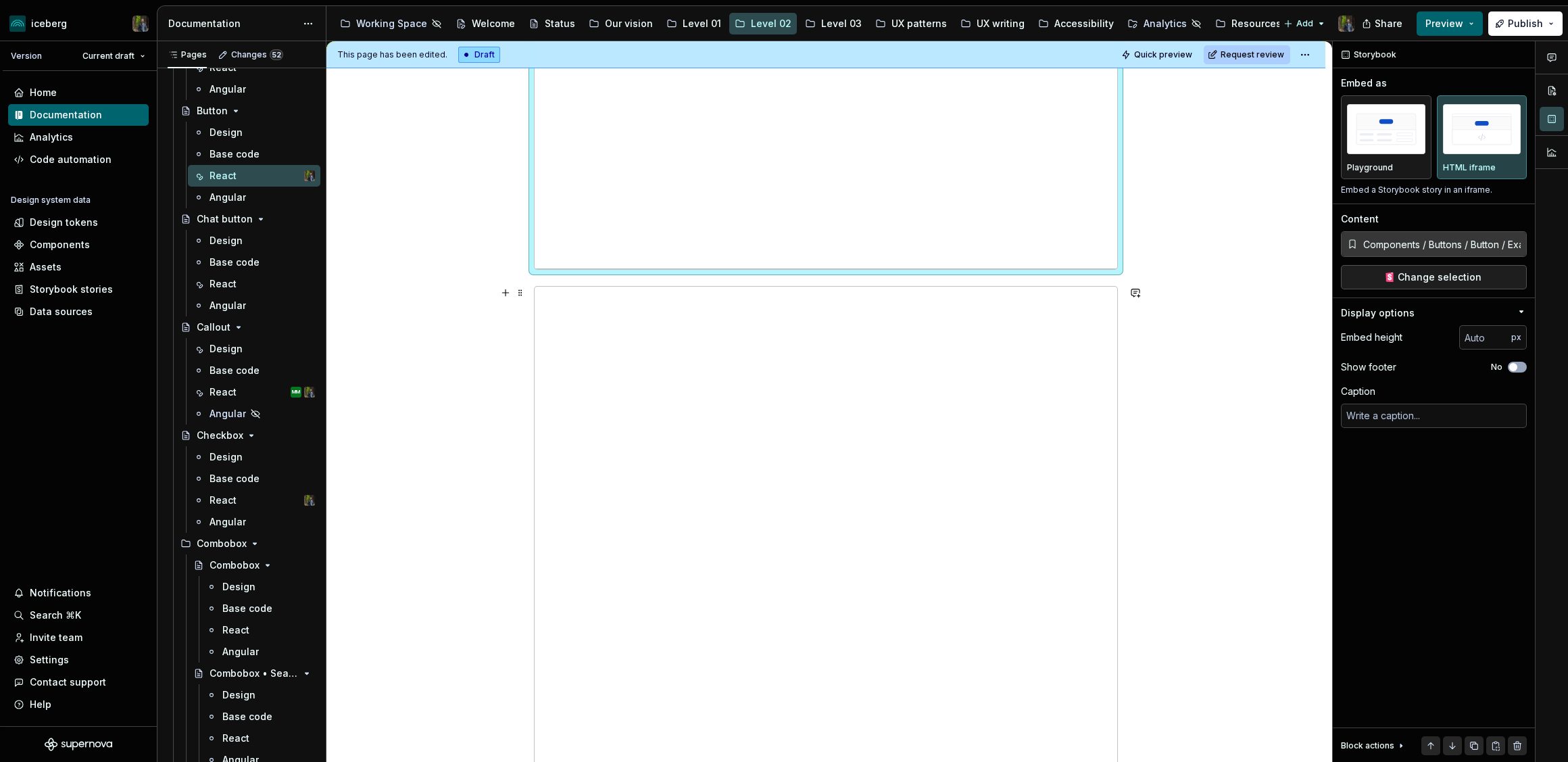
type textarea "*"
type input "Components / Buttons / Button / Docs"
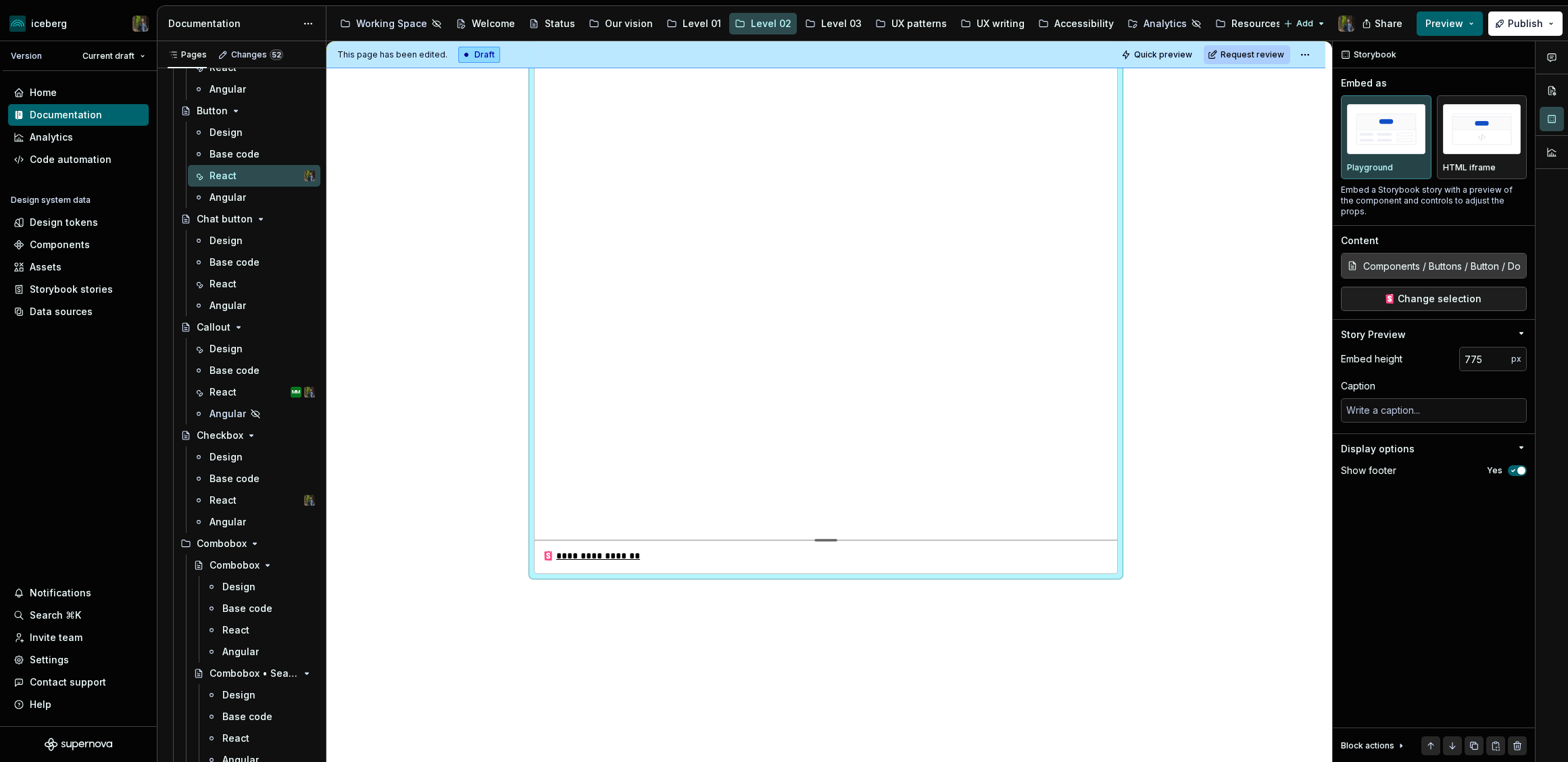
scroll to position [605, 0]
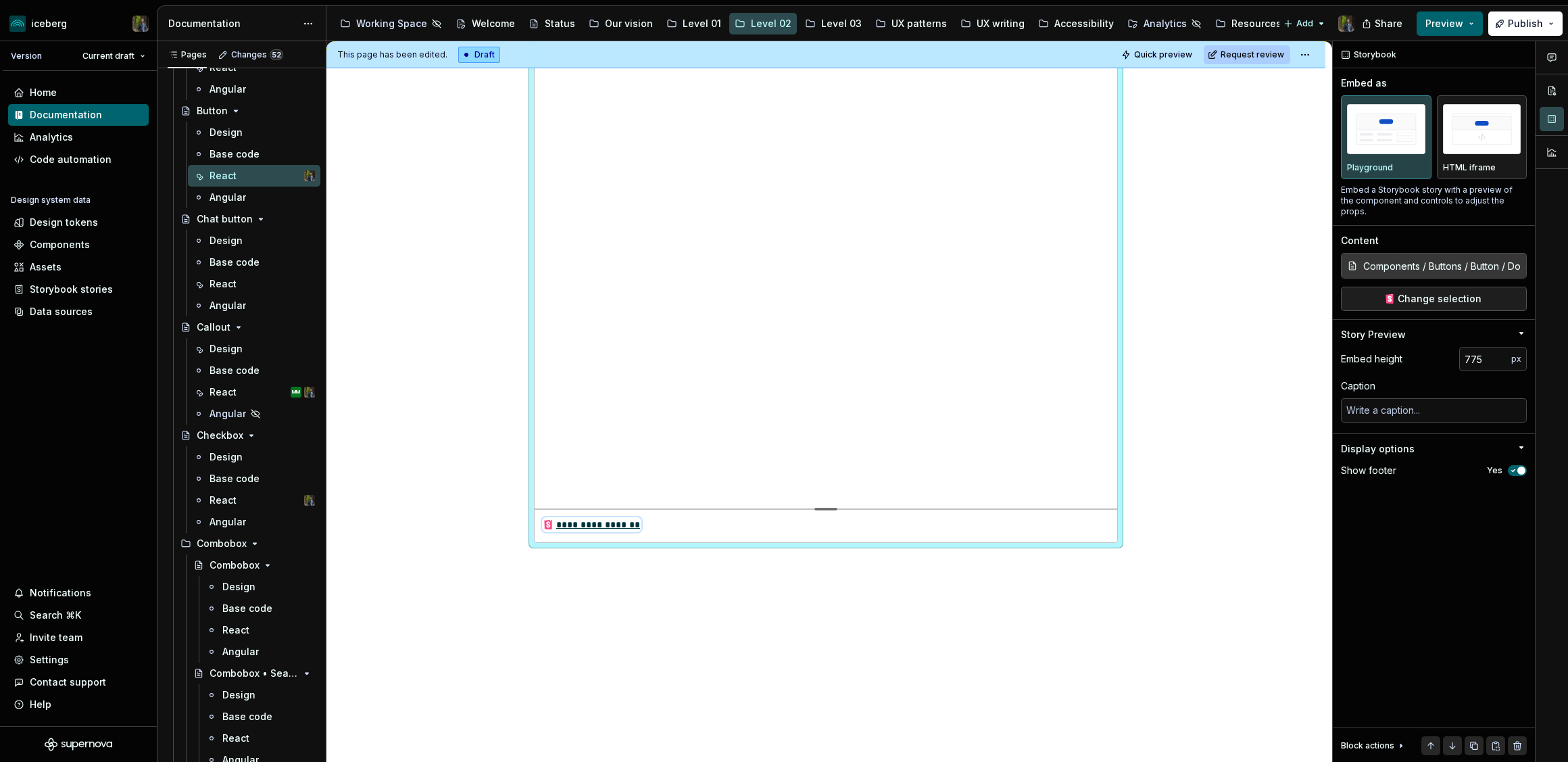
click at [608, 525] on div "**********" at bounding box center [591, 525] width 98 height 14
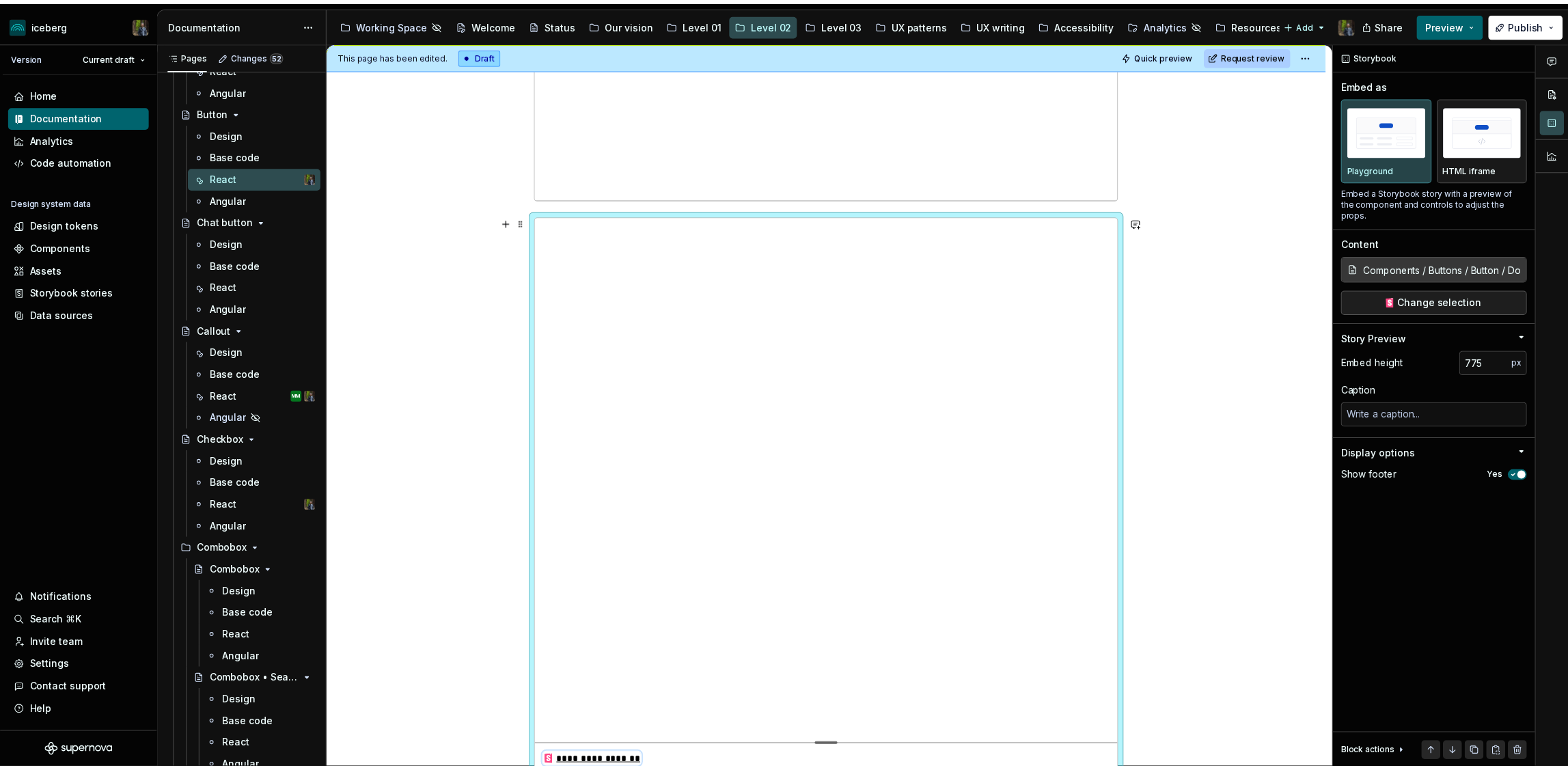
scroll to position [454, 0]
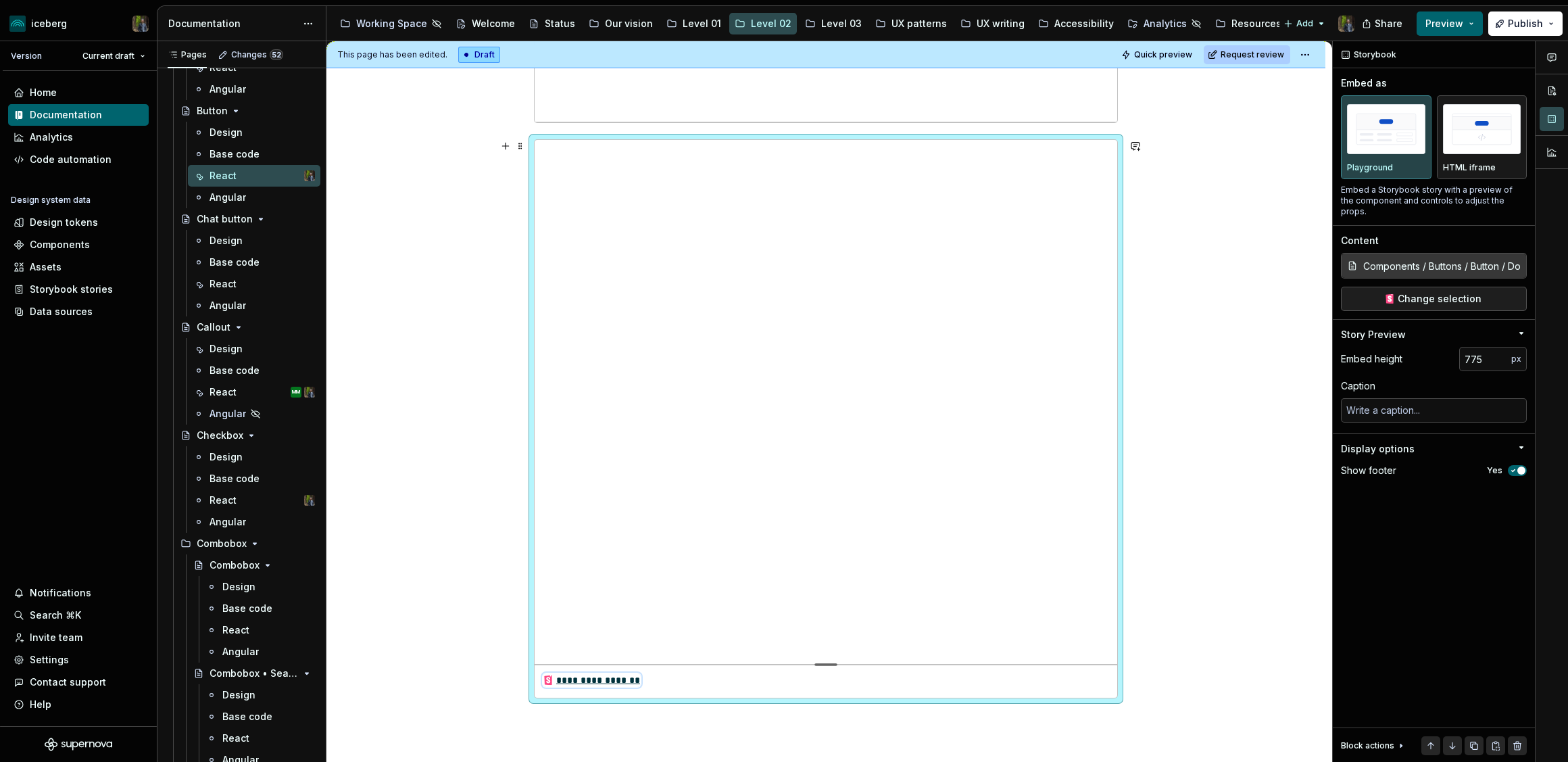
click at [607, 681] on div "**********" at bounding box center [591, 680] width 98 height 14
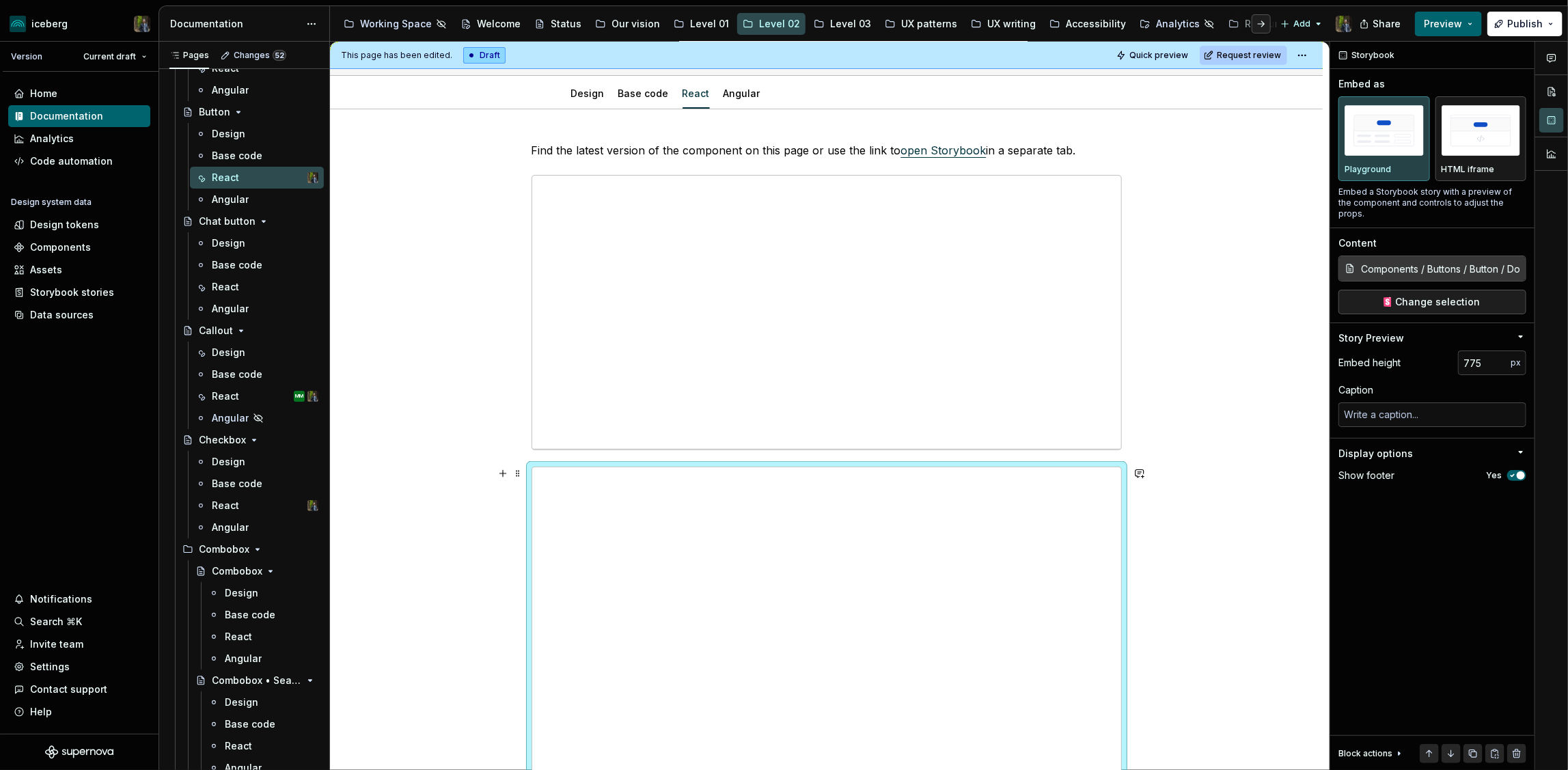
scroll to position [0, 0]
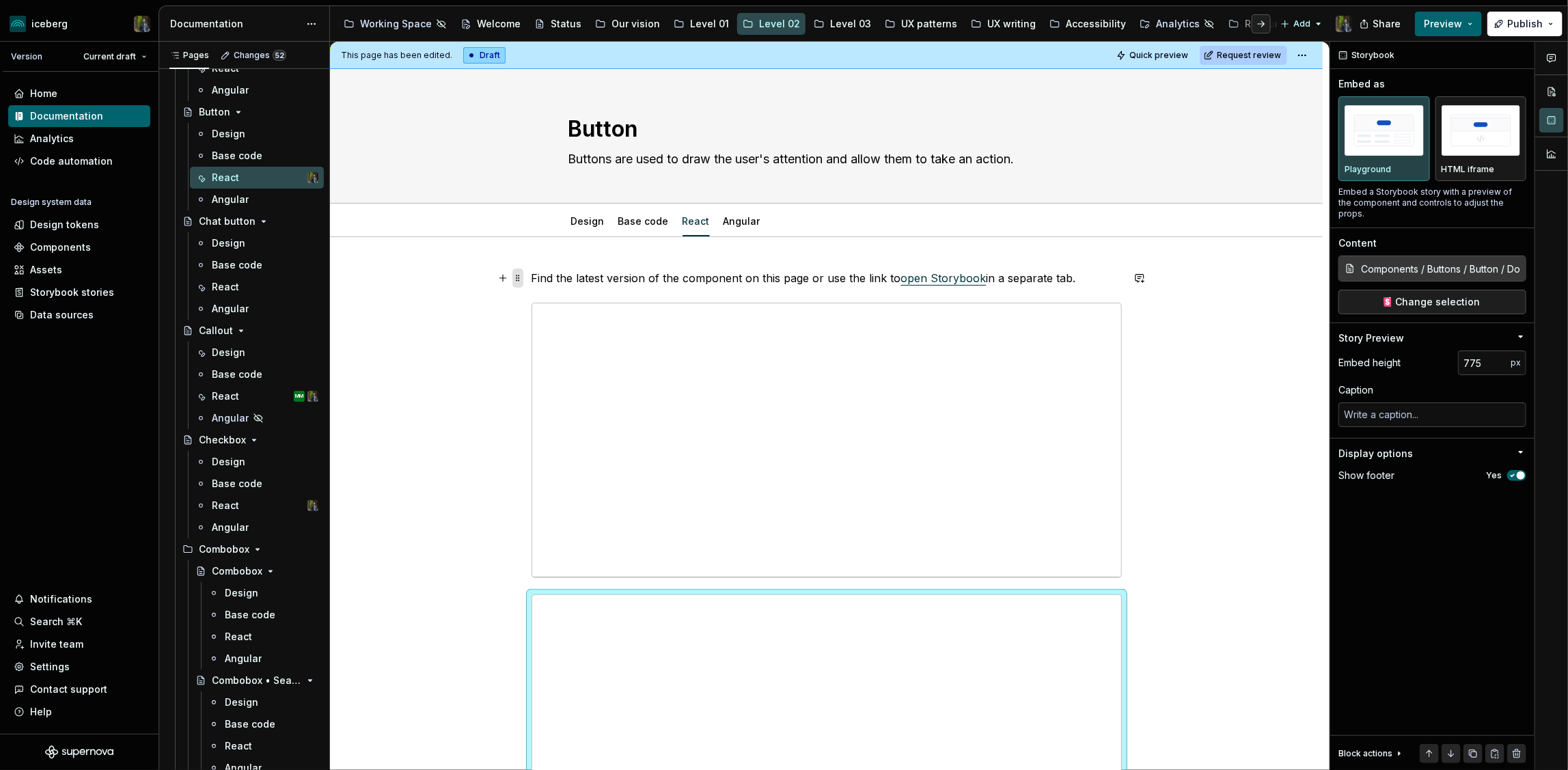
click at [521, 276] on span at bounding box center [518, 278] width 11 height 19
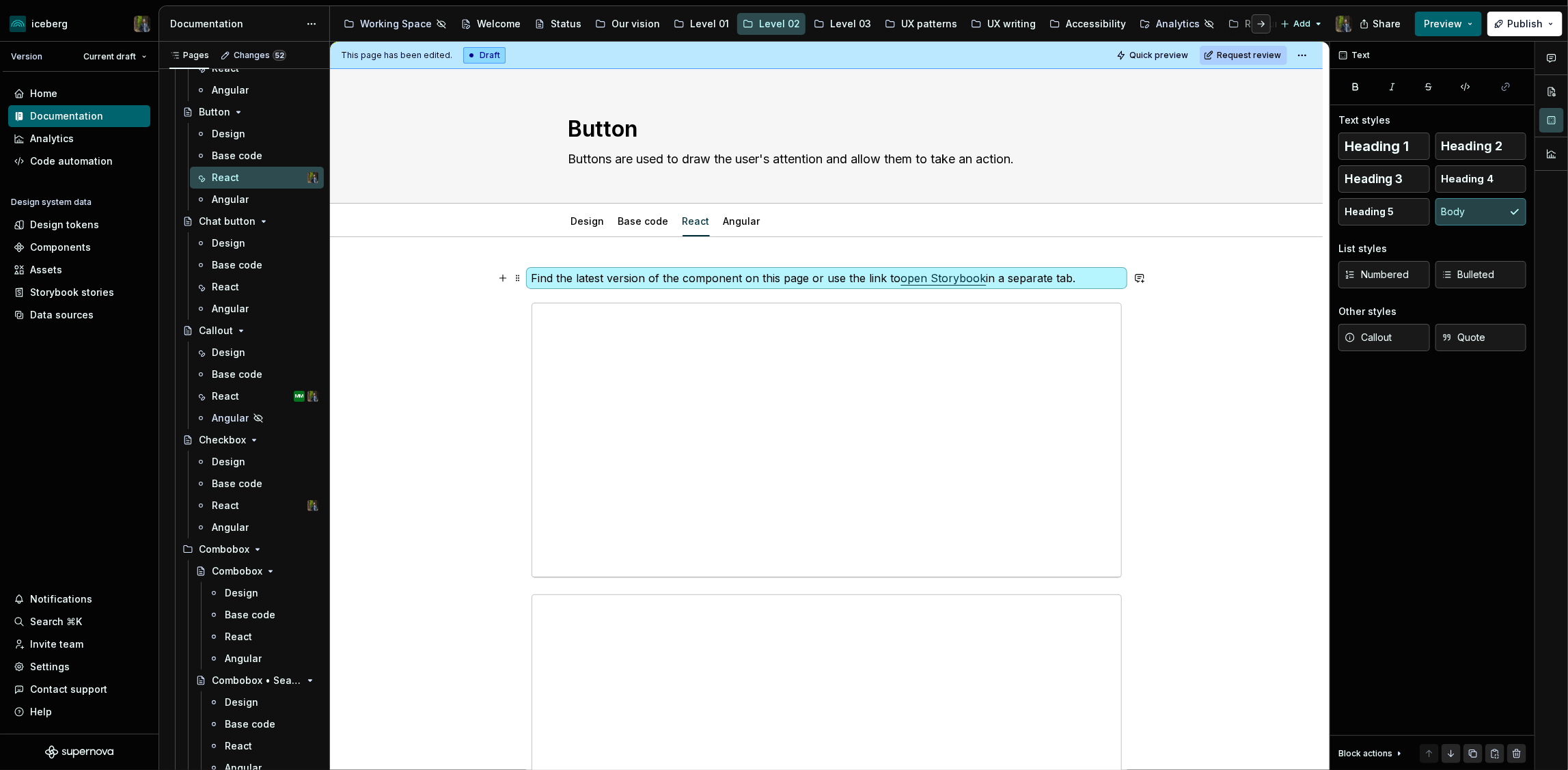
click at [517, 285] on span at bounding box center [518, 278] width 11 height 19
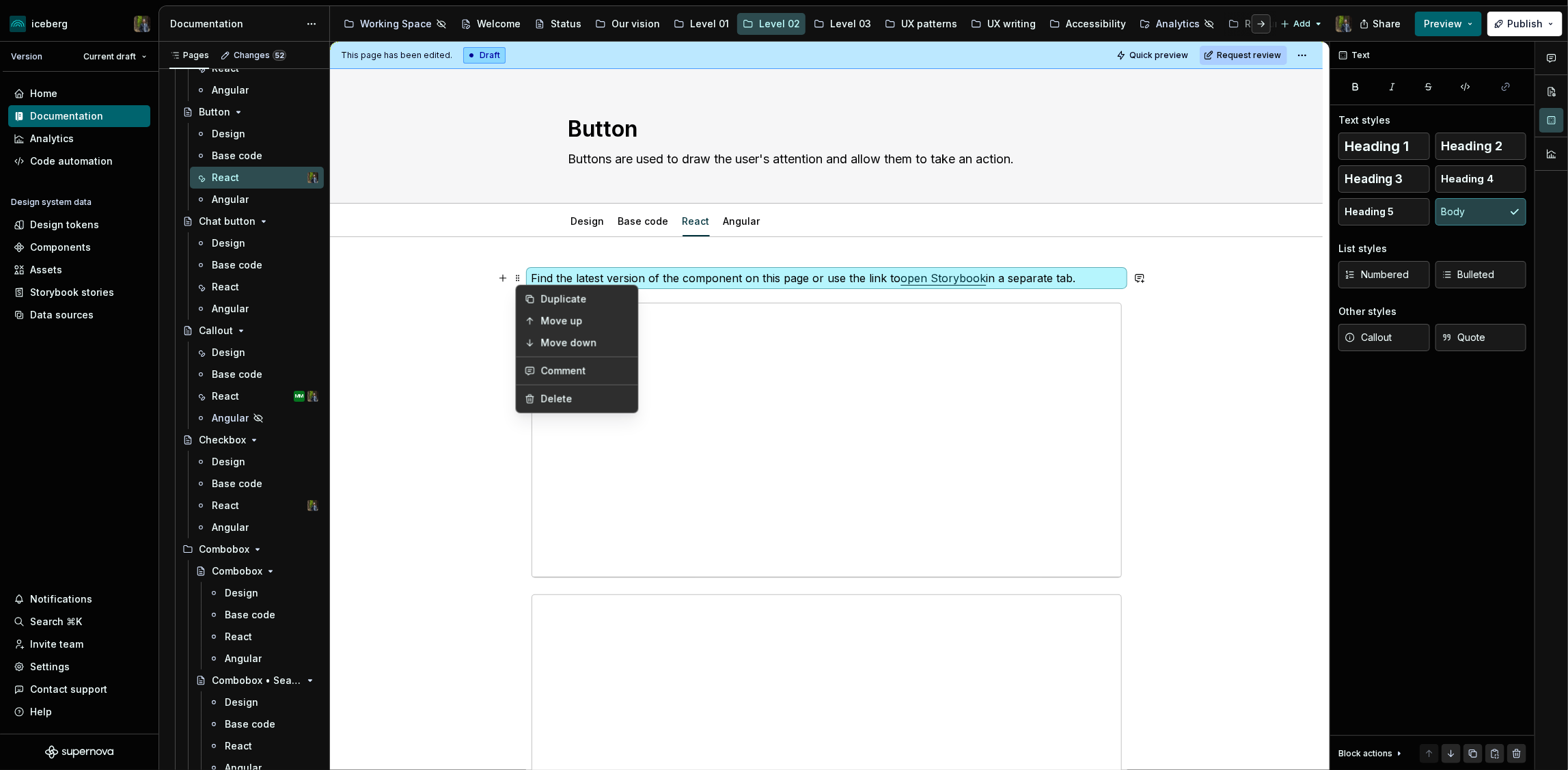
click at [491, 307] on div "**********" at bounding box center [829, 406] width 1000 height 729
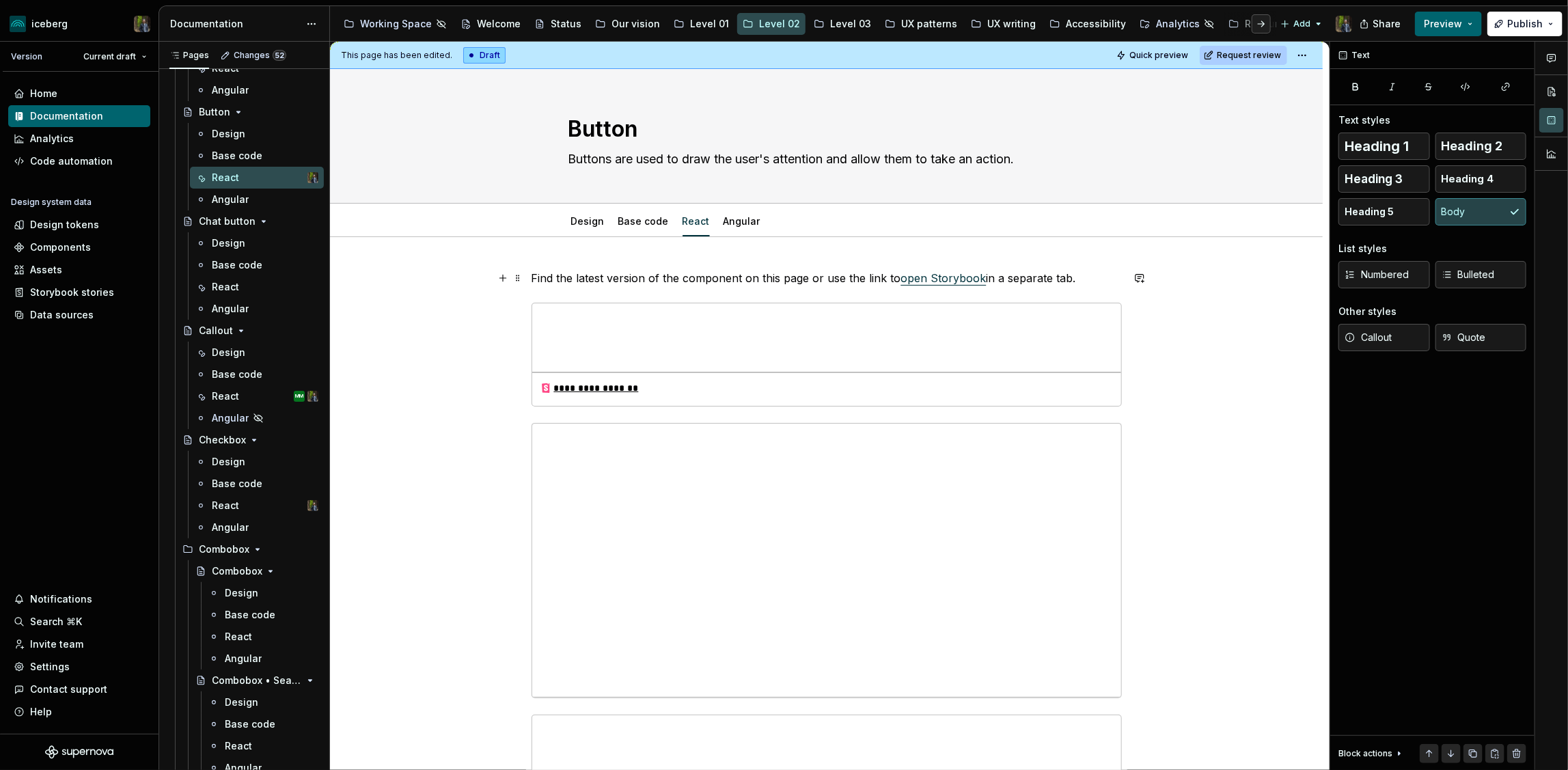
click at [960, 273] on link "open Storybook" at bounding box center [944, 278] width 85 height 14
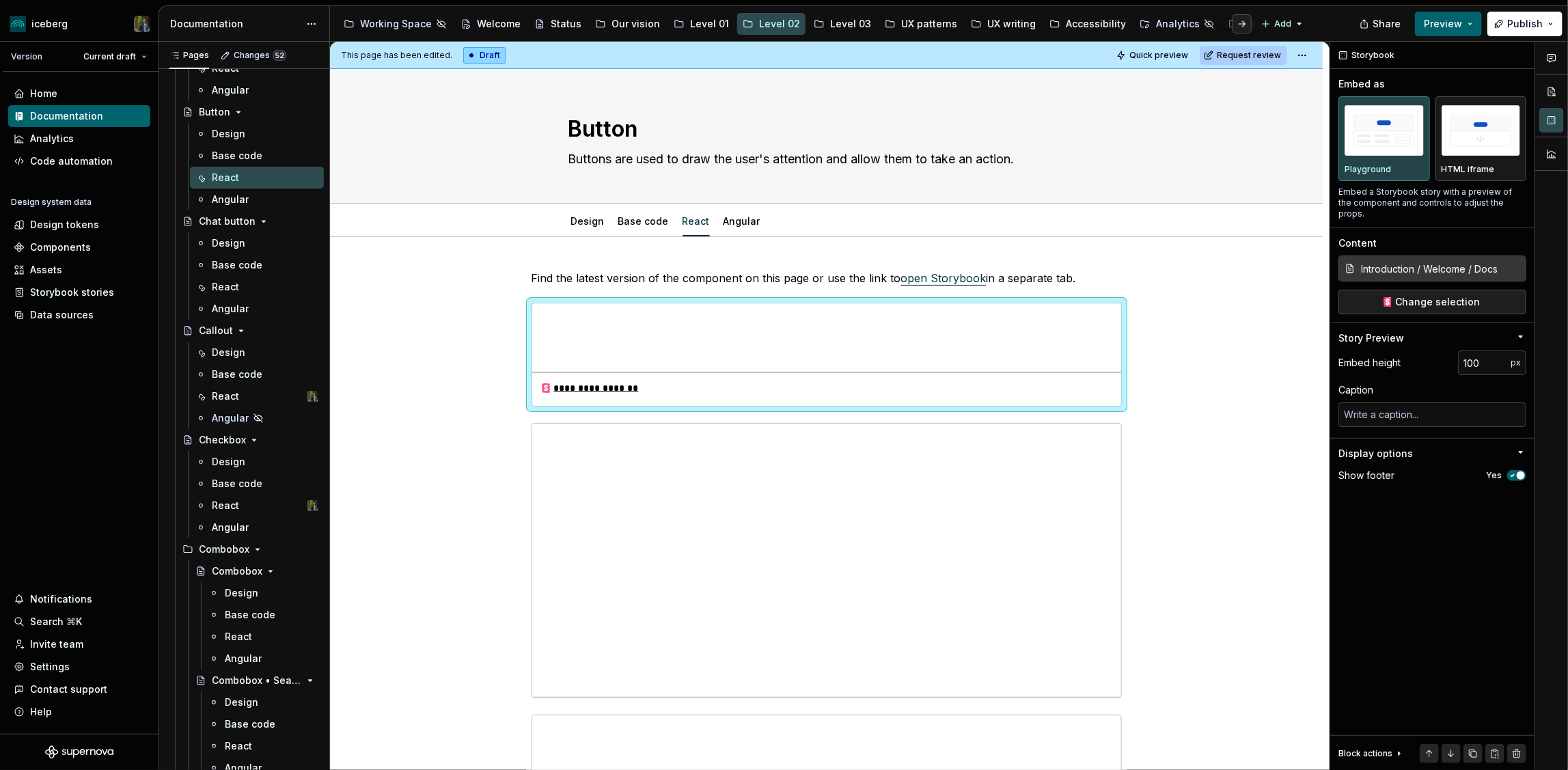
type textarea "*"
type input "Components / Buttons / Button / Docs"
type input "775"
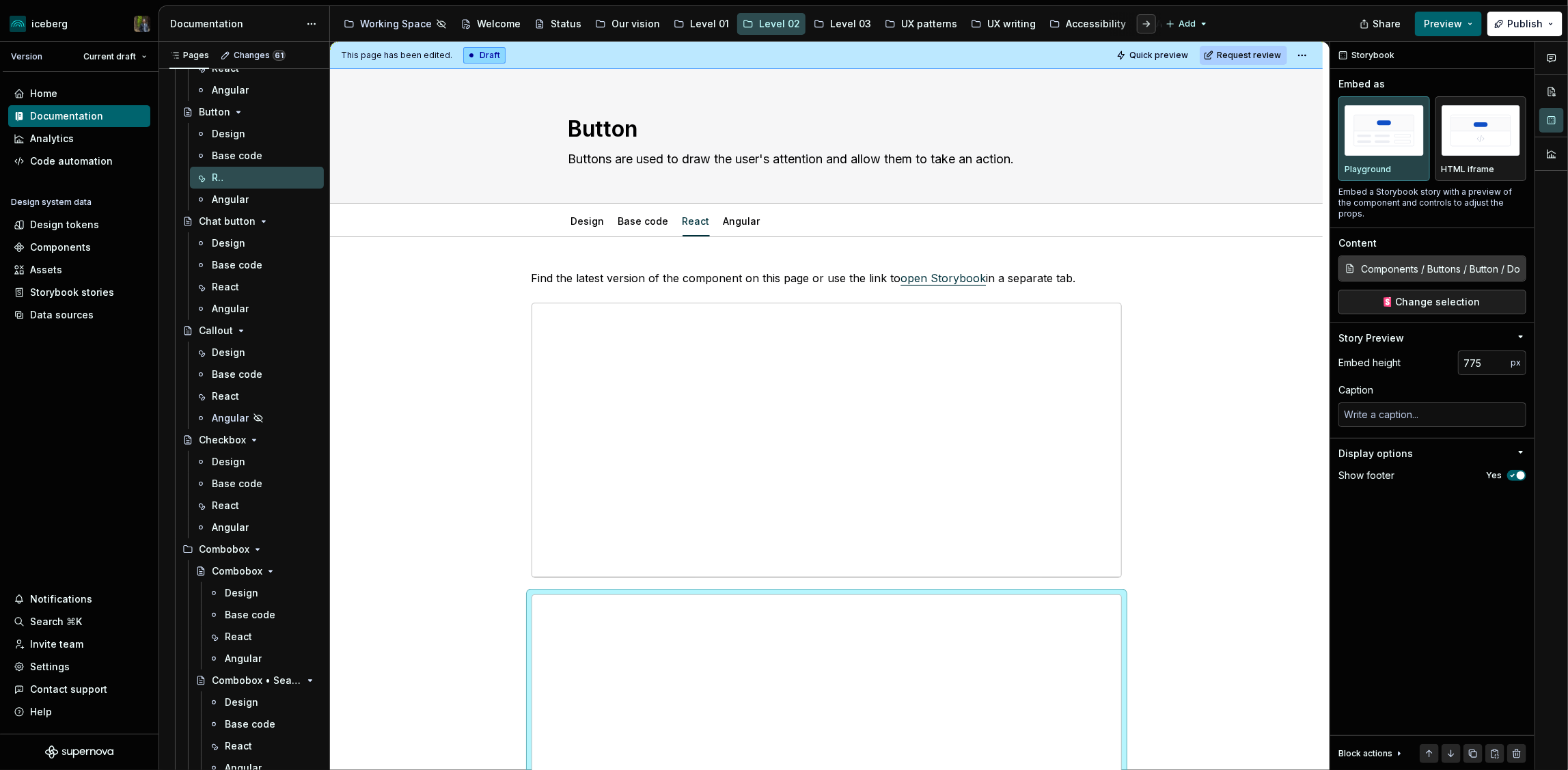
type textarea "*"
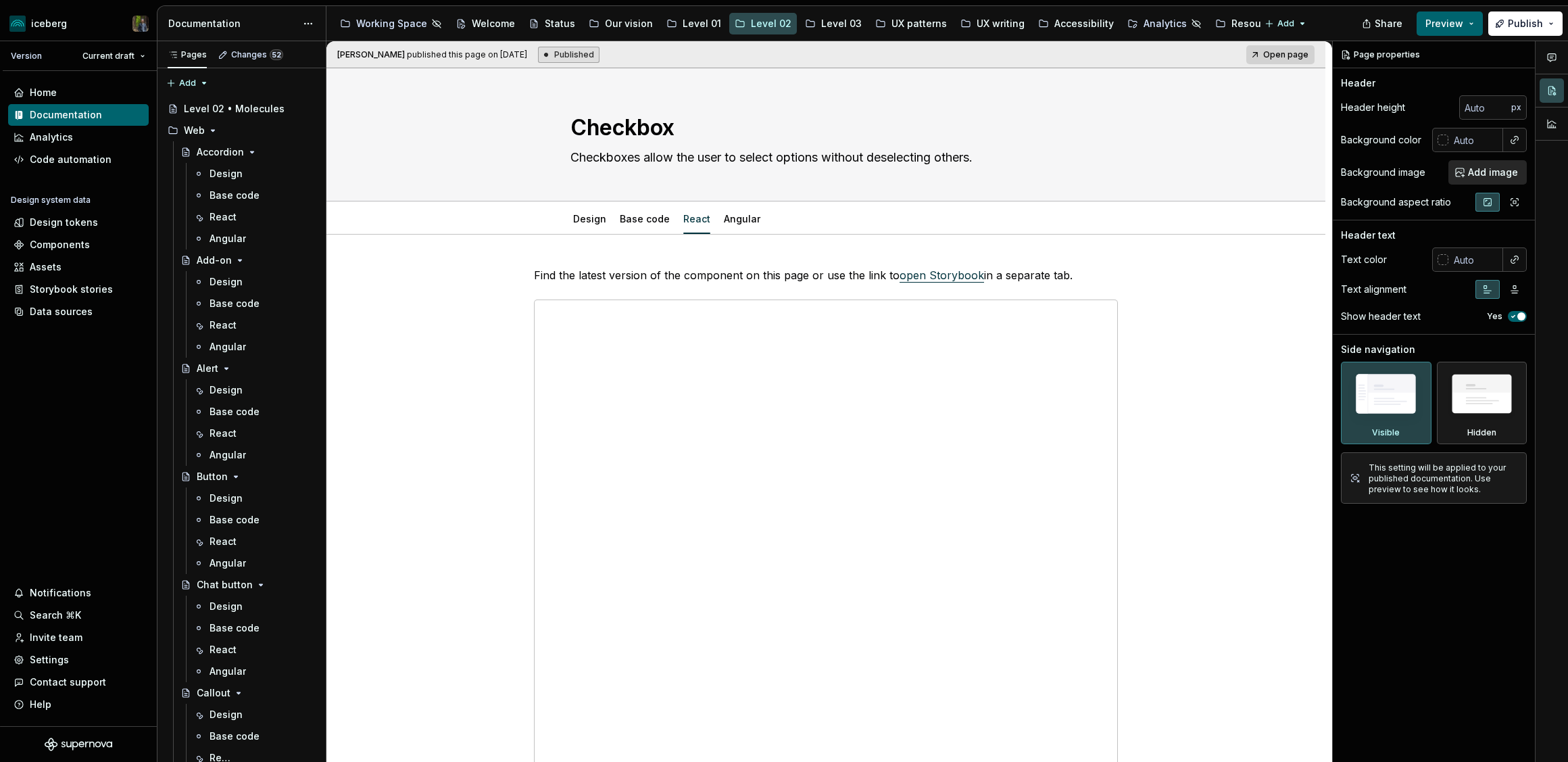
type textarea "*"
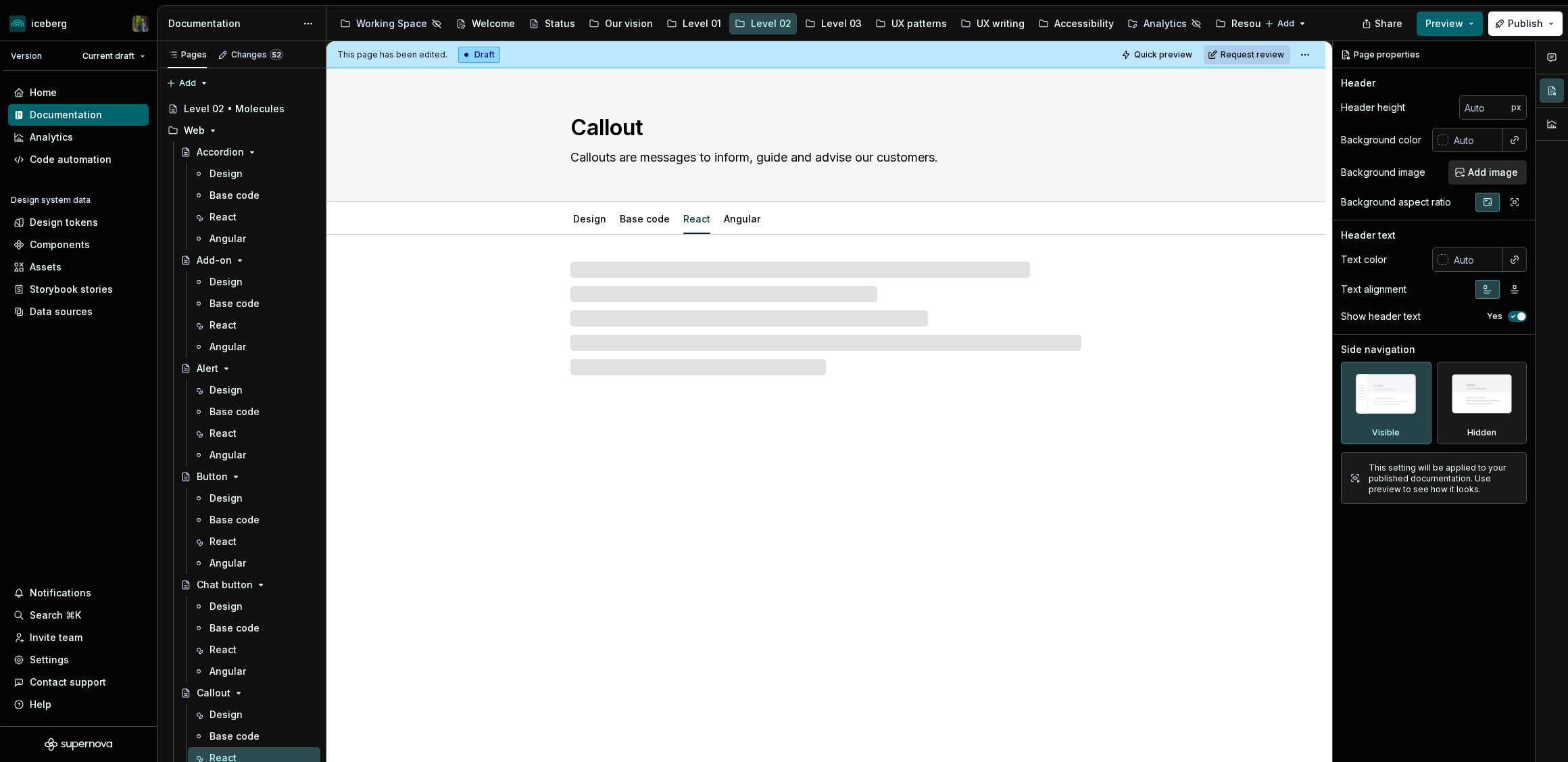
click at [730, 313] on div at bounding box center [825, 319] width 511 height 114
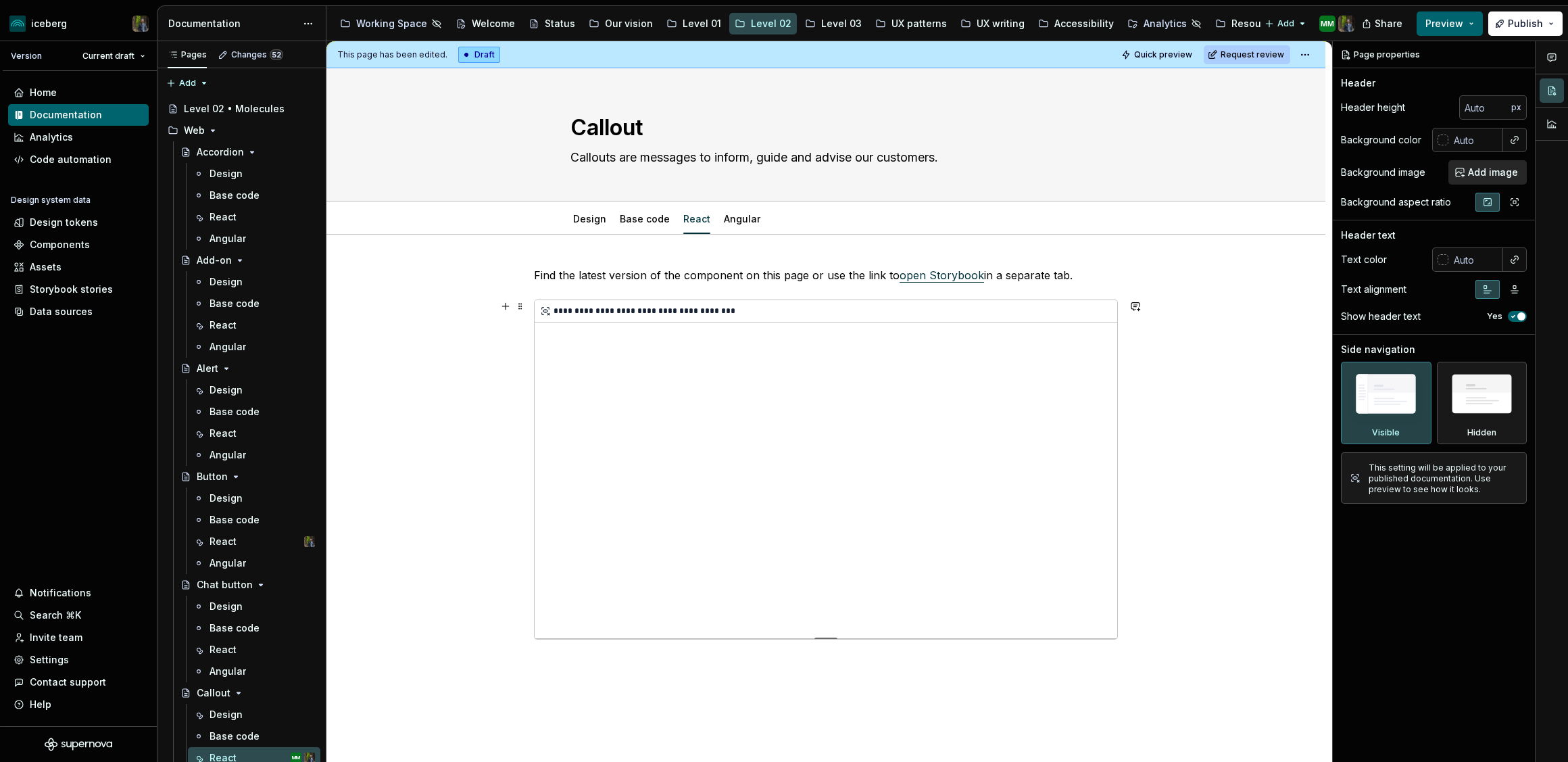
click at [695, 372] on div "**********" at bounding box center [825, 470] width 582 height 338
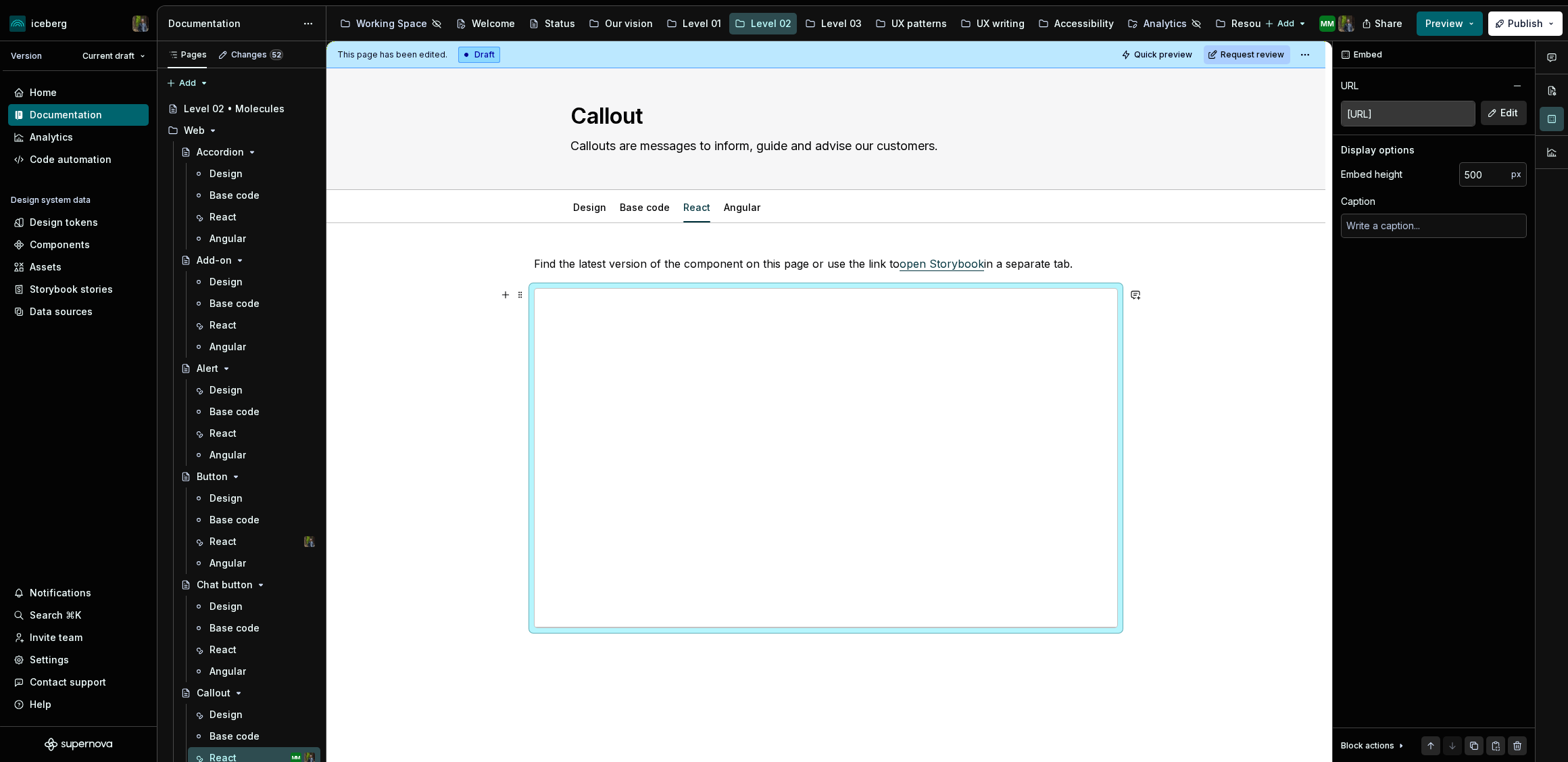
scroll to position [22, 0]
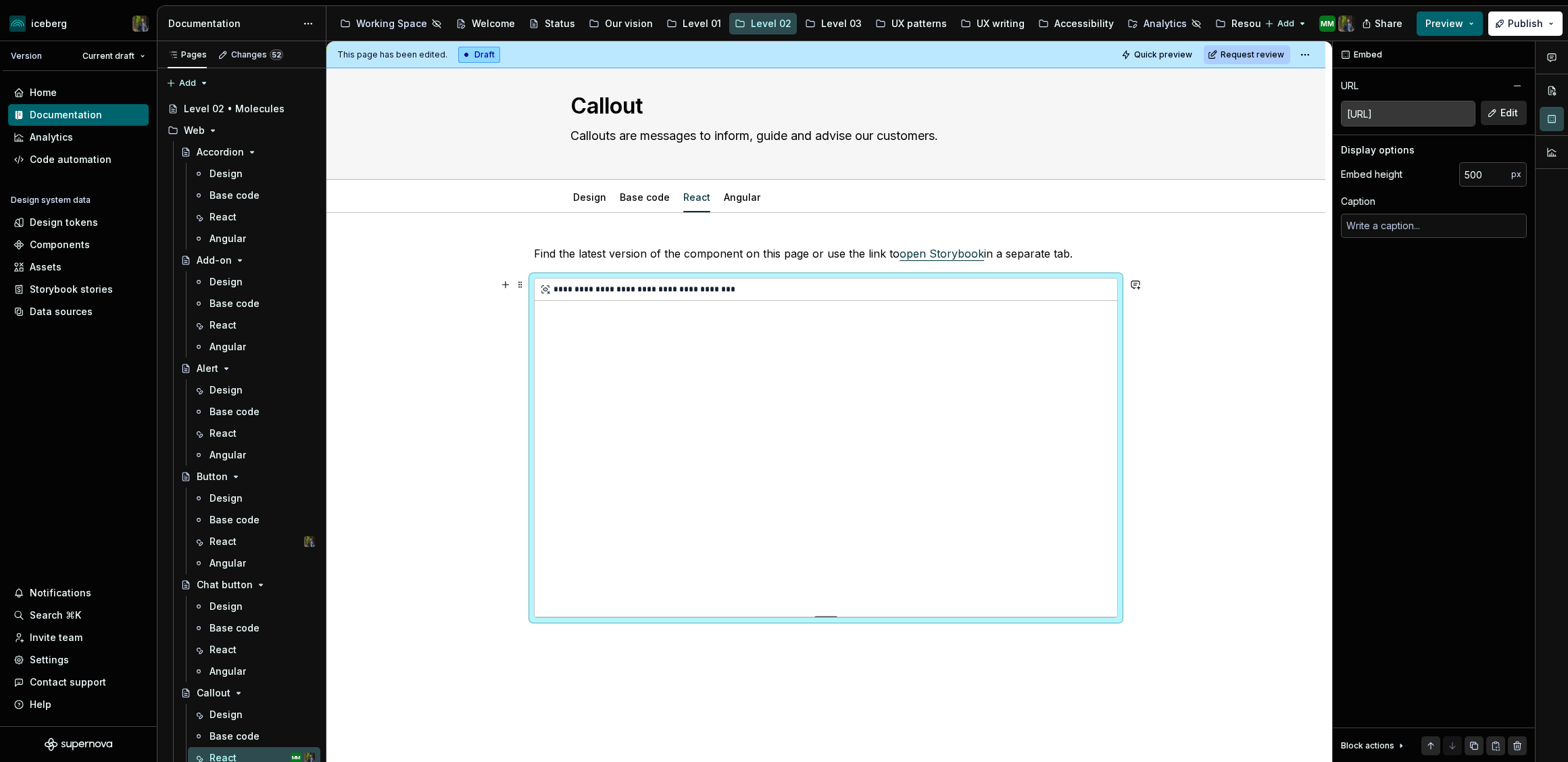
click at [806, 366] on div "**********" at bounding box center [825, 448] width 582 height 338
drag, startPoint x: 1214, startPoint y: 362, endPoint x: 1140, endPoint y: 362, distance: 74.0
click at [1214, 362] on div "**********" at bounding box center [825, 538] width 999 height 650
click at [1055, 368] on div "**********" at bounding box center [825, 448] width 582 height 338
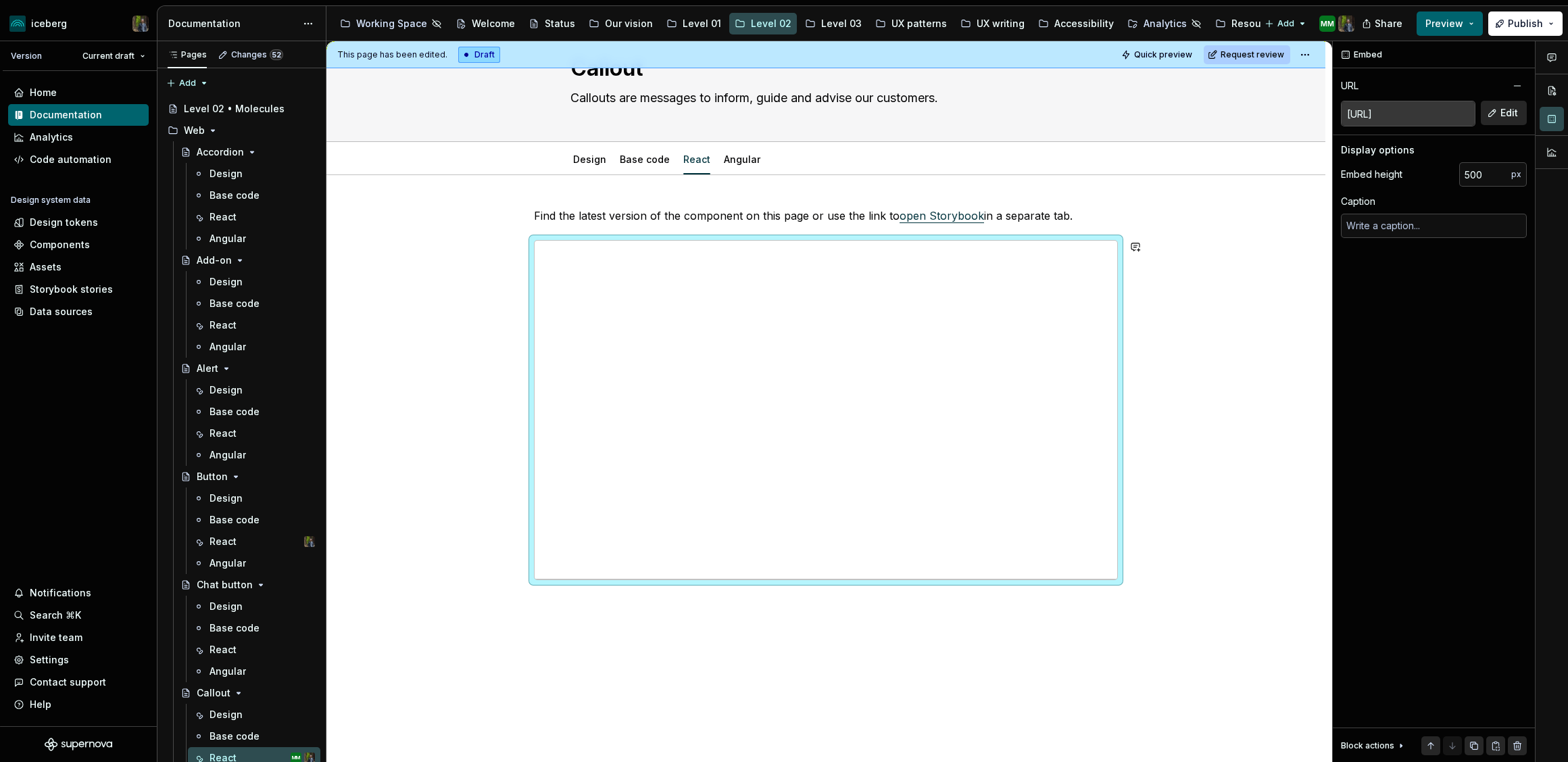
click at [572, 640] on div "**********" at bounding box center [825, 499] width 999 height 650
click at [553, 604] on div "**********" at bounding box center [825, 499] width 999 height 650
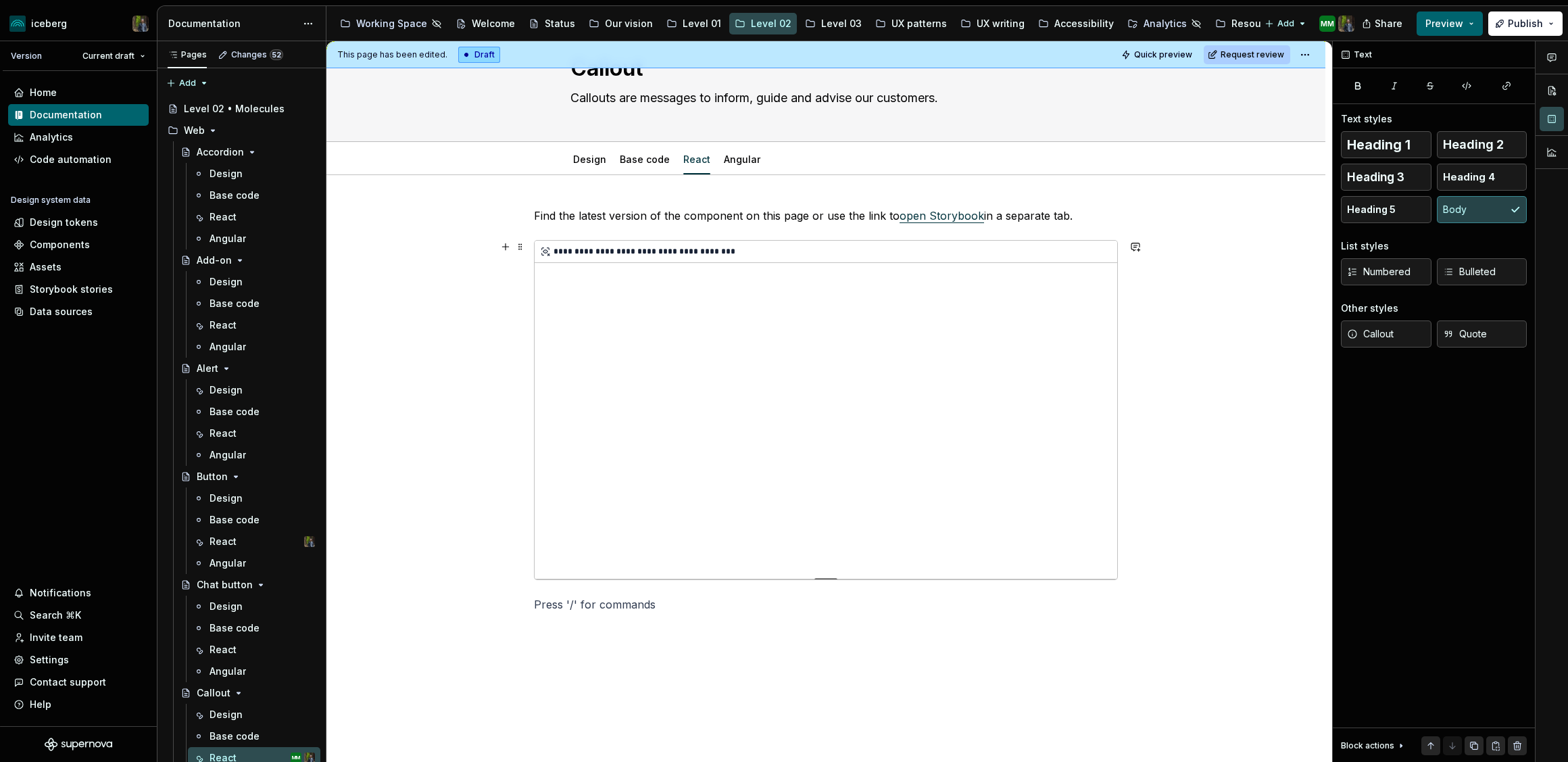
type textarea "*"
click at [573, 345] on div "**********" at bounding box center [825, 410] width 582 height 338
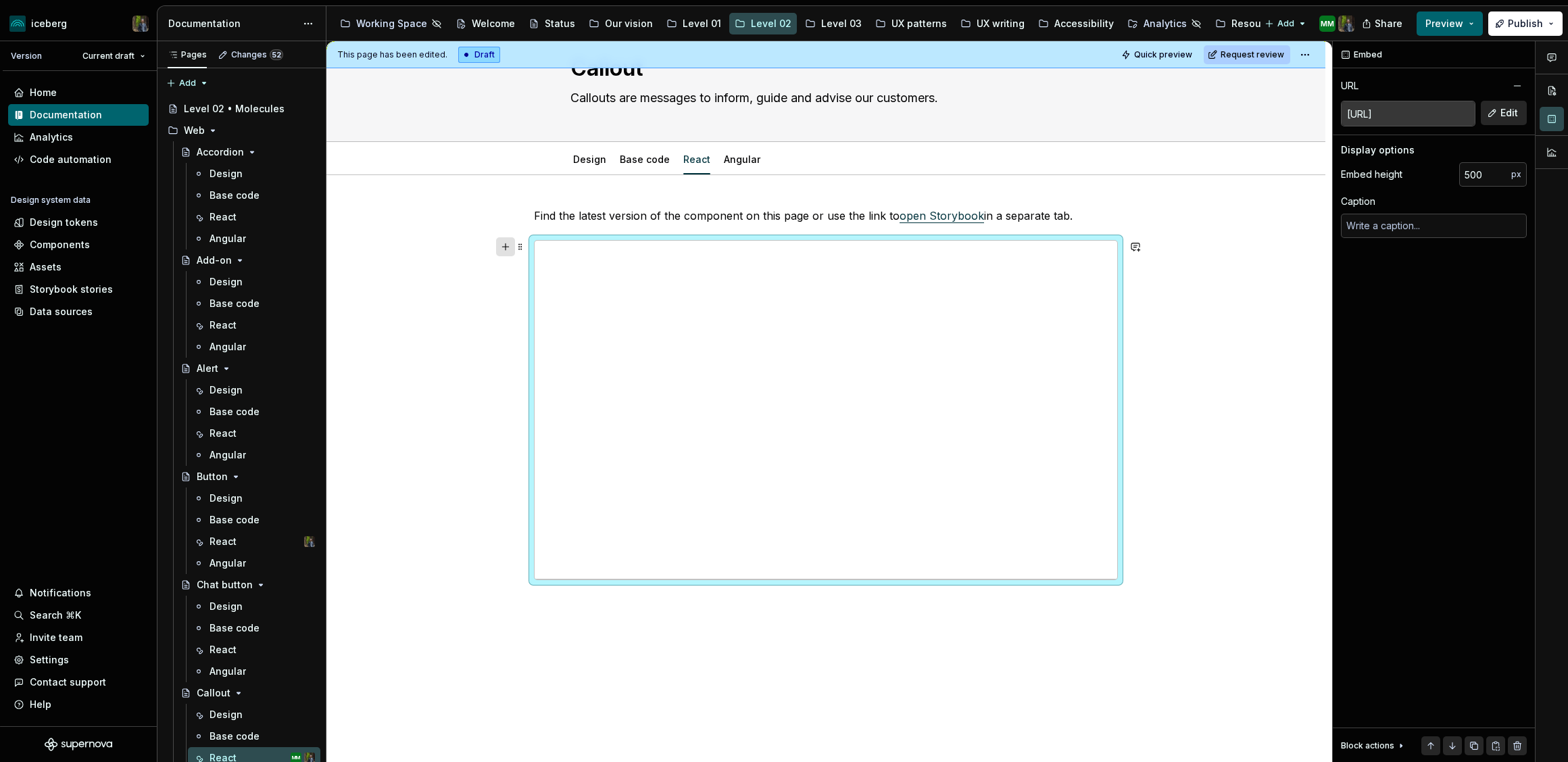
click at [508, 245] on button "button" at bounding box center [506, 247] width 19 height 19
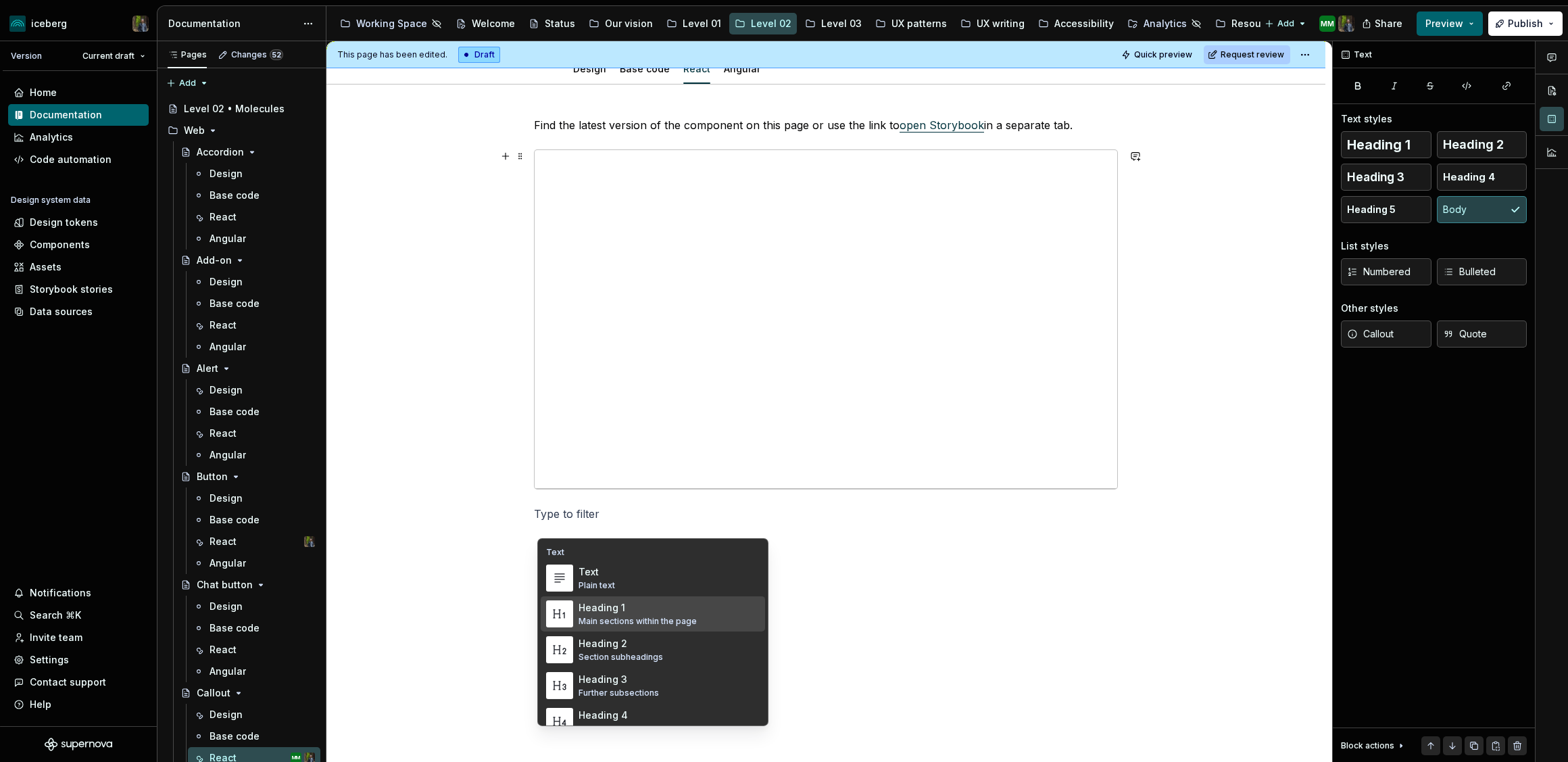
scroll to position [155, 0]
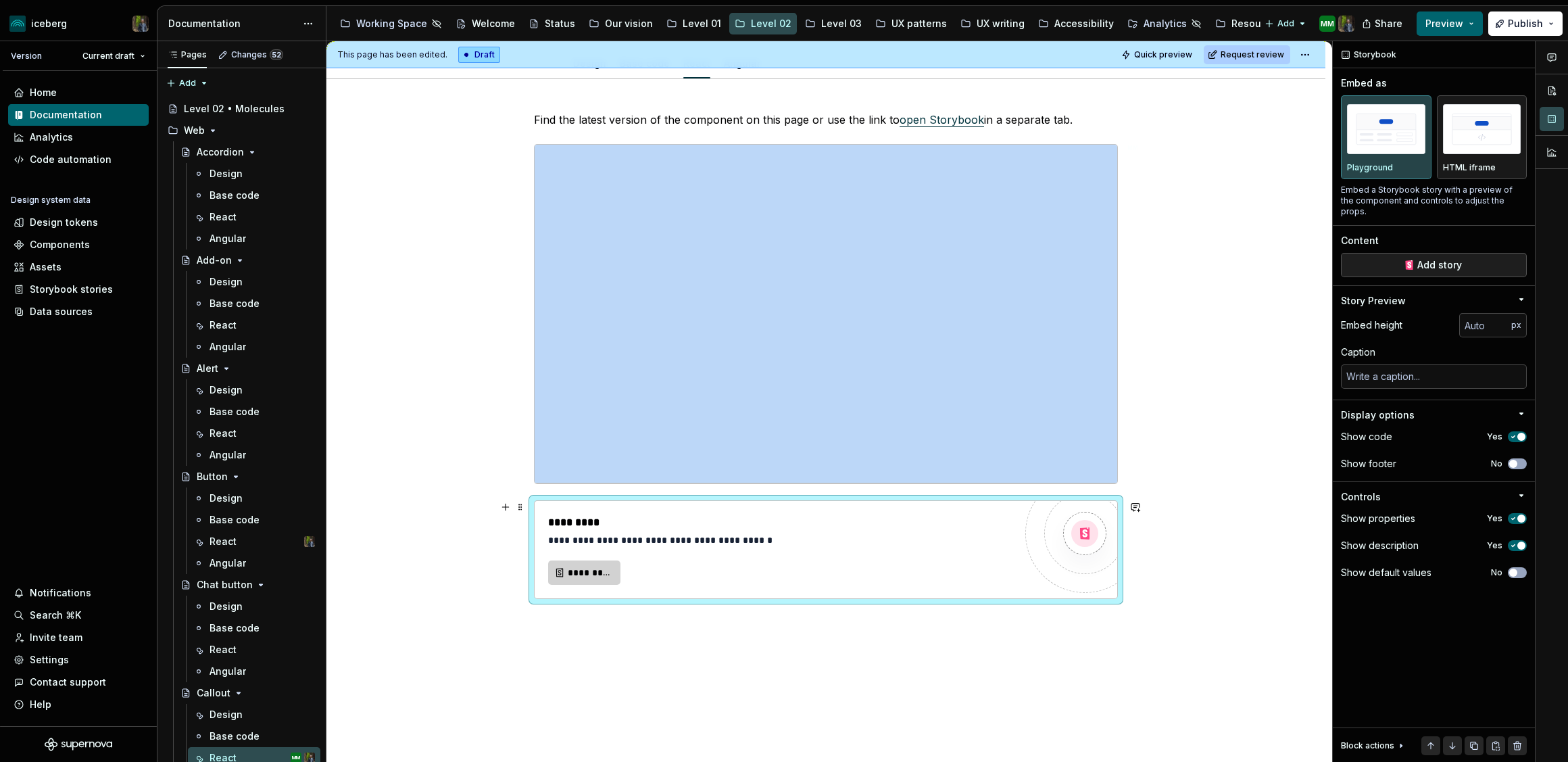
click at [588, 570] on span "*********" at bounding box center [590, 573] width 44 height 14
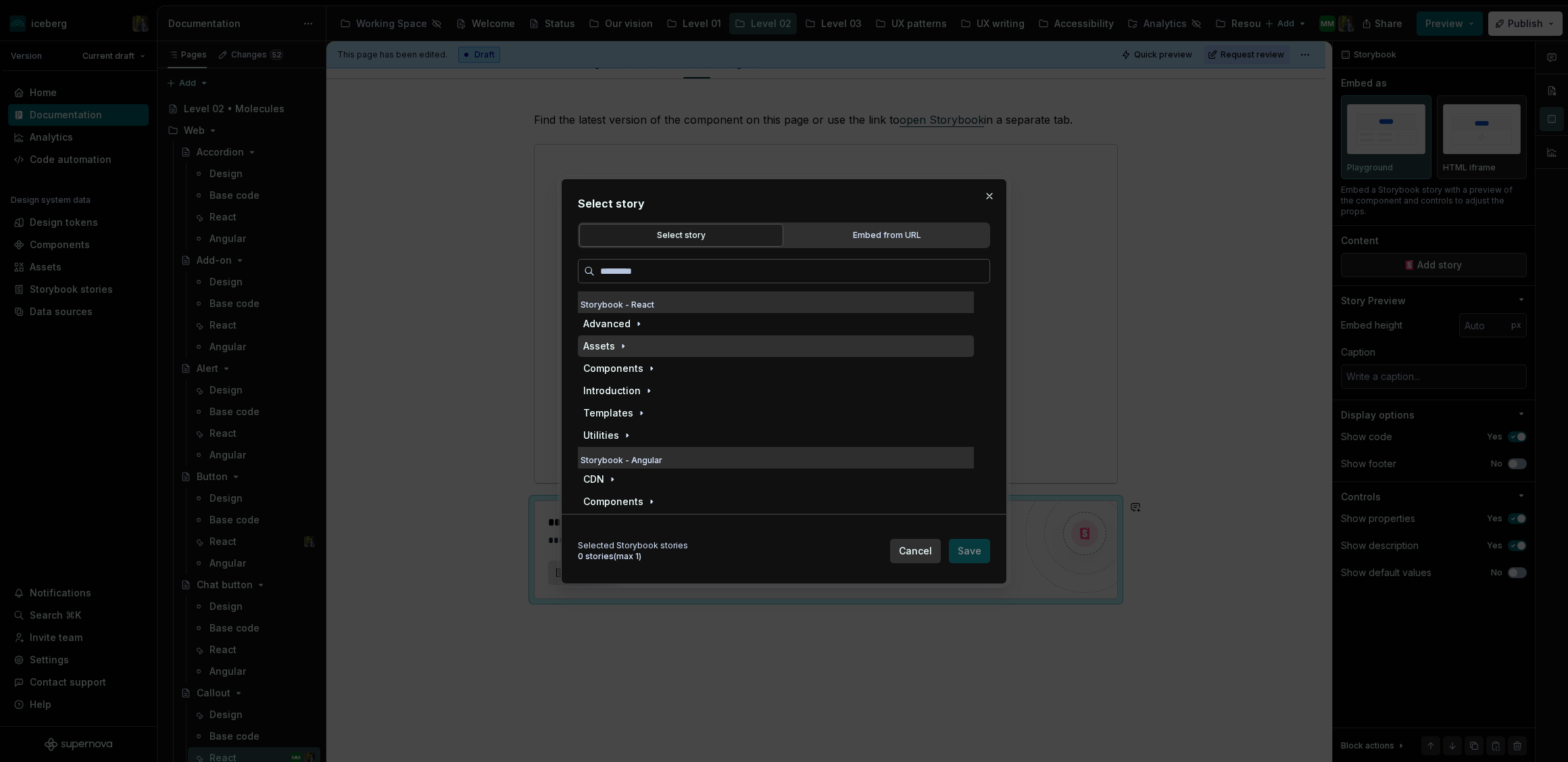
scroll to position [1, 0]
drag, startPoint x: 632, startPoint y: 304, endPoint x: 640, endPoint y: 304, distance: 8.0
click at [640, 304] on div "Storybook - React" at bounding box center [776, 303] width 396 height 22
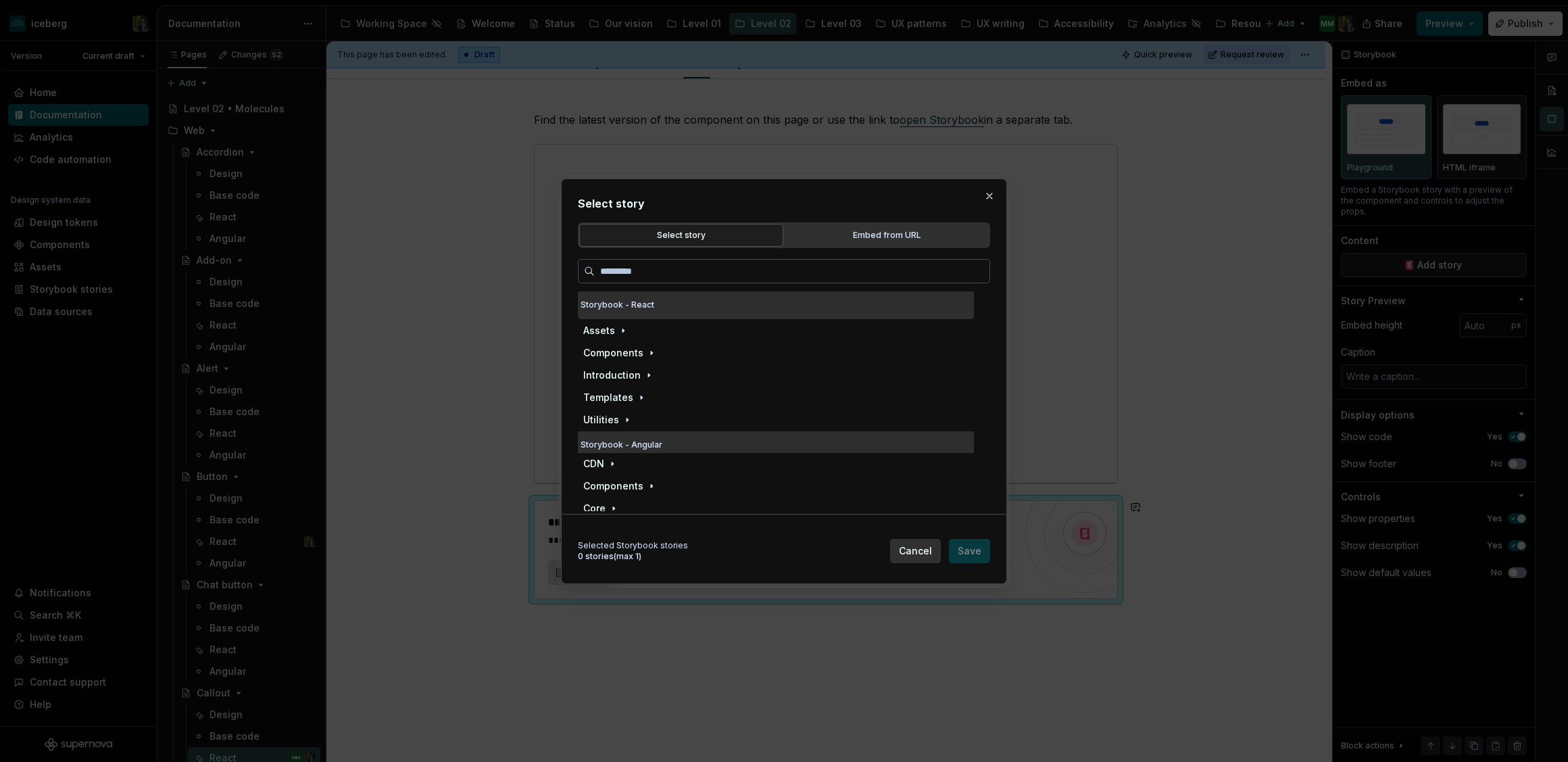
scroll to position [0, 0]
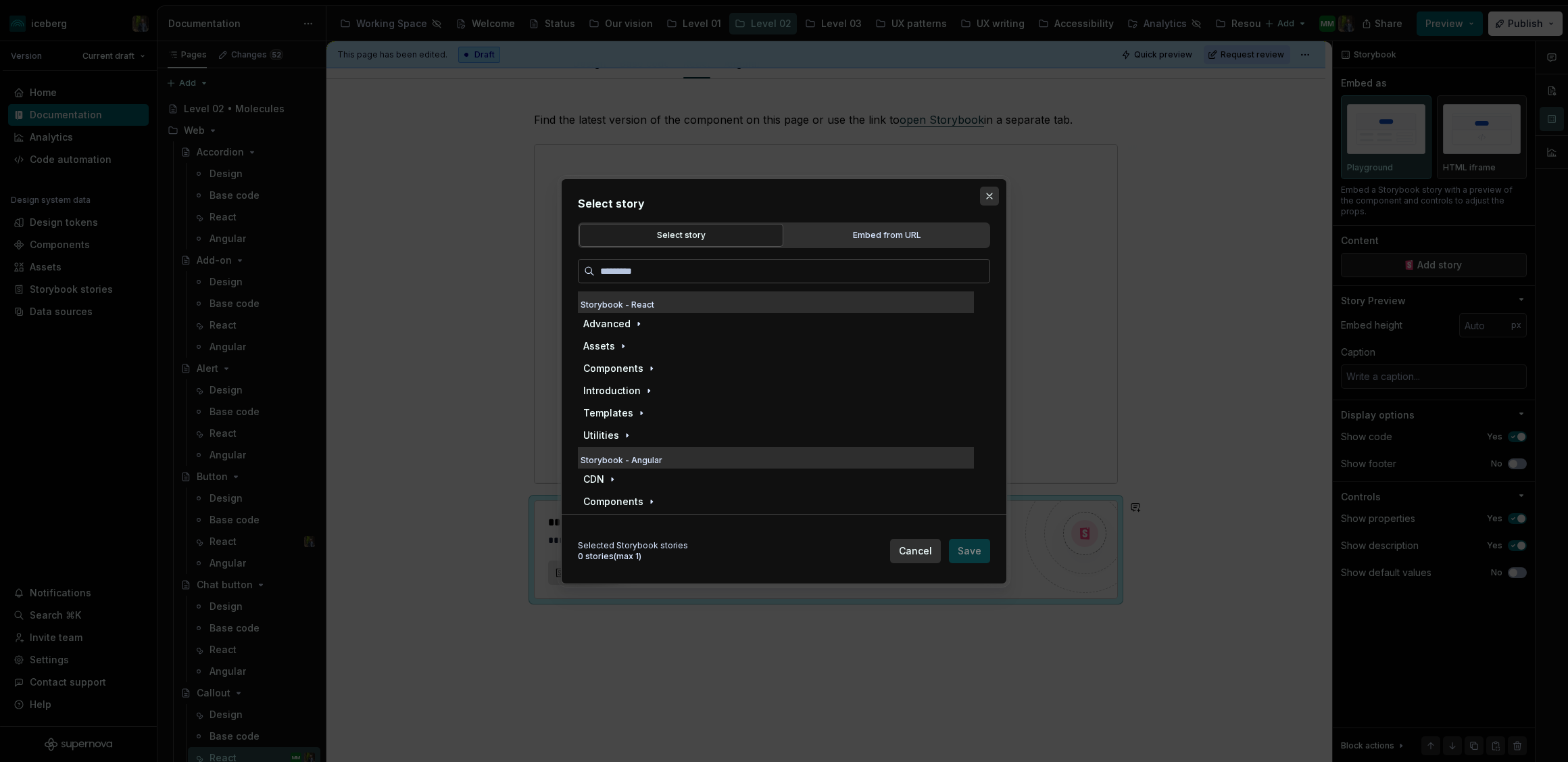
click at [982, 194] on button "button" at bounding box center [989, 196] width 19 height 19
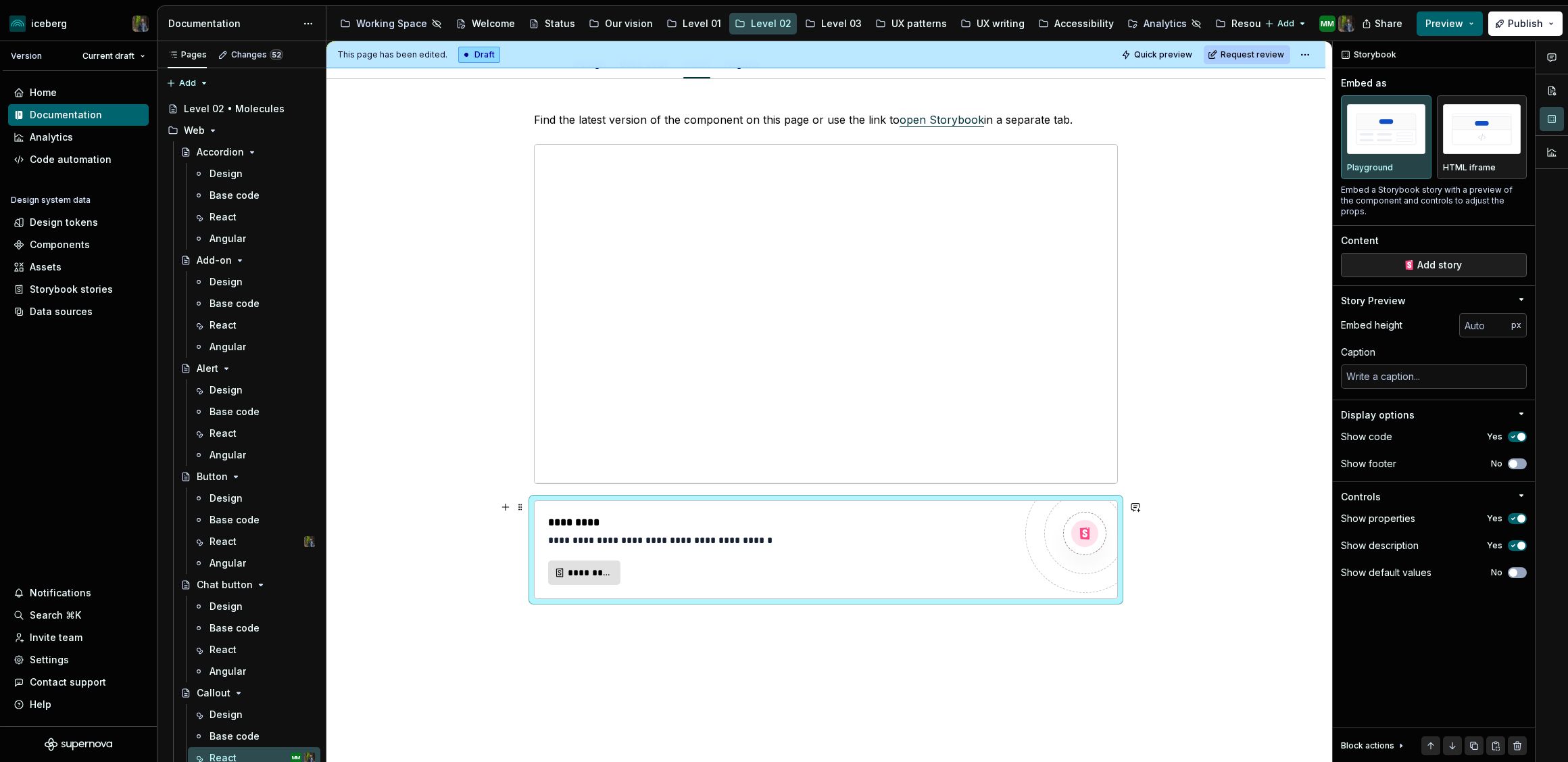
click at [803, 530] on div "*********" at bounding box center [781, 523] width 466 height 16
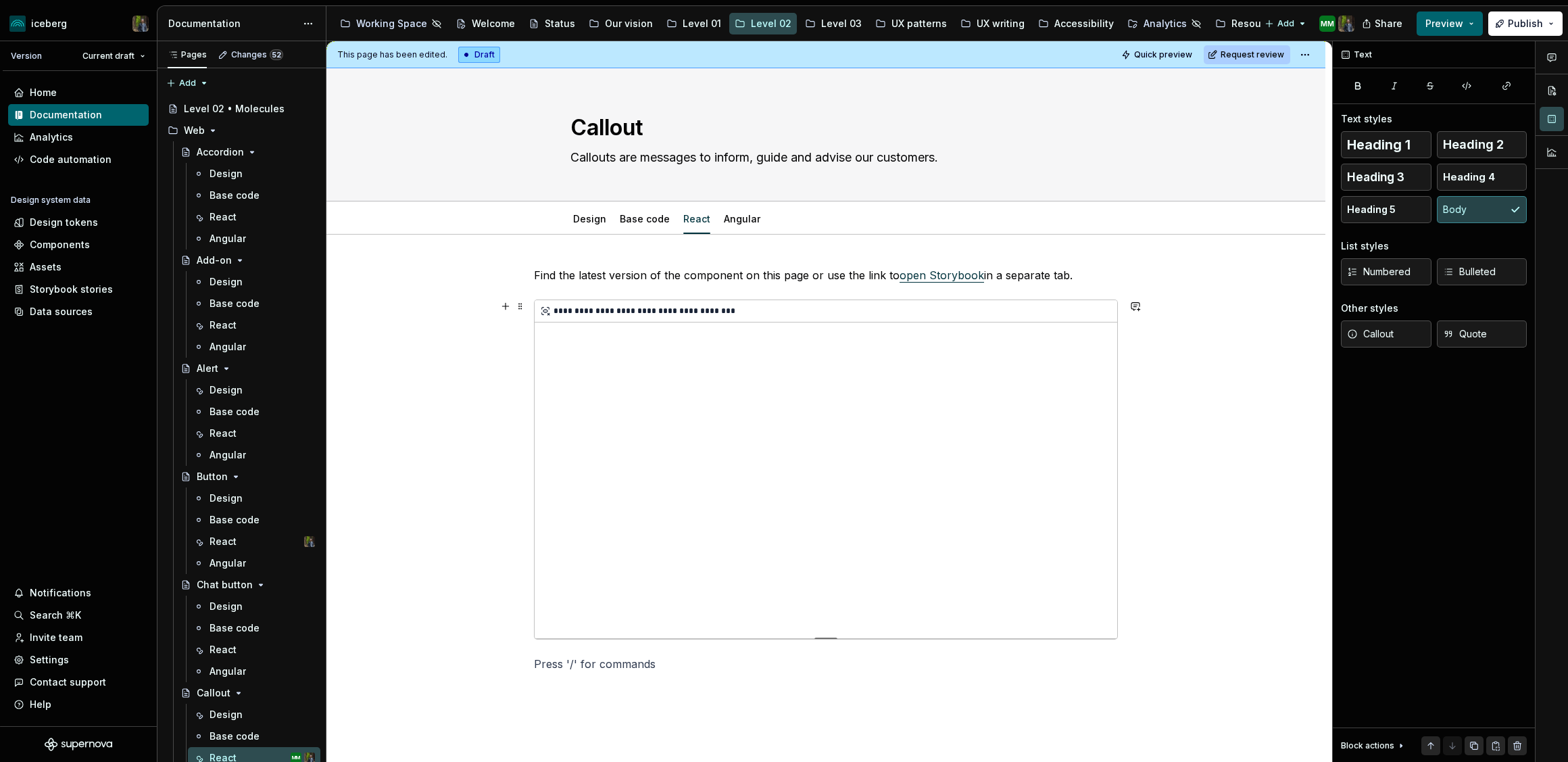
click at [788, 413] on div "**********" at bounding box center [825, 470] width 582 height 338
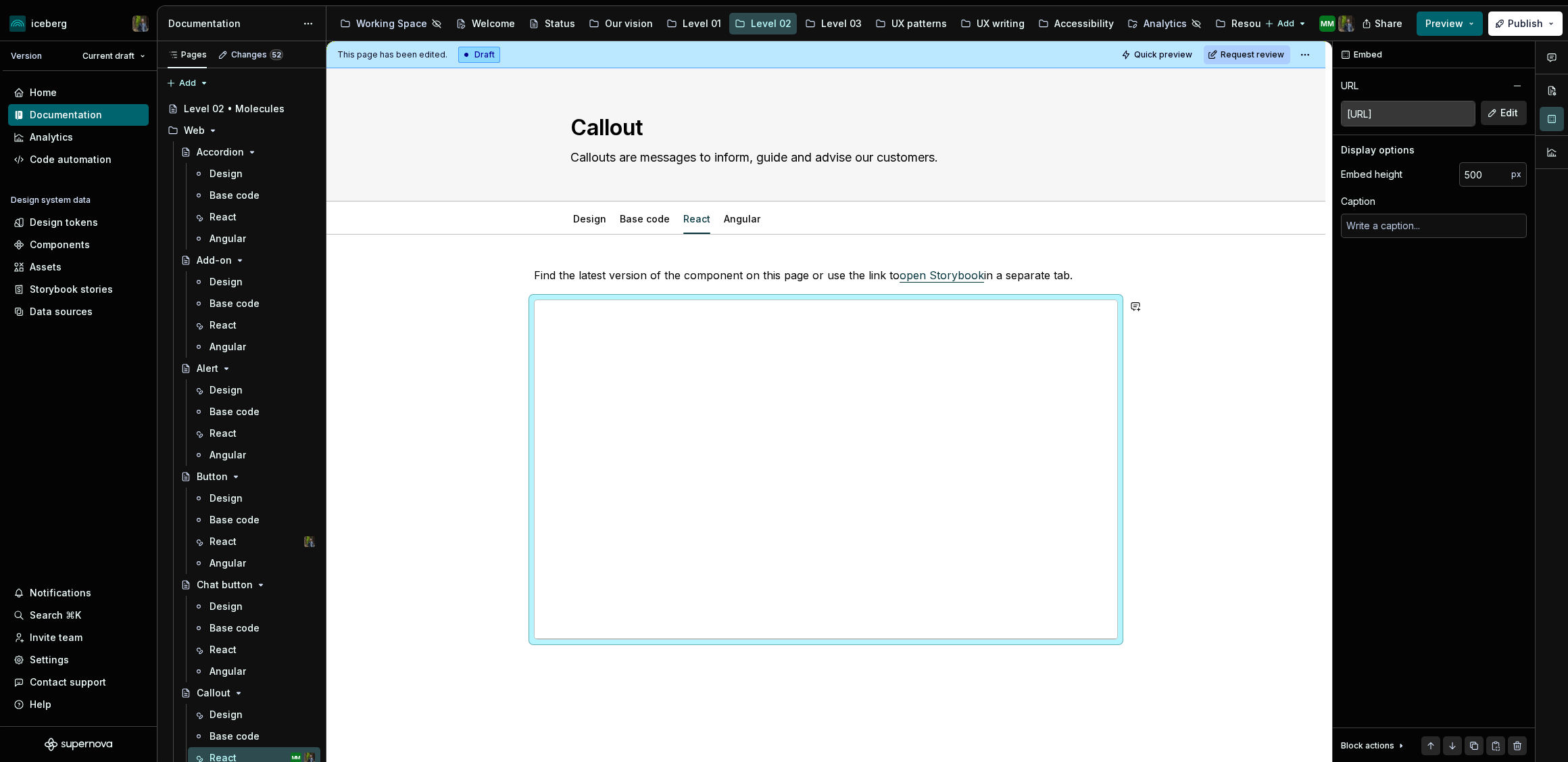
click at [560, 688] on div "**********" at bounding box center [825, 478] width 584 height 422
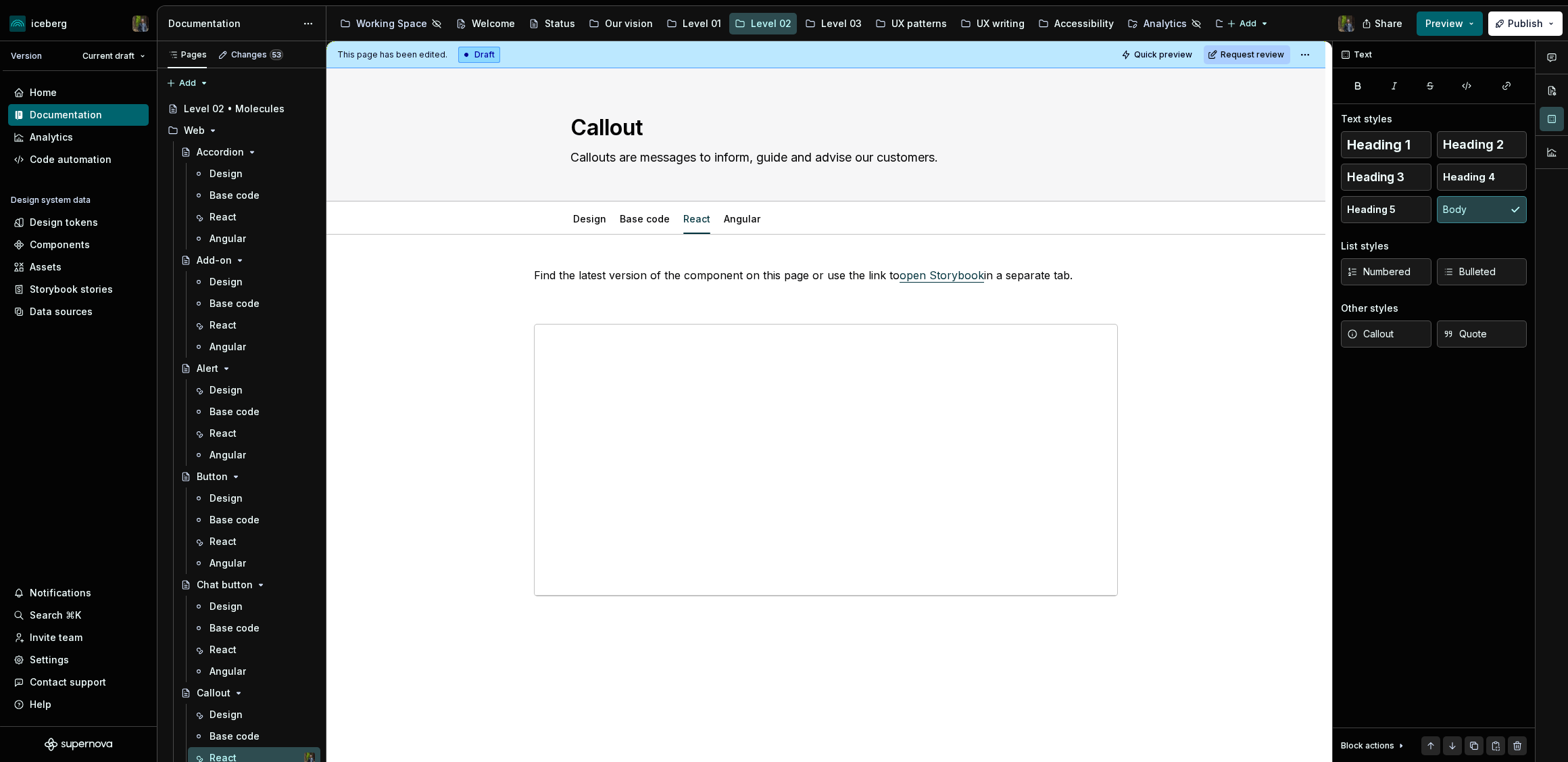
type textarea "*"
